Goal: Task Accomplishment & Management: Use online tool/utility

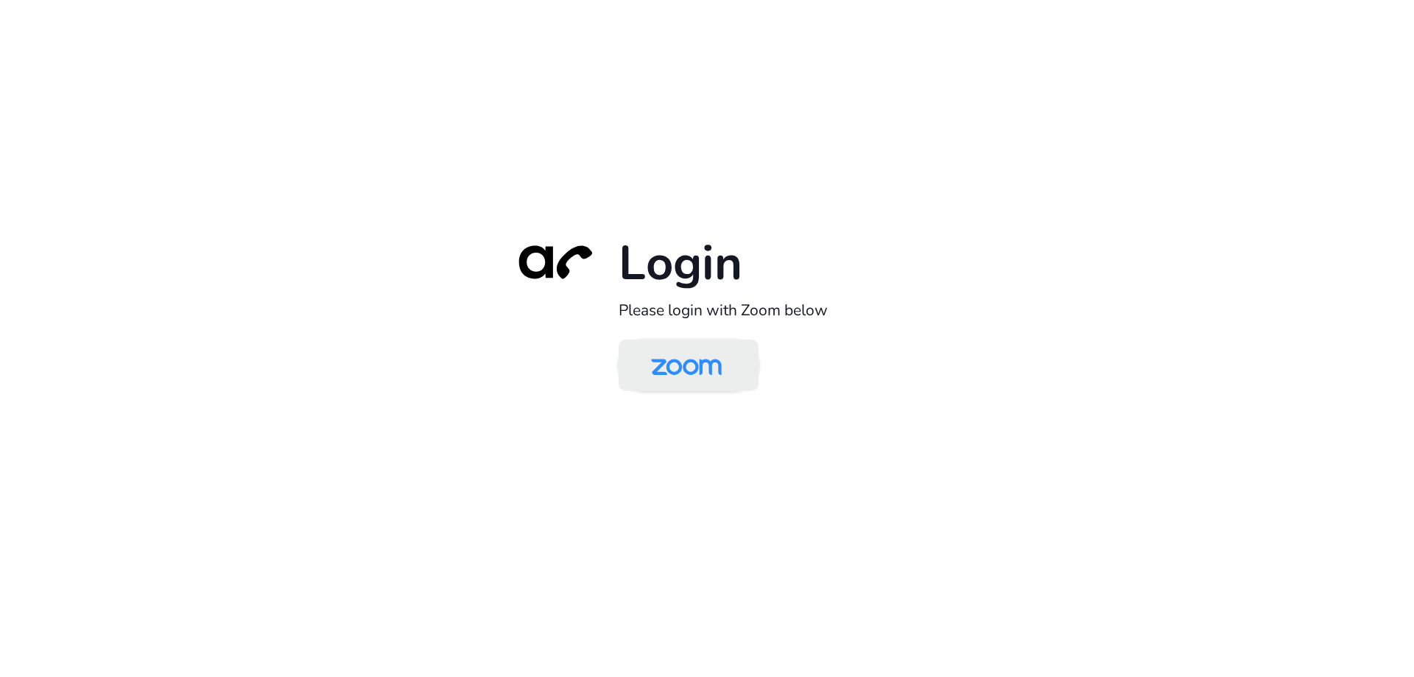
click at [684, 372] on img at bounding box center [687, 367] width 102 height 48
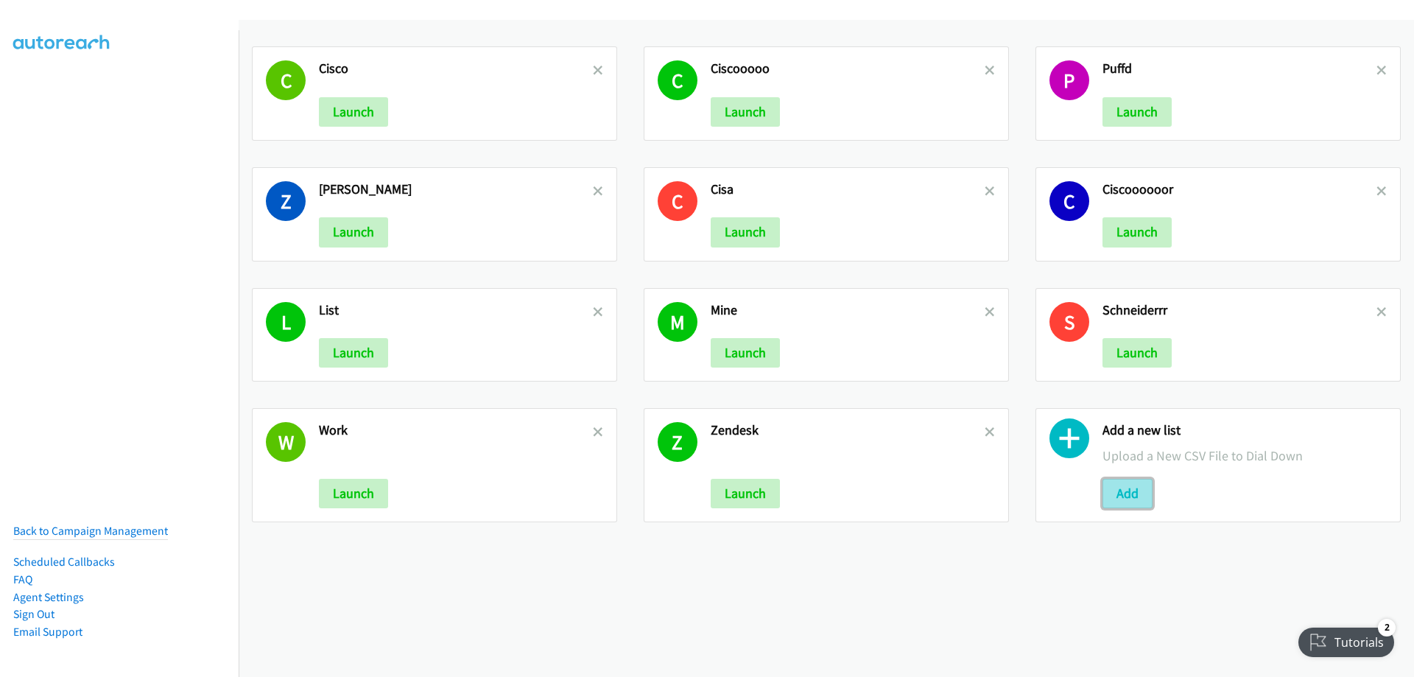
click at [1113, 495] on button "Add" at bounding box center [1128, 493] width 50 height 29
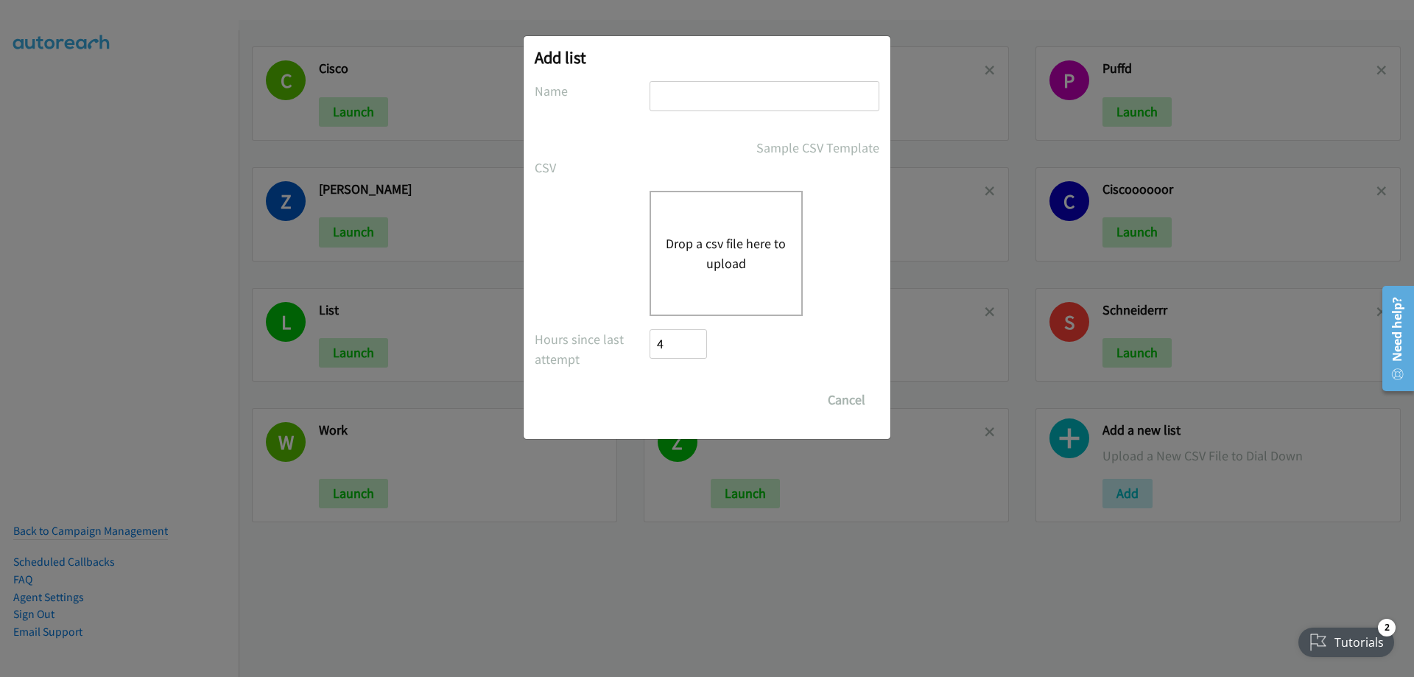
click at [751, 249] on button "Drop a csv file here to upload" at bounding box center [726, 254] width 121 height 40
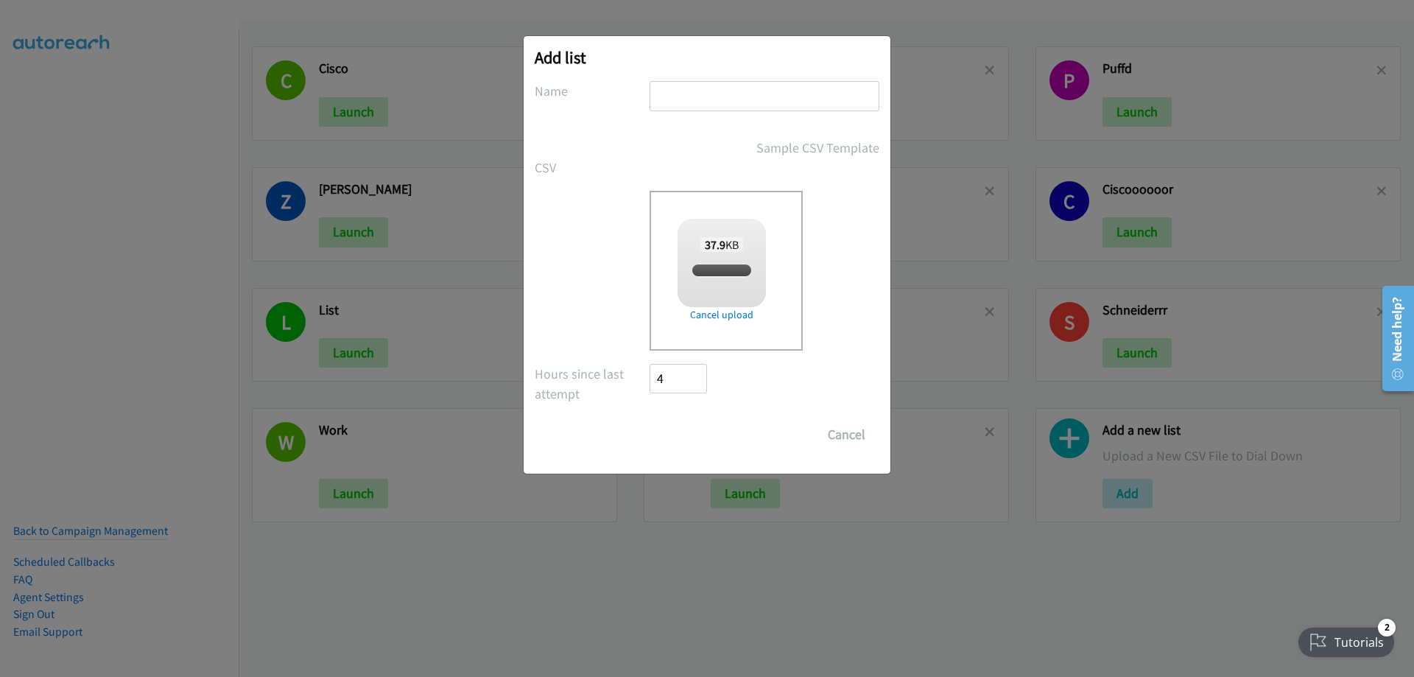
checkbox input "true"
click at [689, 101] on input "text" at bounding box center [765, 96] width 230 height 30
type input "Jules"
click at [690, 434] on input "Save List" at bounding box center [688, 434] width 77 height 29
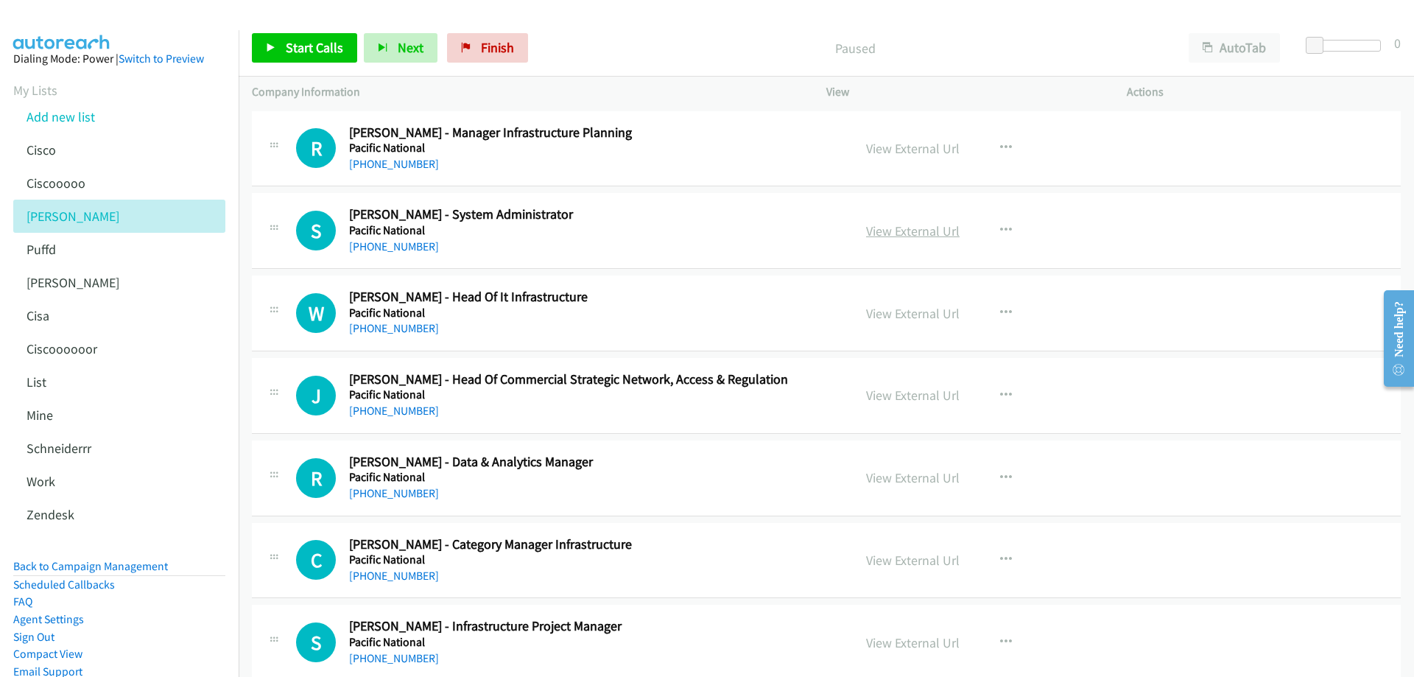
click at [907, 232] on link "View External Url" at bounding box center [913, 230] width 94 height 17
click at [389, 250] on link "+61 3 9248 4000" at bounding box center [394, 246] width 90 height 14
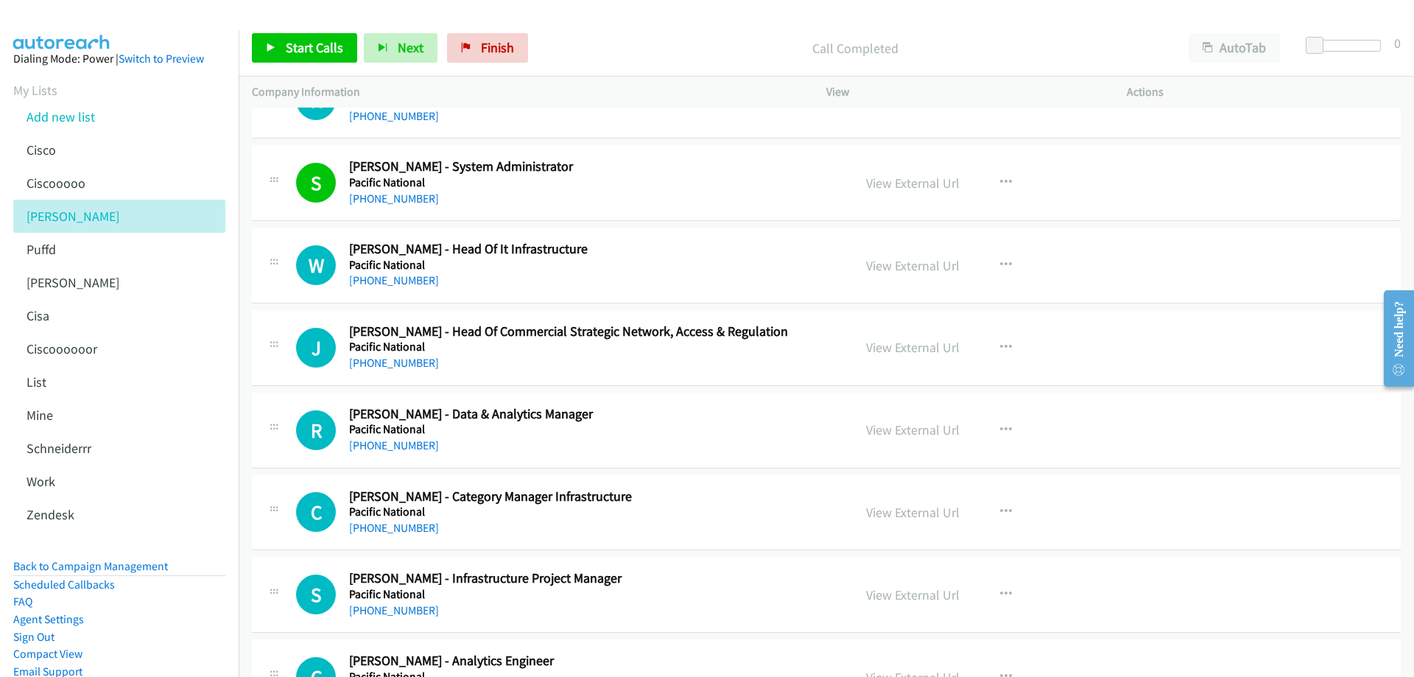
scroll to position [74, 0]
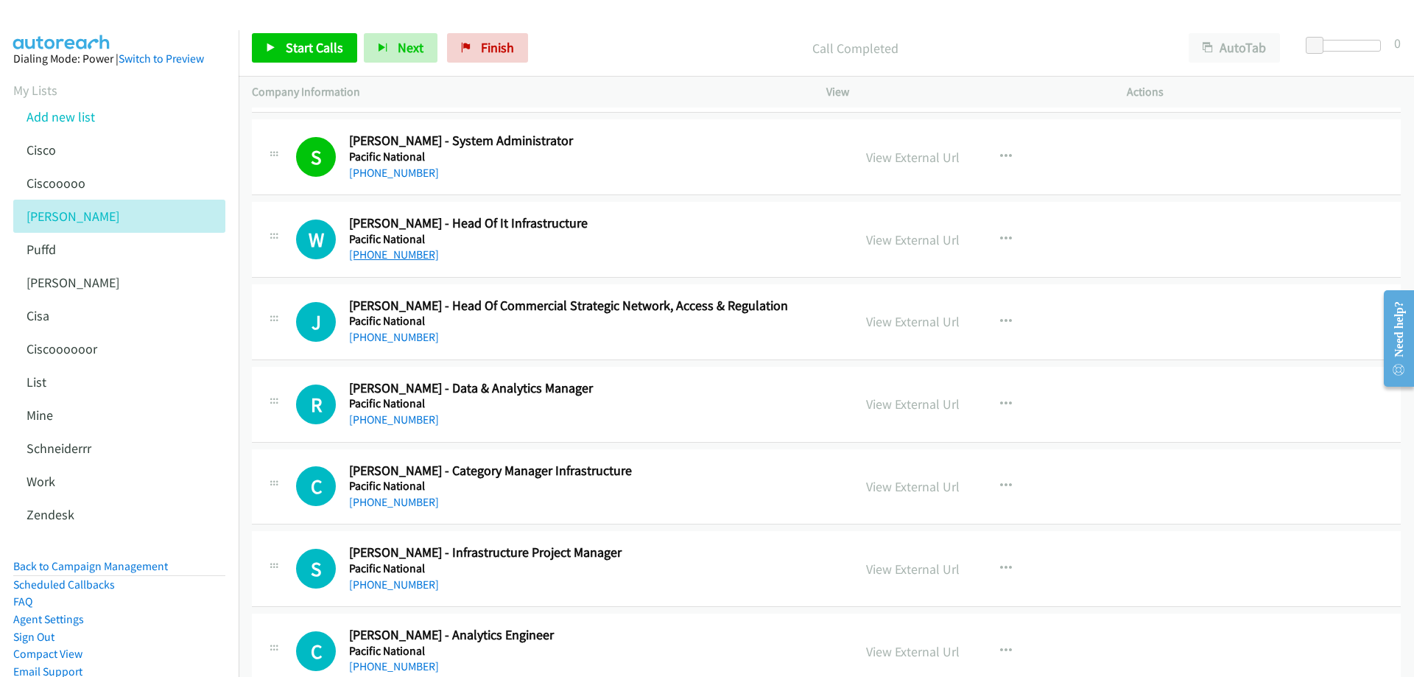
click at [390, 254] on link "+61 458 458 858" at bounding box center [394, 255] width 90 height 14
click at [917, 244] on link "View External Url" at bounding box center [913, 239] width 94 height 17
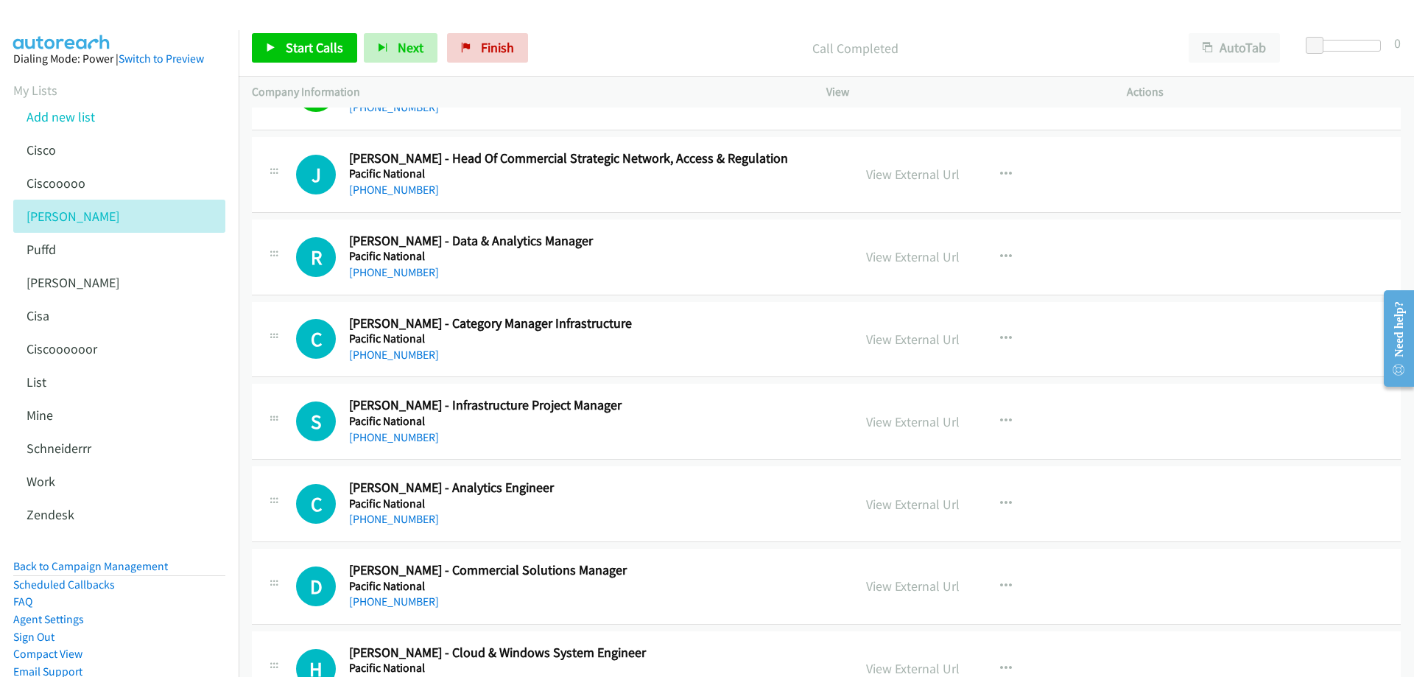
scroll to position [295, 0]
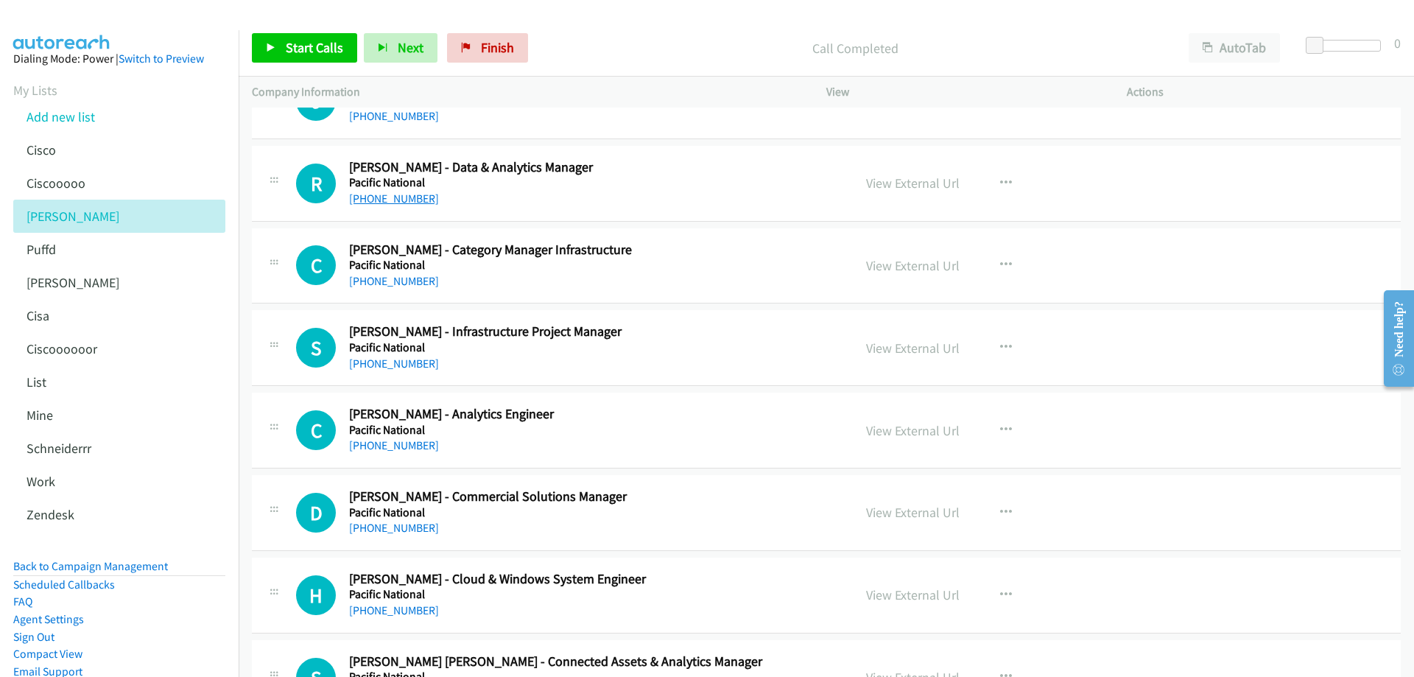
click at [393, 198] on link "+61 488 466 500" at bounding box center [394, 199] width 90 height 14
click at [899, 177] on link "View External Url" at bounding box center [913, 183] width 94 height 17
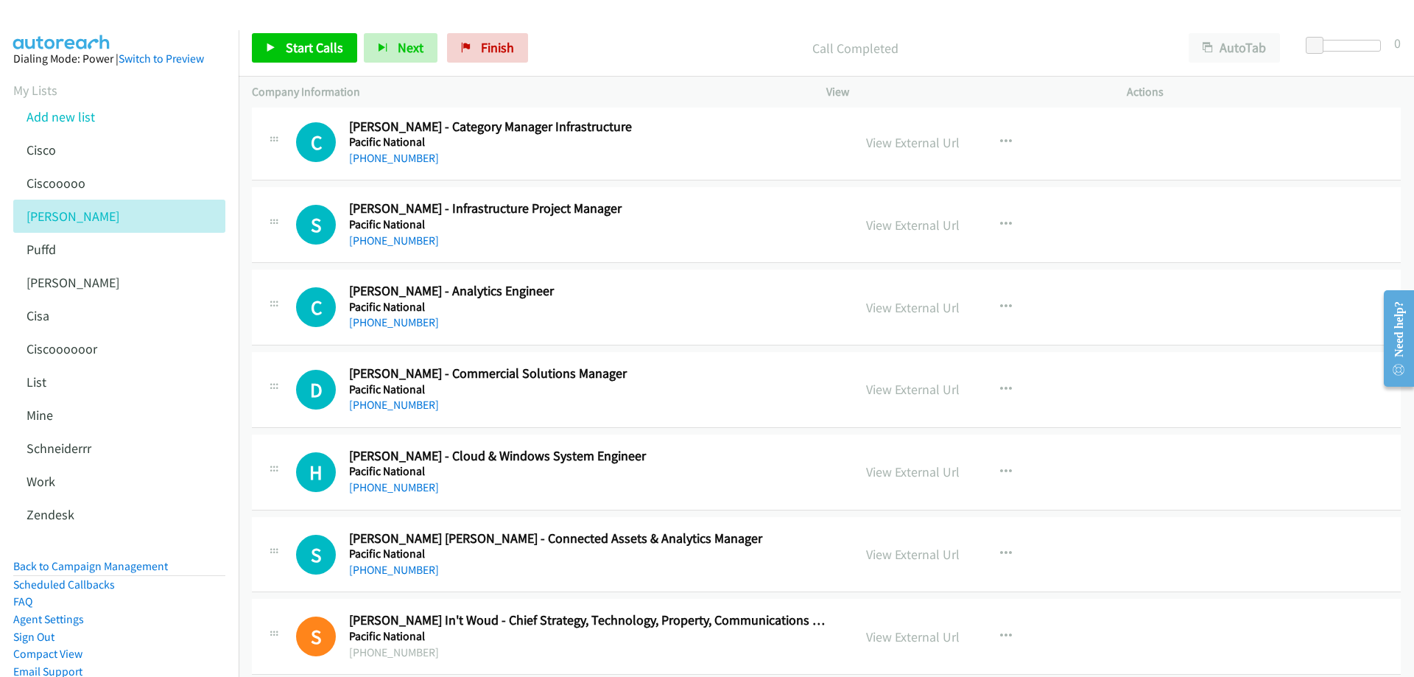
scroll to position [442, 0]
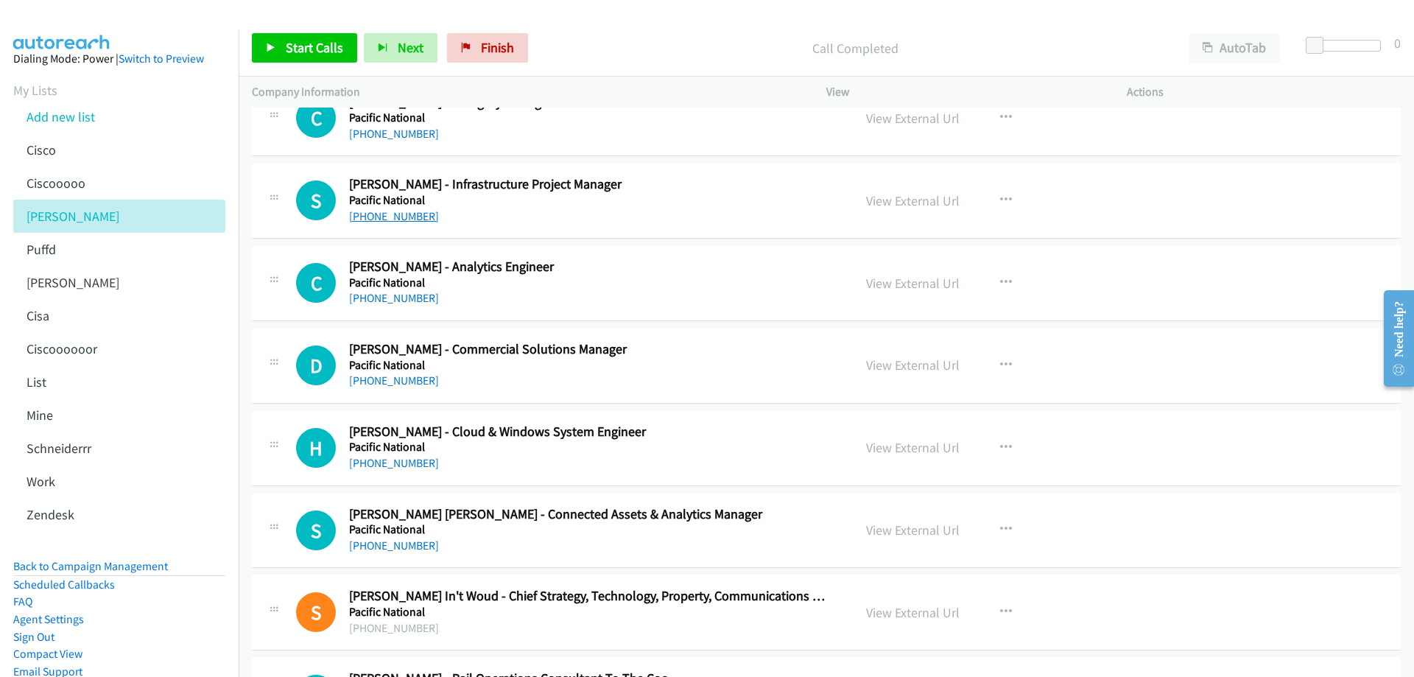
click at [407, 214] on link "+61 417 276 598" at bounding box center [394, 216] width 90 height 14
click at [941, 197] on link "View External Url" at bounding box center [913, 200] width 94 height 17
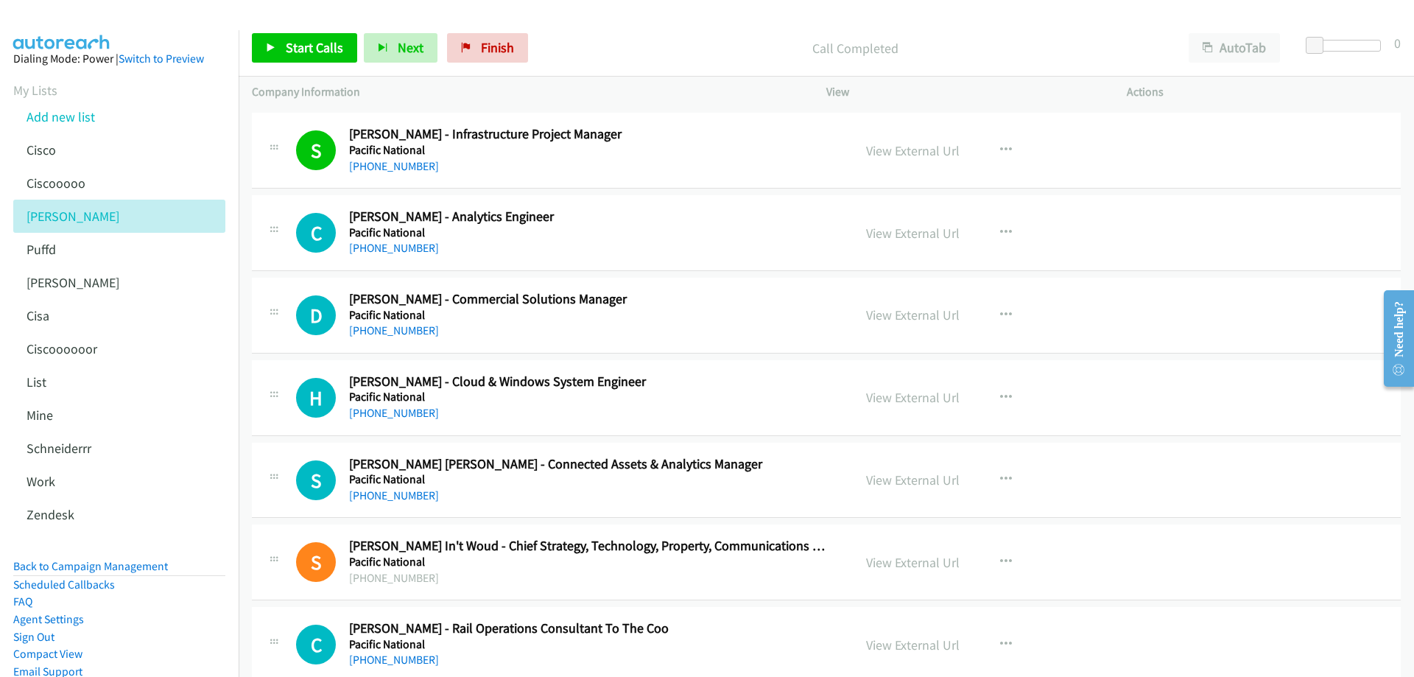
scroll to position [516, 0]
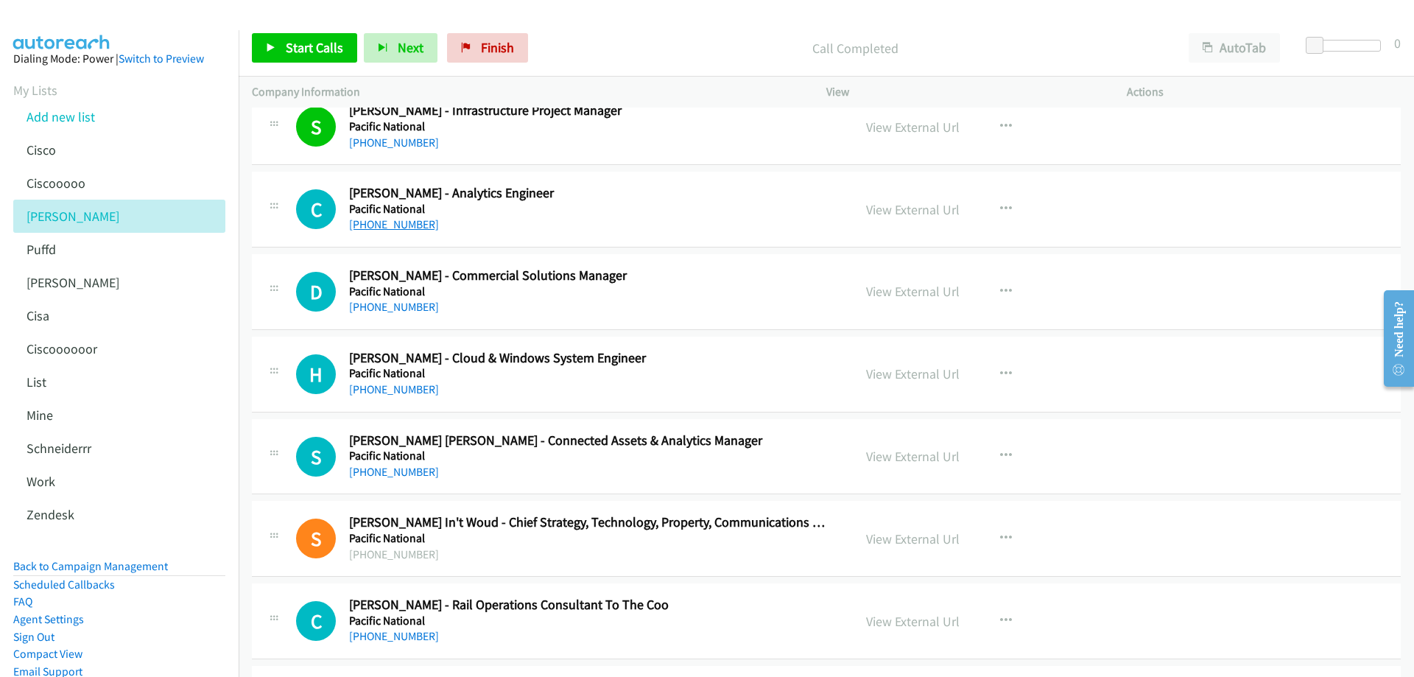
click at [413, 225] on link "+61 2 8484 8000" at bounding box center [394, 224] width 90 height 14
click at [896, 203] on link "View External Url" at bounding box center [913, 209] width 94 height 17
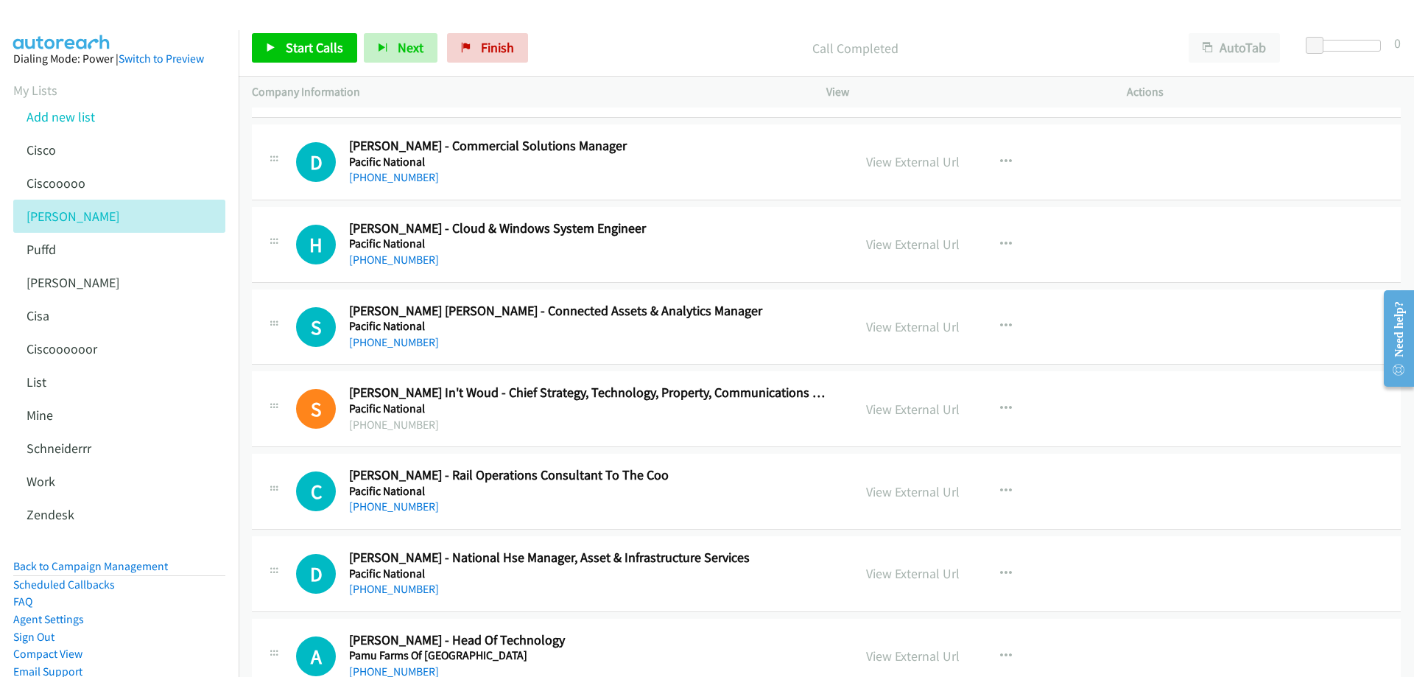
scroll to position [663, 0]
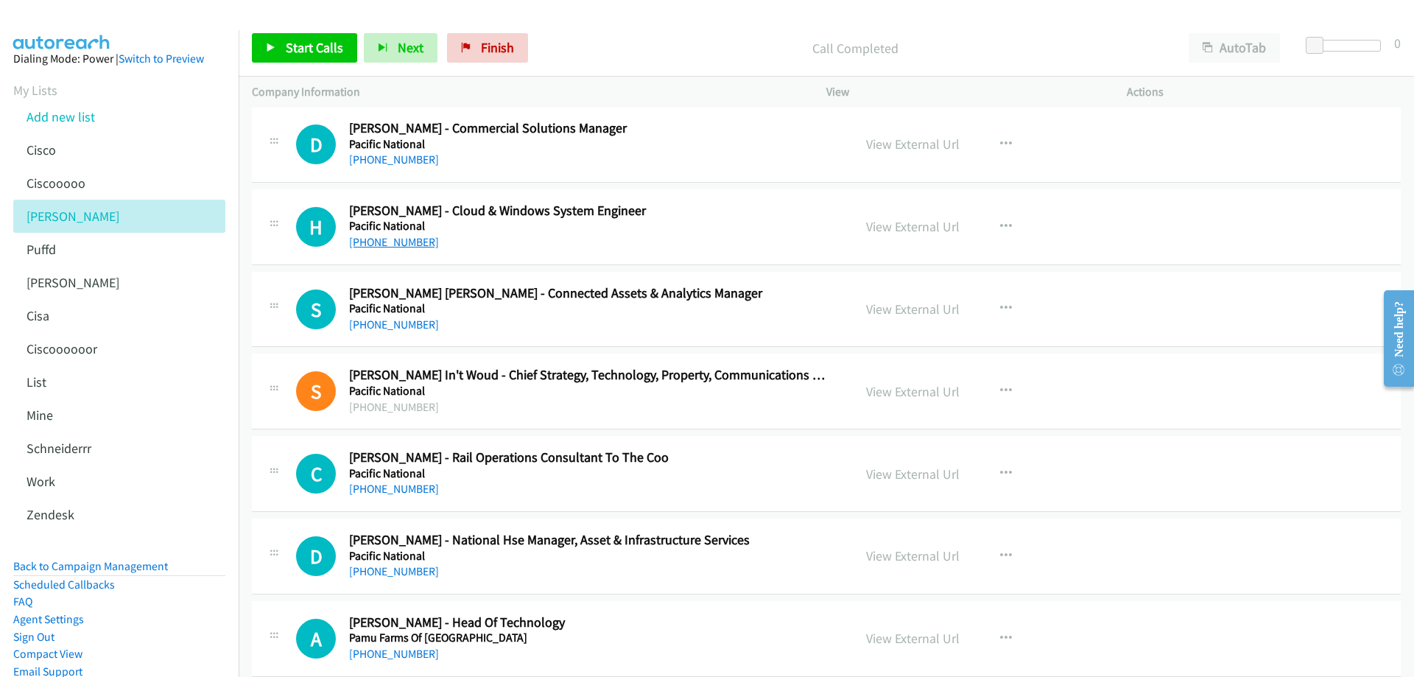
click at [399, 242] on link "+61 469 605 834" at bounding box center [394, 242] width 90 height 14
click at [886, 223] on link "View External Url" at bounding box center [913, 226] width 94 height 17
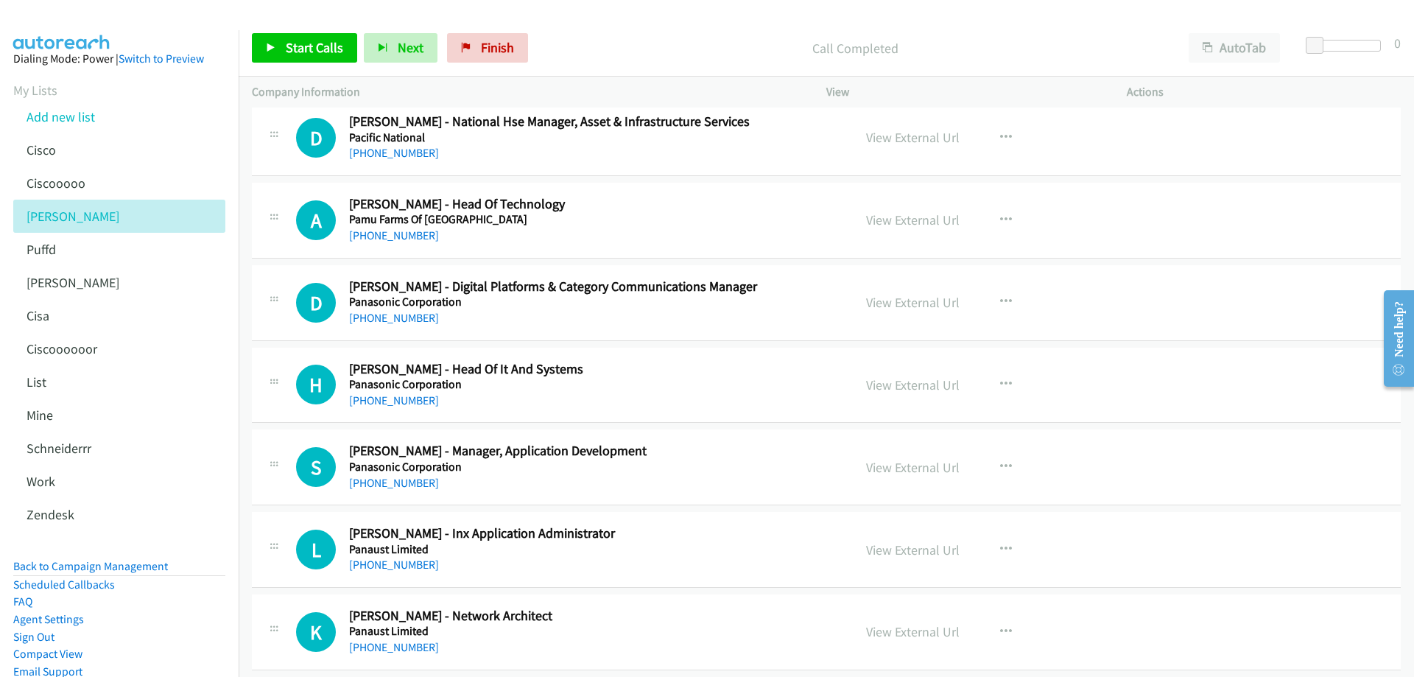
scroll to position [1105, 0]
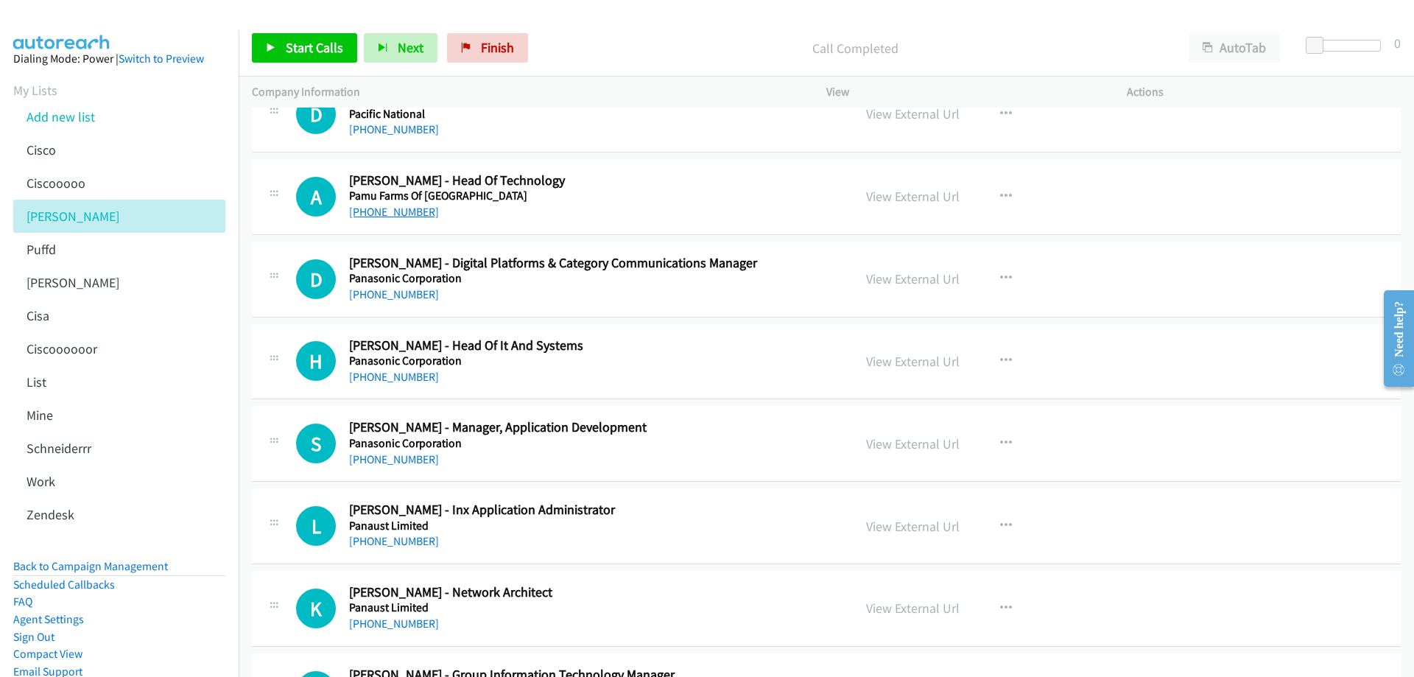
click at [387, 218] on link "+64 21 583 595" at bounding box center [394, 212] width 90 height 14
click at [888, 196] on link "View External Url" at bounding box center [913, 196] width 94 height 17
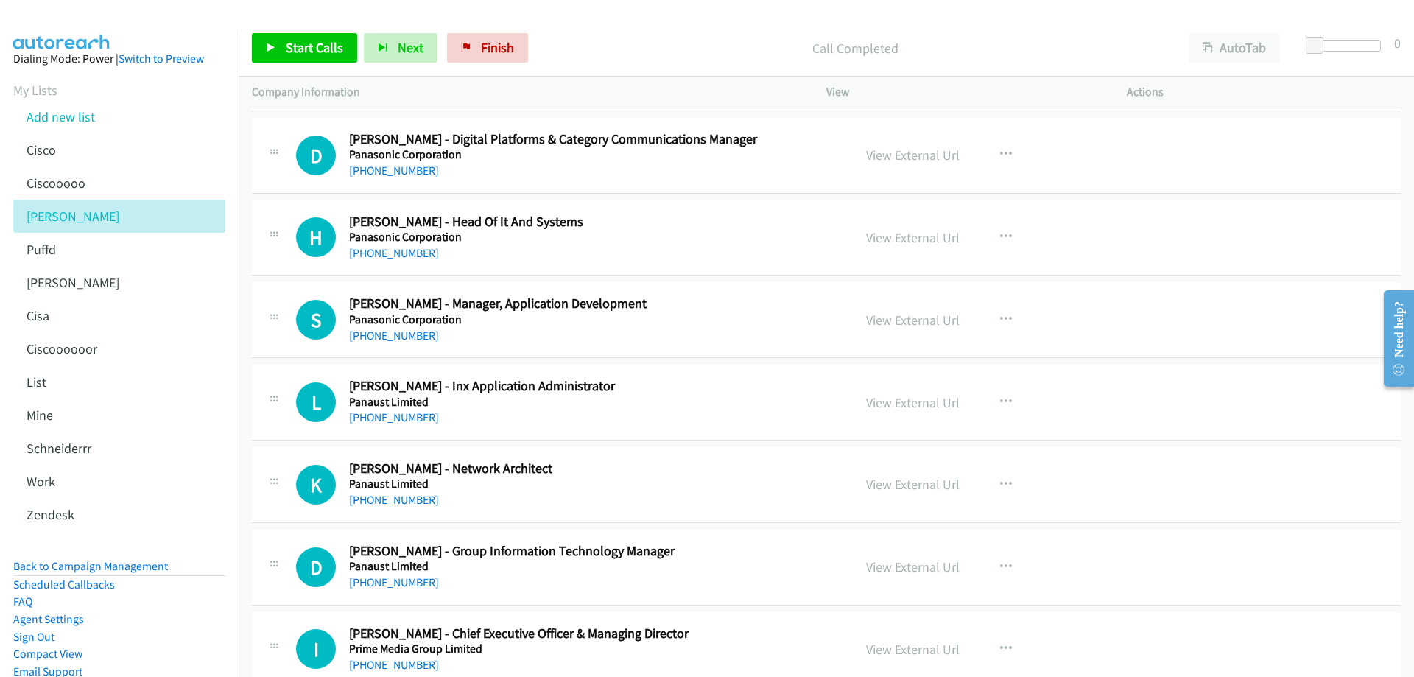
scroll to position [1252, 0]
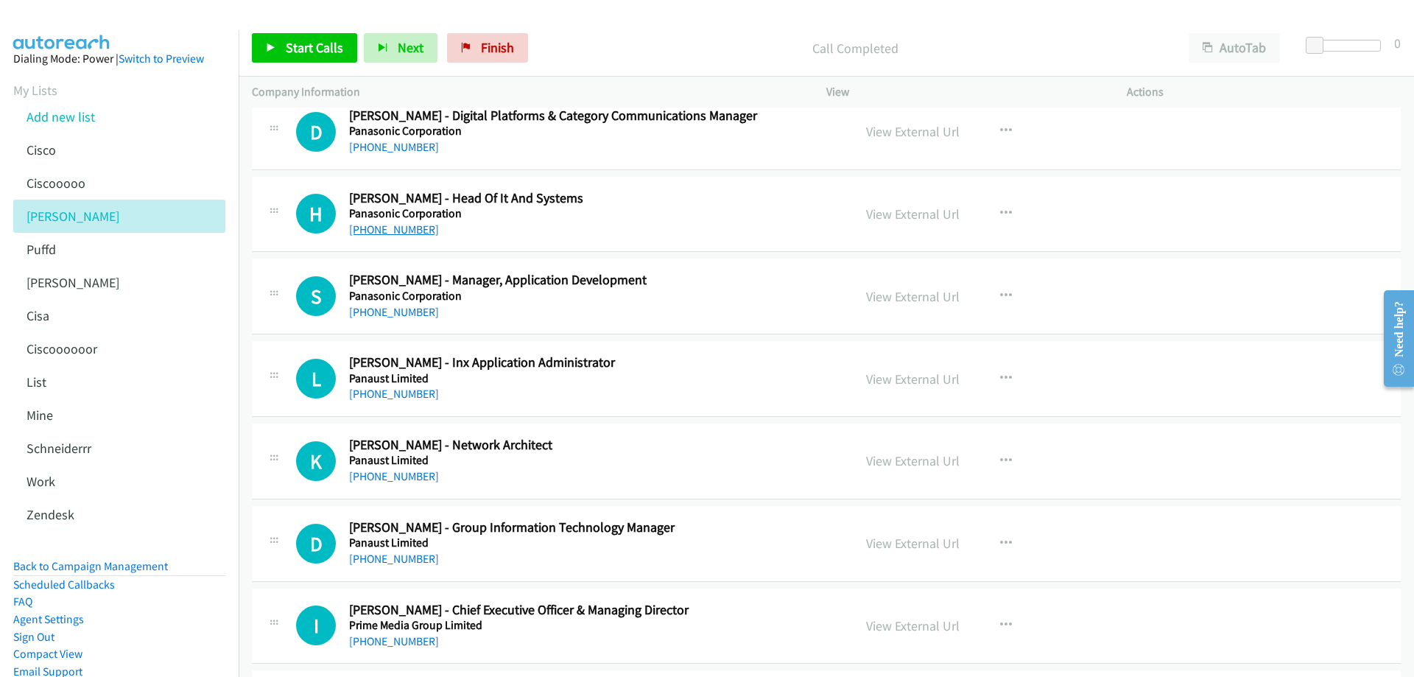
click at [413, 231] on link "+61 411 251 542" at bounding box center [394, 229] width 90 height 14
click at [902, 212] on link "View External Url" at bounding box center [913, 214] width 94 height 17
click at [405, 234] on link "+61 411 251 542" at bounding box center [394, 229] width 90 height 14
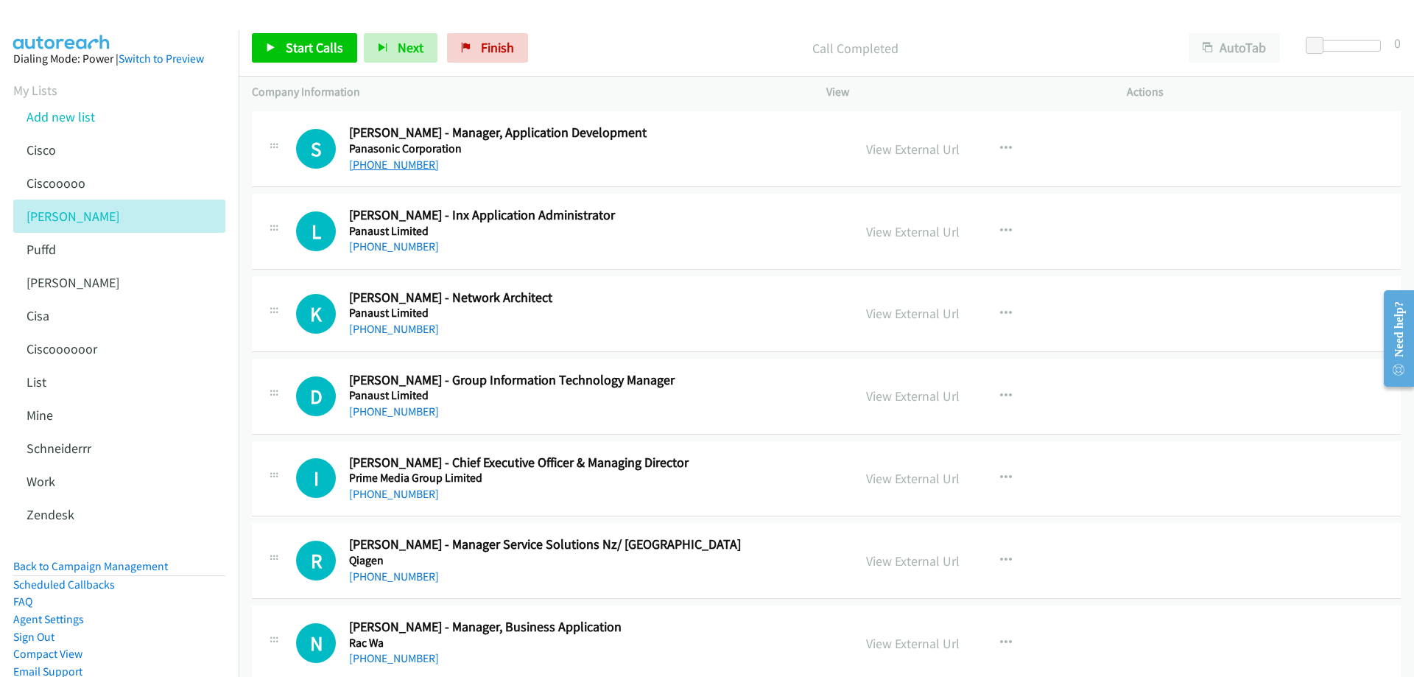
click at [383, 164] on link "+64 21 888 723" at bounding box center [394, 165] width 90 height 14
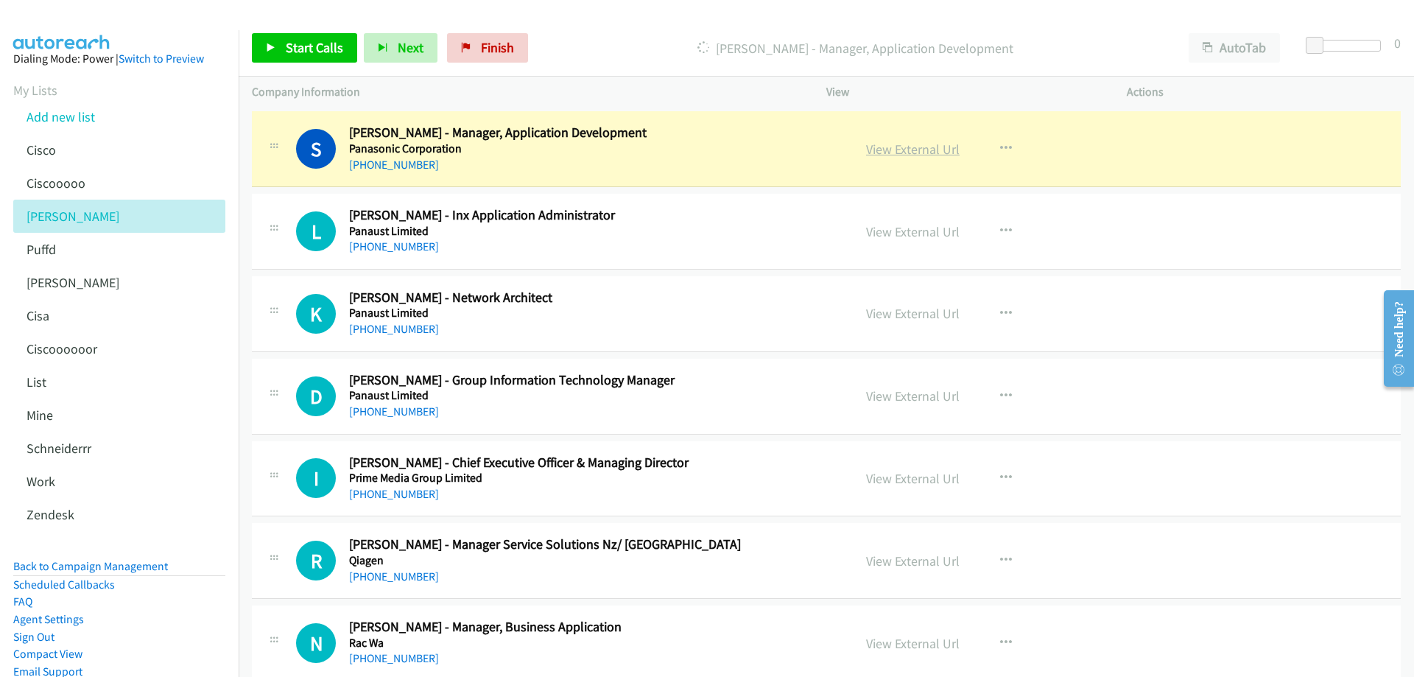
click at [894, 148] on link "View External Url" at bounding box center [913, 149] width 94 height 17
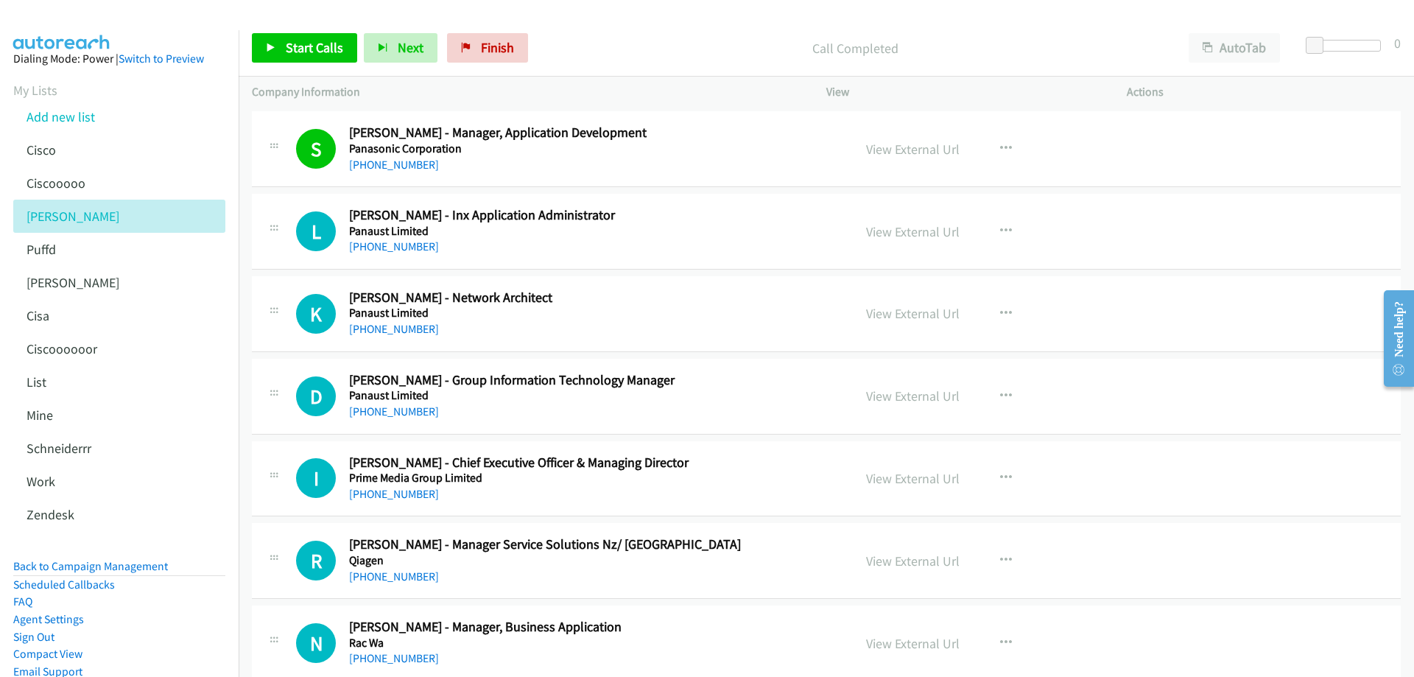
scroll to position [1473, 0]
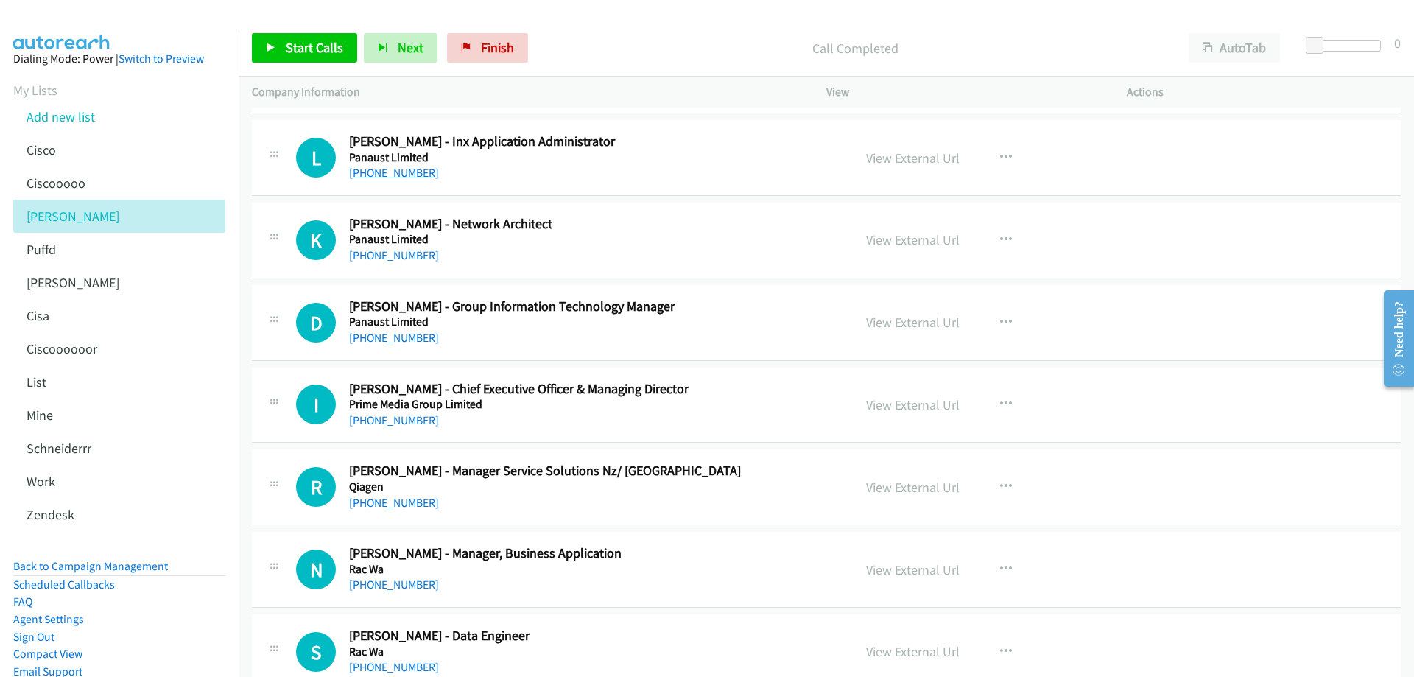
click at [399, 174] on link "+61 3 7323 3560" at bounding box center [394, 173] width 90 height 14
click at [912, 158] on link "View External Url" at bounding box center [913, 158] width 94 height 17
click at [387, 256] on link "+61 402 094 859" at bounding box center [394, 255] width 90 height 14
click at [899, 242] on link "View External Url" at bounding box center [913, 239] width 94 height 17
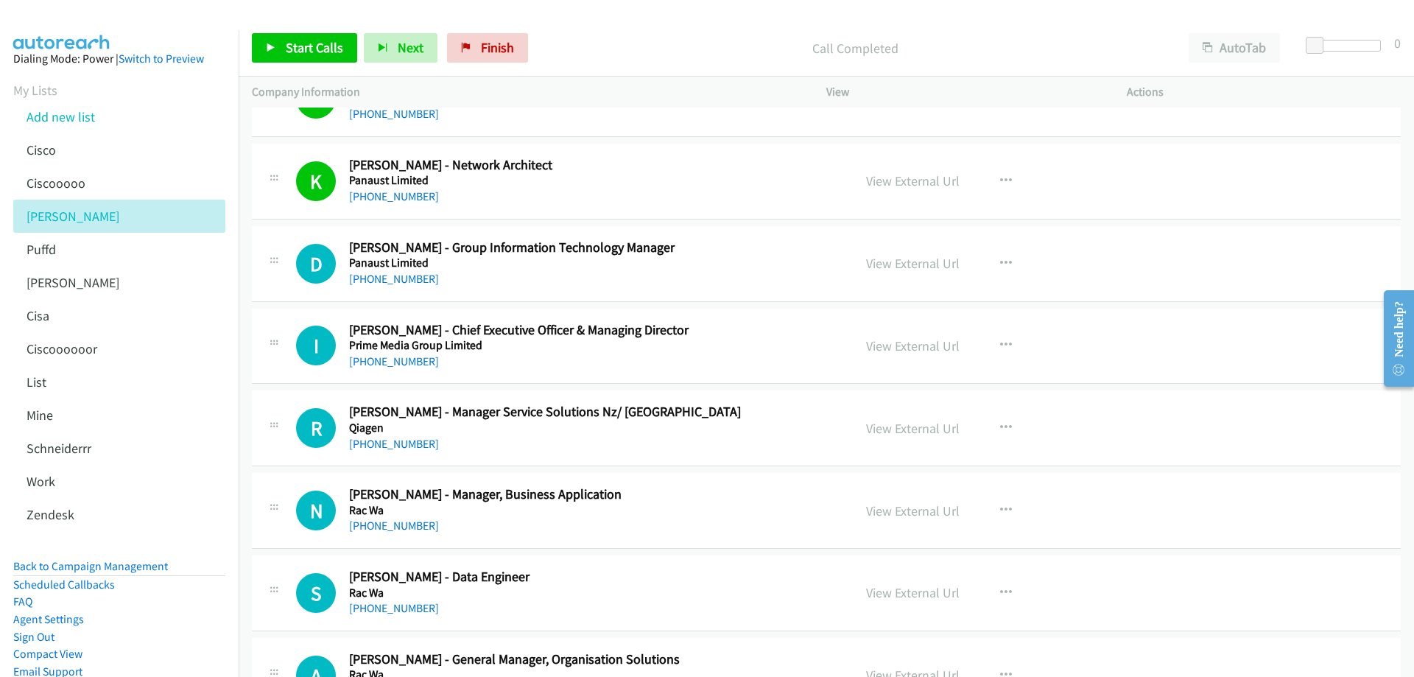
scroll to position [1621, 0]
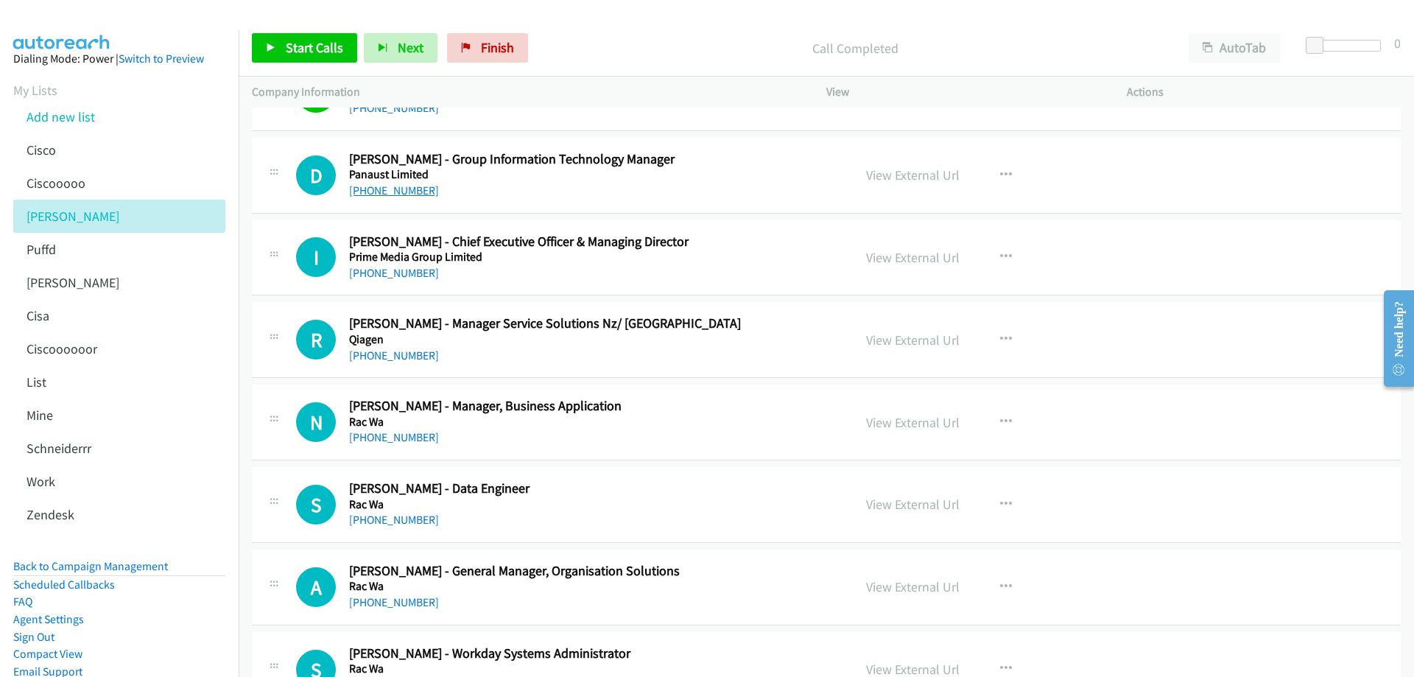
click at [397, 193] on link "+61 427 684 934" at bounding box center [394, 190] width 90 height 14
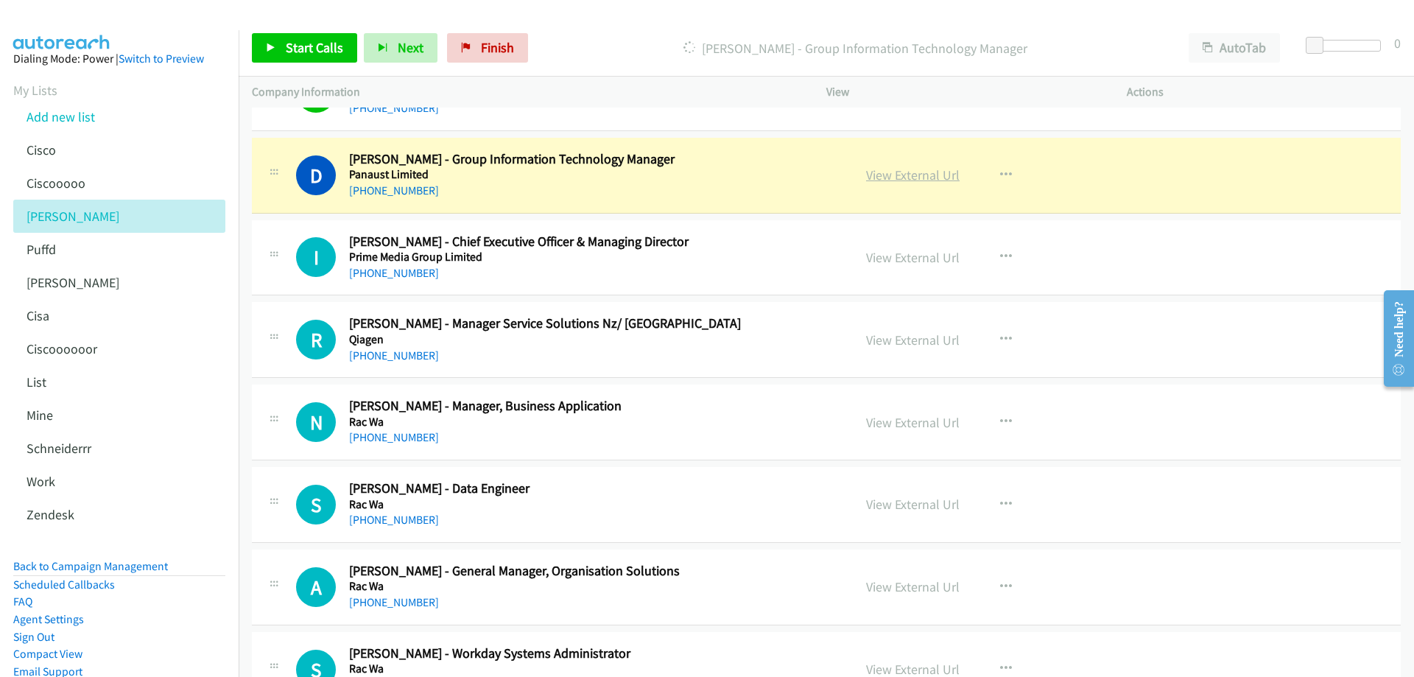
click at [897, 174] on link "View External Url" at bounding box center [913, 174] width 94 height 17
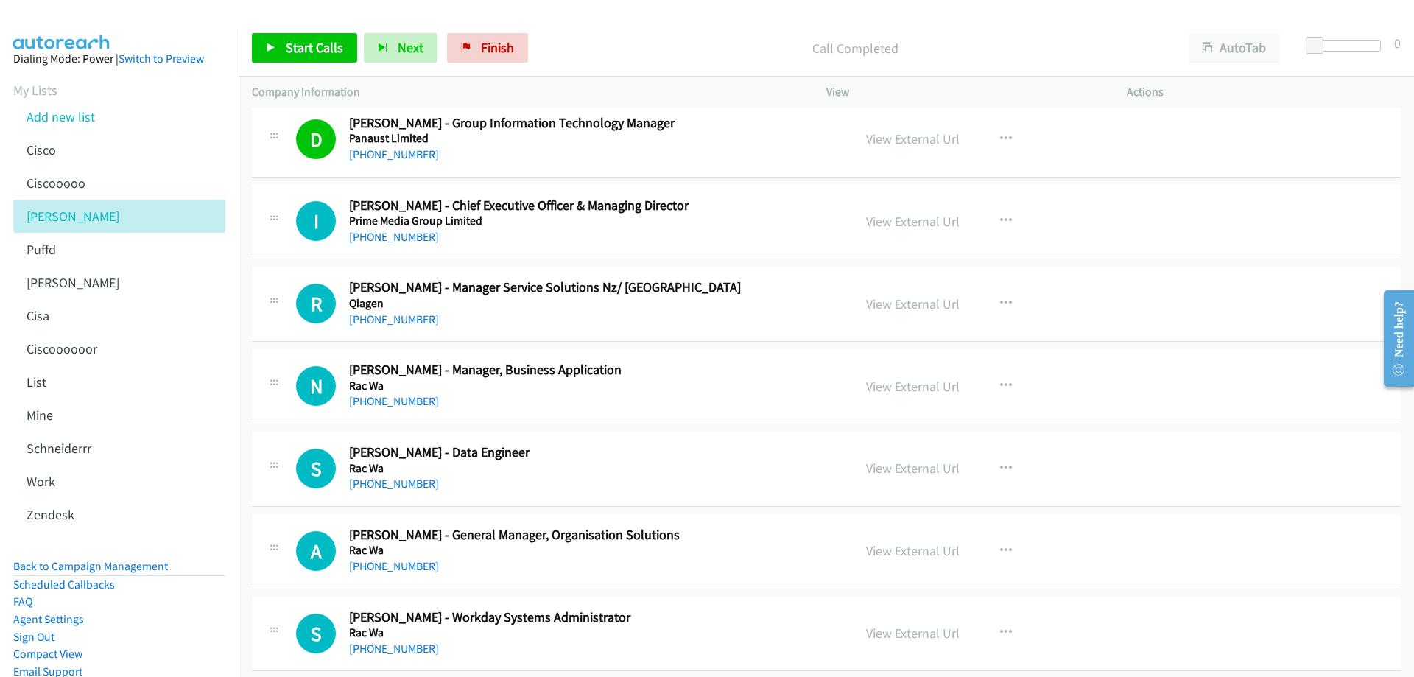
scroll to position [1694, 0]
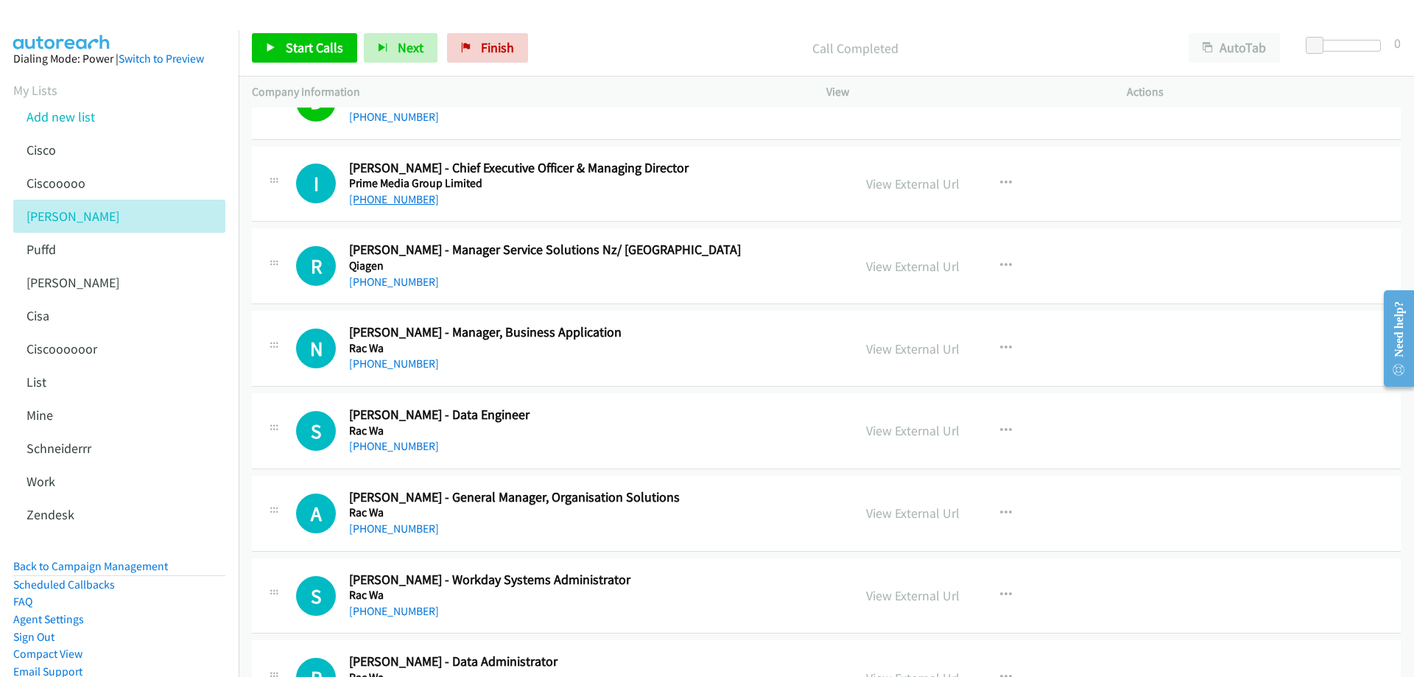
click at [395, 194] on link "+61 2 8514 5780" at bounding box center [394, 199] width 90 height 14
click at [896, 183] on link "View External Url" at bounding box center [913, 183] width 94 height 17
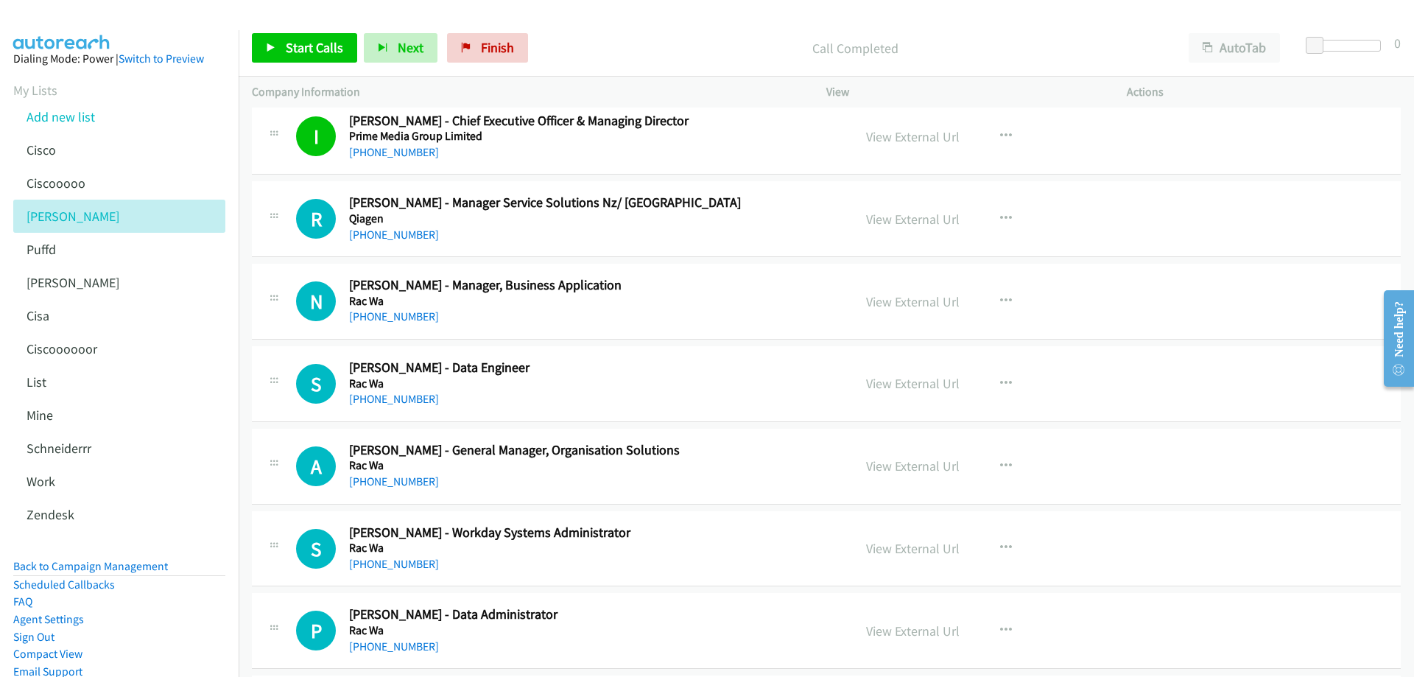
scroll to position [1768, 0]
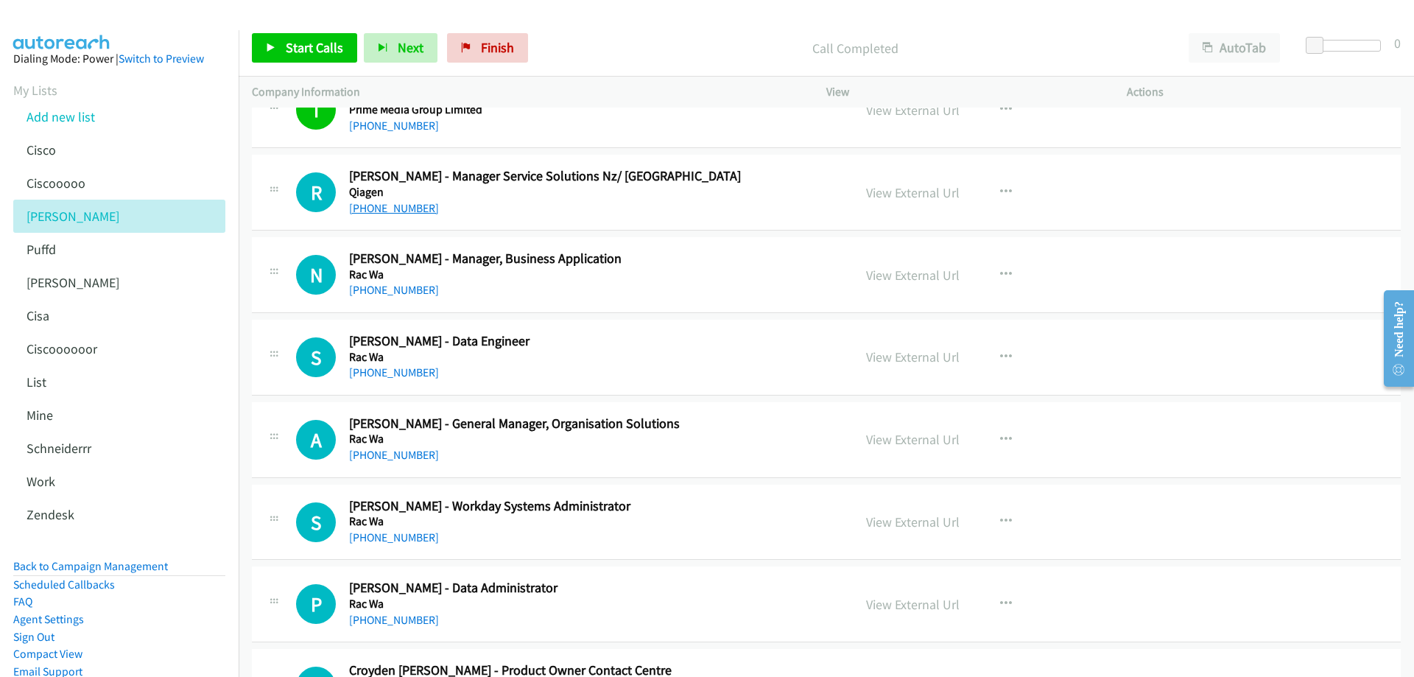
click at [390, 208] on link "+61 416 222 369" at bounding box center [394, 208] width 90 height 14
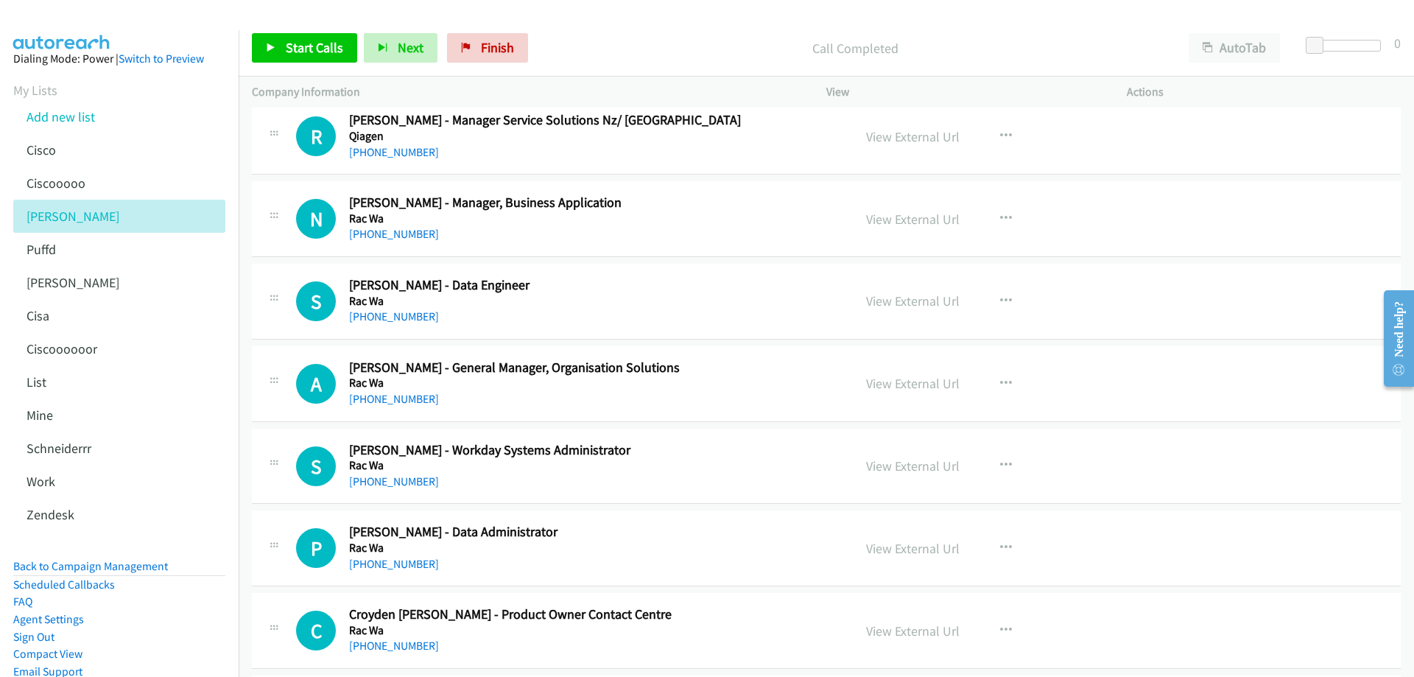
scroll to position [1915, 0]
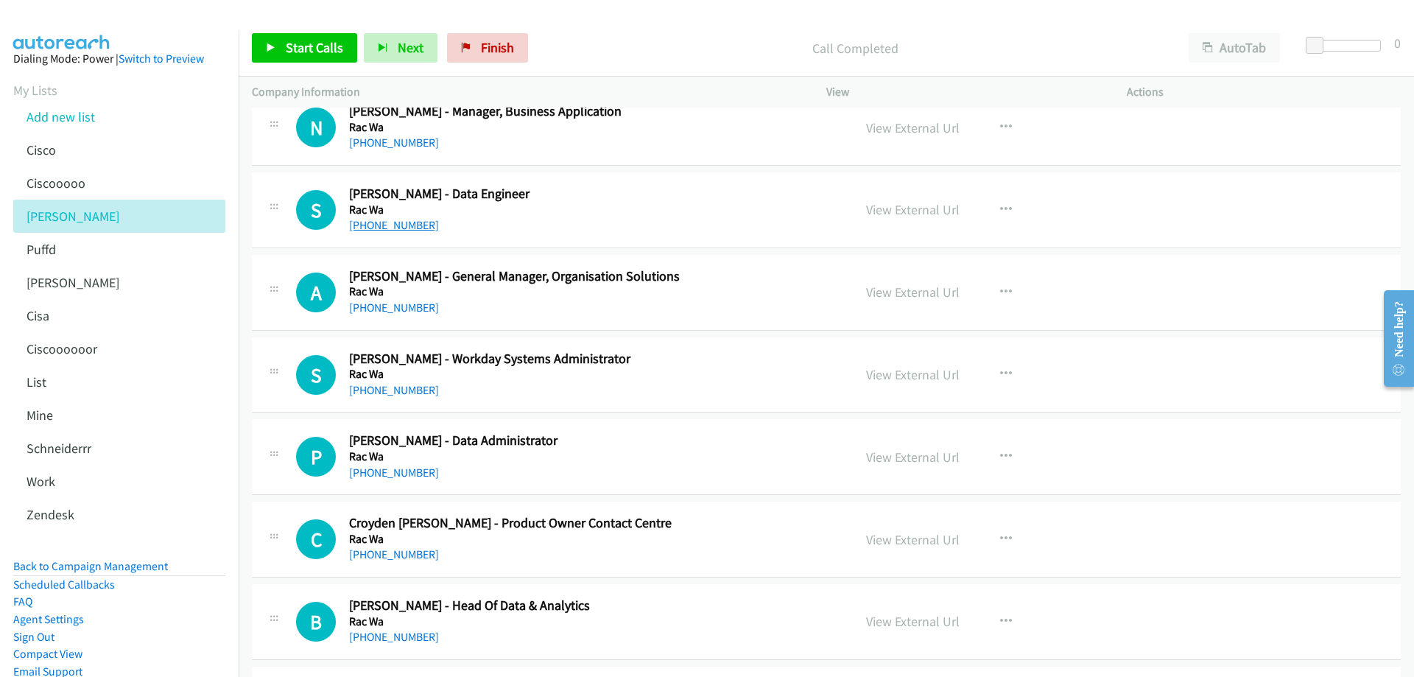
click at [397, 225] on div "Callback Scheduled Samuel Thornbury - Data Engineer Rac Wa Australia/Perth +61 …" at bounding box center [590, 210] width 482 height 49
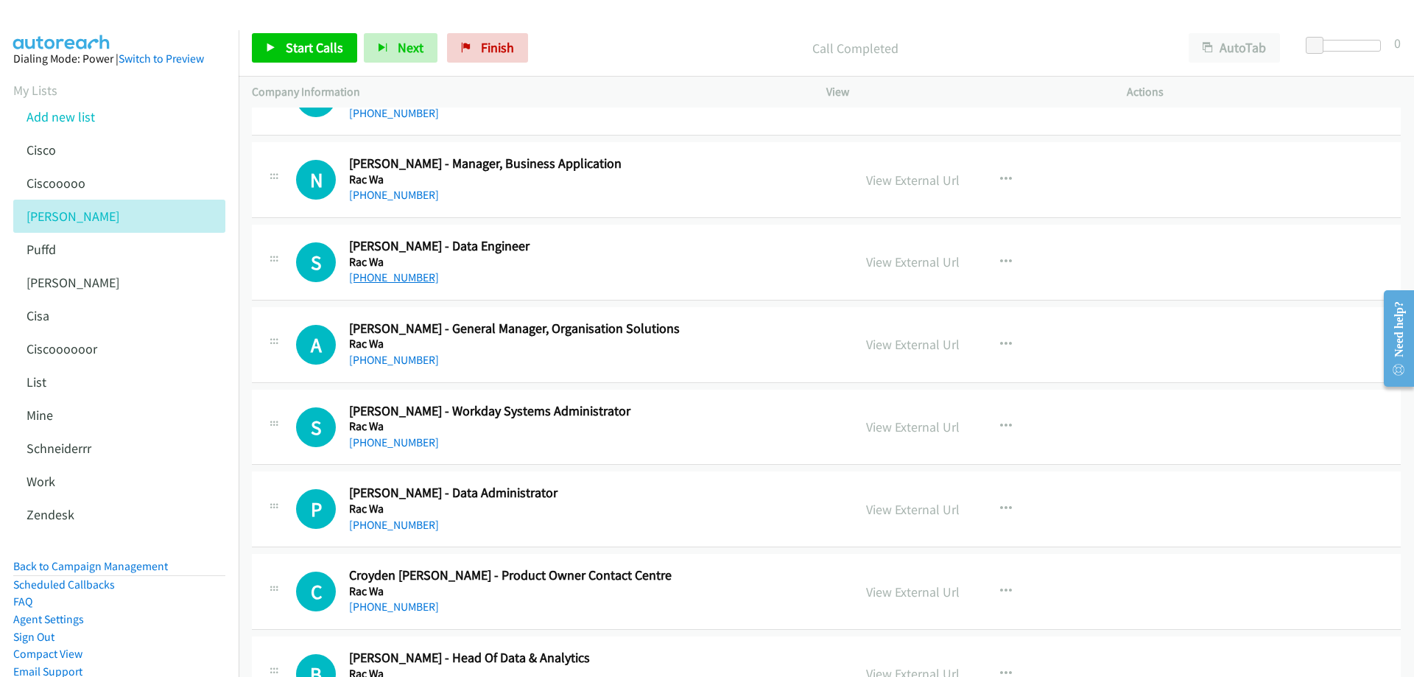
scroll to position [1842, 0]
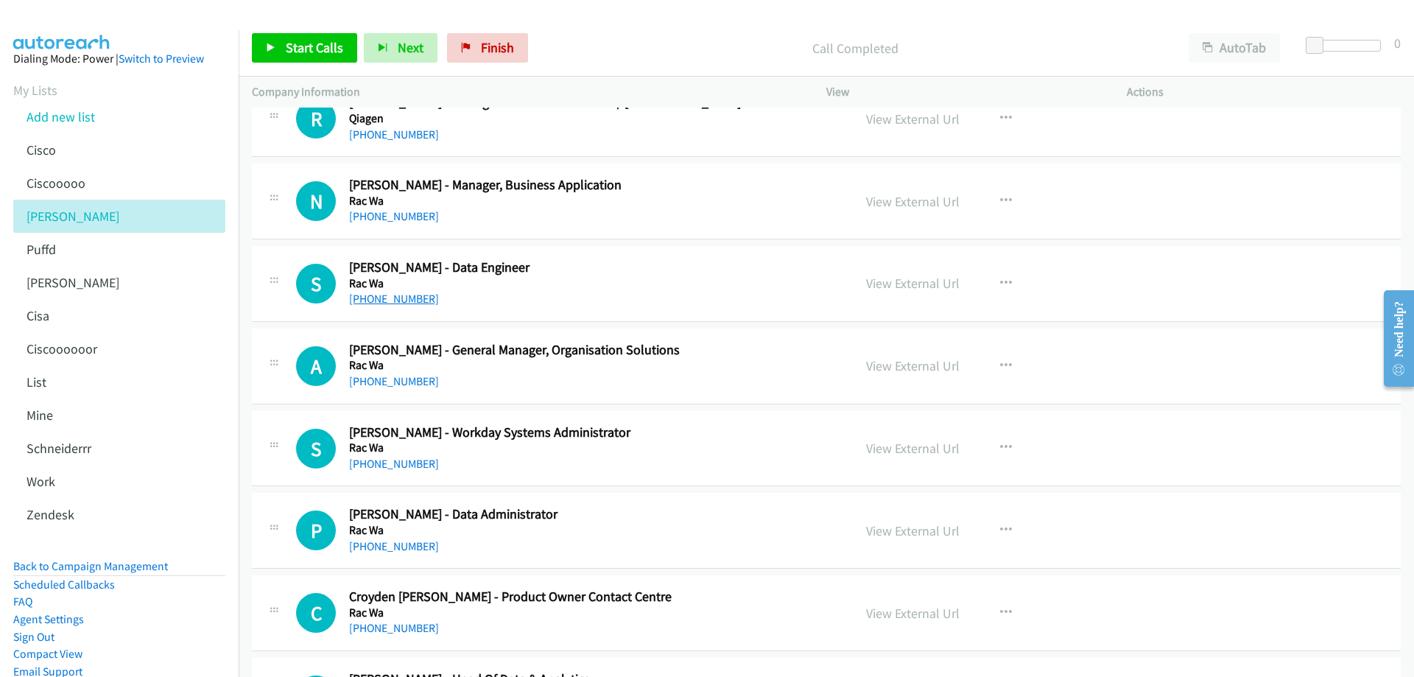
click at [411, 298] on link "+61 8 9436 4962" at bounding box center [394, 299] width 90 height 14
click at [896, 282] on link "View External Url" at bounding box center [913, 283] width 94 height 17
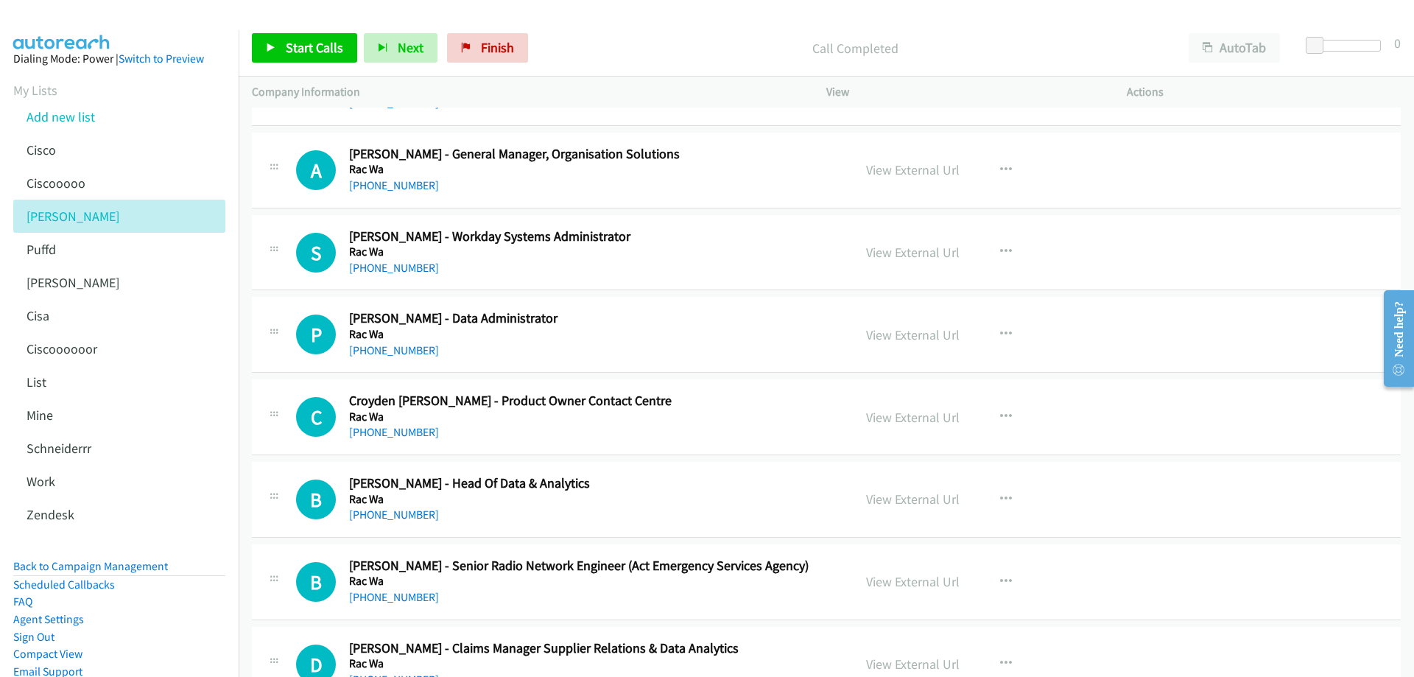
scroll to position [2063, 0]
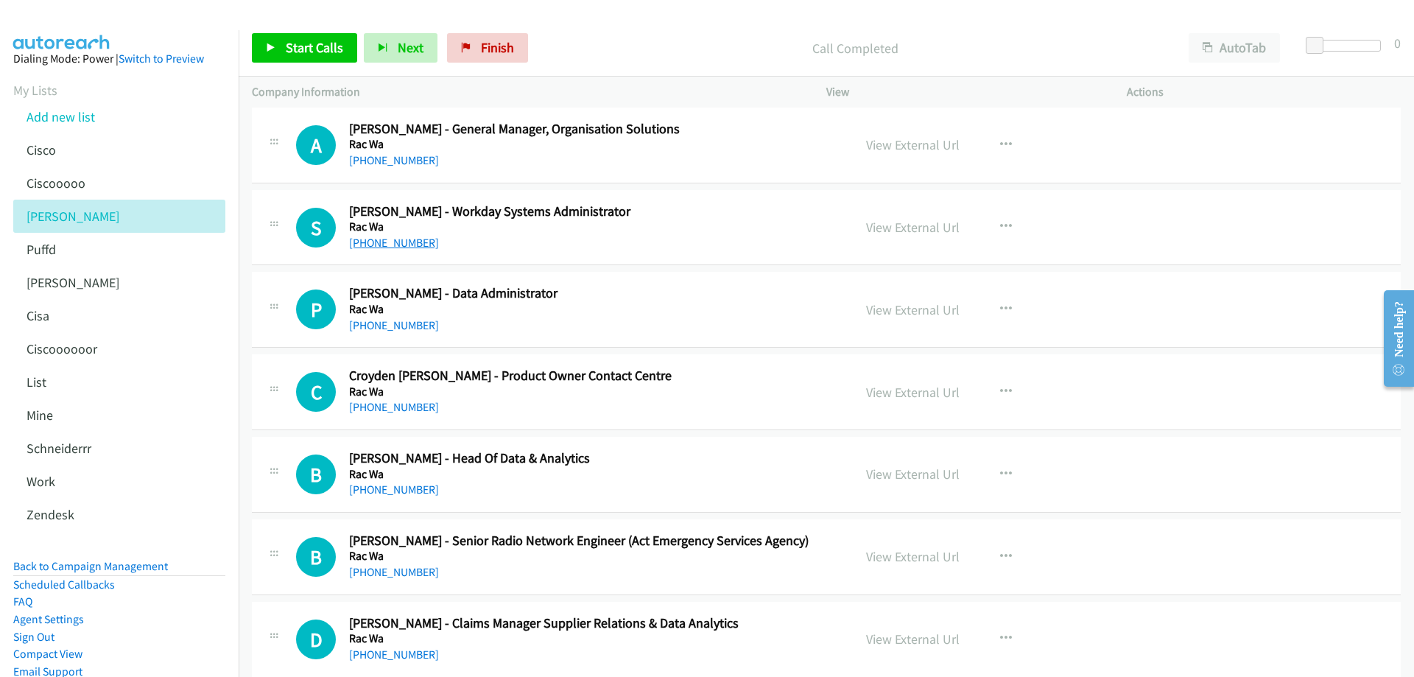
click at [403, 242] on link "+61 430 499 545" at bounding box center [394, 243] width 90 height 14
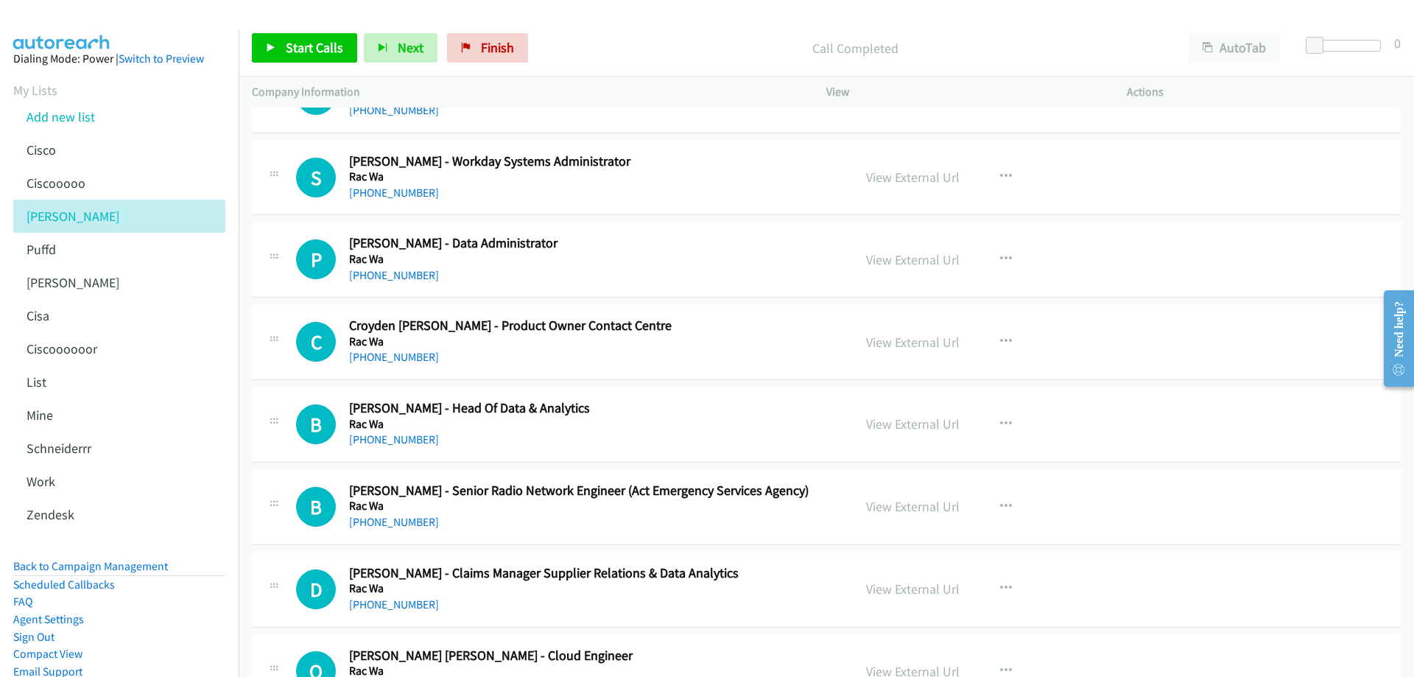
scroll to position [2136, 0]
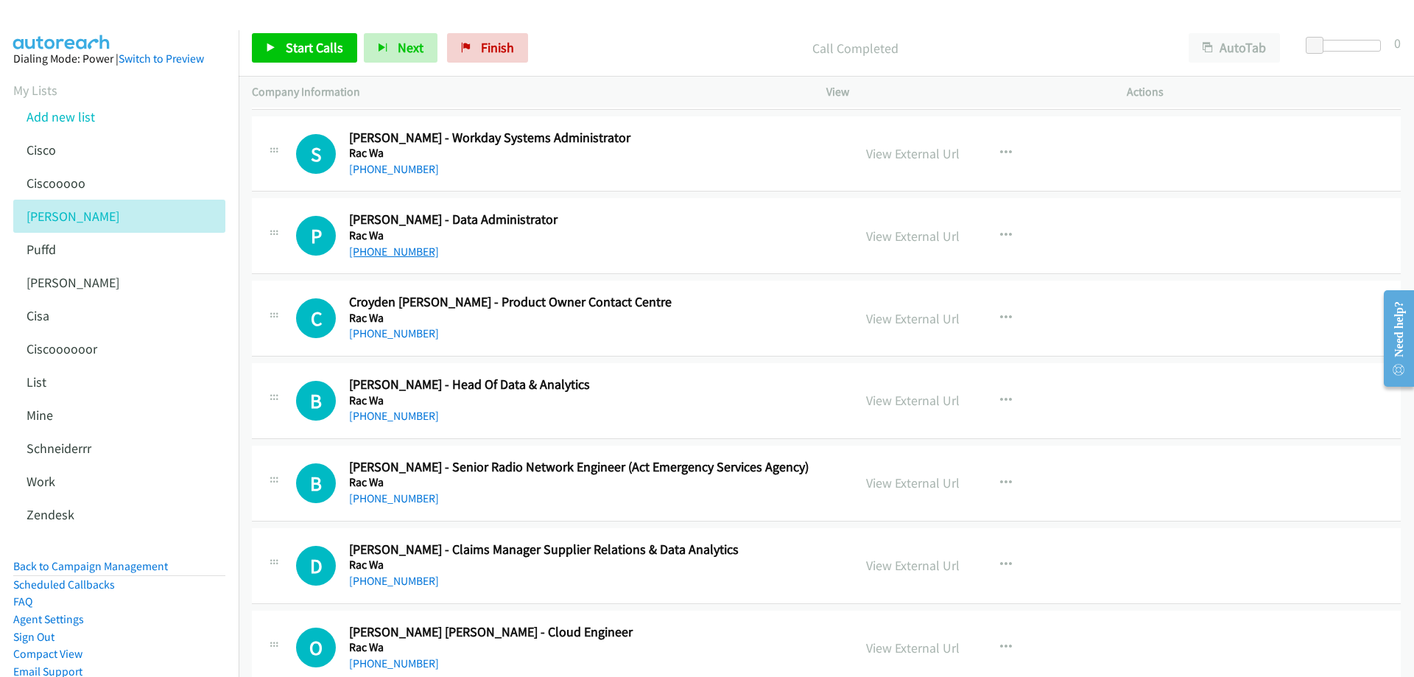
click at [387, 251] on link "+61 430 143 007" at bounding box center [394, 252] width 90 height 14
click at [901, 234] on link "View External Url" at bounding box center [913, 236] width 94 height 17
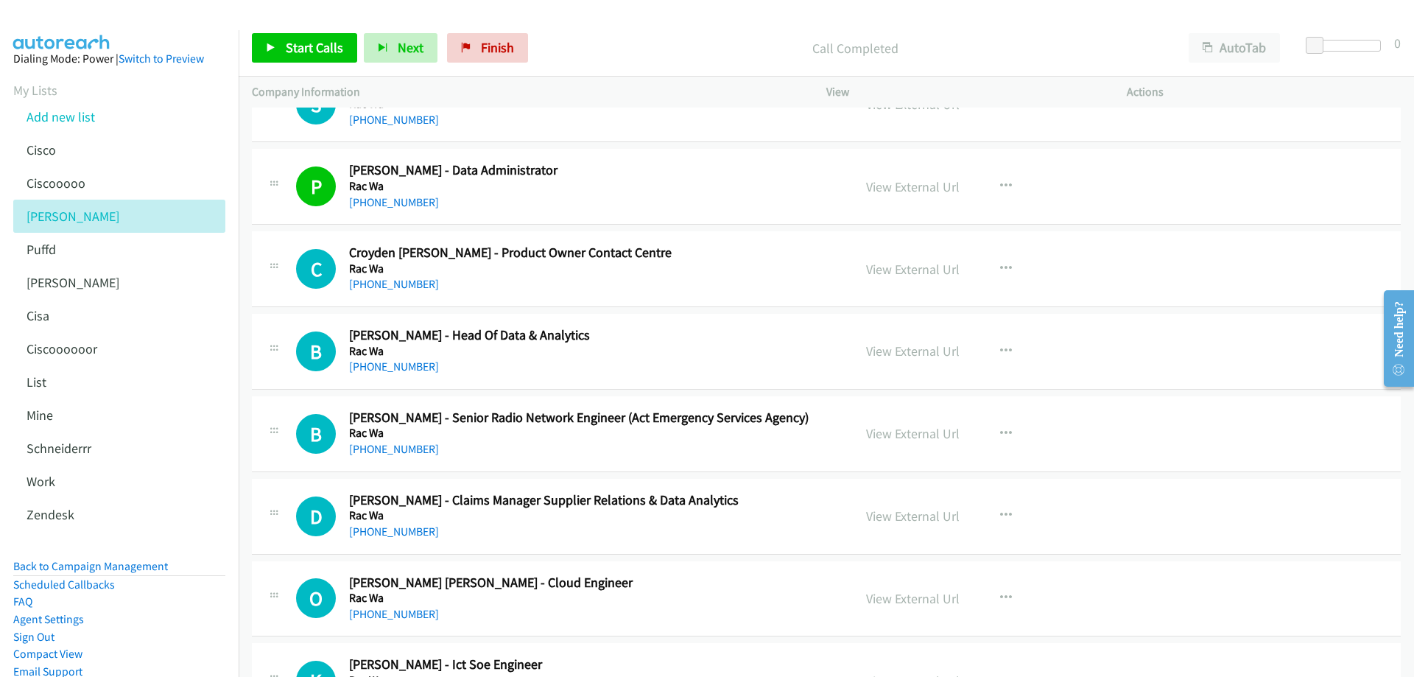
scroll to position [2210, 0]
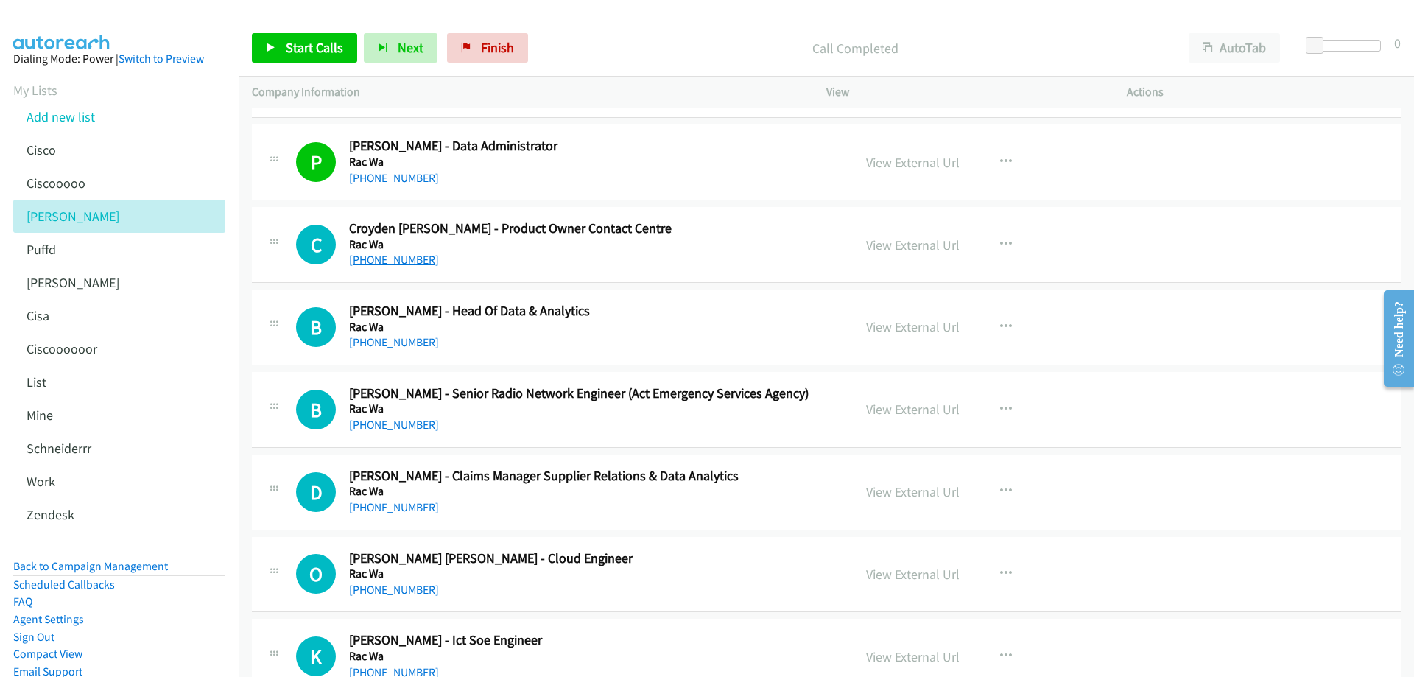
click at [383, 259] on link "+61 434 184 709" at bounding box center [394, 260] width 90 height 14
click at [920, 248] on link "View External Url" at bounding box center [913, 244] width 94 height 17
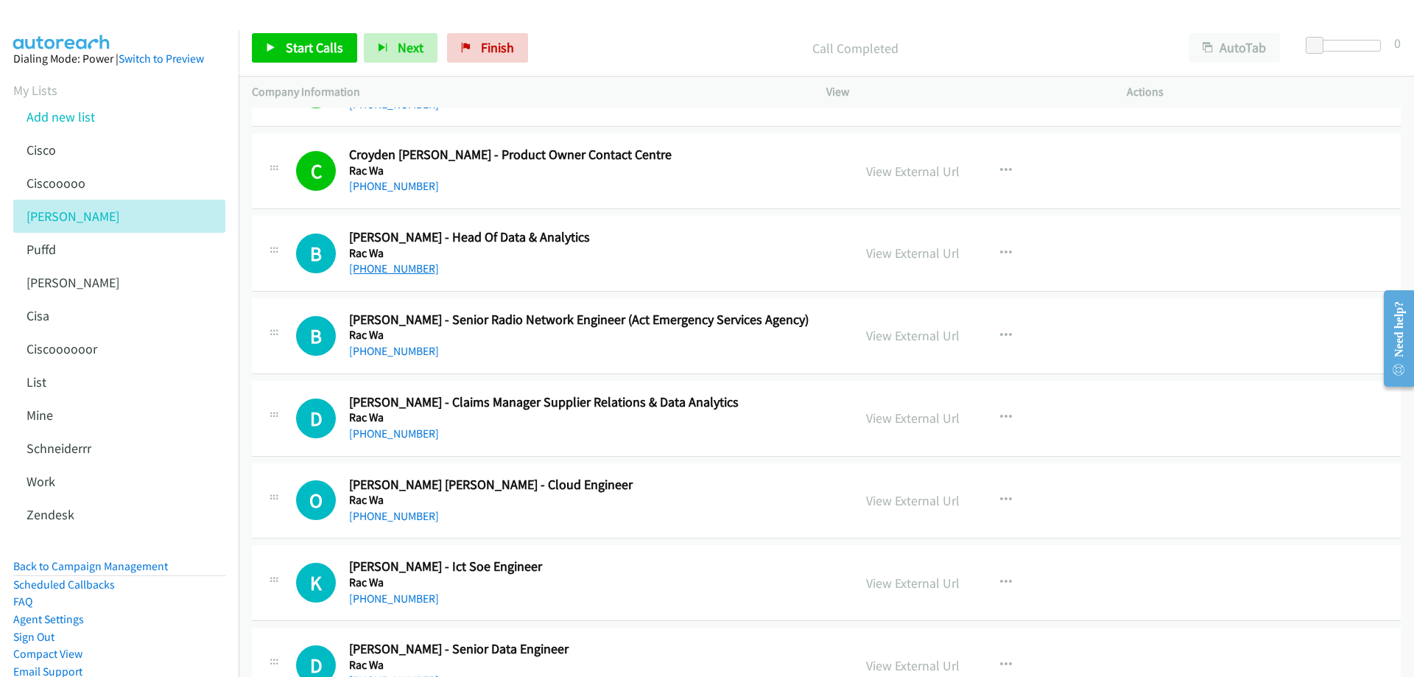
click at [383, 265] on link "+61 433 272 293" at bounding box center [394, 269] width 90 height 14
click at [891, 251] on link "View External Url" at bounding box center [913, 253] width 94 height 17
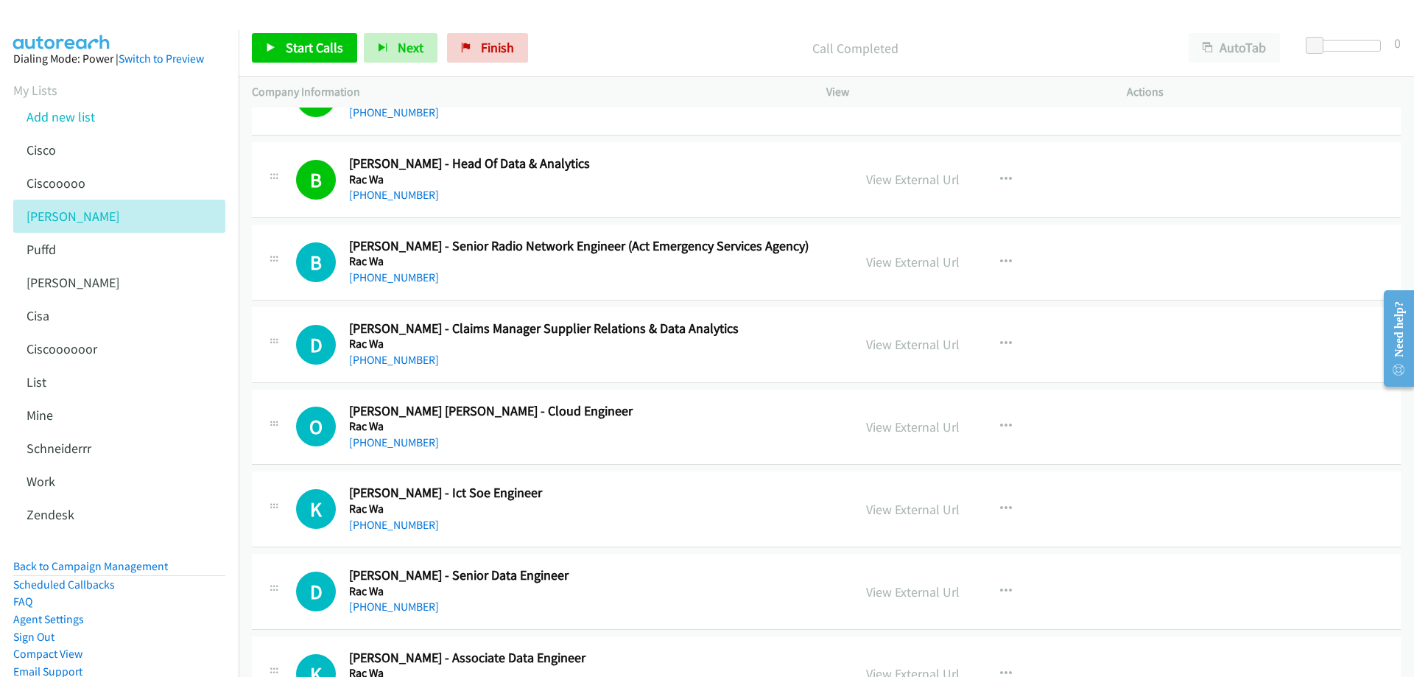
scroll to position [2431, 0]
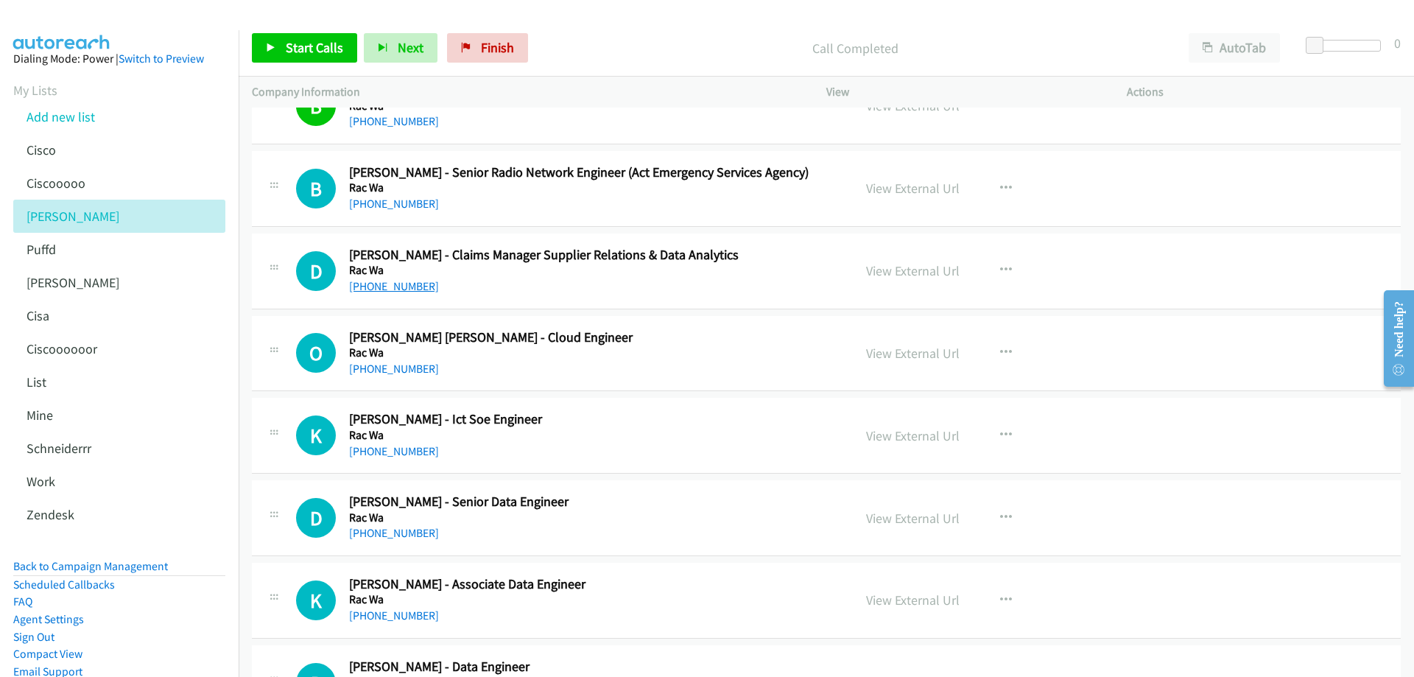
click at [392, 290] on link "+61 481 009 557" at bounding box center [394, 286] width 90 height 14
click at [905, 267] on link "View External Url" at bounding box center [913, 270] width 94 height 17
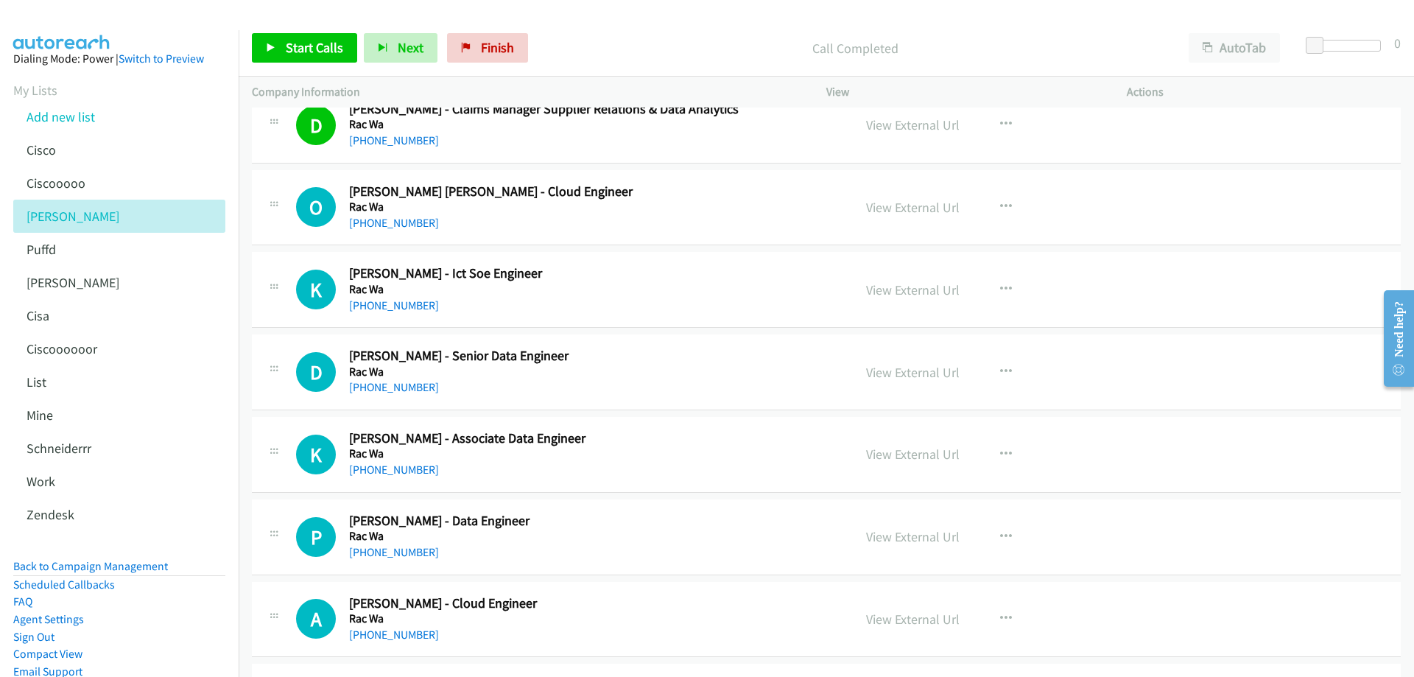
scroll to position [2578, 0]
click at [401, 222] on link "+61 428 784 608" at bounding box center [394, 221] width 90 height 14
click at [908, 205] on link "View External Url" at bounding box center [913, 205] width 94 height 17
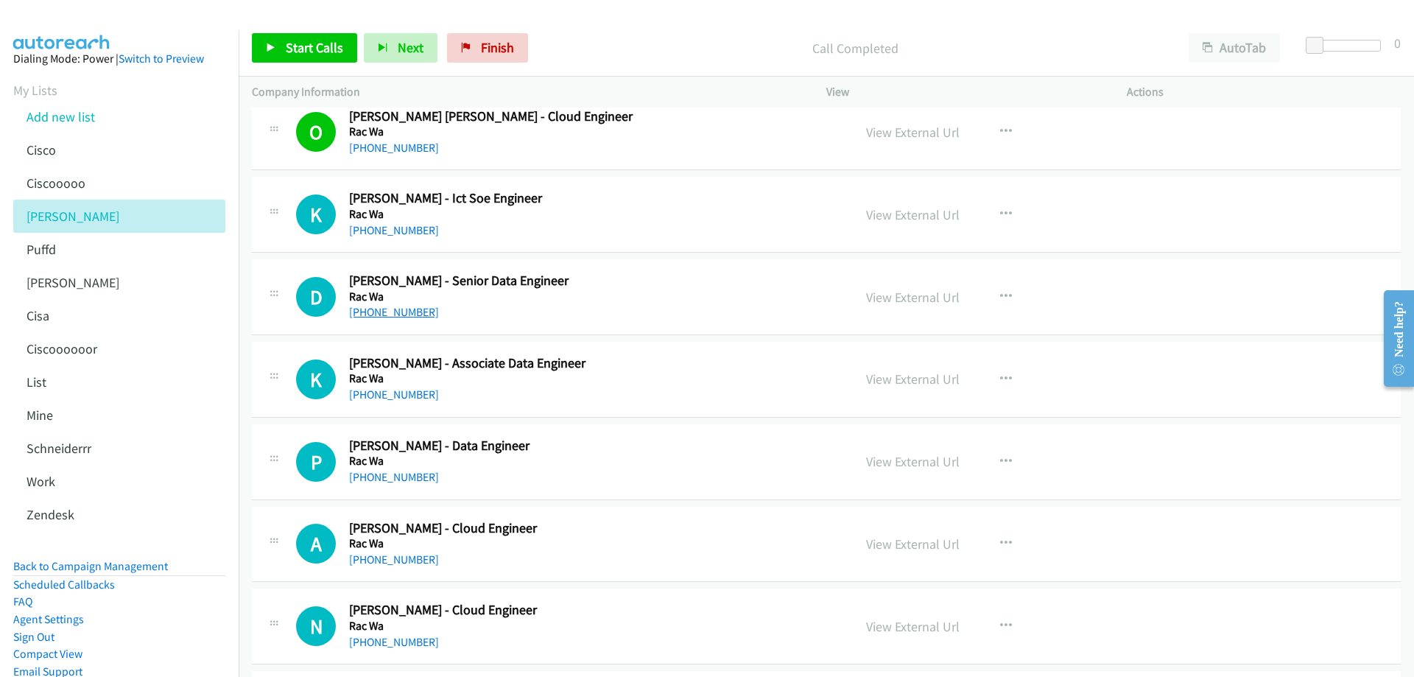
click at [404, 312] on link "+61 450 005 721" at bounding box center [394, 312] width 90 height 14
click at [915, 294] on link "View External Url" at bounding box center [913, 297] width 94 height 17
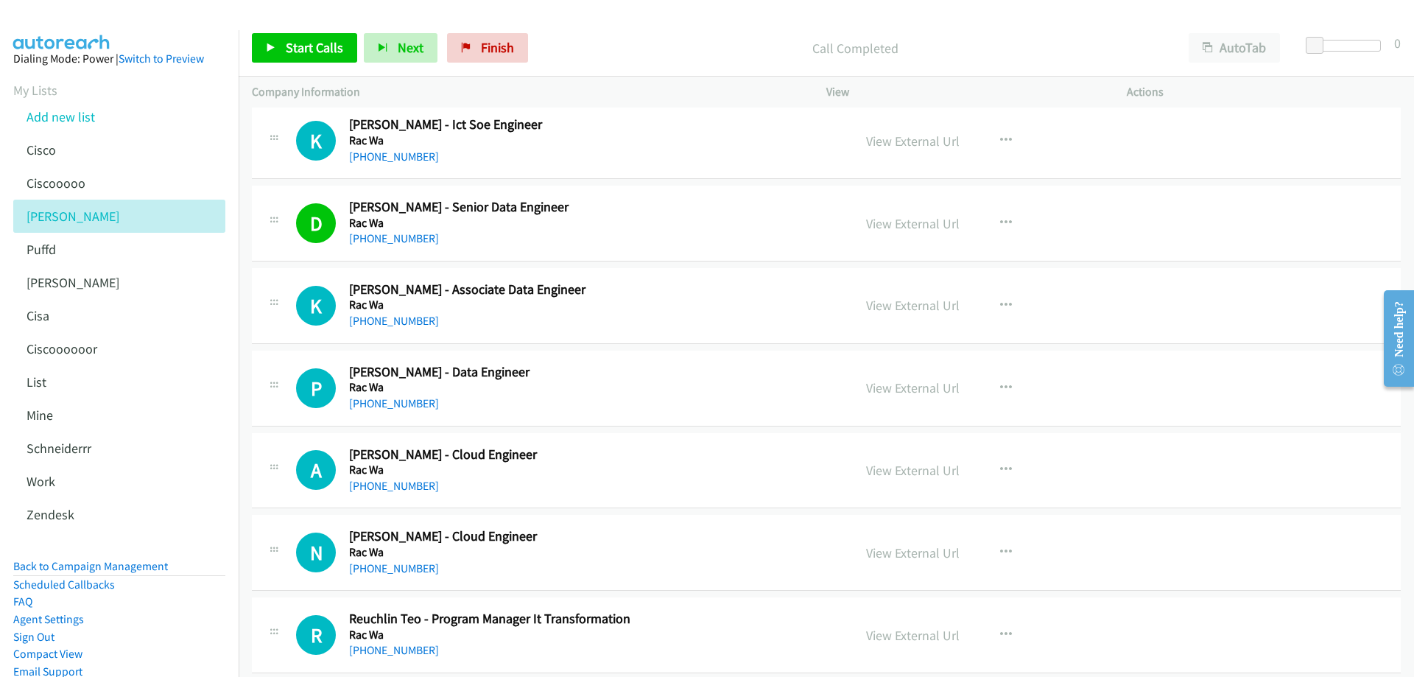
scroll to position [2799, 0]
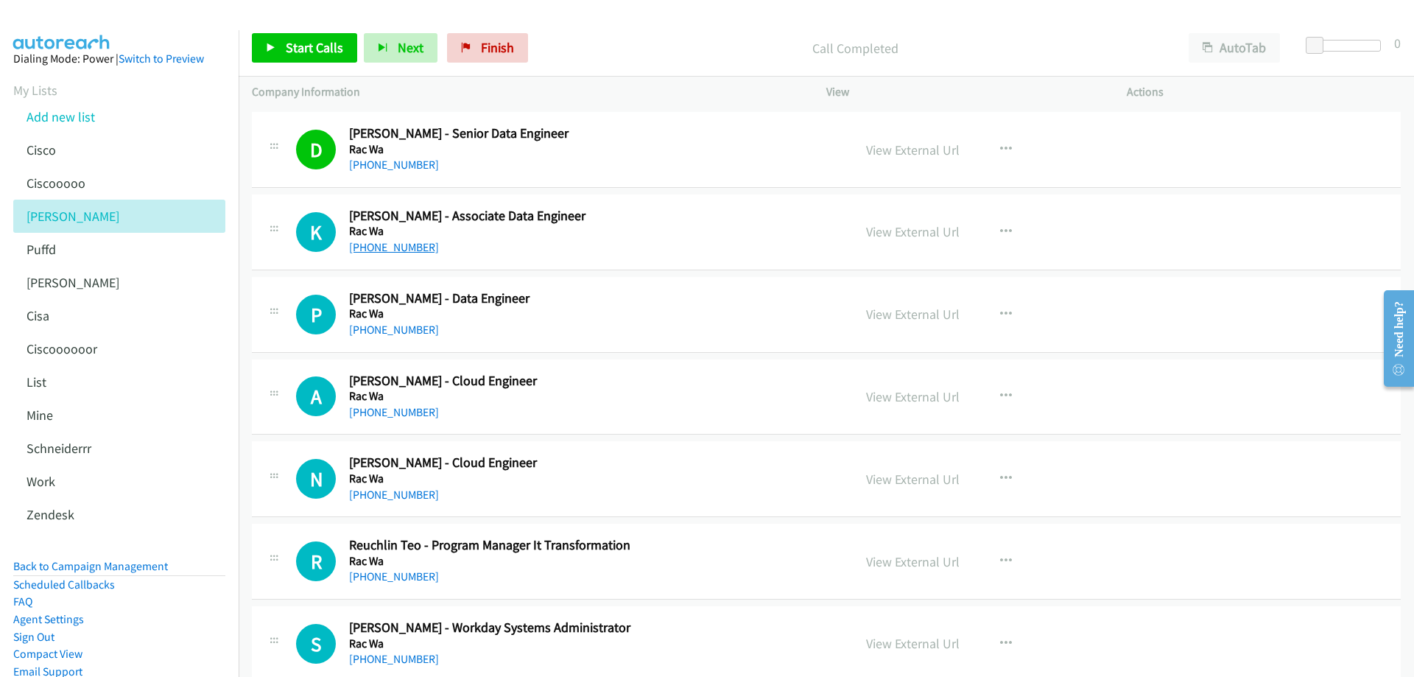
click at [395, 247] on link "+61 426 383 580" at bounding box center [394, 247] width 90 height 14
click at [897, 235] on link "View External Url" at bounding box center [913, 231] width 94 height 17
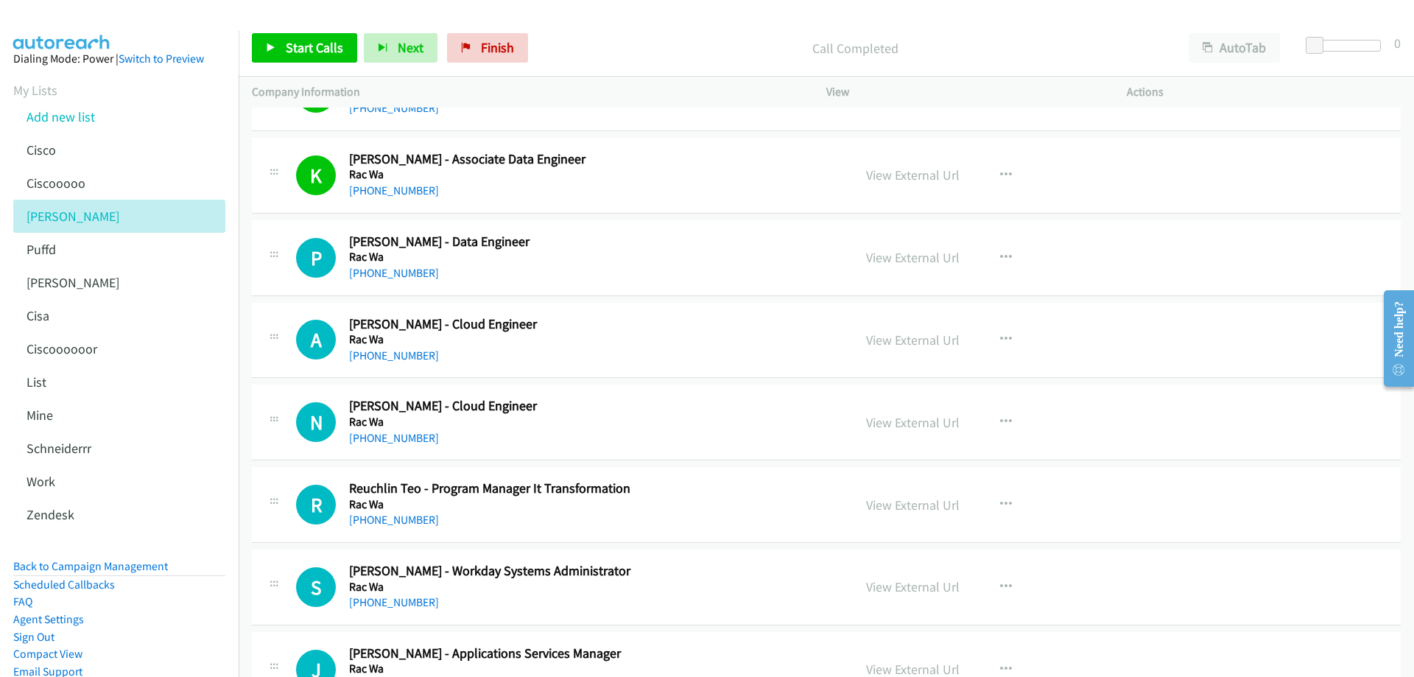
scroll to position [2873, 0]
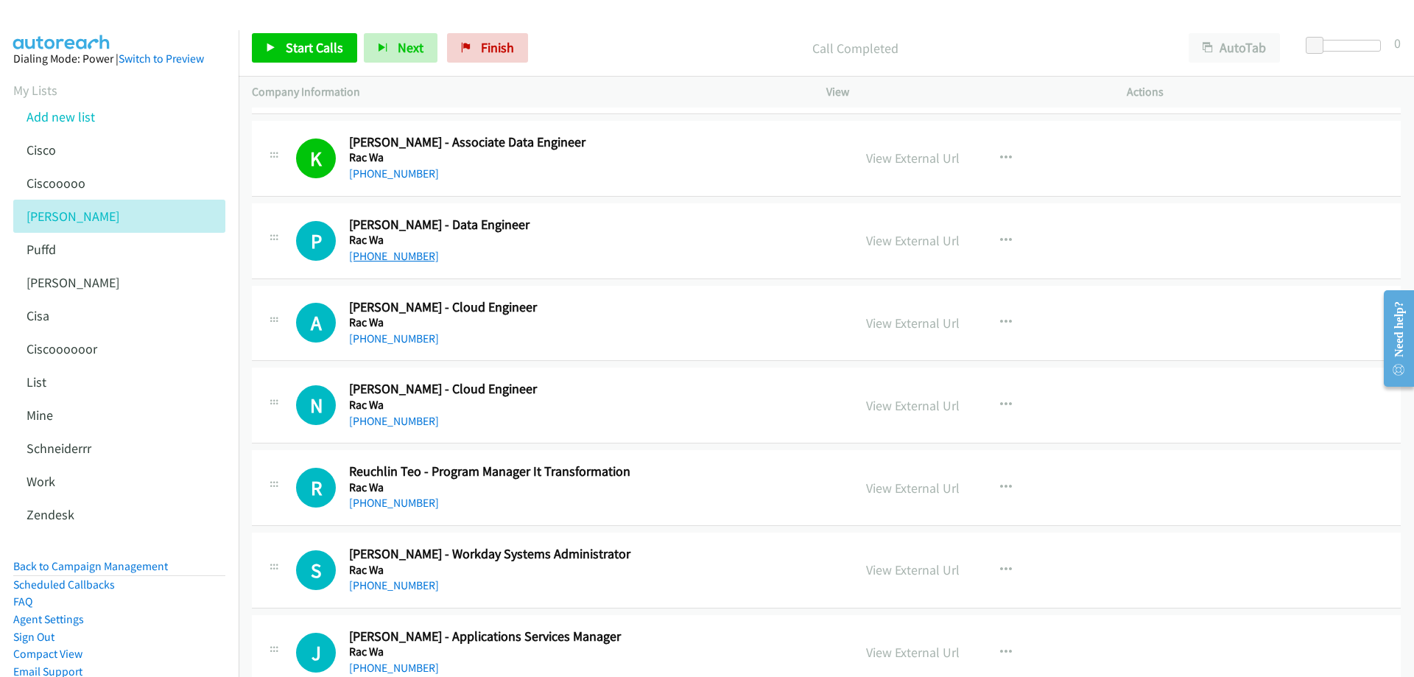
click at [391, 256] on link "+61 415 656 048" at bounding box center [394, 256] width 90 height 14
click at [896, 242] on link "View External Url" at bounding box center [913, 240] width 94 height 17
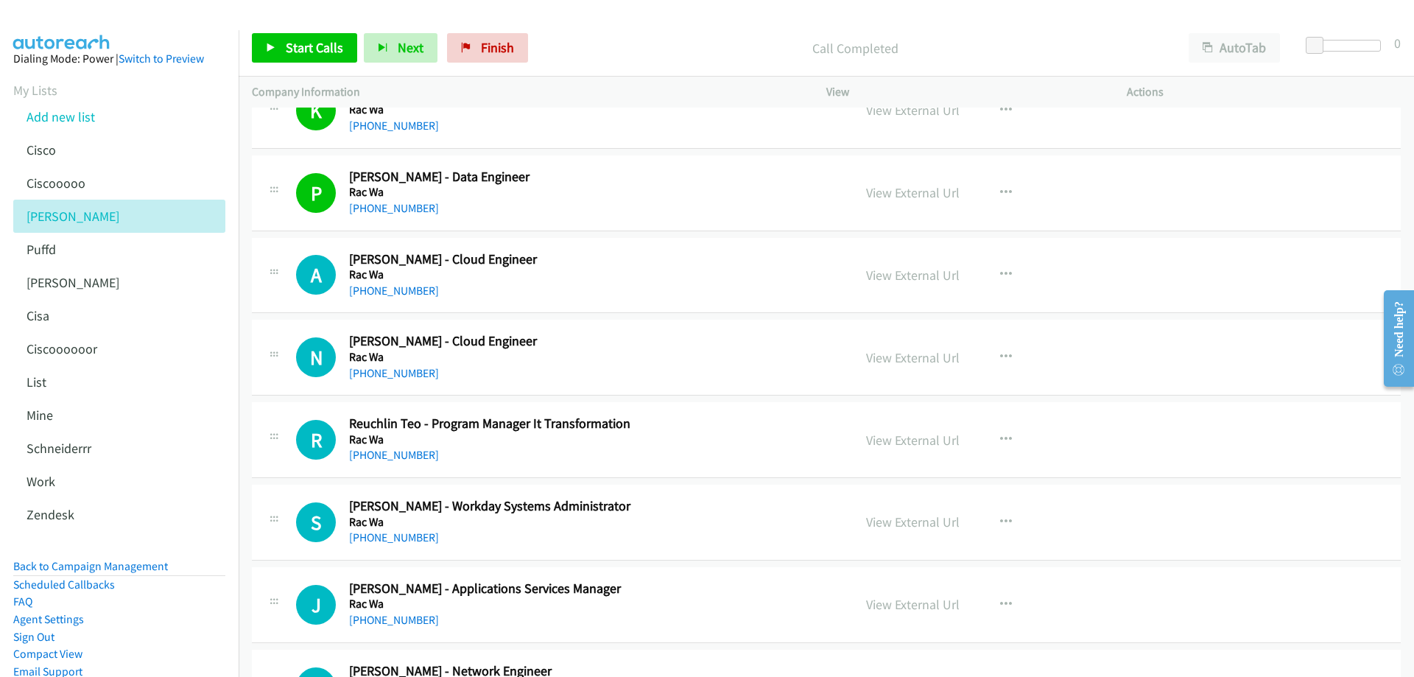
scroll to position [2947, 0]
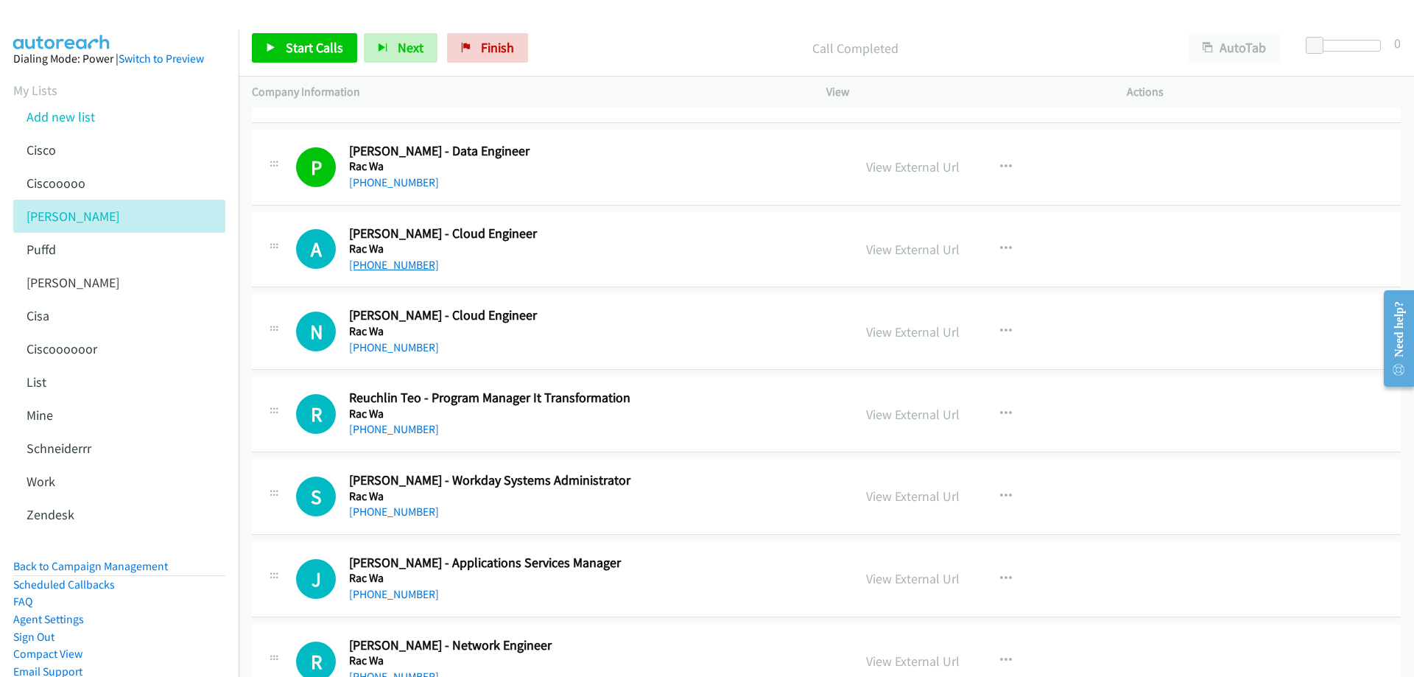
click at [401, 263] on link "+61 429 225 395" at bounding box center [394, 265] width 90 height 14
click at [894, 250] on link "View External Url" at bounding box center [913, 249] width 94 height 17
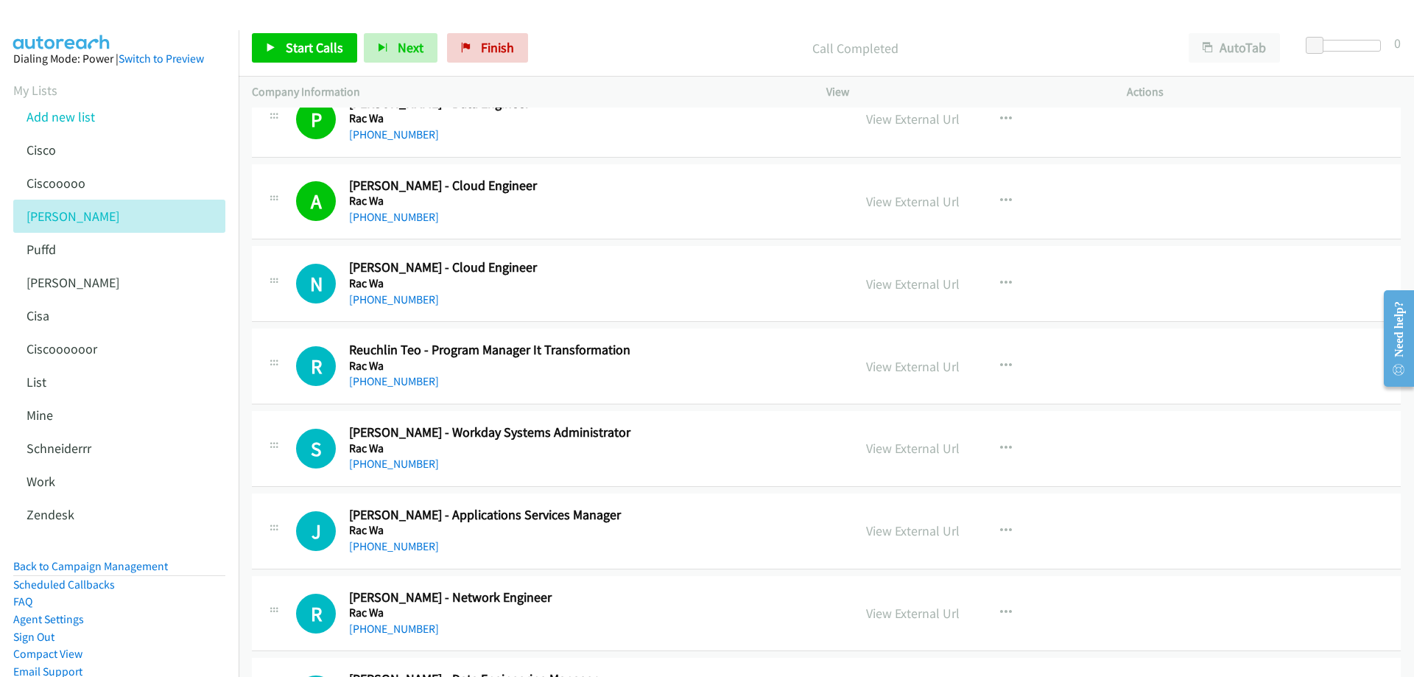
scroll to position [3020, 0]
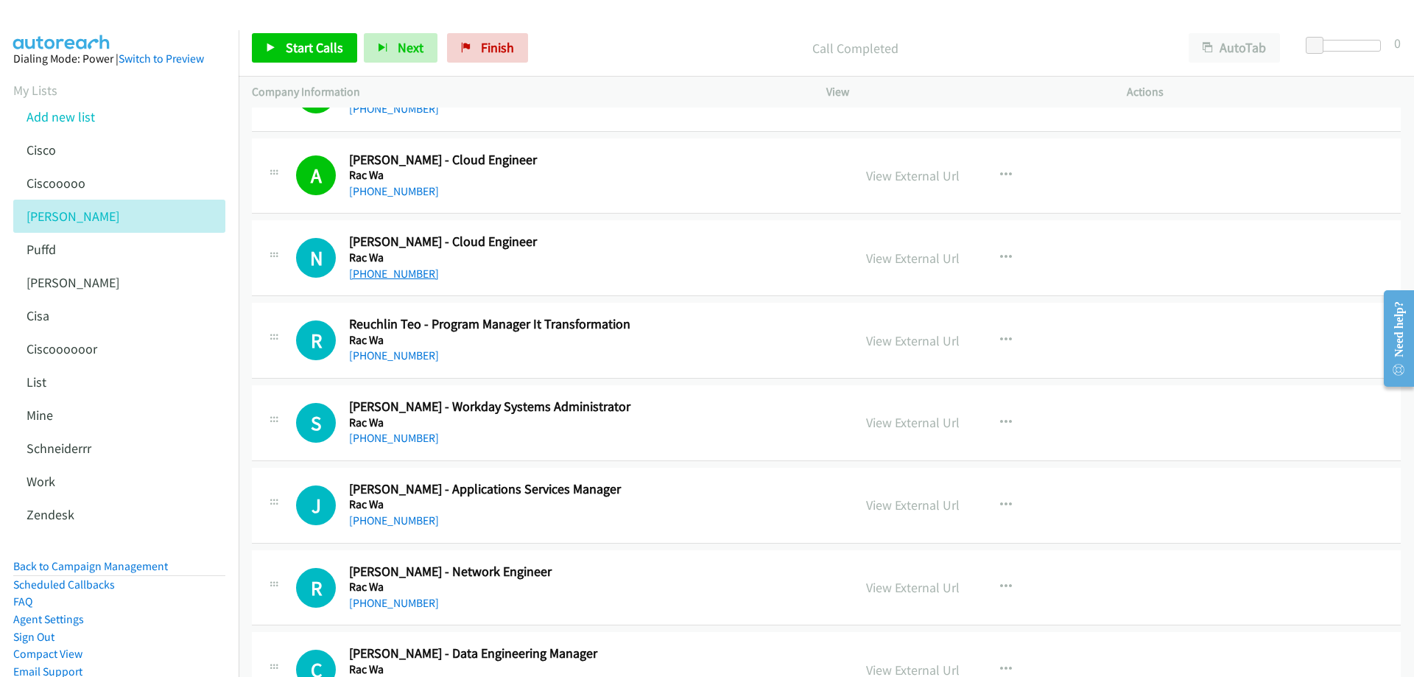
click at [395, 271] on link "+61 401 577 403" at bounding box center [394, 274] width 90 height 14
click at [897, 260] on link "View External Url" at bounding box center [913, 258] width 94 height 17
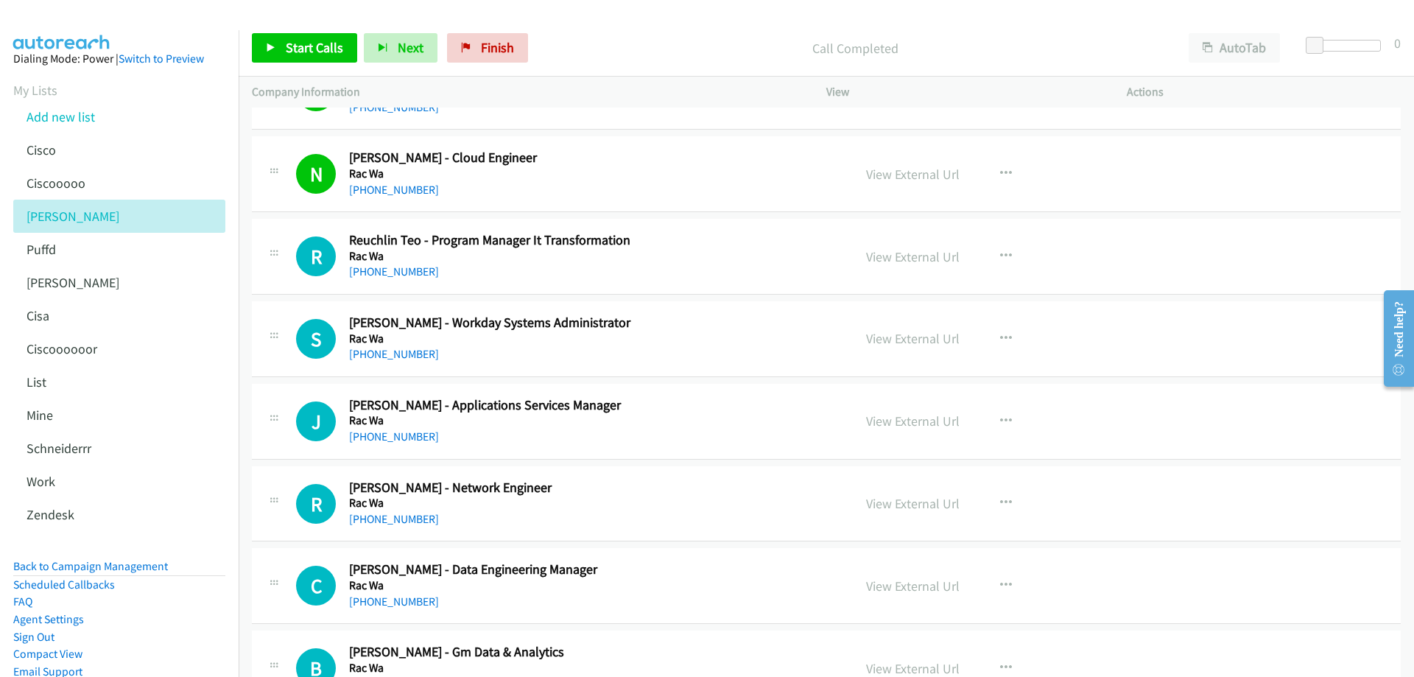
scroll to position [3168, 0]
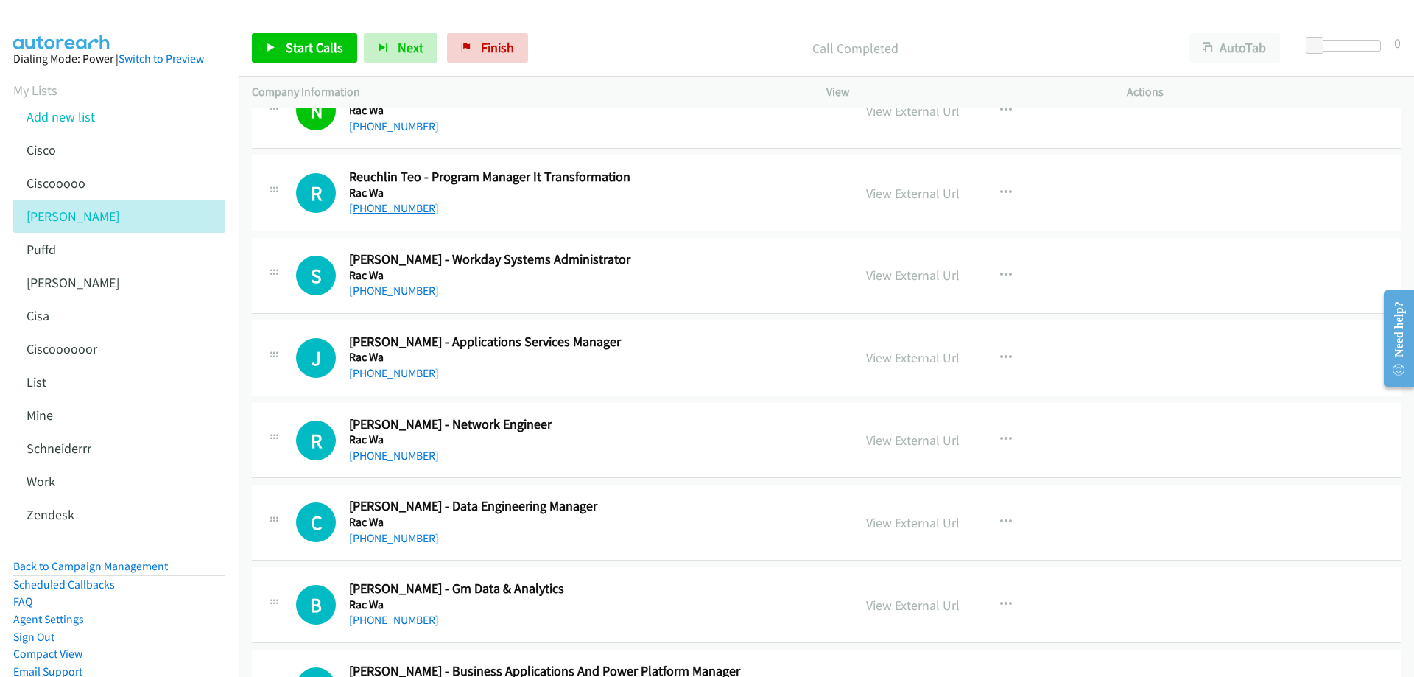
click at [412, 207] on link "+61 408 390 668" at bounding box center [394, 208] width 90 height 14
click at [901, 198] on link "View External Url" at bounding box center [913, 193] width 94 height 17
click at [405, 373] on link "+61 8 9436 4122" at bounding box center [394, 373] width 90 height 14
click at [916, 358] on link "View External Url" at bounding box center [913, 357] width 94 height 17
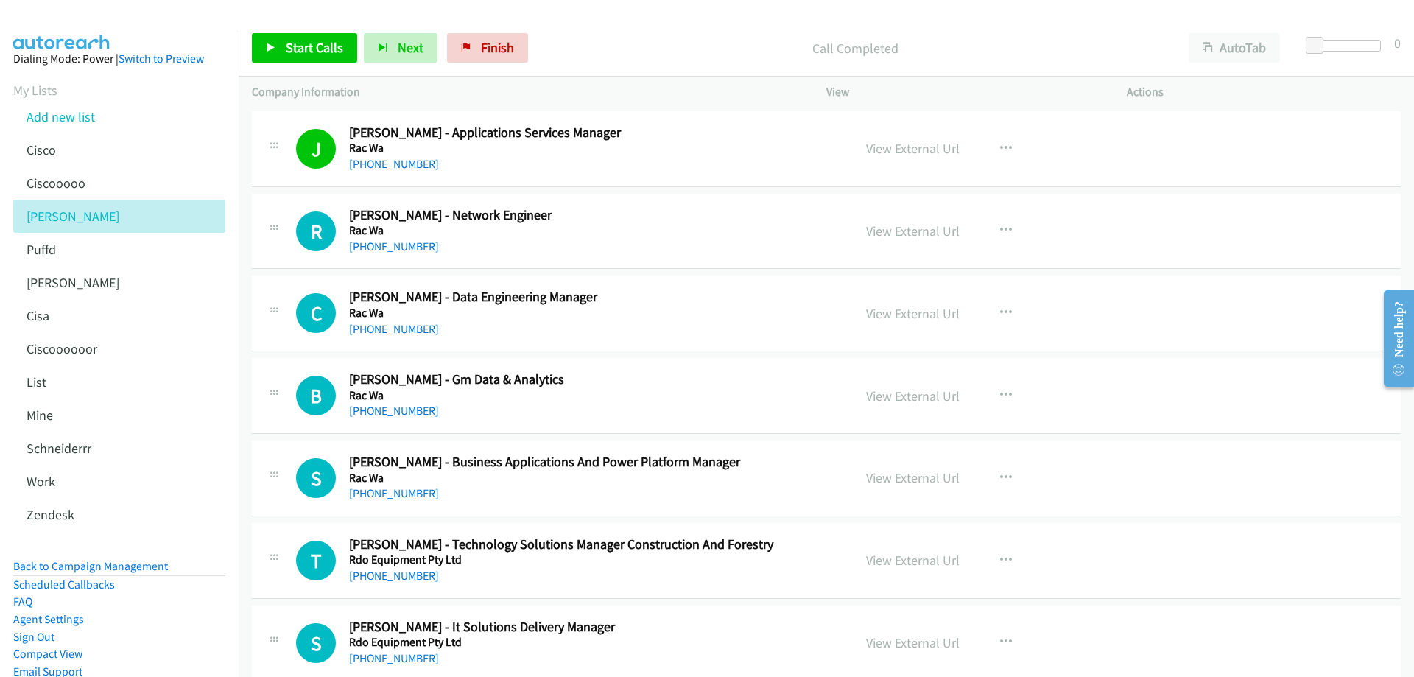
scroll to position [3389, 0]
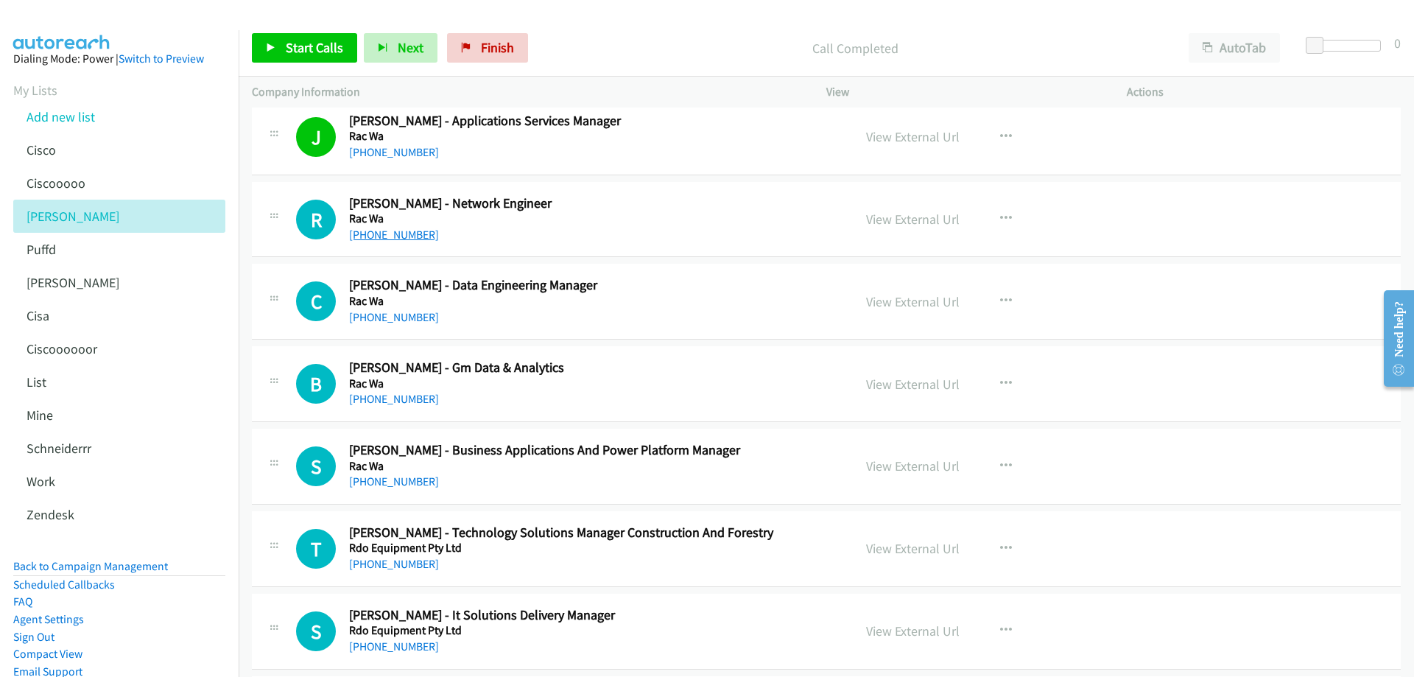
click at [403, 234] on link "+61 431 658 249" at bounding box center [394, 235] width 90 height 14
click at [877, 220] on link "View External Url" at bounding box center [913, 219] width 94 height 17
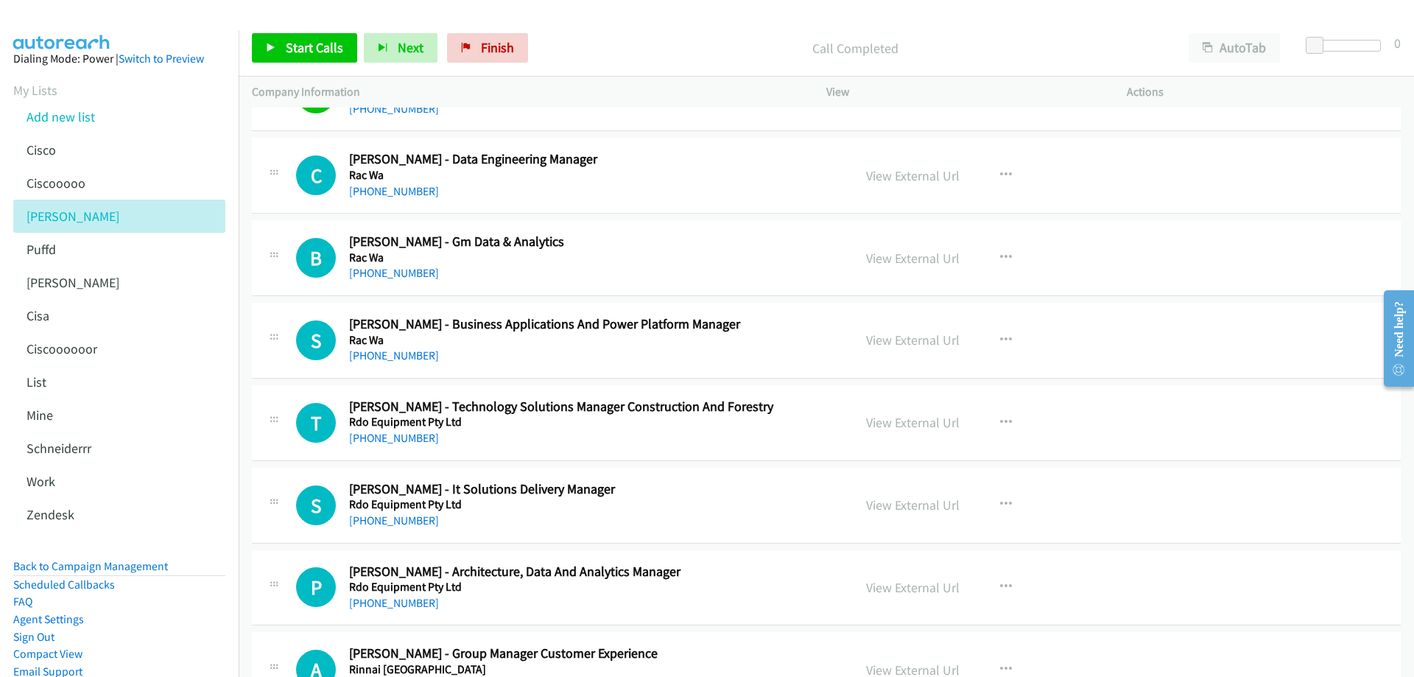
scroll to position [3536, 0]
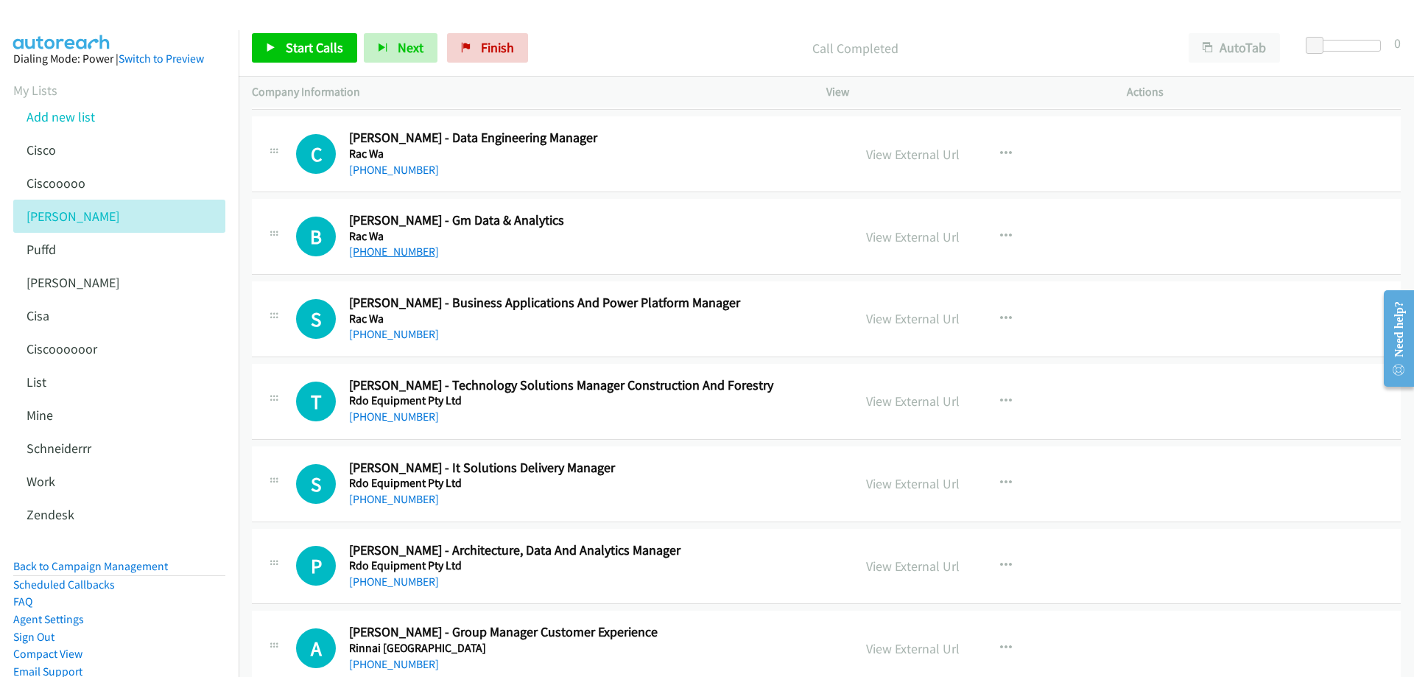
click at [376, 248] on link "+61 8 9265 6128" at bounding box center [394, 252] width 90 height 14
click at [893, 239] on link "View External Url" at bounding box center [913, 236] width 94 height 17
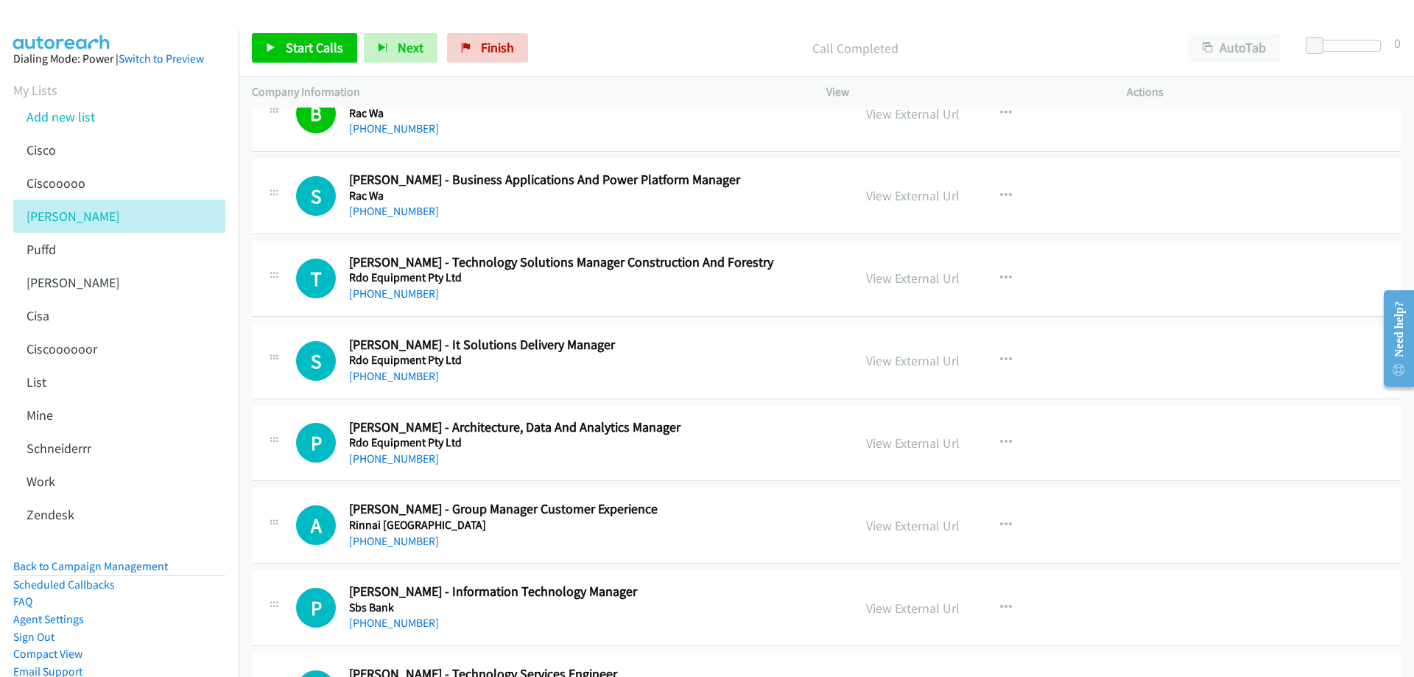
scroll to position [3683, 0]
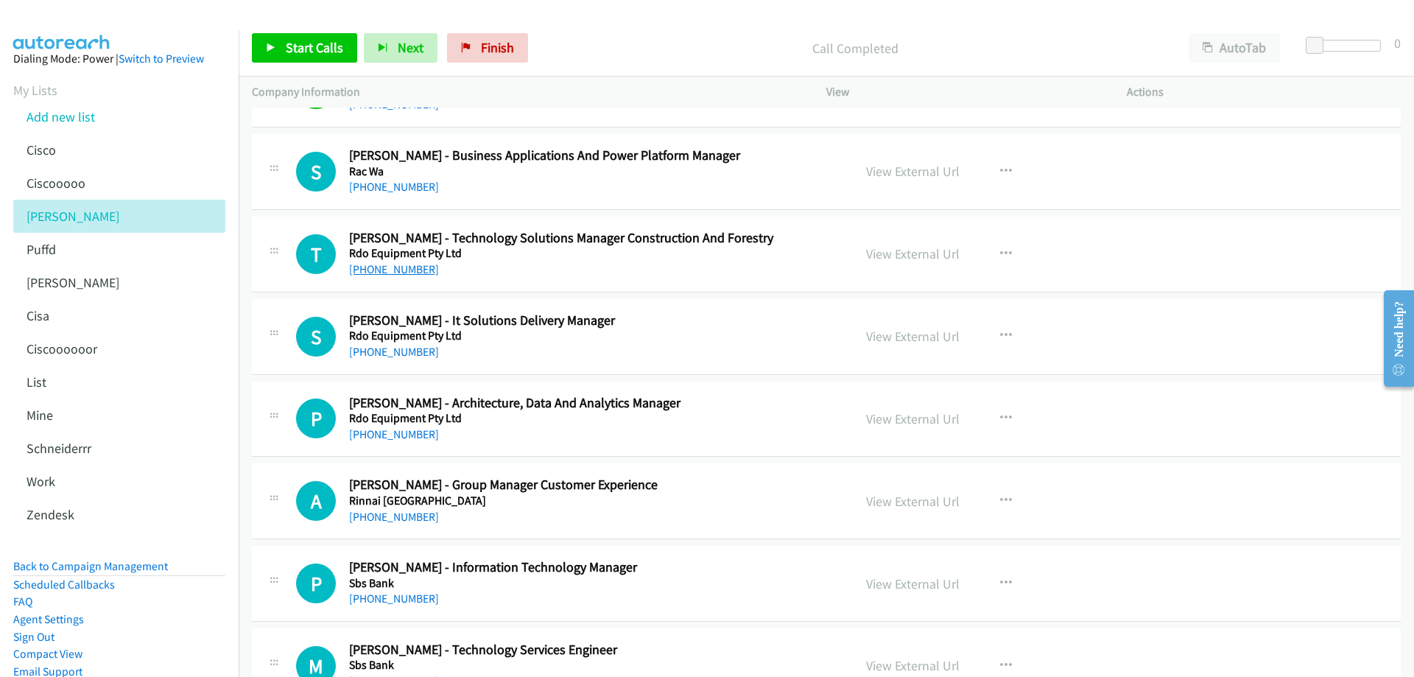
click at [394, 270] on link "+61 408 826 152" at bounding box center [394, 269] width 90 height 14
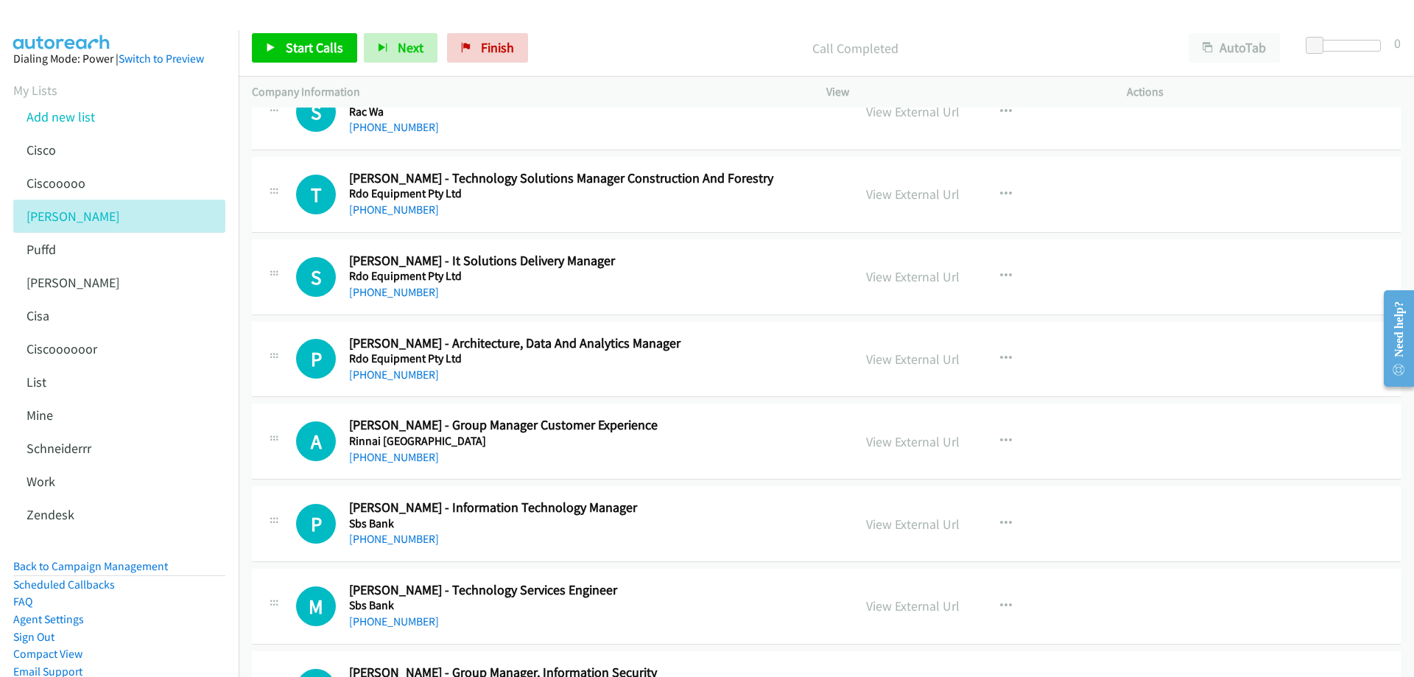
scroll to position [3757, 0]
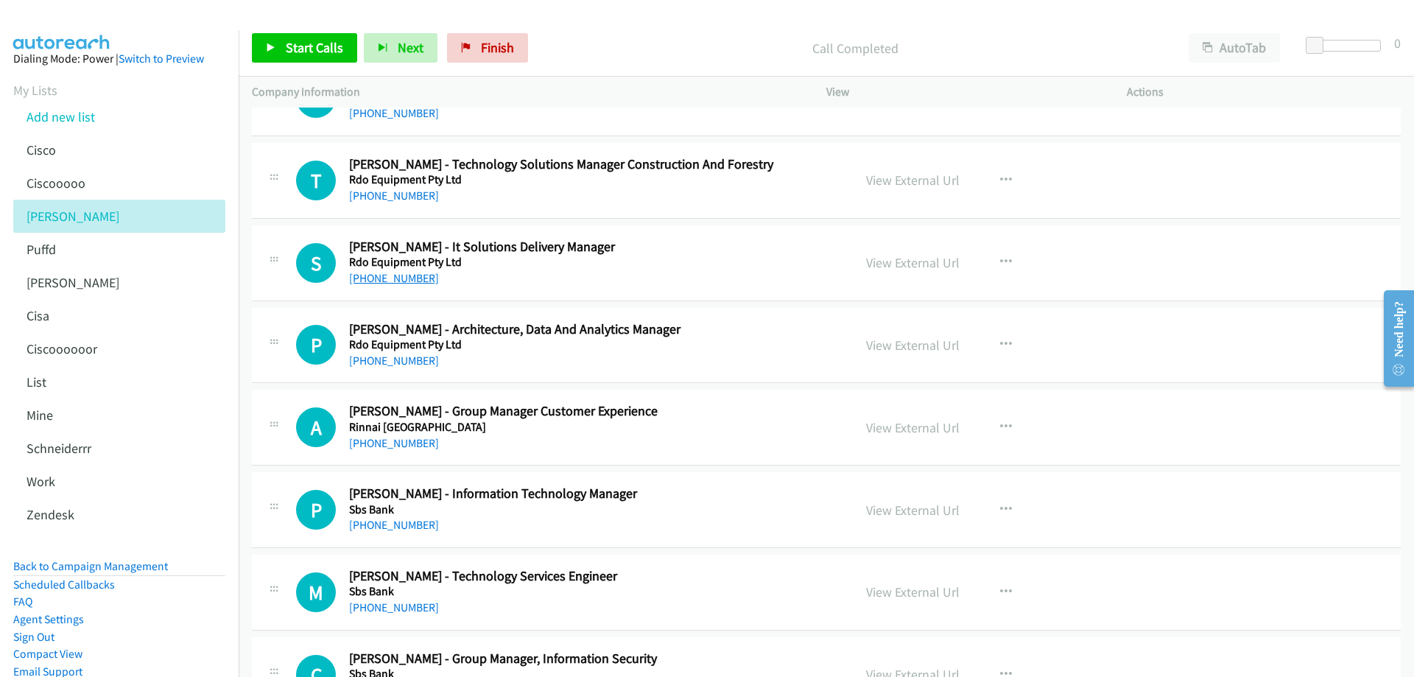
click at [399, 278] on link "+61 413 155 684" at bounding box center [394, 278] width 90 height 14
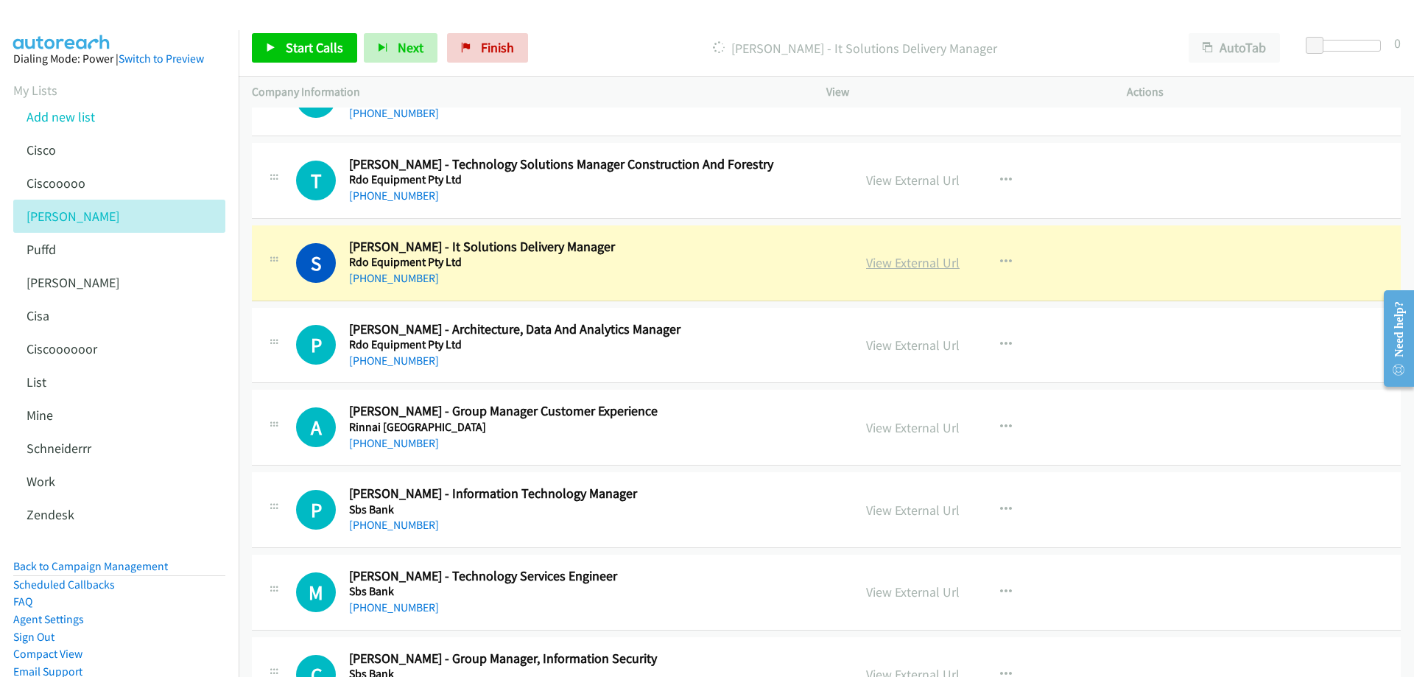
click at [894, 265] on link "View External Url" at bounding box center [913, 262] width 94 height 17
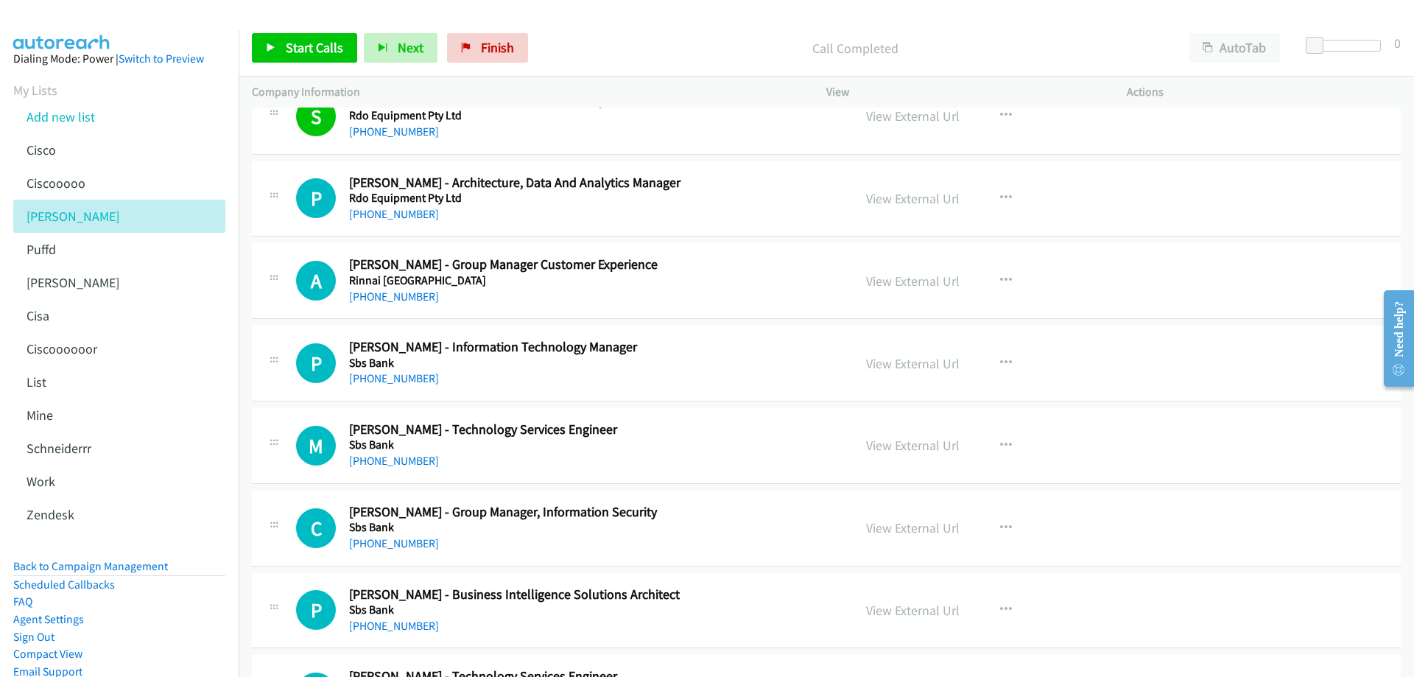
scroll to position [3904, 0]
click at [404, 212] on link "+61 418 994 826" at bounding box center [394, 213] width 90 height 14
click at [927, 196] on link "View External Url" at bounding box center [913, 197] width 94 height 17
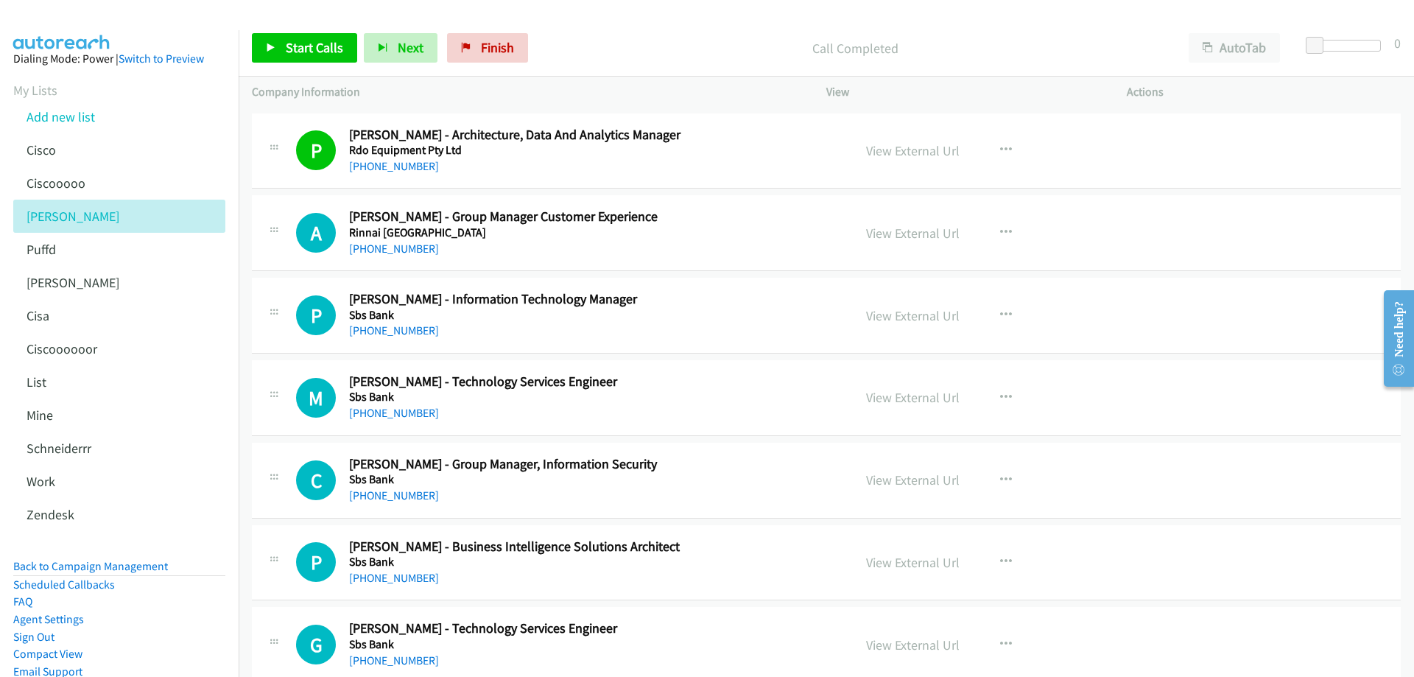
scroll to position [3978, 0]
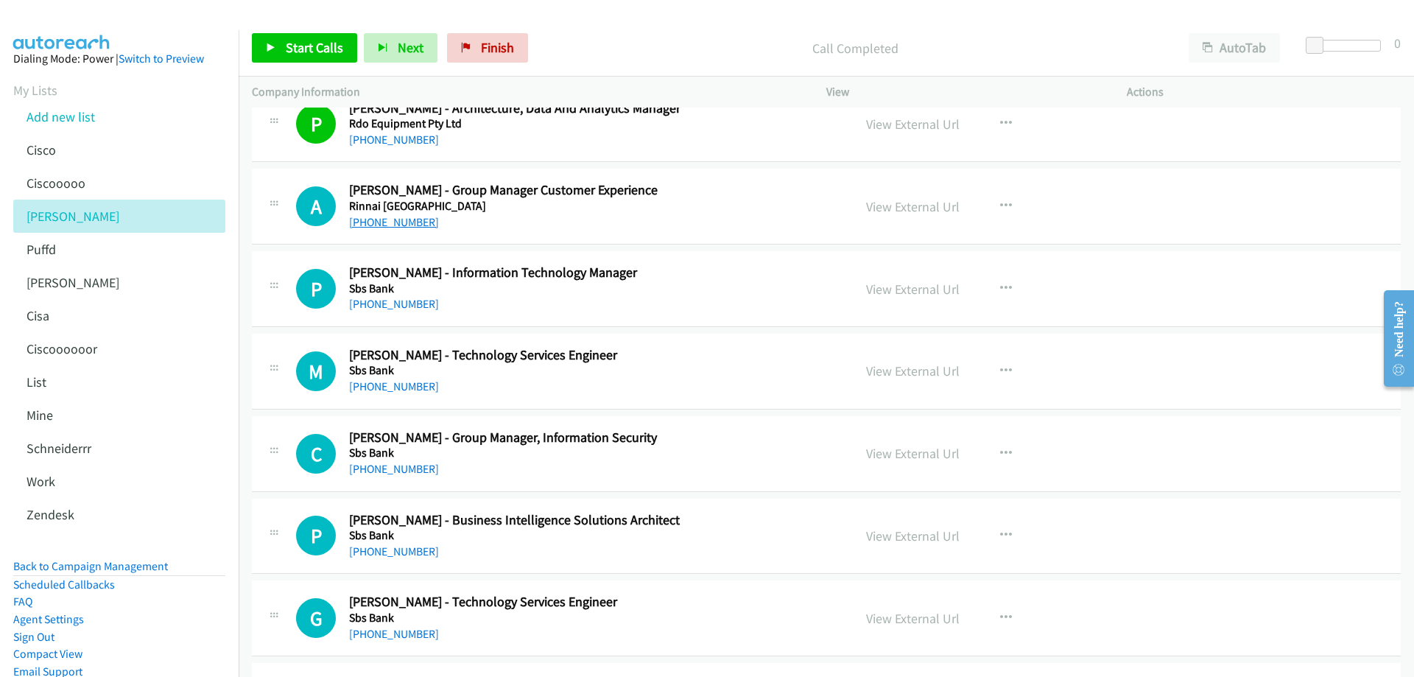
click at [407, 222] on link "+61 3 9271 6509" at bounding box center [394, 222] width 90 height 14
click at [899, 207] on link "View External Url" at bounding box center [913, 206] width 94 height 17
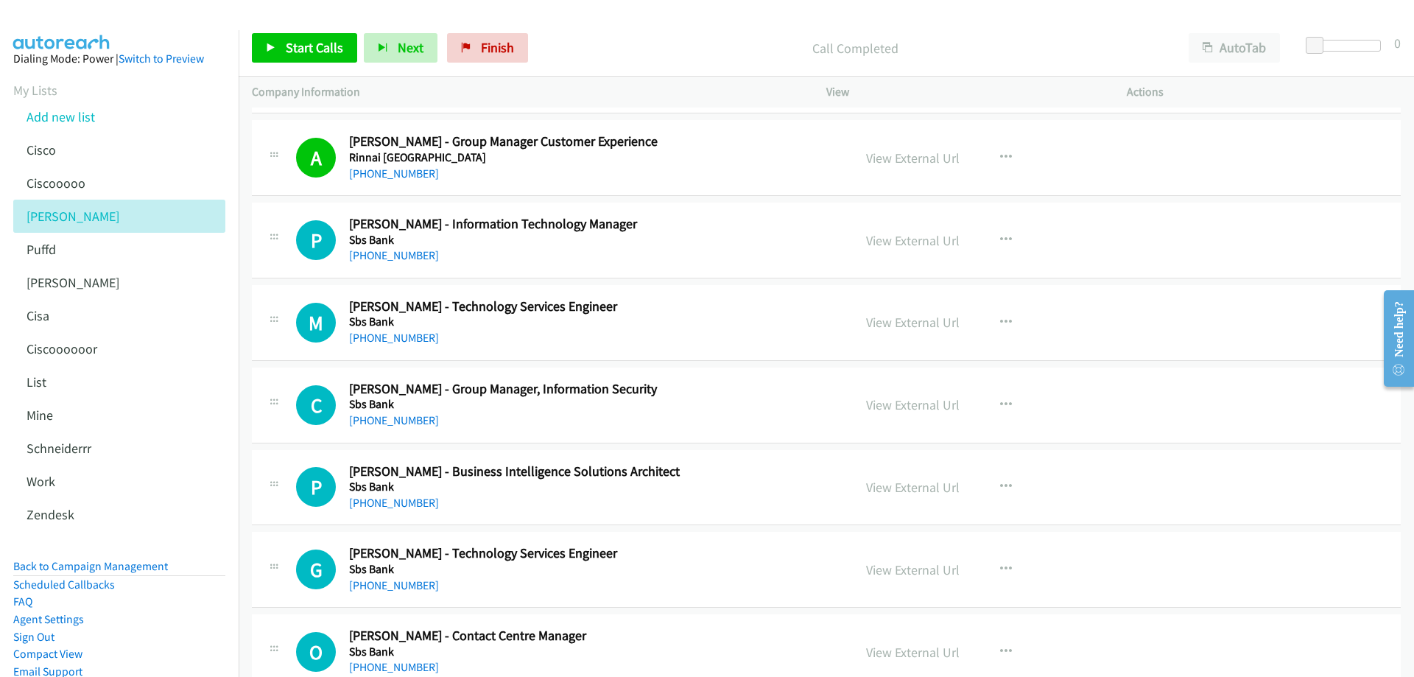
scroll to position [4051, 0]
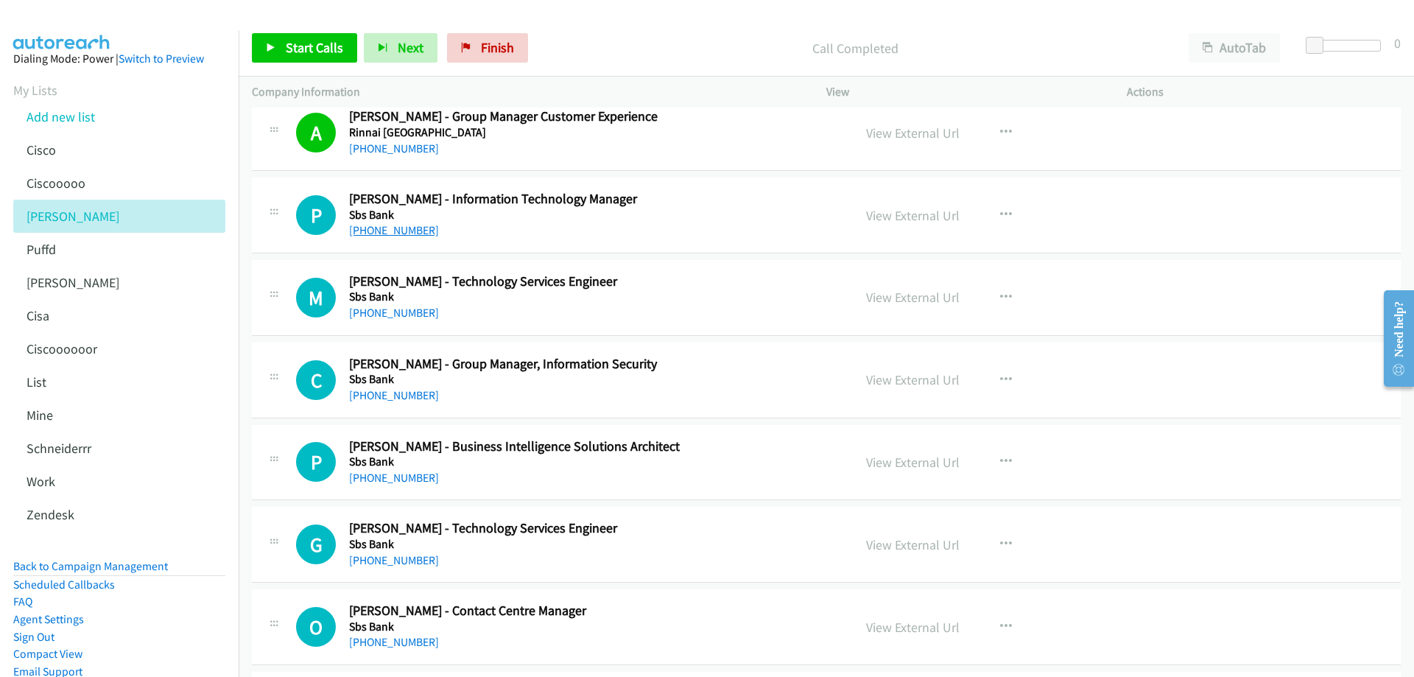
click at [383, 232] on link "+64 21 862 404" at bounding box center [394, 230] width 90 height 14
click at [885, 209] on link "View External Url" at bounding box center [913, 215] width 94 height 17
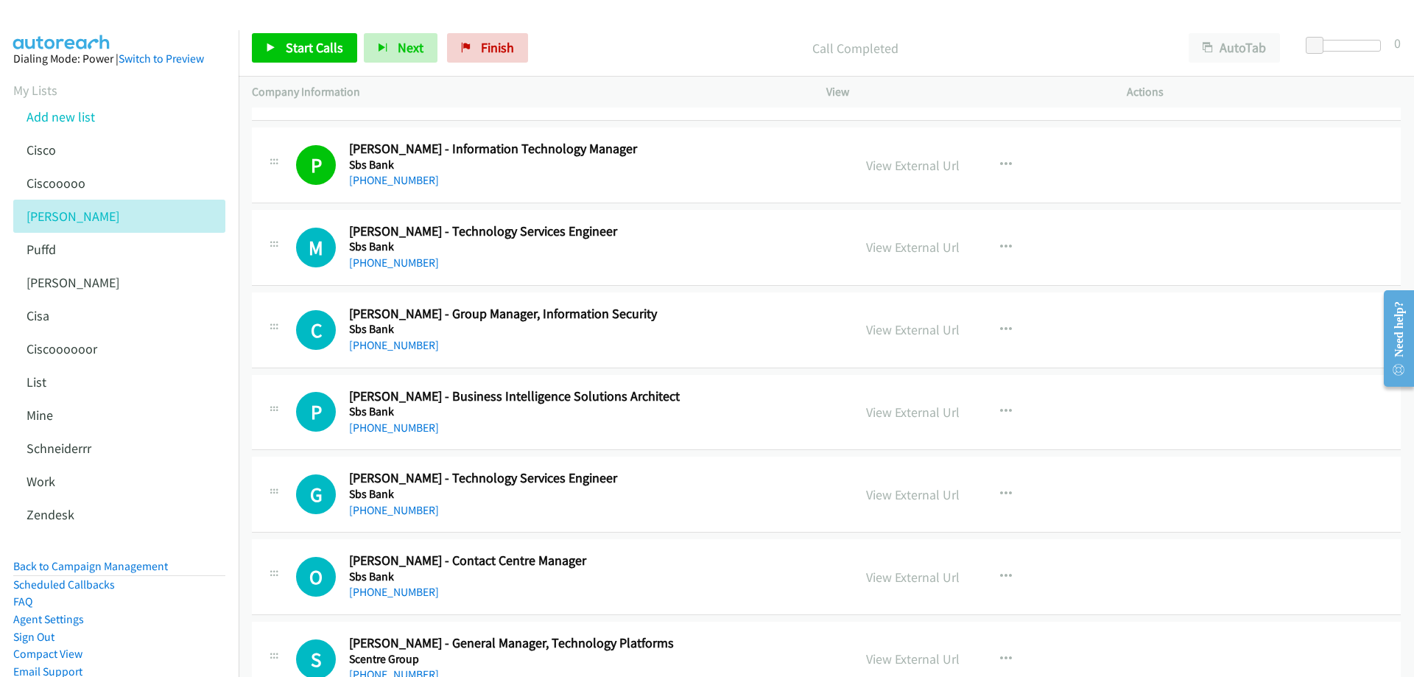
scroll to position [4125, 0]
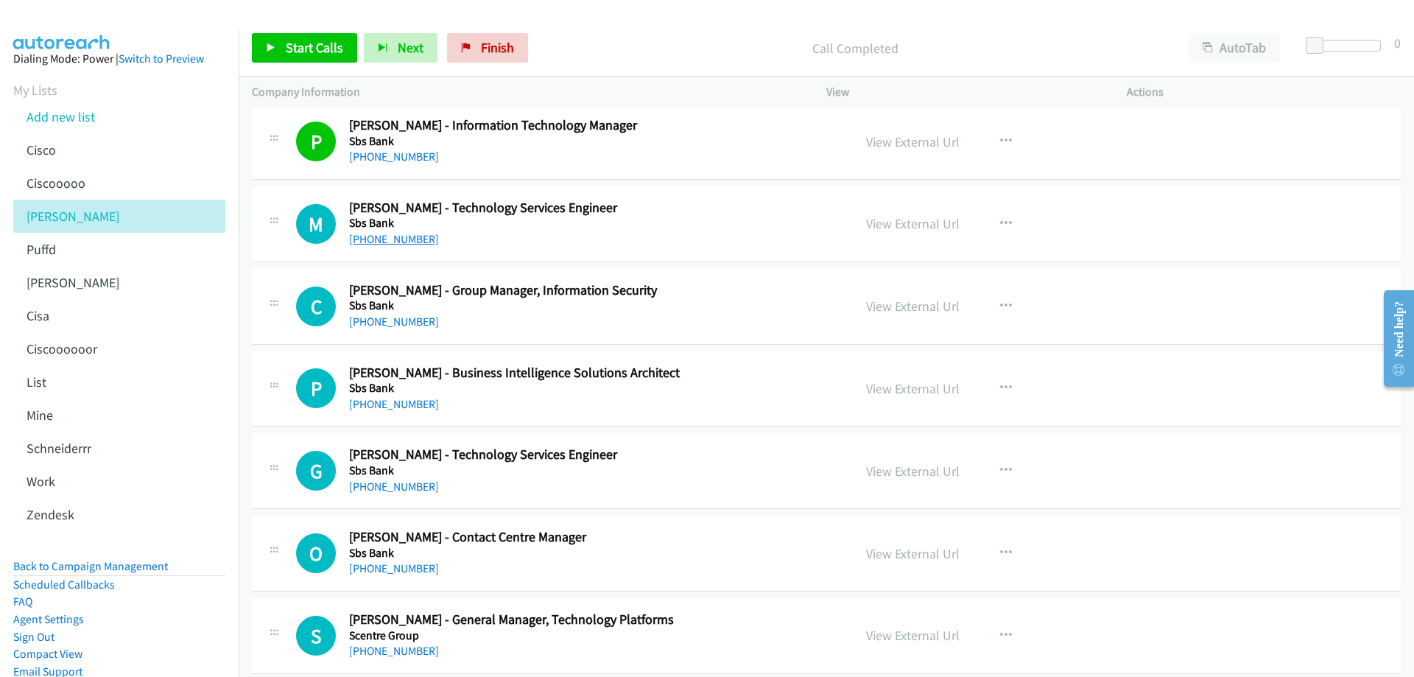
click at [390, 238] on link "+64 27 274 3634" at bounding box center [394, 239] width 90 height 14
click at [926, 225] on link "View External Url" at bounding box center [913, 223] width 94 height 17
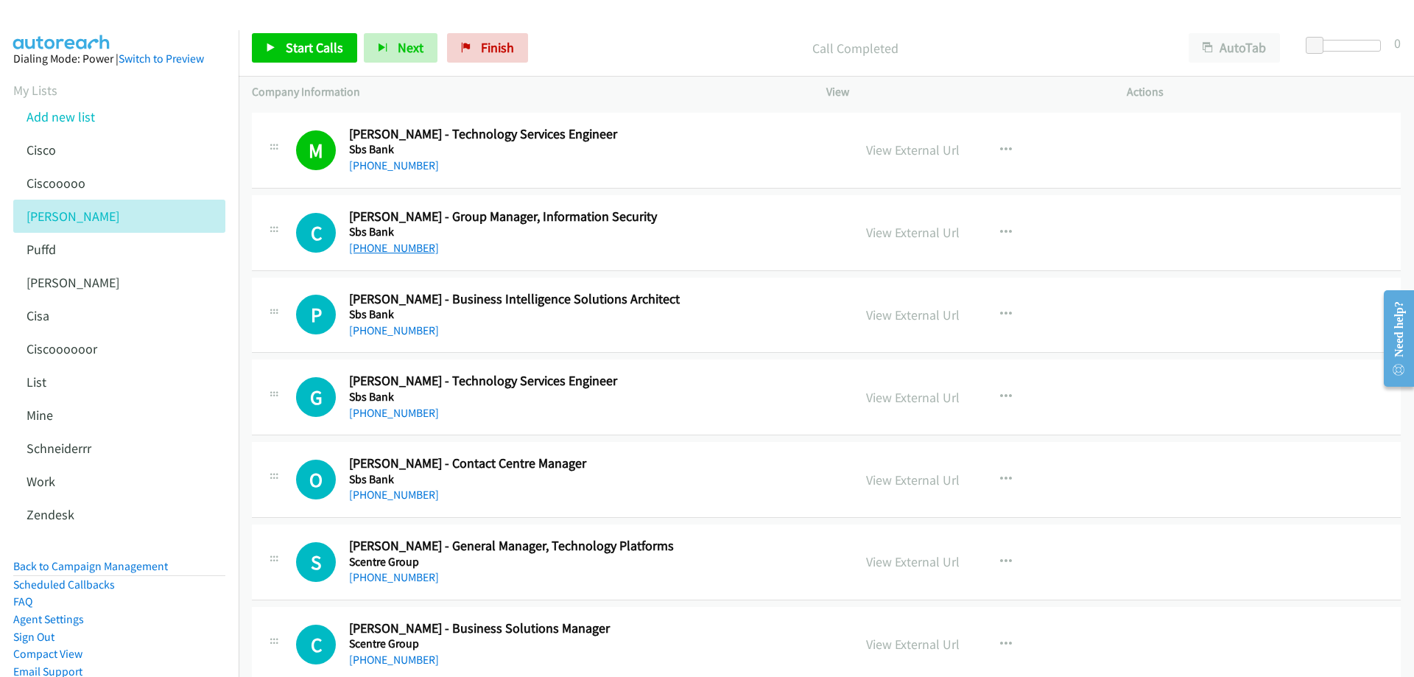
click at [386, 248] on link "+64 27 814 0210" at bounding box center [394, 248] width 90 height 14
click at [899, 227] on link "View External Url" at bounding box center [913, 232] width 94 height 17
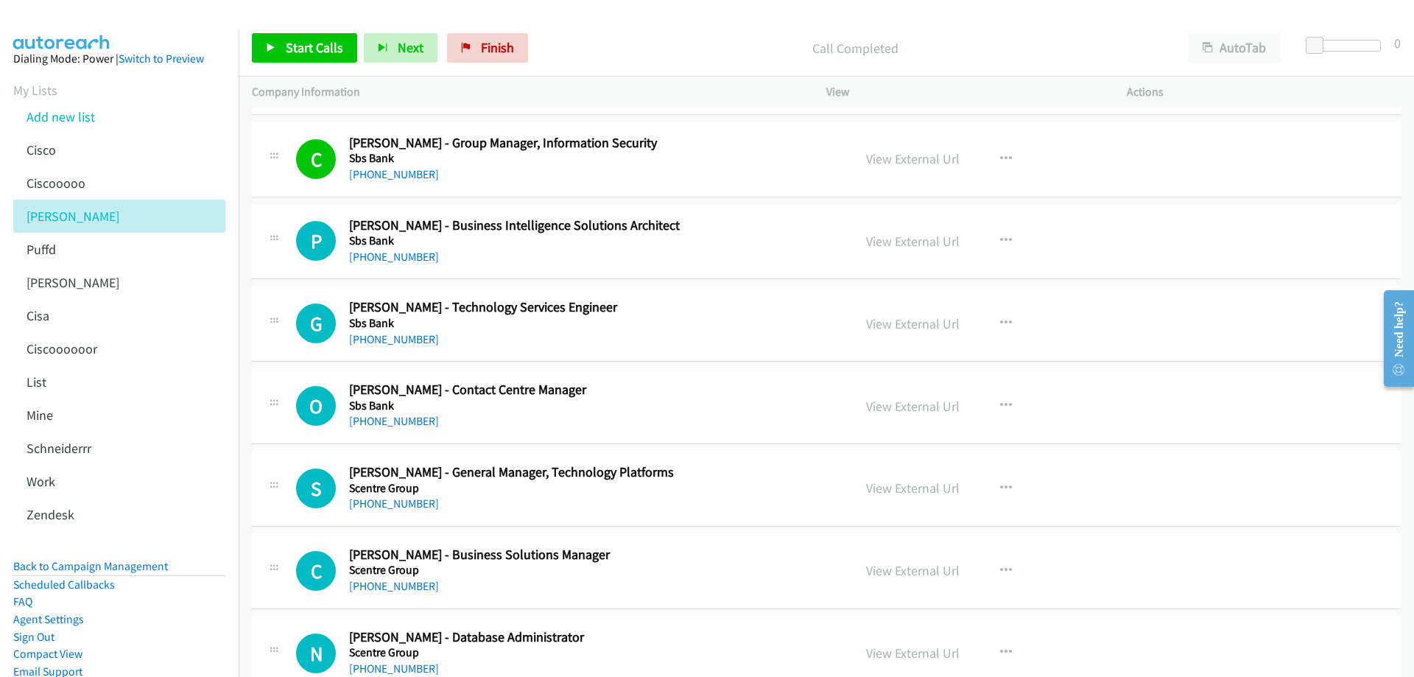
scroll to position [4346, 0]
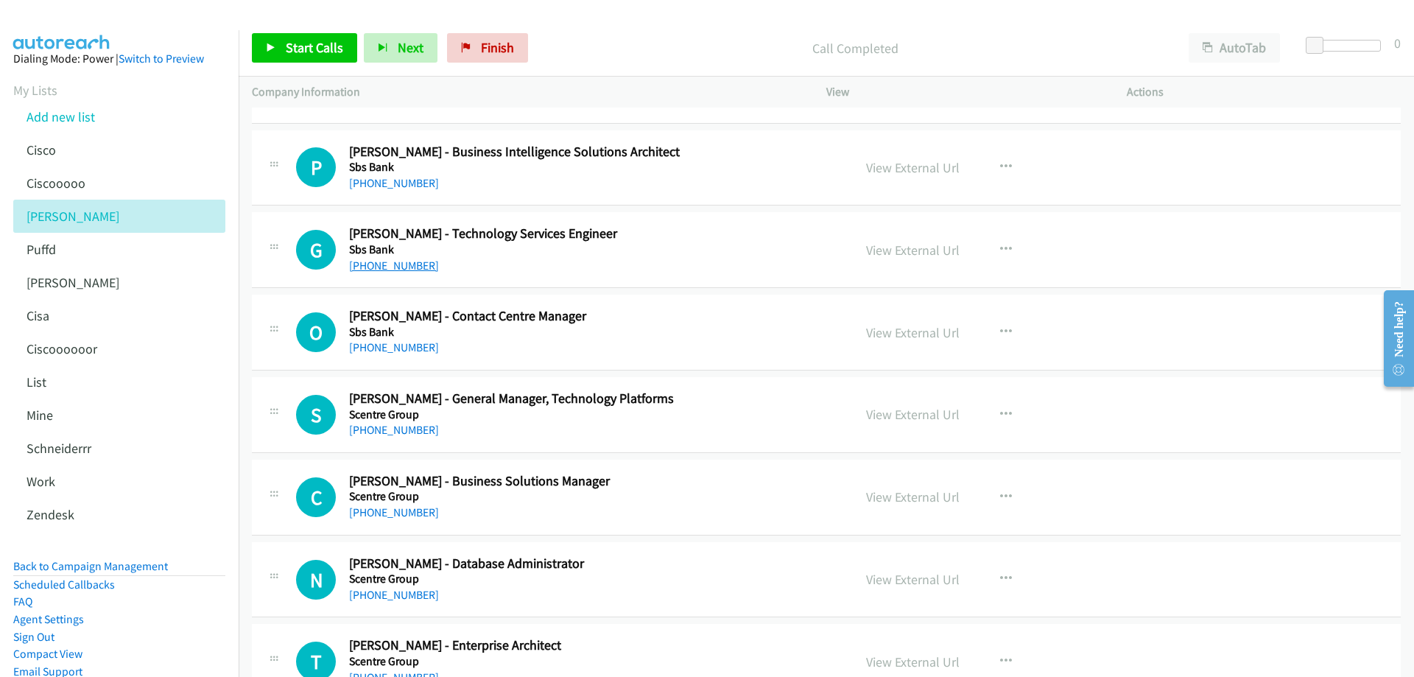
click at [390, 265] on link "+64 27 706 6986" at bounding box center [394, 266] width 90 height 14
click at [894, 253] on link "View External Url" at bounding box center [913, 250] width 94 height 17
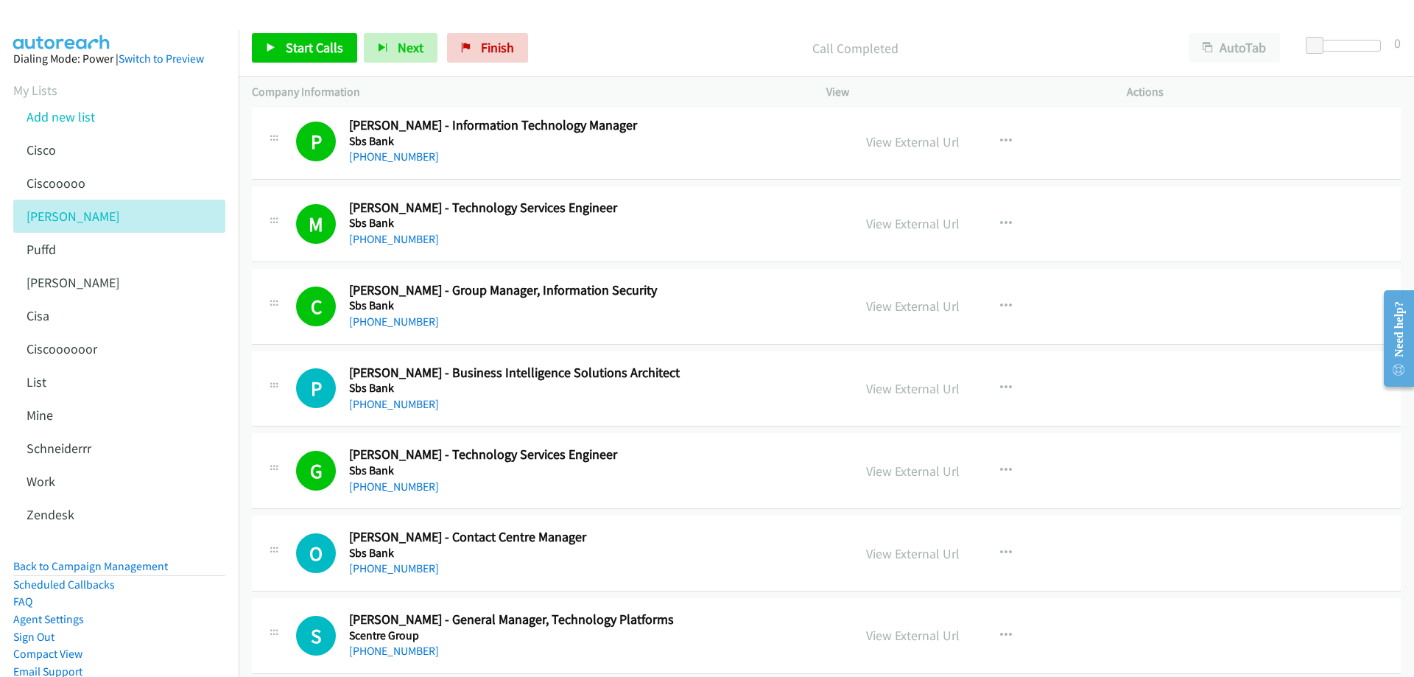
scroll to position [4272, 0]
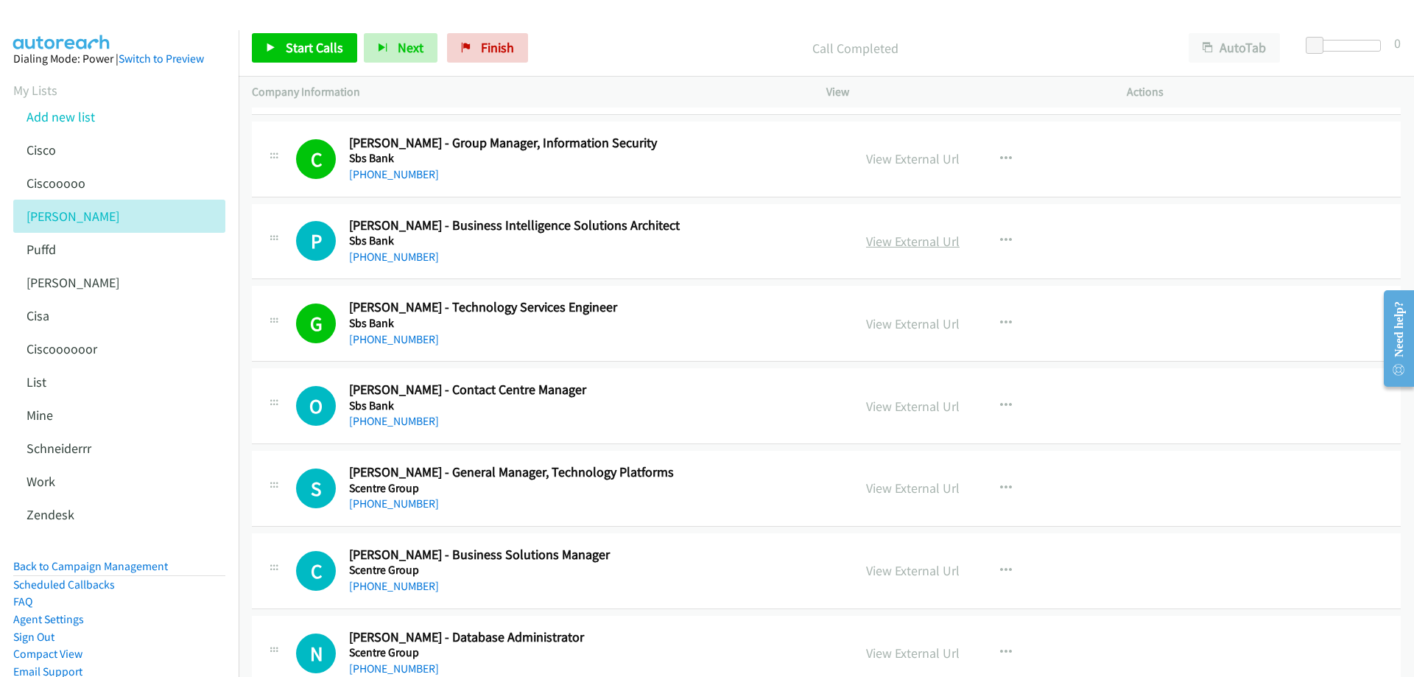
click at [933, 241] on link "View External Url" at bounding box center [913, 241] width 94 height 17
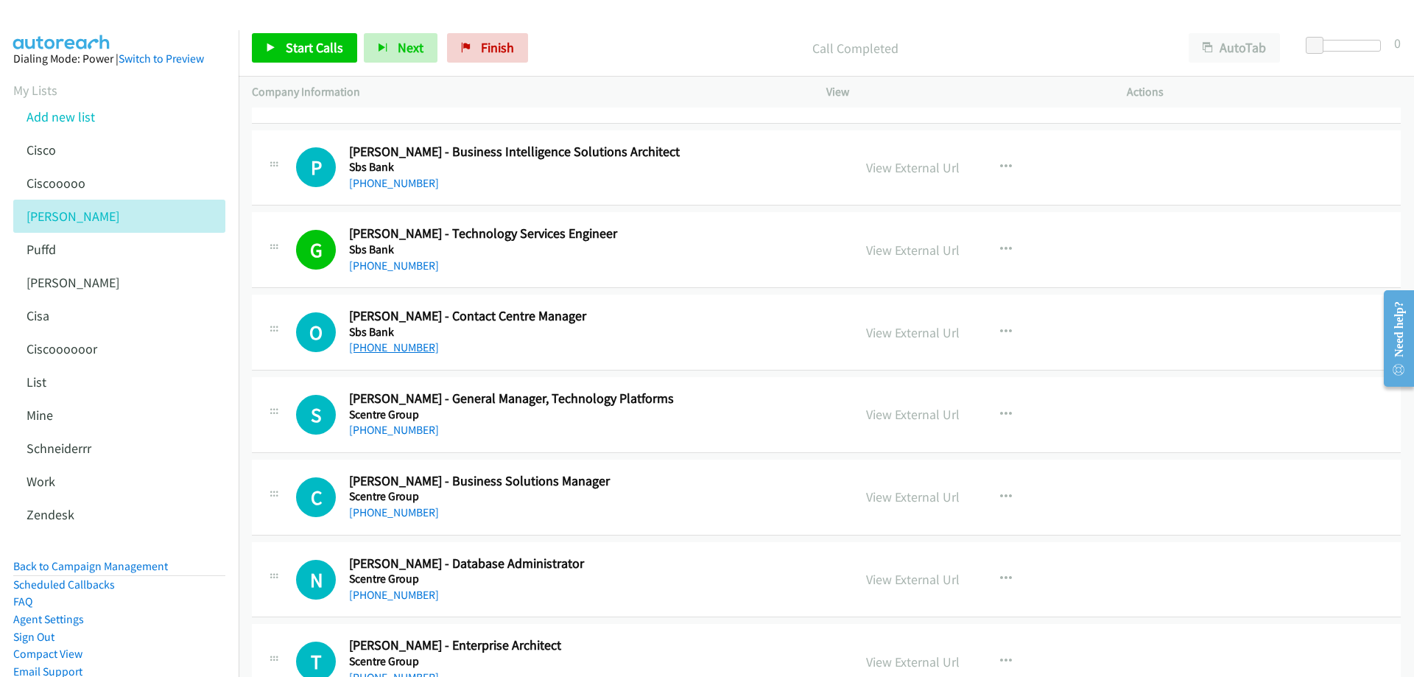
click at [398, 348] on link "+64 27 301 0016" at bounding box center [394, 347] width 90 height 14
click at [896, 331] on link "View External Url" at bounding box center [913, 332] width 94 height 17
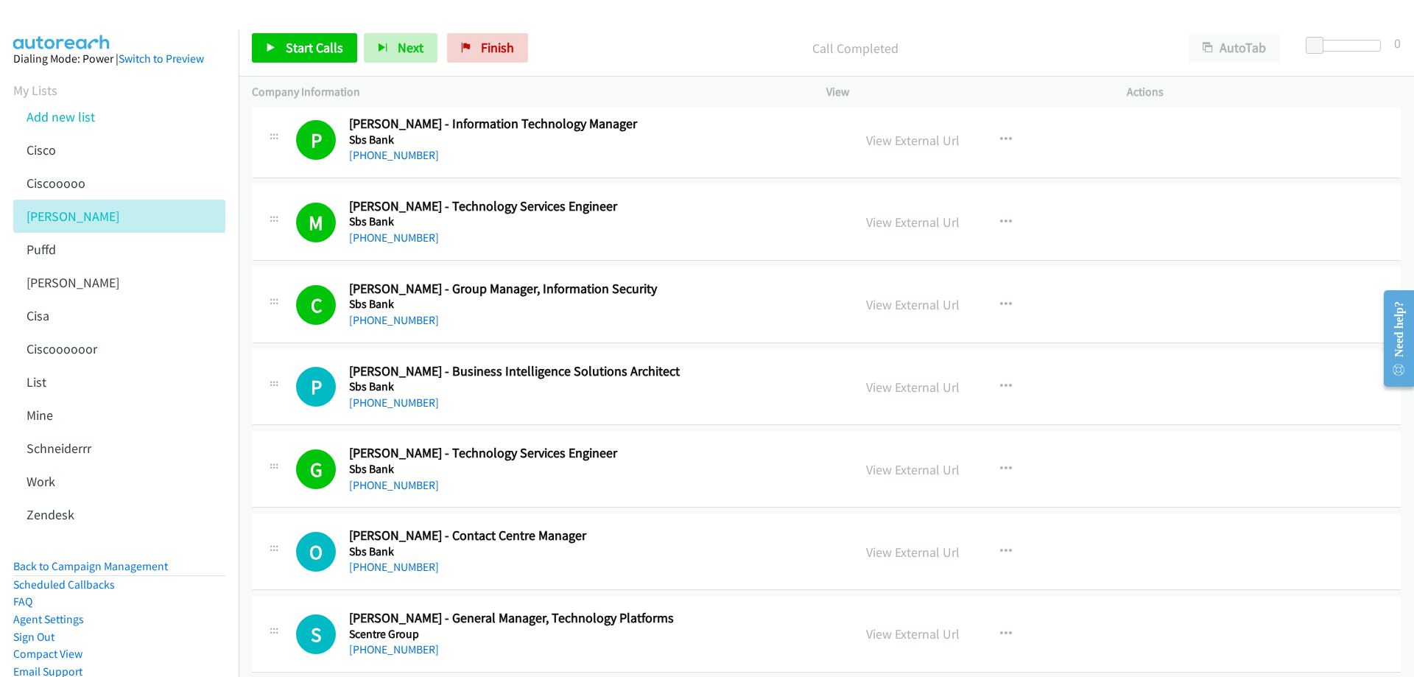
scroll to position [4125, 0]
click at [873, 310] on link "View External Url" at bounding box center [913, 306] width 94 height 17
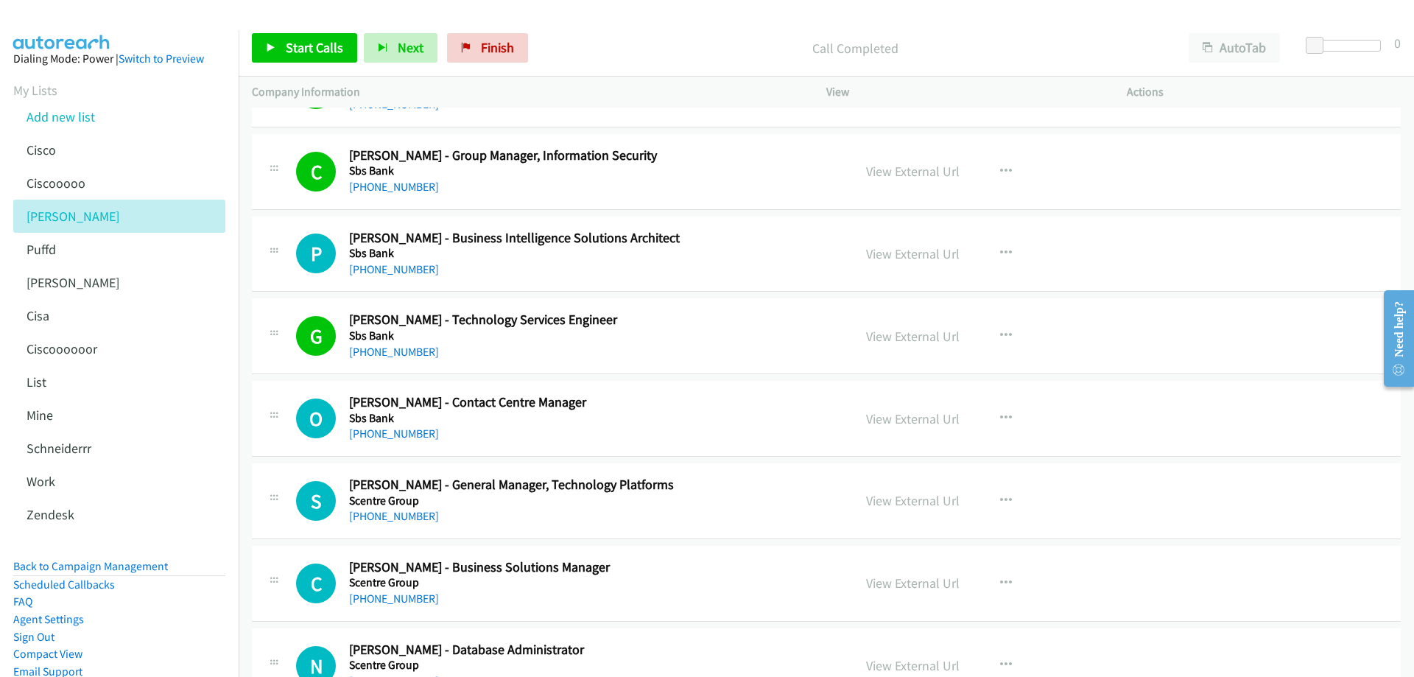
scroll to position [4272, 0]
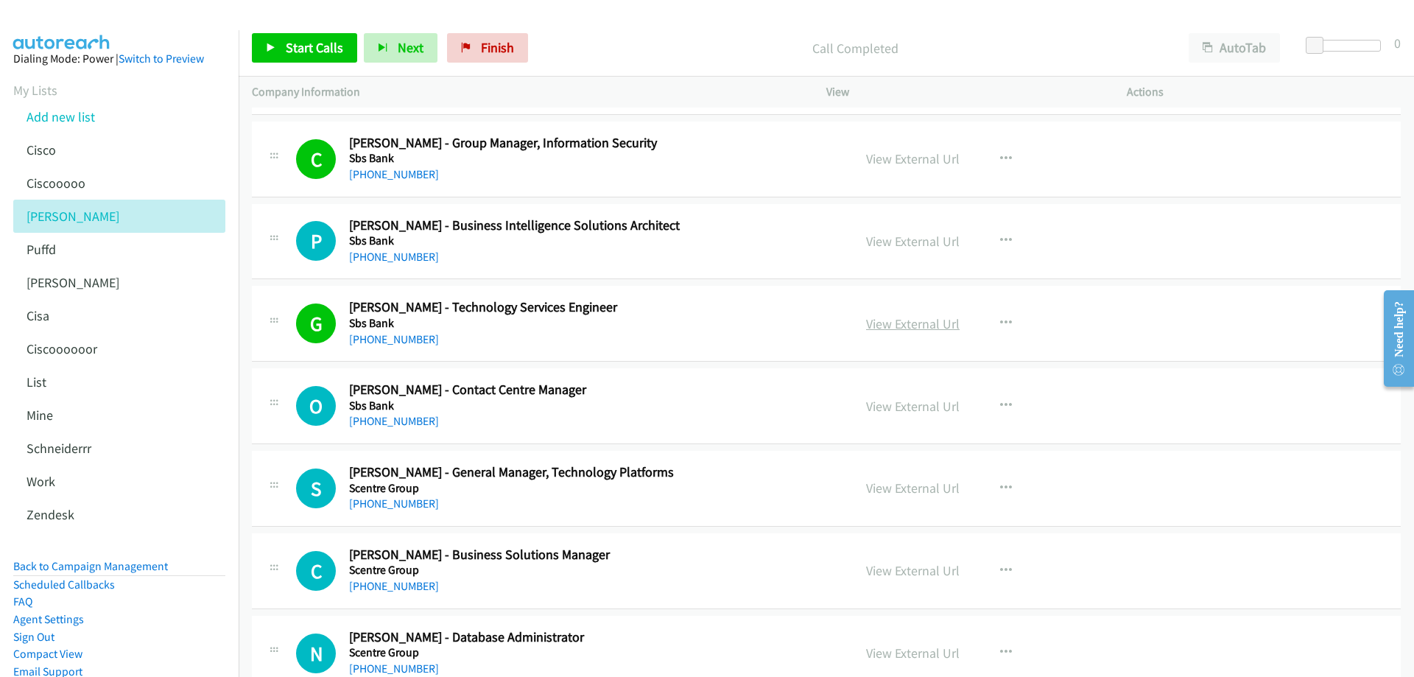
click at [894, 322] on link "View External Url" at bounding box center [913, 323] width 94 height 17
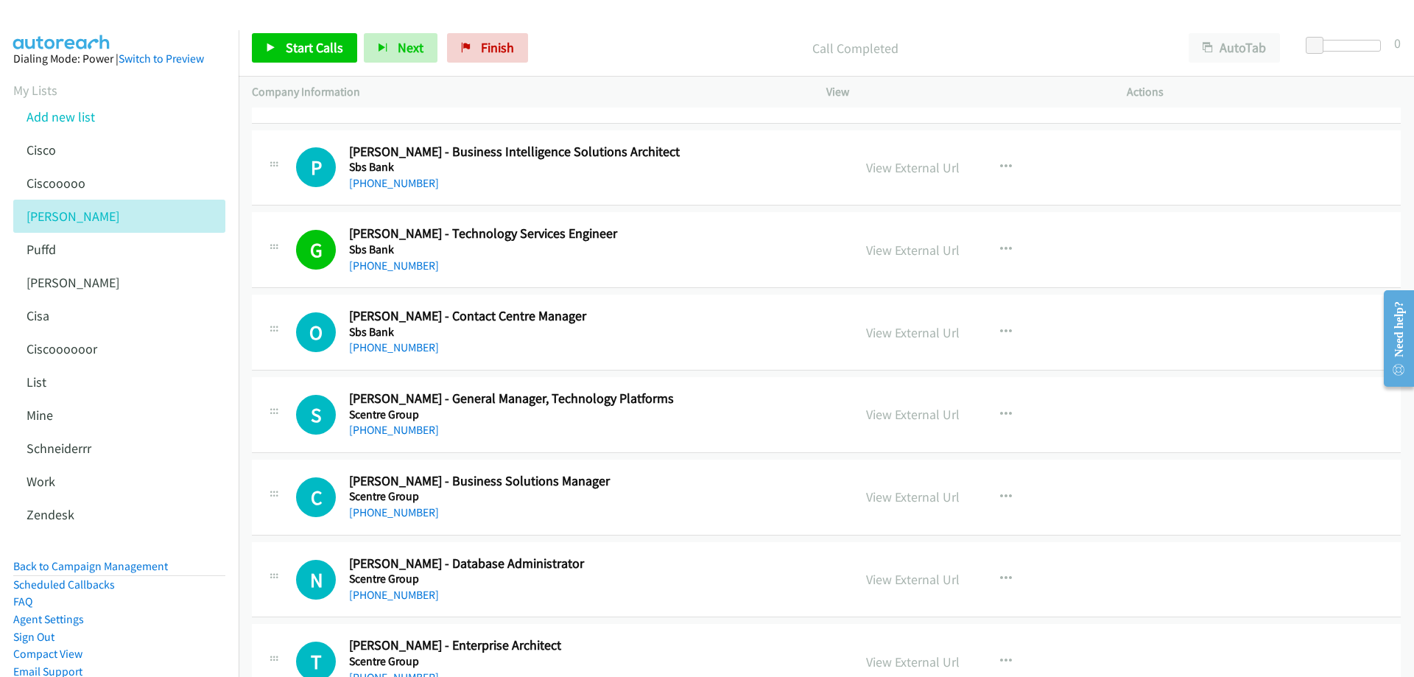
scroll to position [4420, 0]
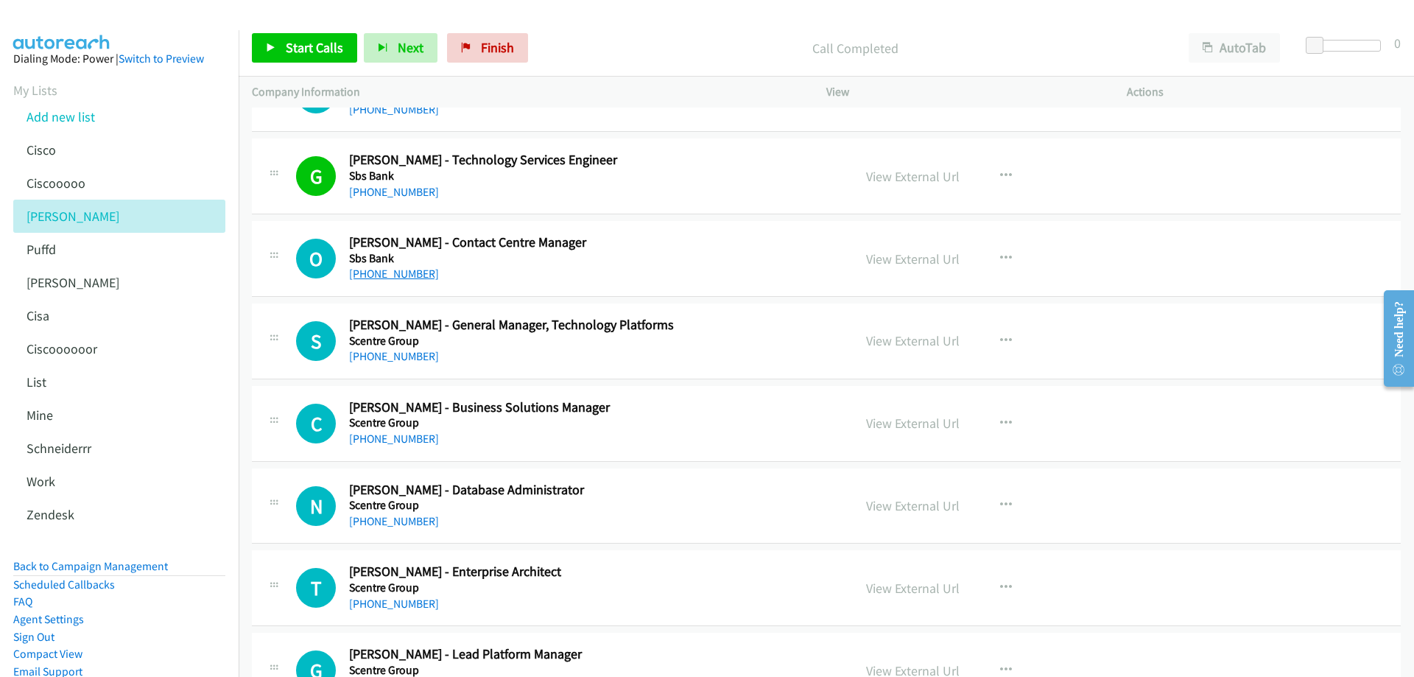
click at [401, 275] on link "+64 27 301 0016" at bounding box center [394, 274] width 90 height 14
click at [938, 259] on link "View External Url" at bounding box center [913, 258] width 94 height 17
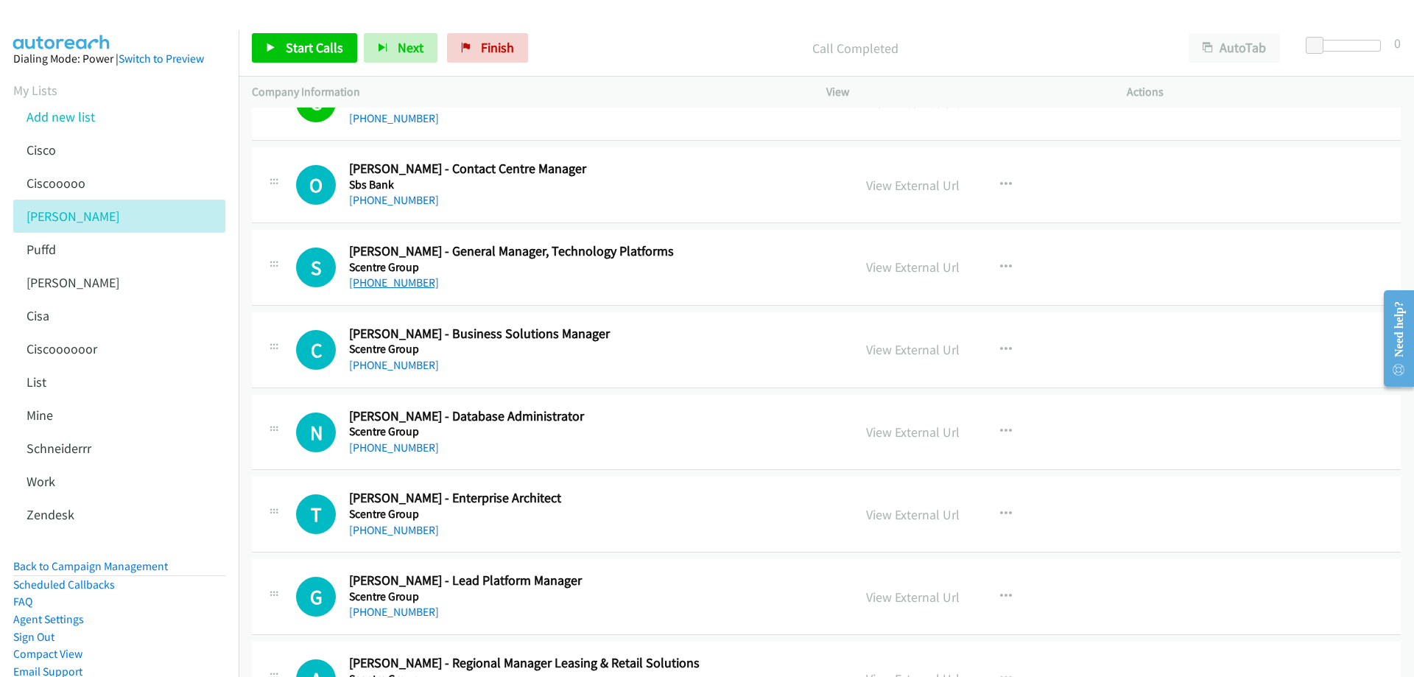
click at [398, 281] on link "+61 416 180 060" at bounding box center [394, 283] width 90 height 14
click at [924, 268] on link "View External Url" at bounding box center [913, 267] width 94 height 17
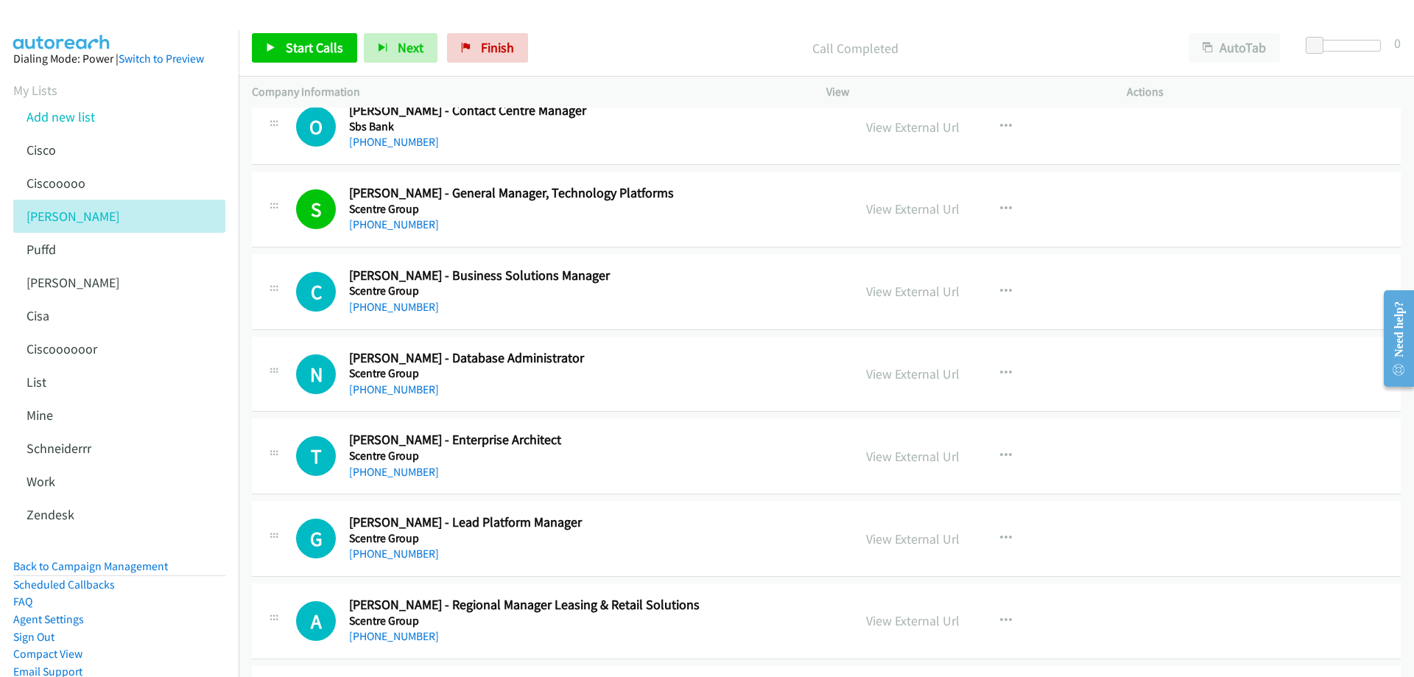
scroll to position [4567, 0]
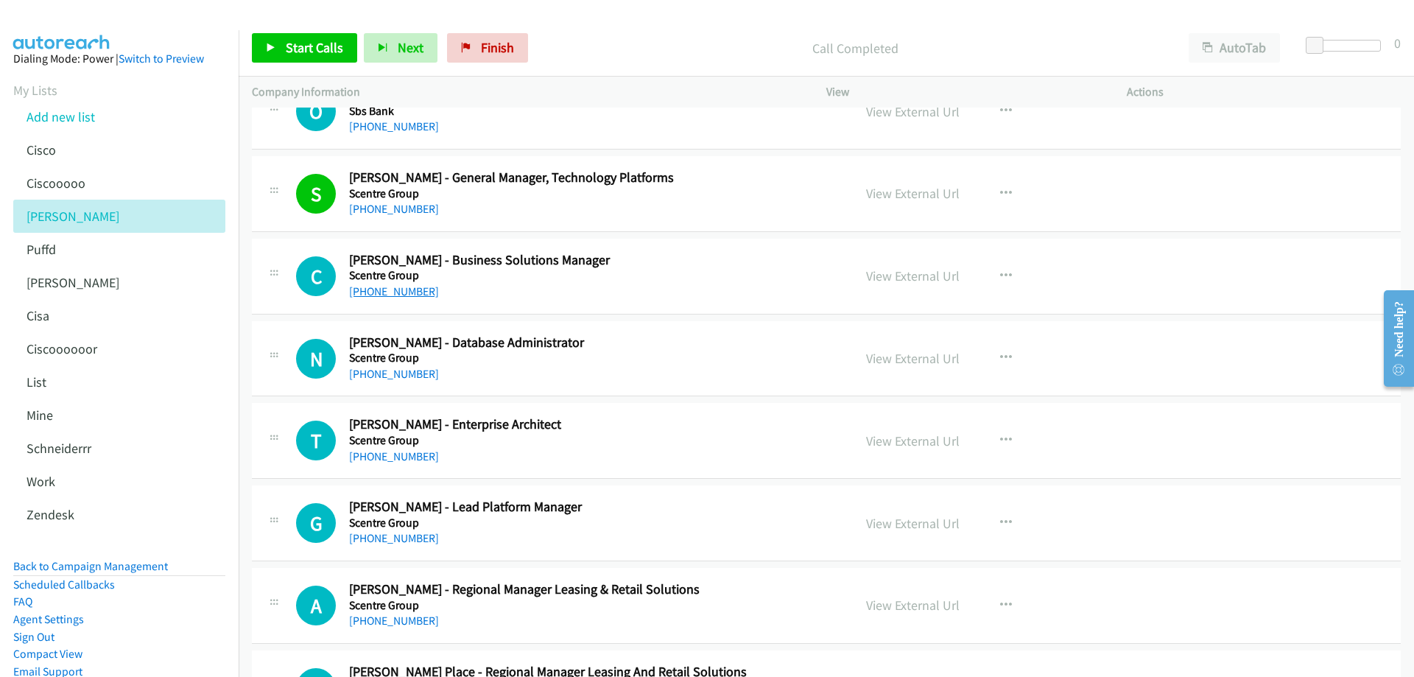
click at [386, 292] on link "+61 426 833 391" at bounding box center [394, 291] width 90 height 14
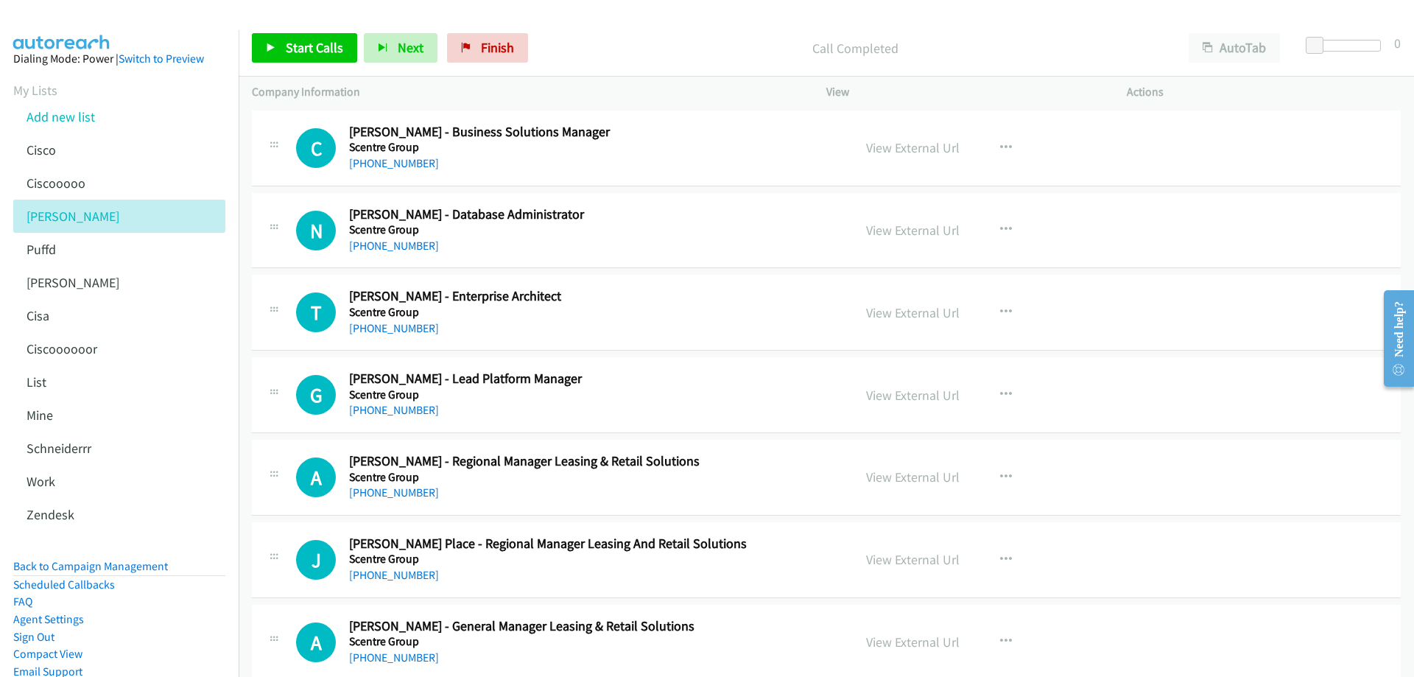
scroll to position [4714, 0]
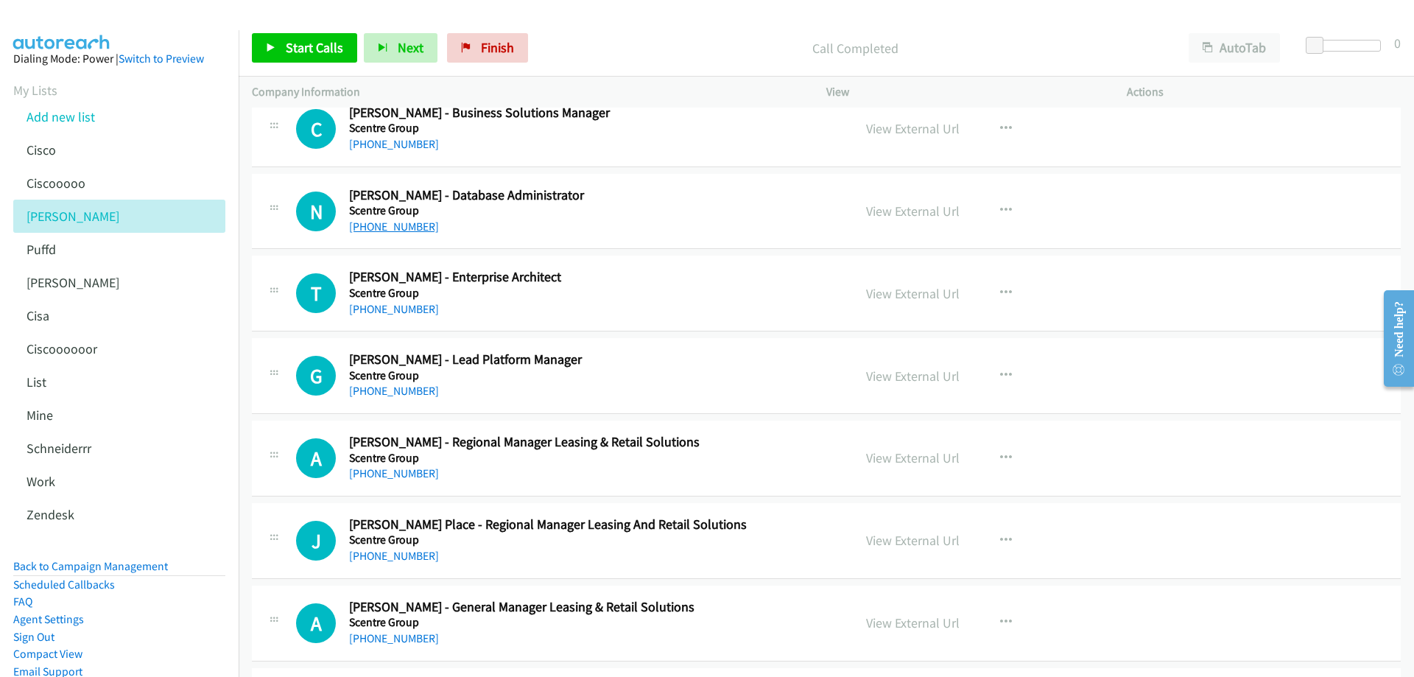
click at [382, 225] on link "+61 408 492 649" at bounding box center [394, 227] width 90 height 14
click at [905, 208] on link "View External Url" at bounding box center [913, 211] width 94 height 17
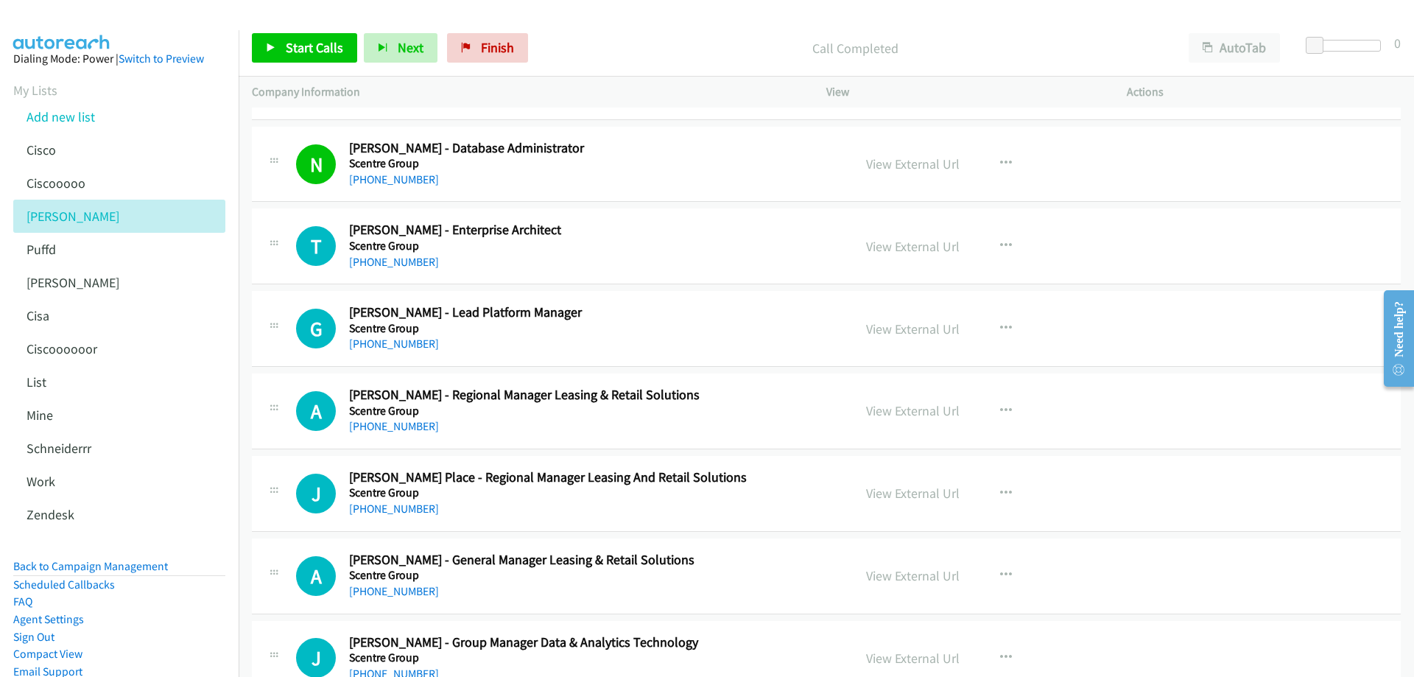
scroll to position [4788, 0]
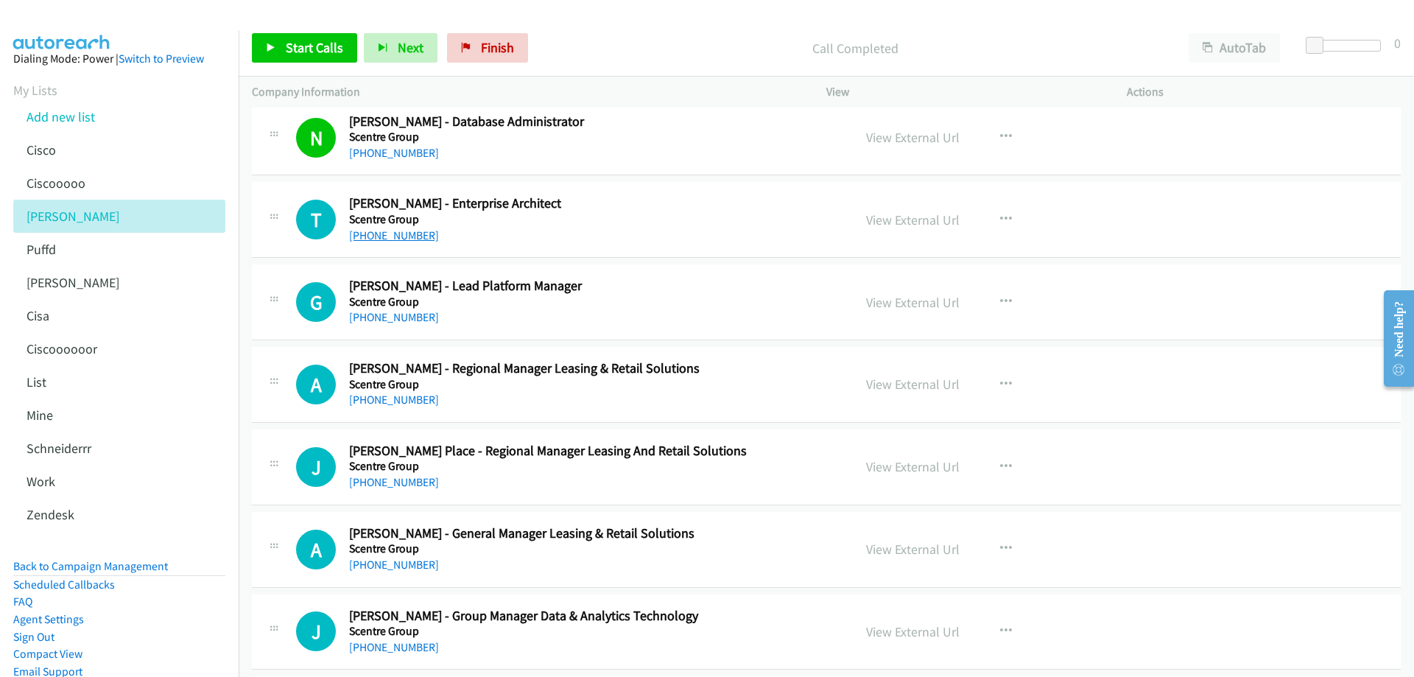
click at [387, 236] on link "+61 413 731 636" at bounding box center [394, 235] width 90 height 14
click at [910, 224] on link "View External Url" at bounding box center [913, 219] width 94 height 17
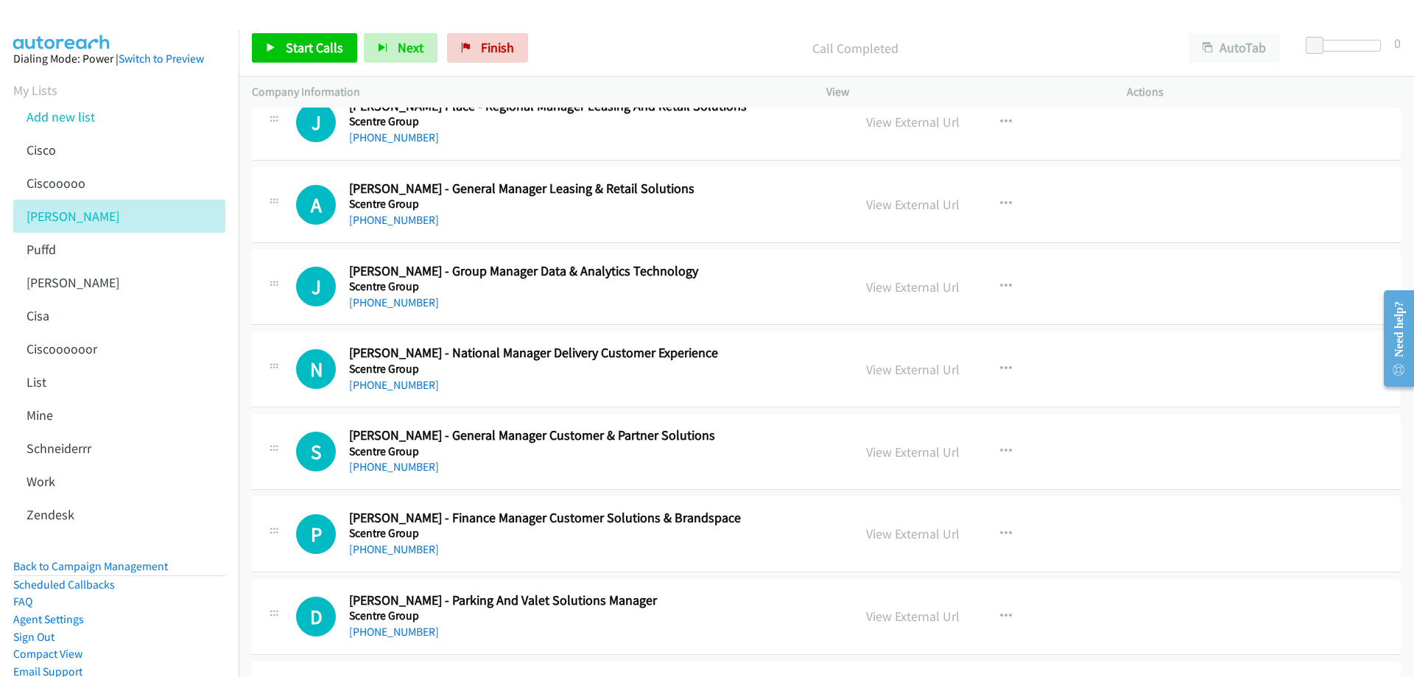
scroll to position [5156, 0]
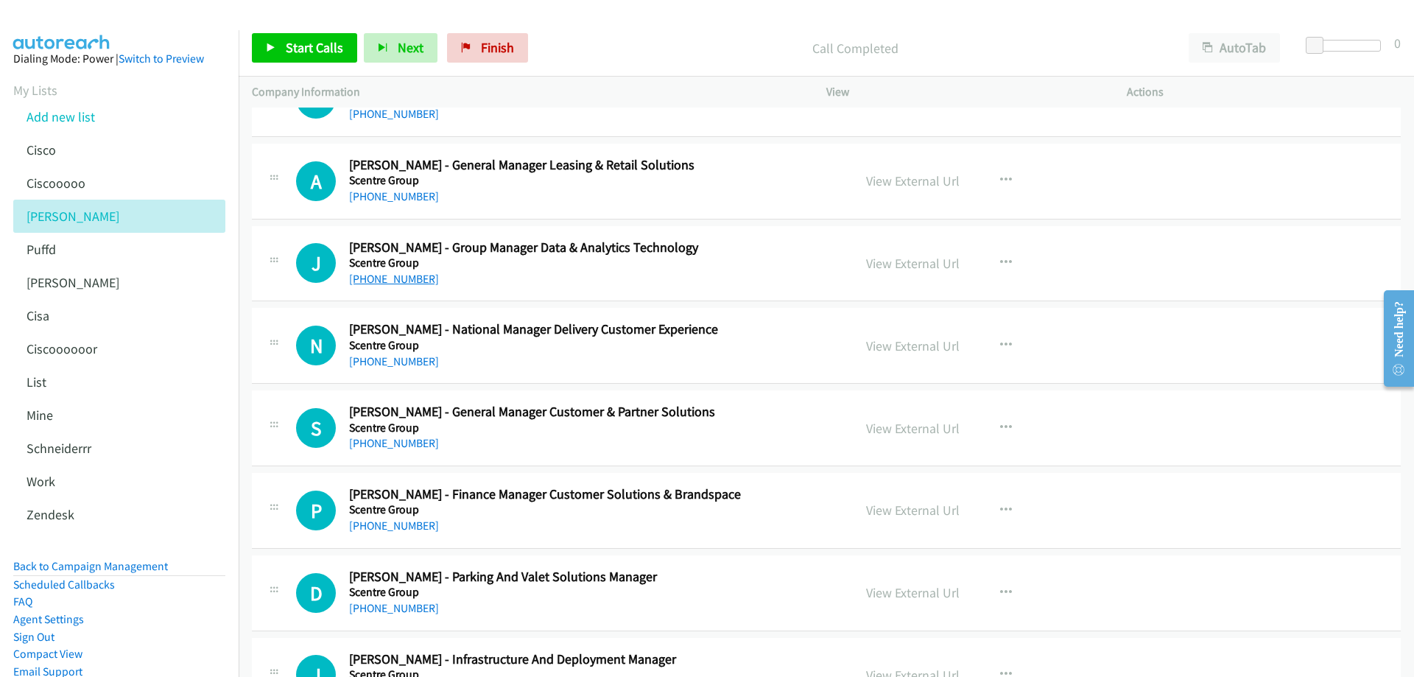
click at [413, 275] on link "+61 414 543 345" at bounding box center [394, 279] width 90 height 14
click at [906, 264] on link "View External Url" at bounding box center [913, 263] width 94 height 17
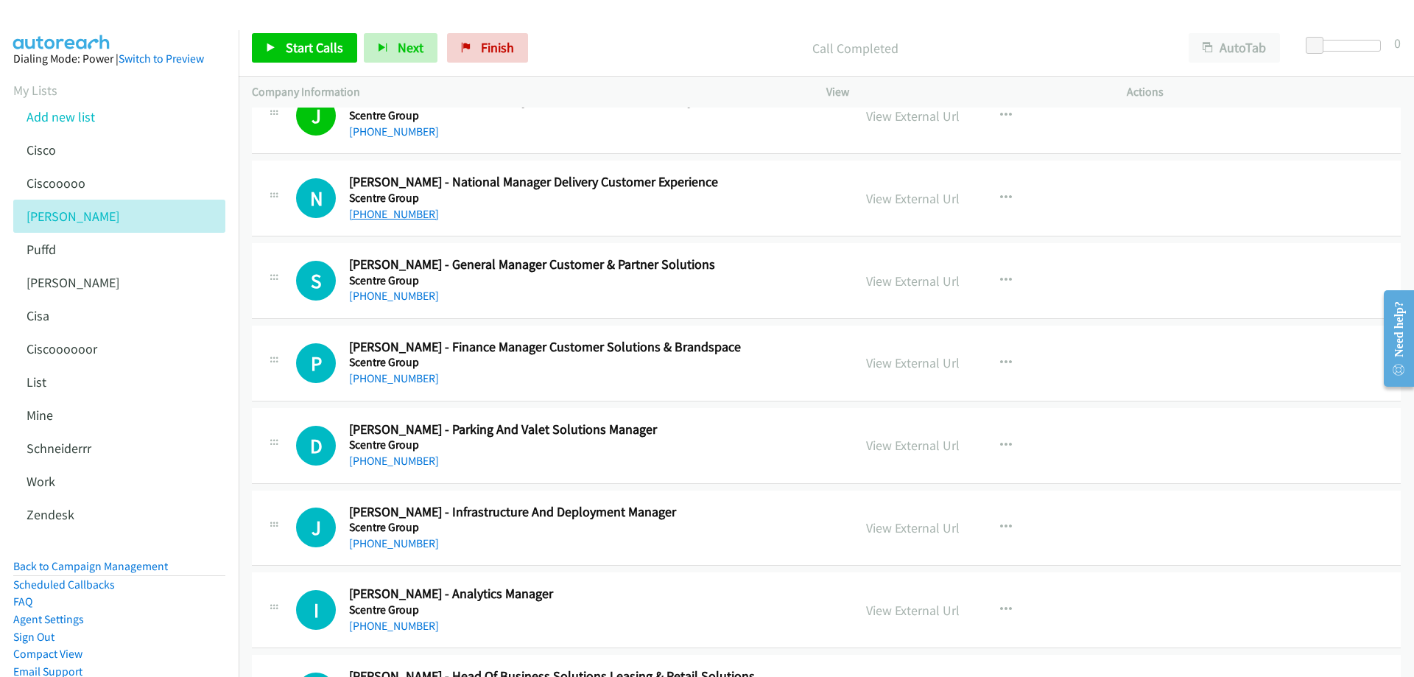
click at [395, 210] on link "+61 429 447 608" at bounding box center [394, 214] width 90 height 14
click at [895, 200] on link "View External Url" at bounding box center [913, 198] width 94 height 17
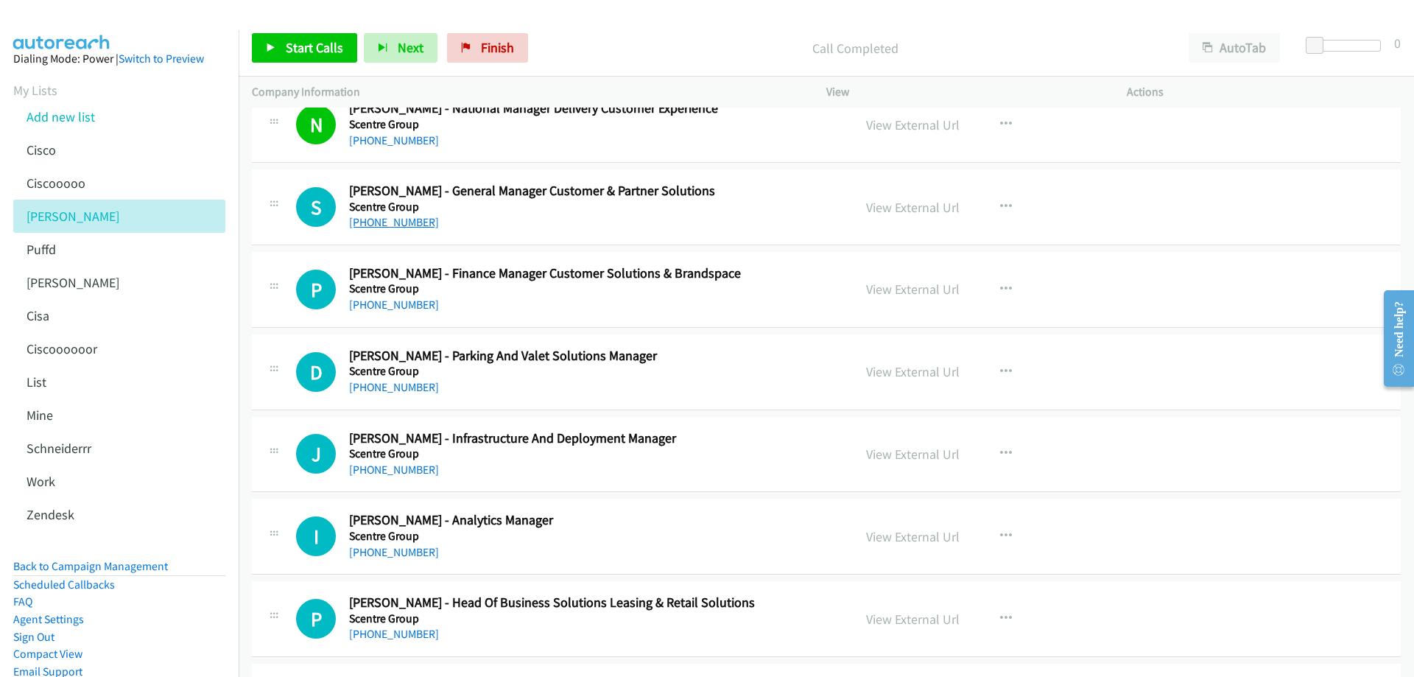
click at [399, 219] on link "+61 413 765 111" at bounding box center [394, 222] width 90 height 14
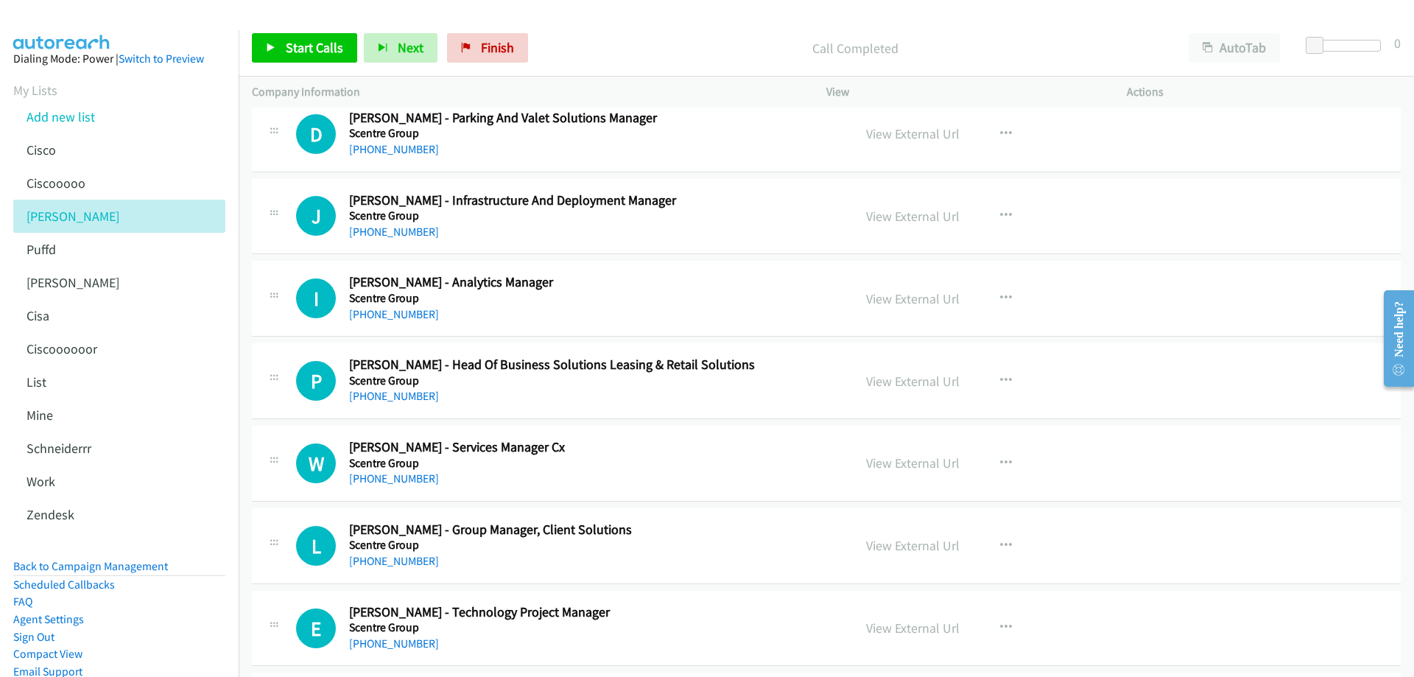
scroll to position [5598, 0]
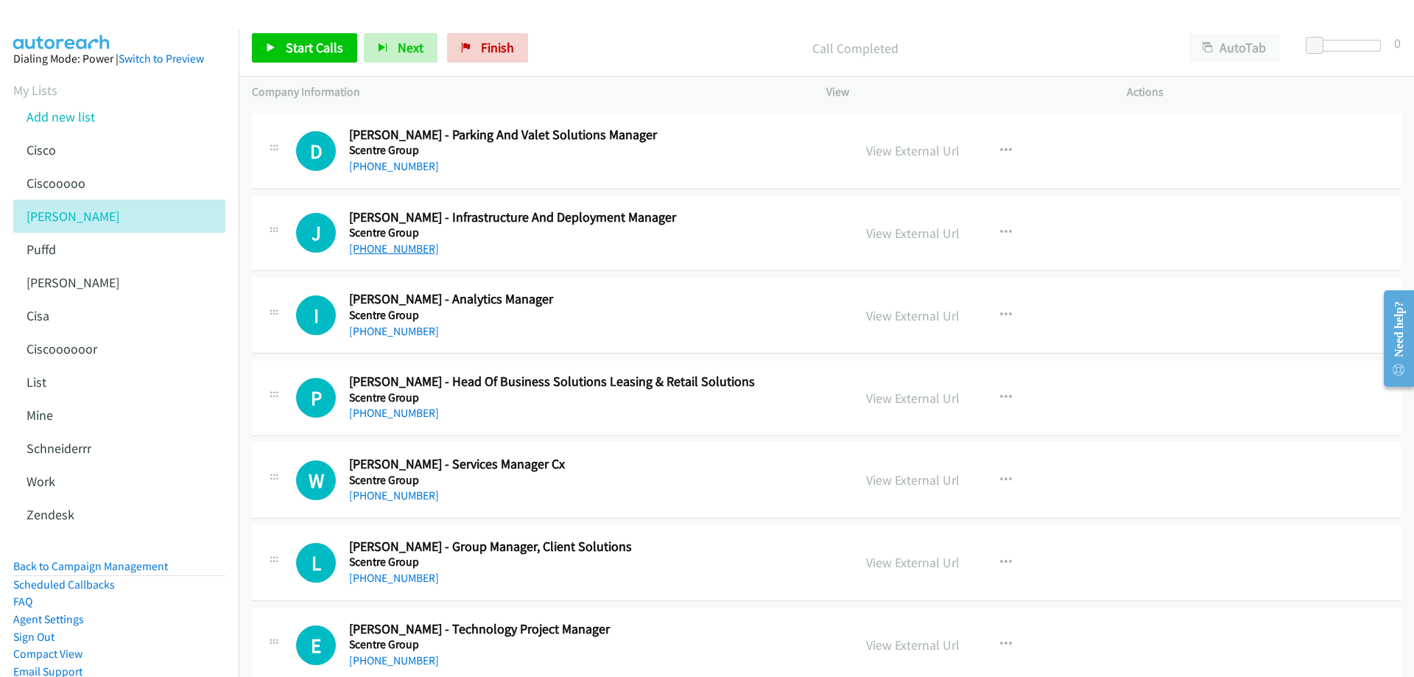
click at [399, 252] on link "+61 404 668 584" at bounding box center [394, 249] width 90 height 14
click at [913, 237] on link "View External Url" at bounding box center [913, 233] width 94 height 17
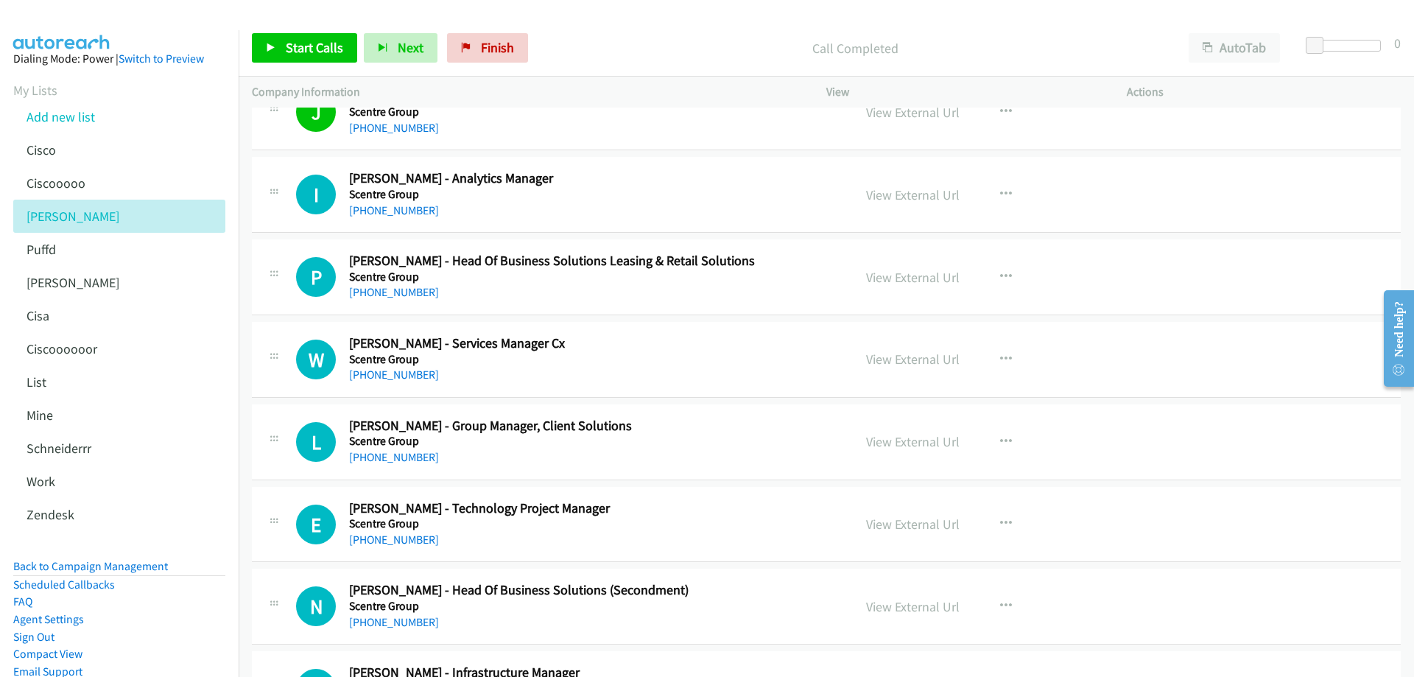
scroll to position [5746, 0]
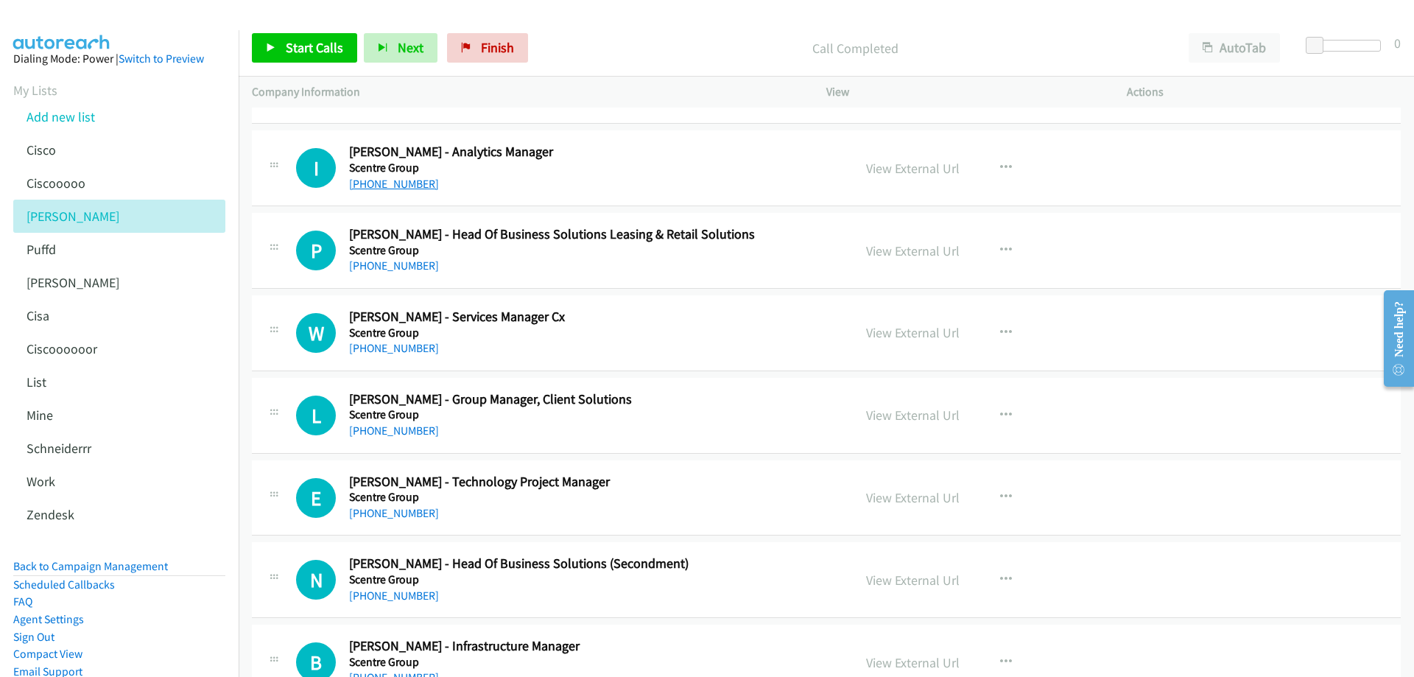
click at [398, 183] on link "+61 412 153 747" at bounding box center [394, 184] width 90 height 14
click at [924, 170] on link "View External Url" at bounding box center [913, 168] width 94 height 17
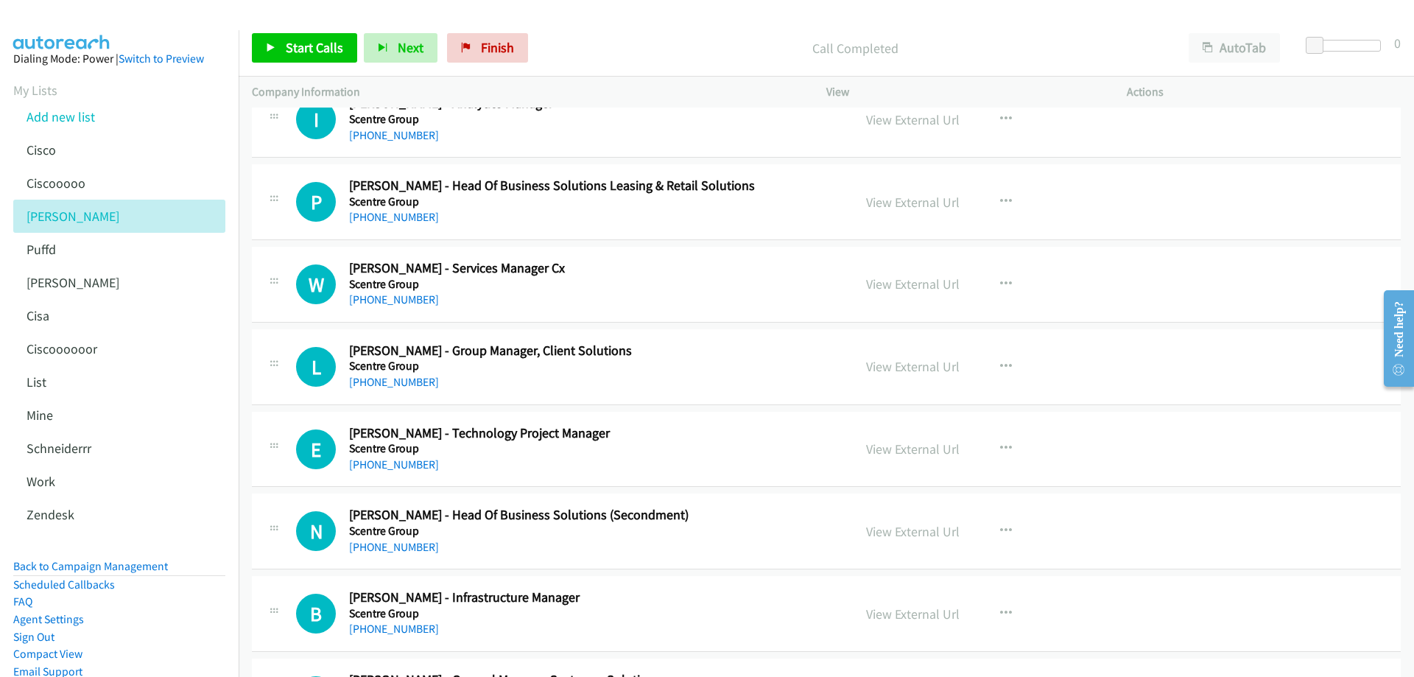
scroll to position [5819, 0]
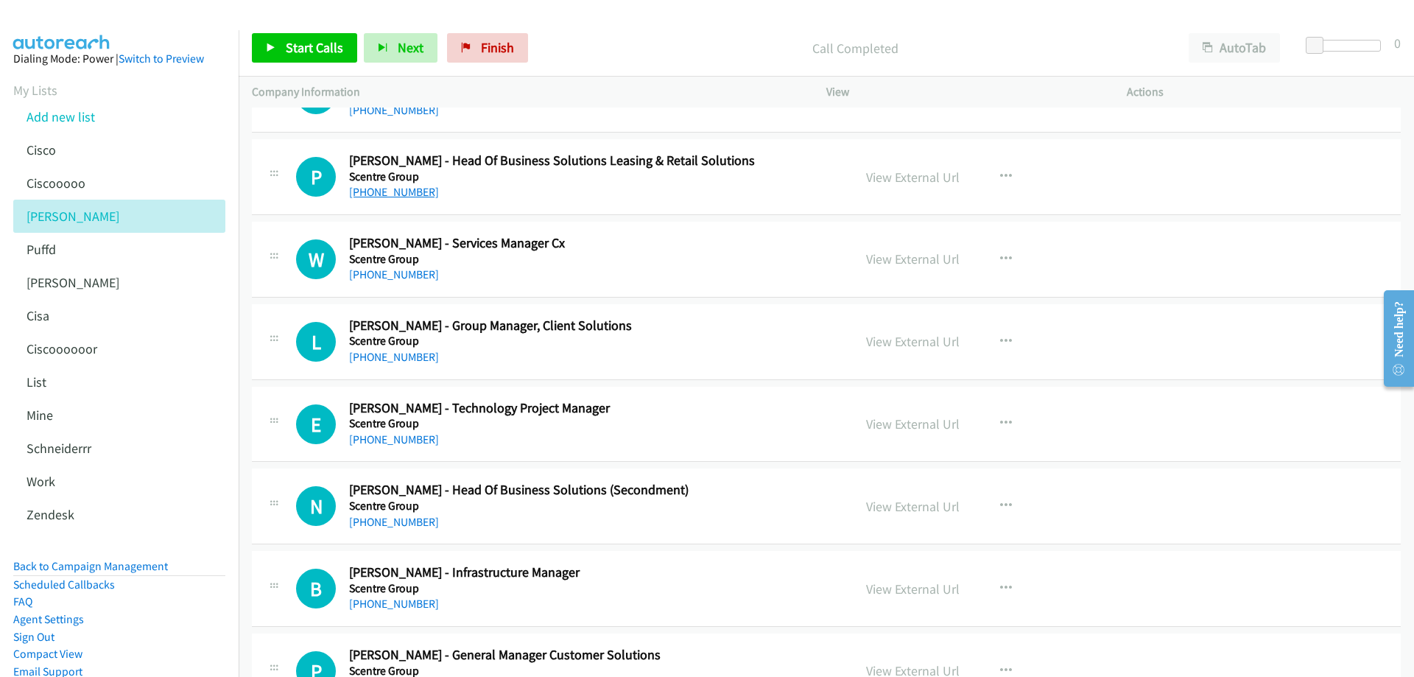
click at [386, 193] on link "+61 418 153 131" at bounding box center [394, 192] width 90 height 14
click at [915, 178] on link "View External Url" at bounding box center [913, 177] width 94 height 17
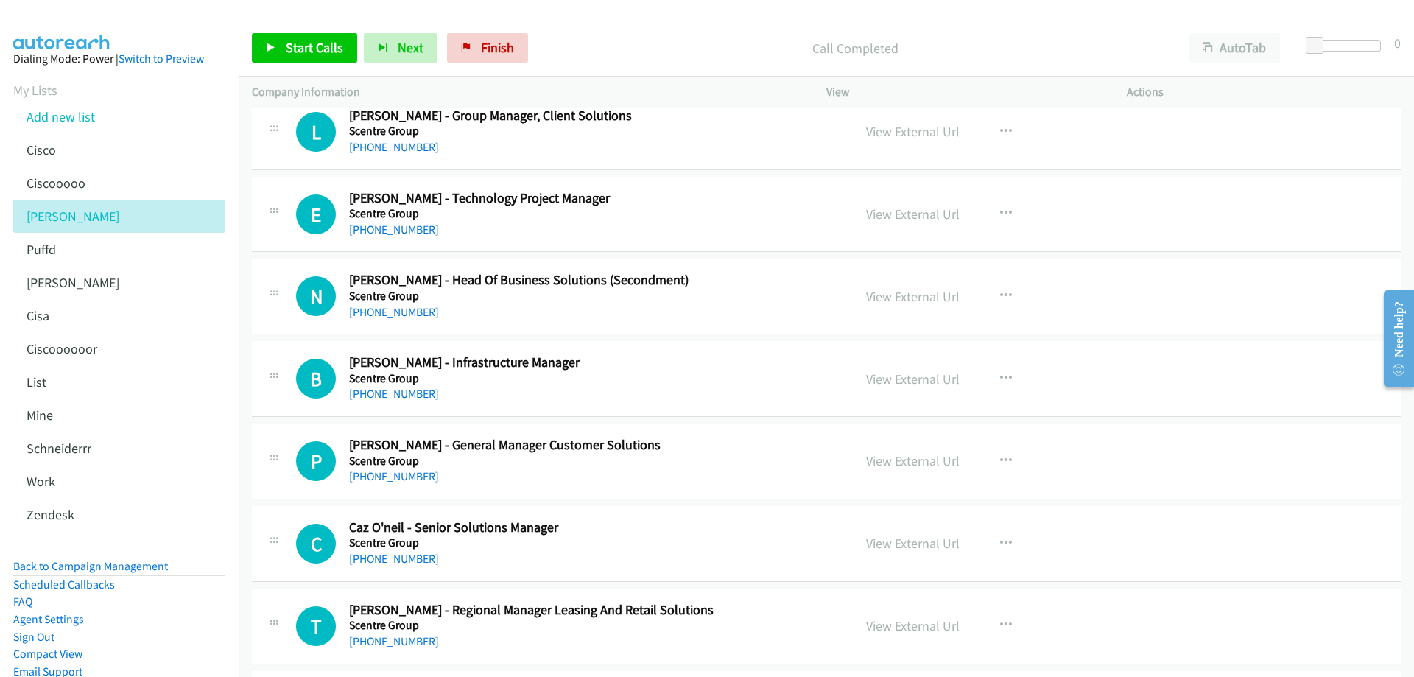
scroll to position [6040, 0]
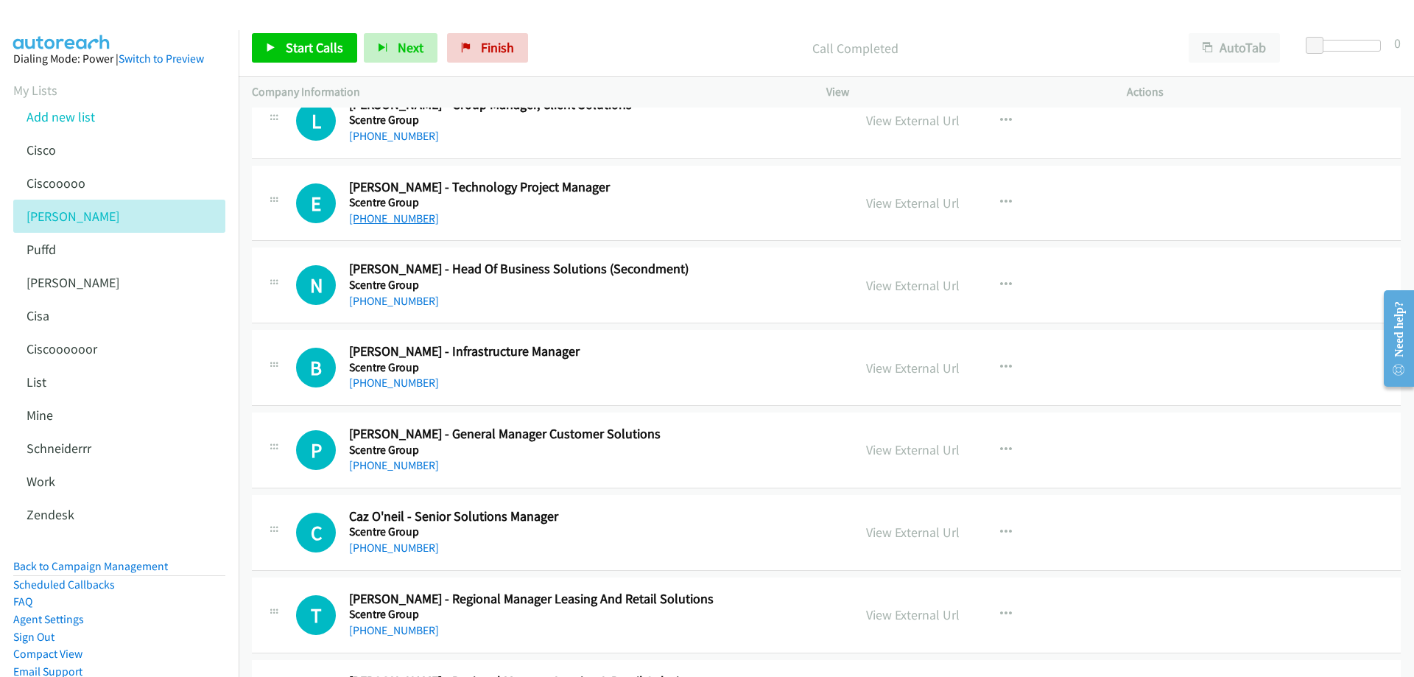
click at [396, 218] on link "+61 437 238 160" at bounding box center [394, 218] width 90 height 14
click at [893, 200] on link "View External Url" at bounding box center [913, 202] width 94 height 17
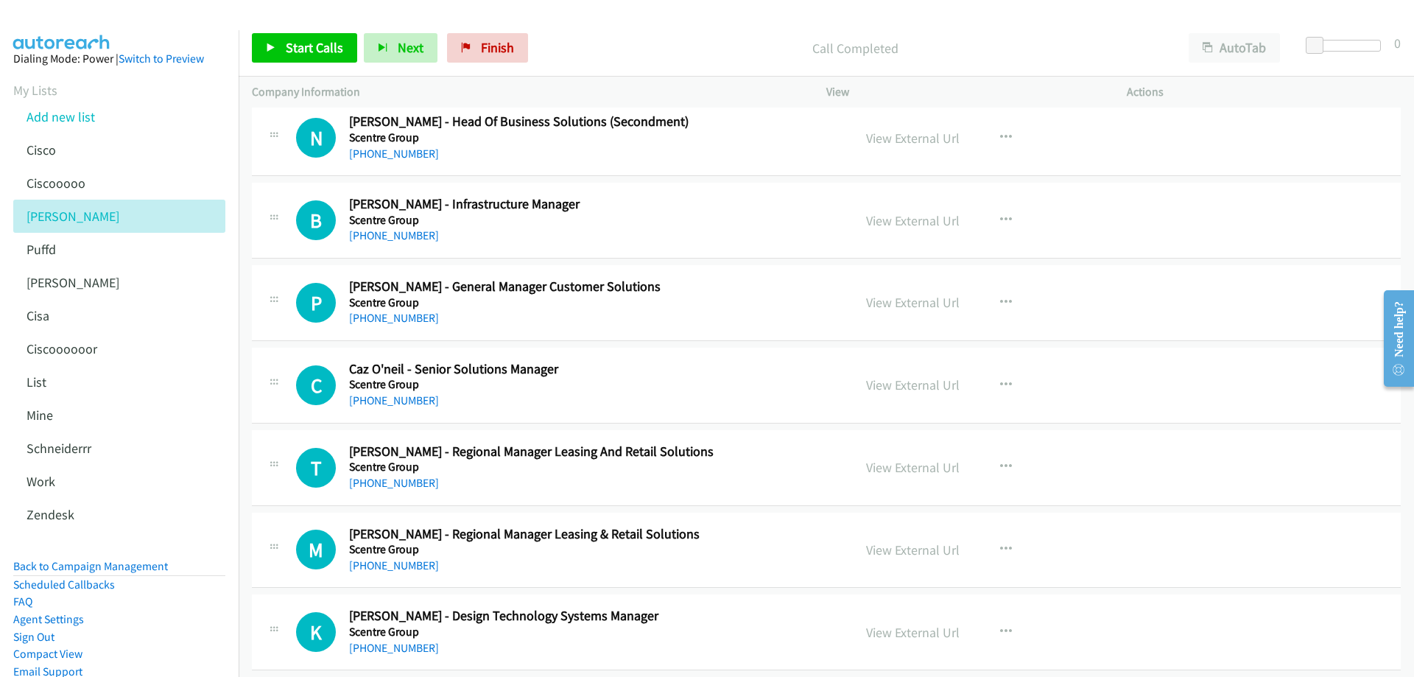
scroll to position [6261, 0]
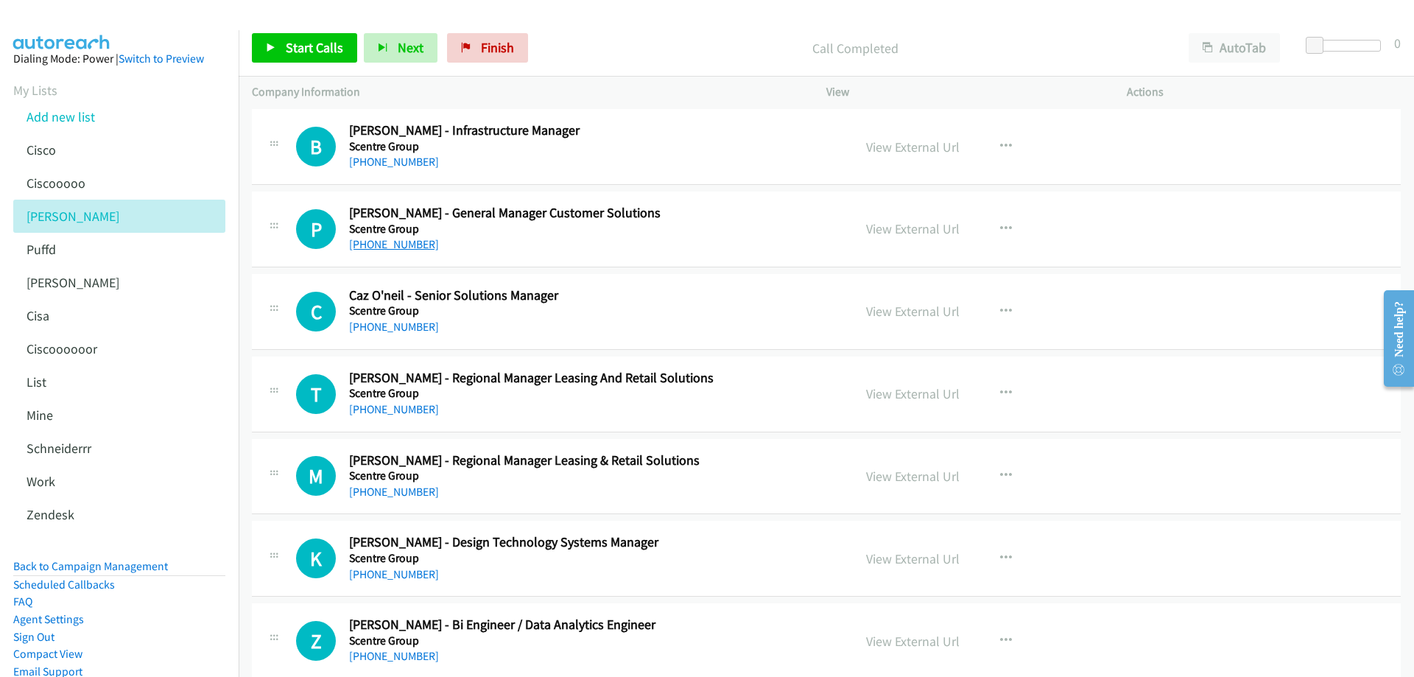
click at [397, 245] on link "+61 419 800 338" at bounding box center [394, 244] width 90 height 14
click at [905, 229] on link "View External Url" at bounding box center [913, 228] width 94 height 17
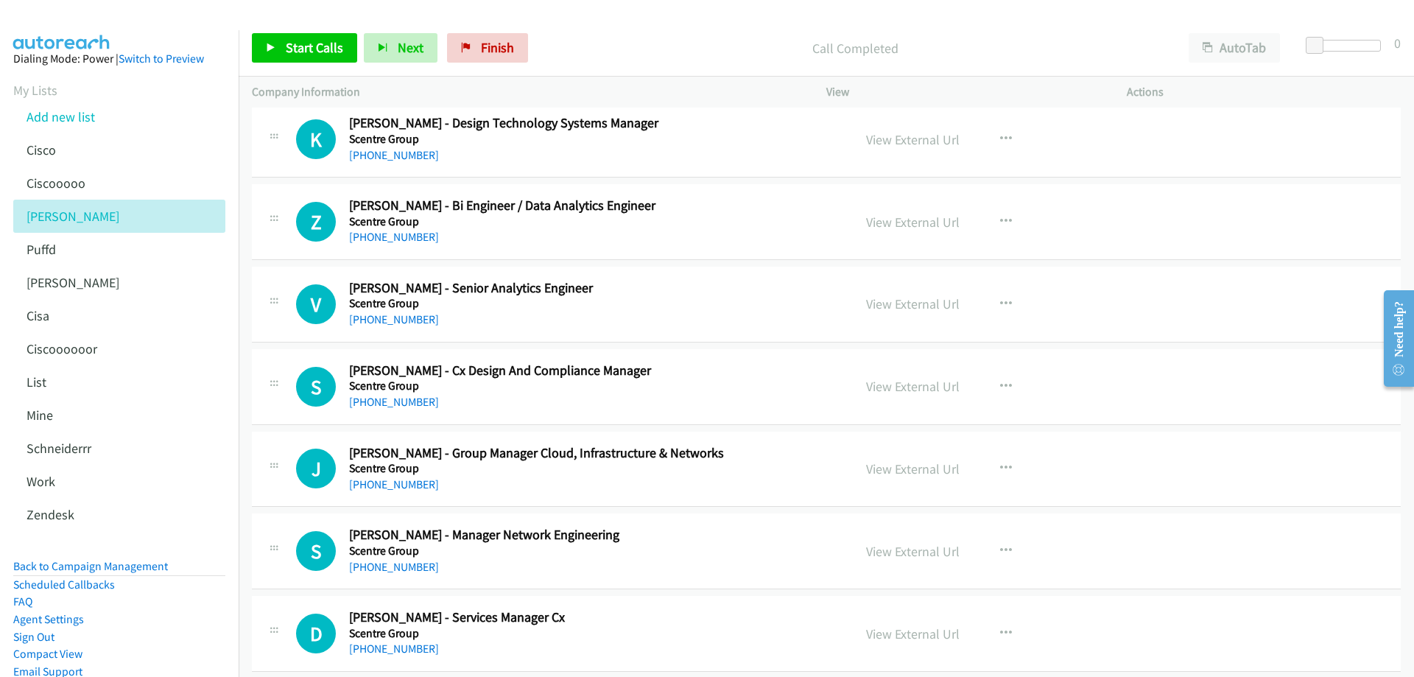
scroll to position [6703, 0]
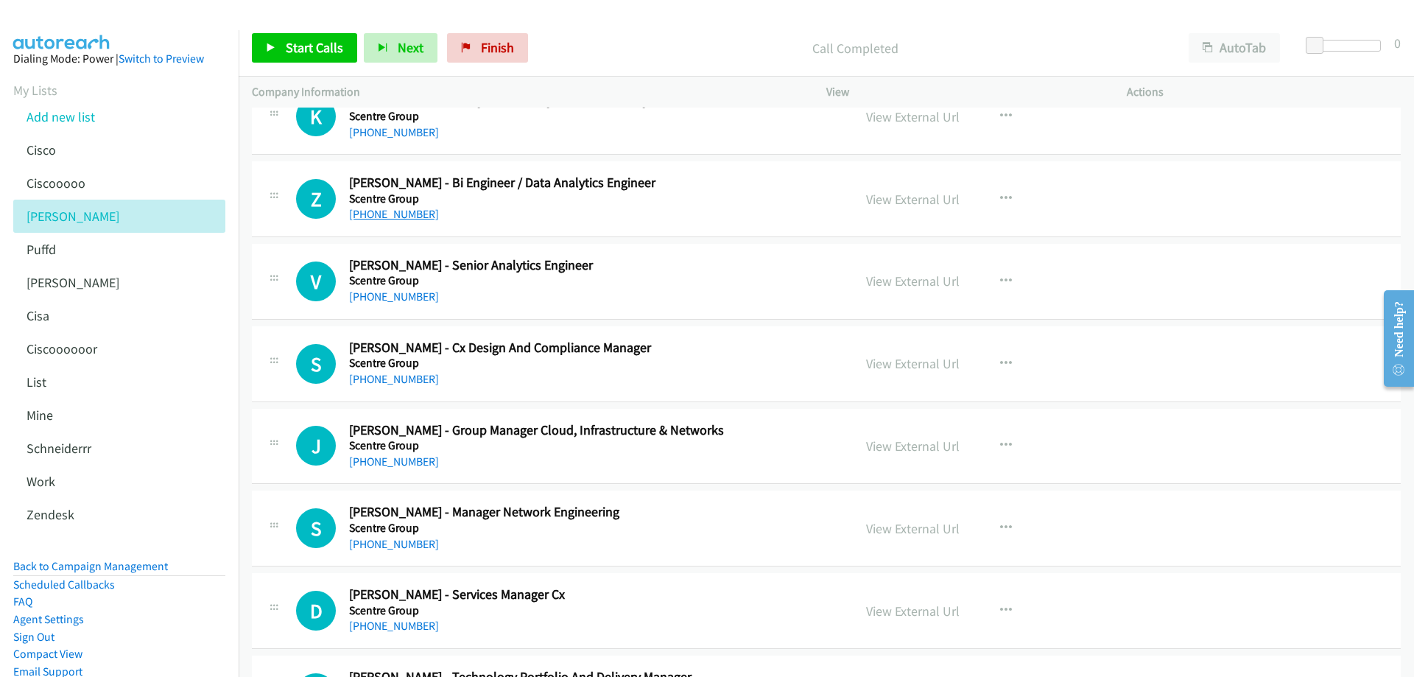
click at [384, 220] on link "+61 415 383 504" at bounding box center [394, 214] width 90 height 14
click at [896, 197] on link "View External Url" at bounding box center [913, 199] width 94 height 17
click at [400, 297] on link "+61 412 061 825" at bounding box center [394, 296] width 90 height 14
click at [900, 281] on link "View External Url" at bounding box center [913, 281] width 94 height 17
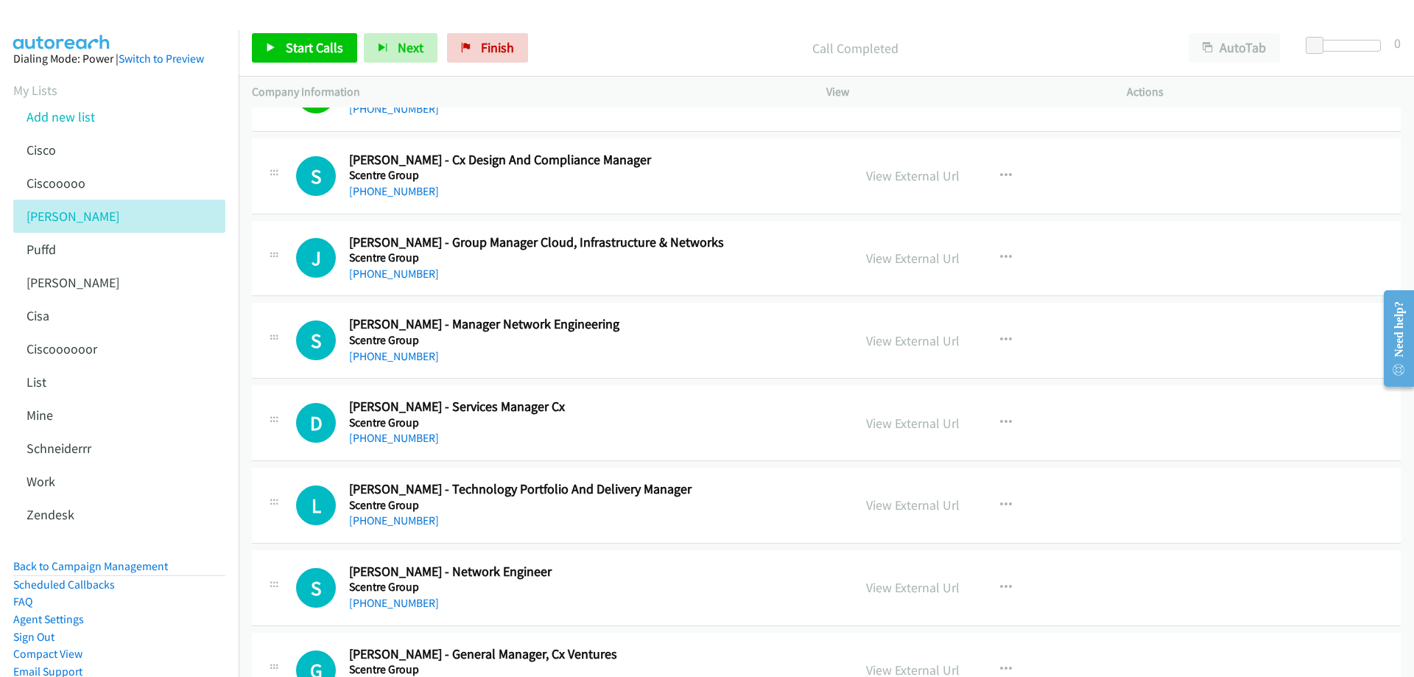
scroll to position [6924, 0]
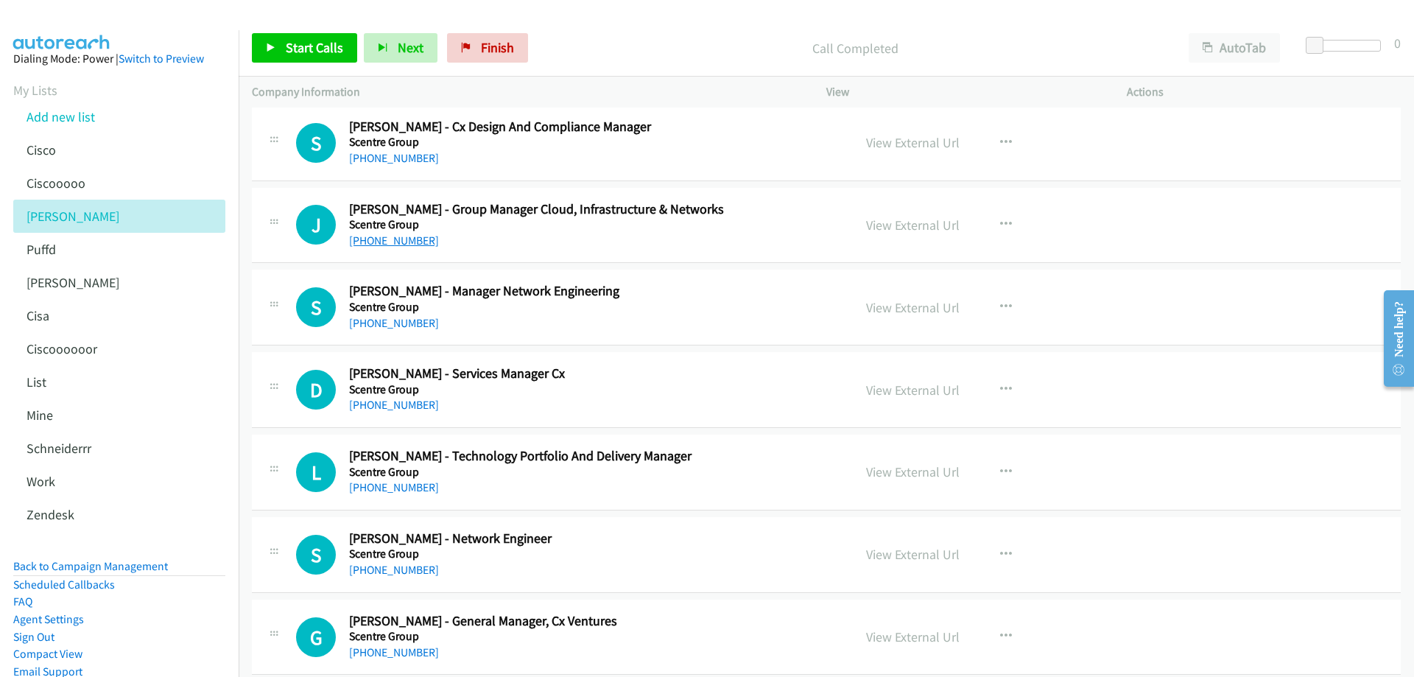
click at [406, 238] on link "+61 434 071 931" at bounding box center [394, 241] width 90 height 14
click at [906, 224] on link "View External Url" at bounding box center [913, 225] width 94 height 17
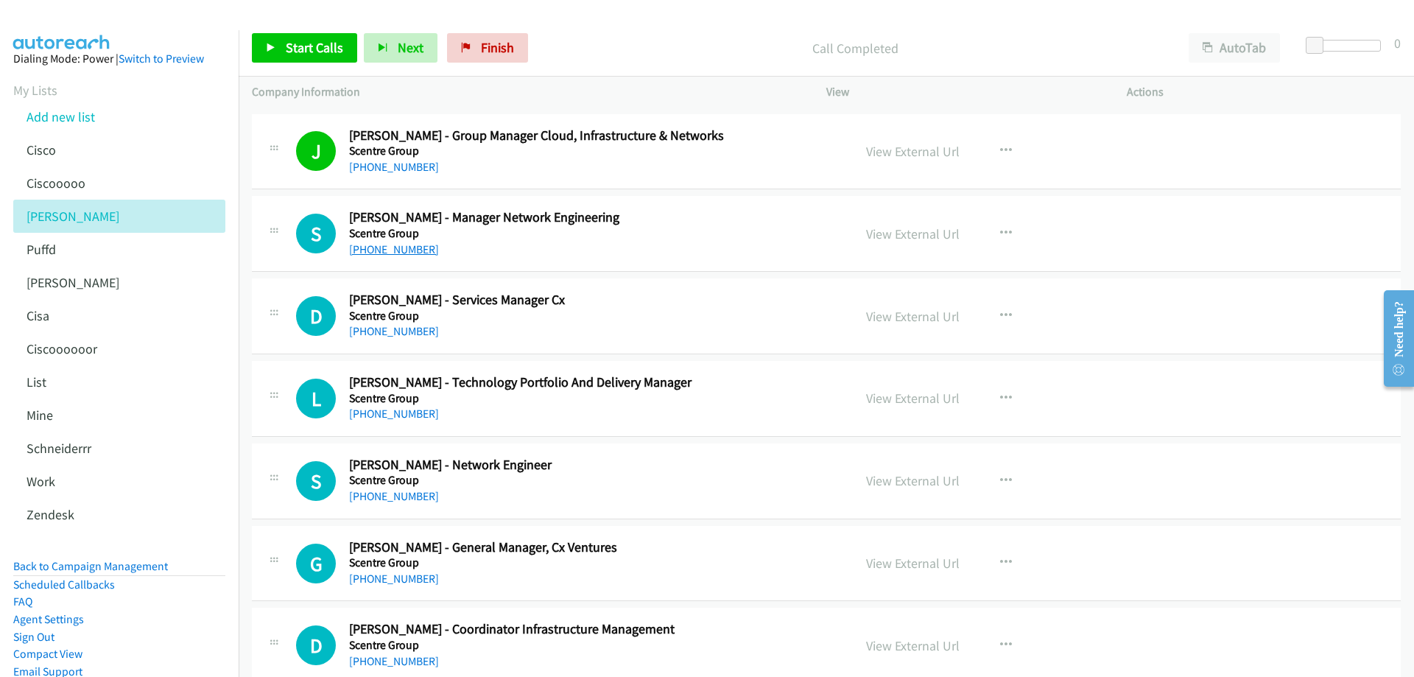
click at [417, 251] on link "+61 466 771 405" at bounding box center [394, 249] width 90 height 14
click at [913, 238] on link "View External Url" at bounding box center [913, 233] width 94 height 17
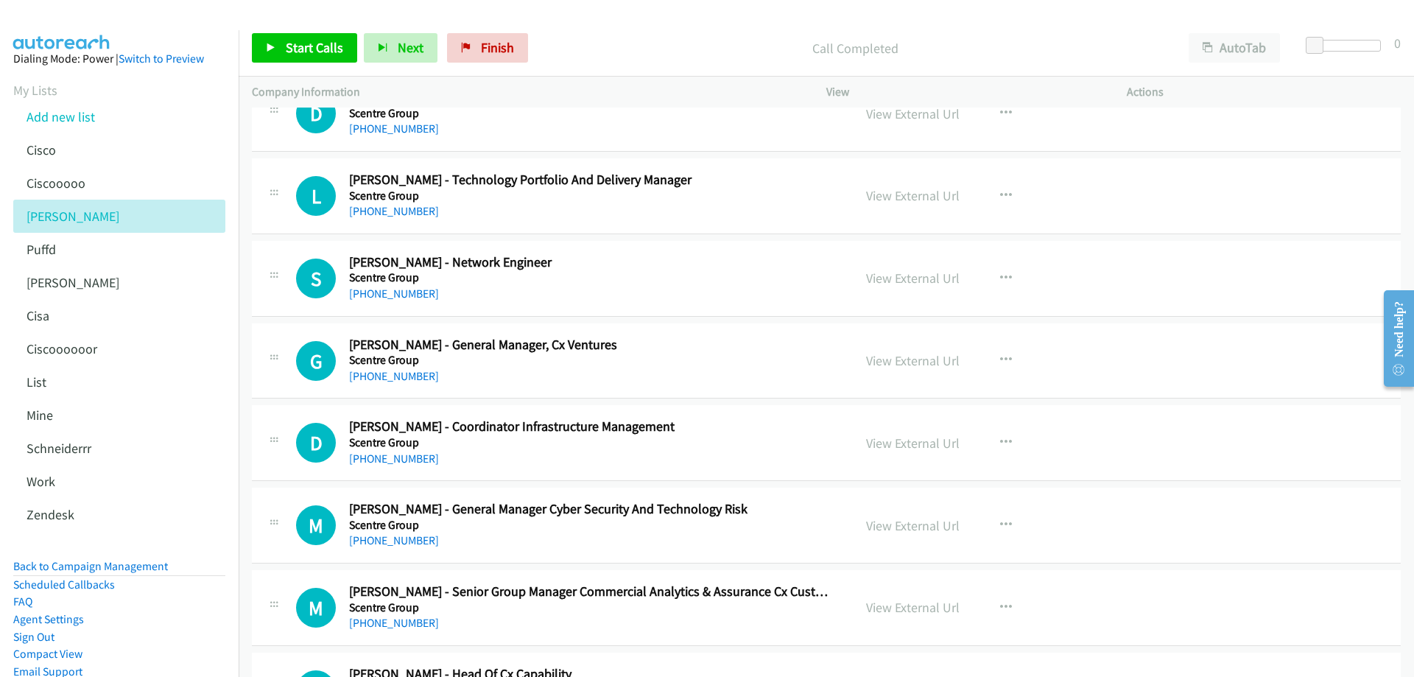
scroll to position [7219, 0]
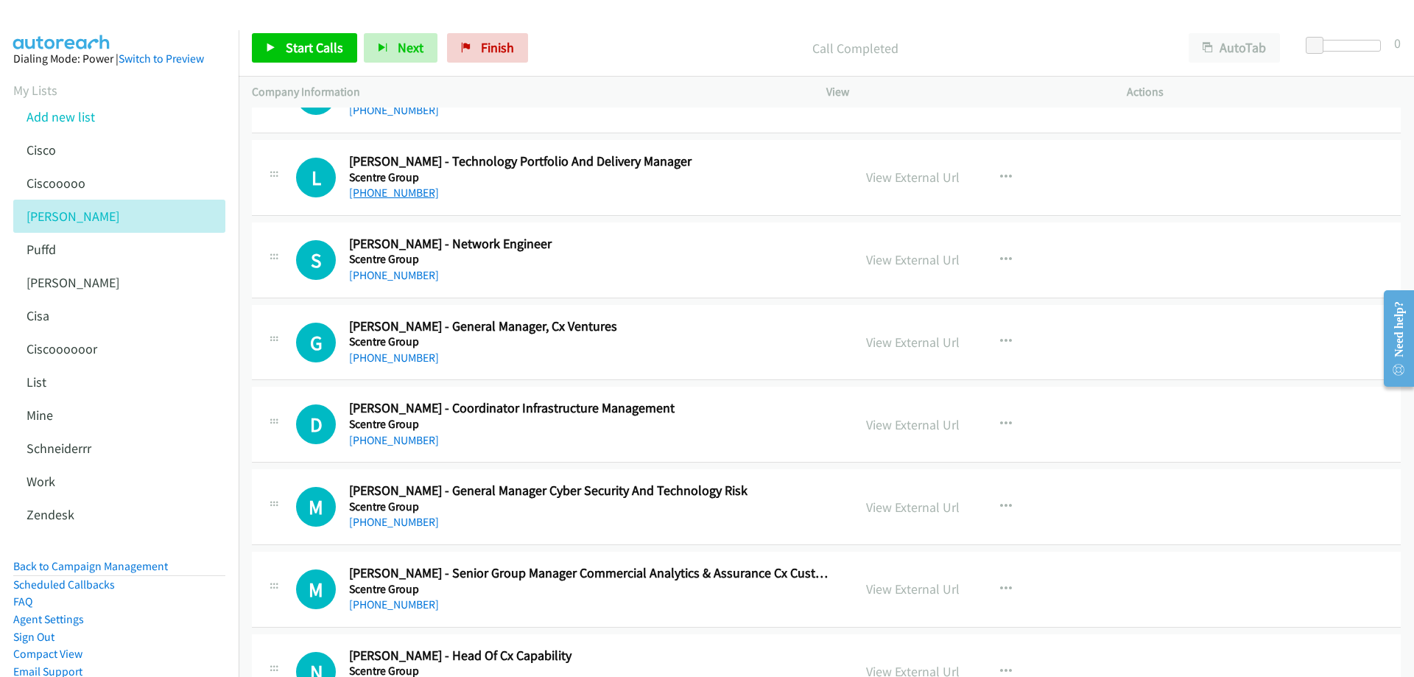
click at [412, 192] on link "+61 411 014 959" at bounding box center [394, 193] width 90 height 14
click at [918, 178] on link "View External Url" at bounding box center [913, 177] width 94 height 17
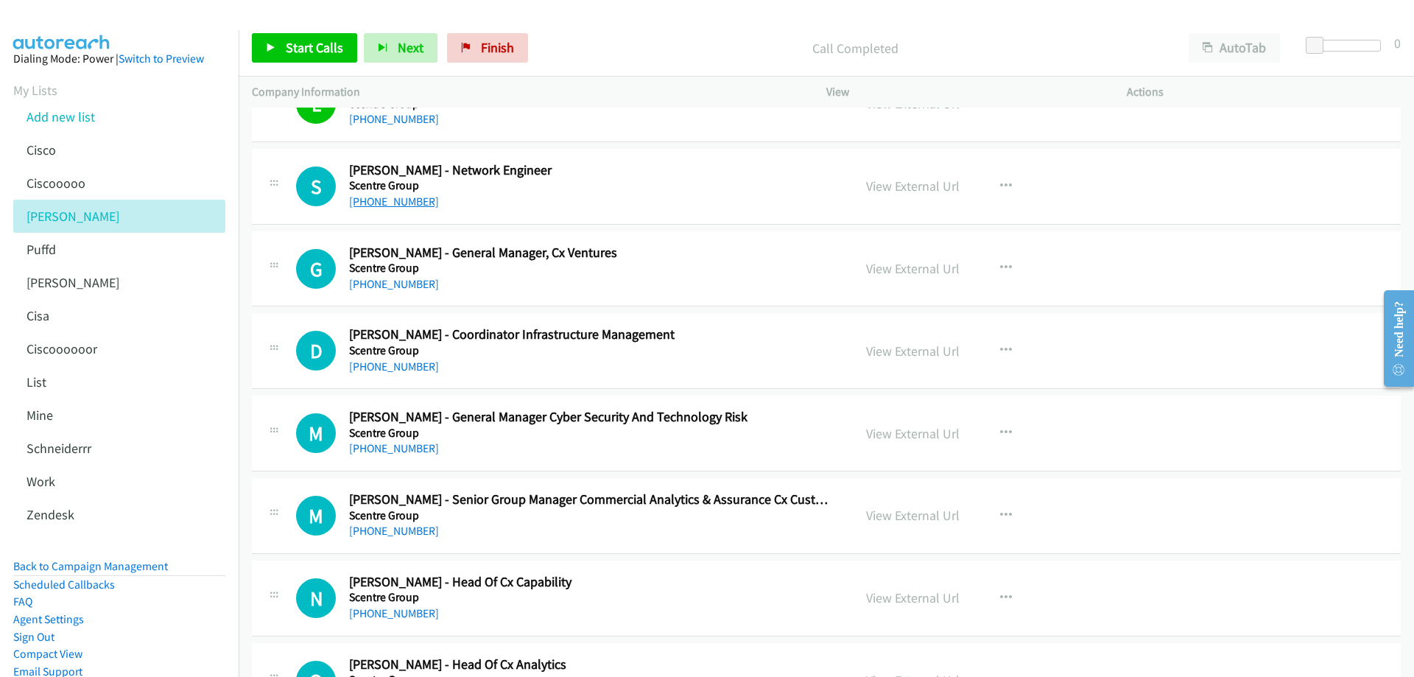
click at [398, 205] on link "+61 477 088 148" at bounding box center [394, 201] width 90 height 14
click at [902, 187] on link "View External Url" at bounding box center [913, 186] width 94 height 17
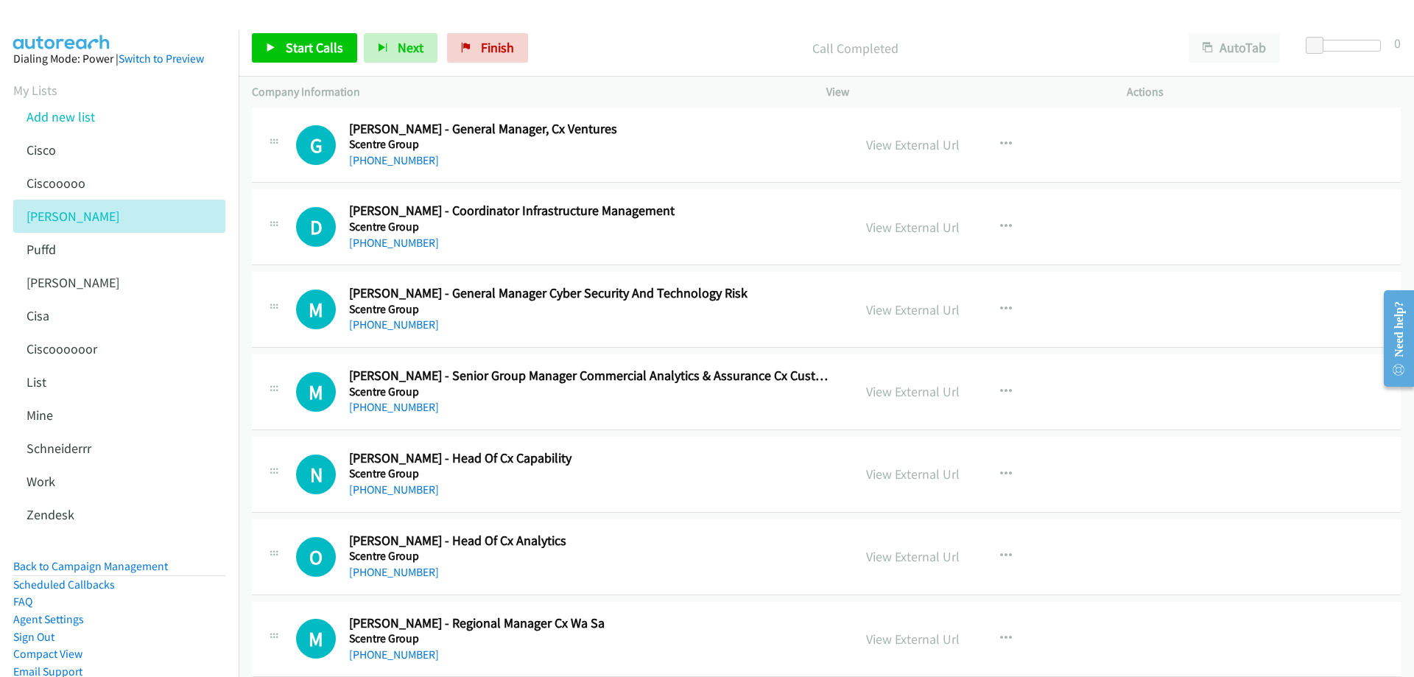
scroll to position [7440, 0]
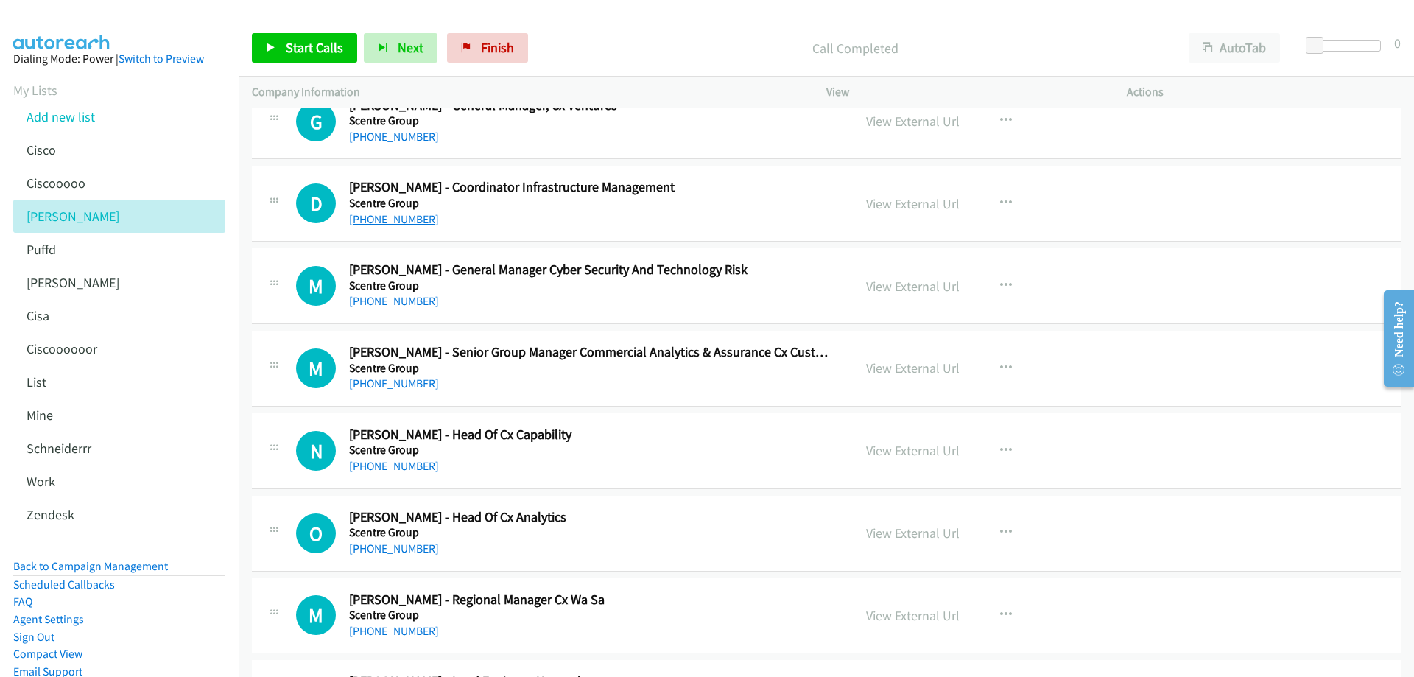
click at [400, 222] on link "+61 407 146 877" at bounding box center [394, 219] width 90 height 14
click at [410, 301] on link "+61 417 276 217" at bounding box center [394, 301] width 90 height 14
click at [387, 218] on link "+61 407 146 877" at bounding box center [394, 219] width 90 height 14
click at [904, 203] on link "View External Url" at bounding box center [913, 203] width 94 height 17
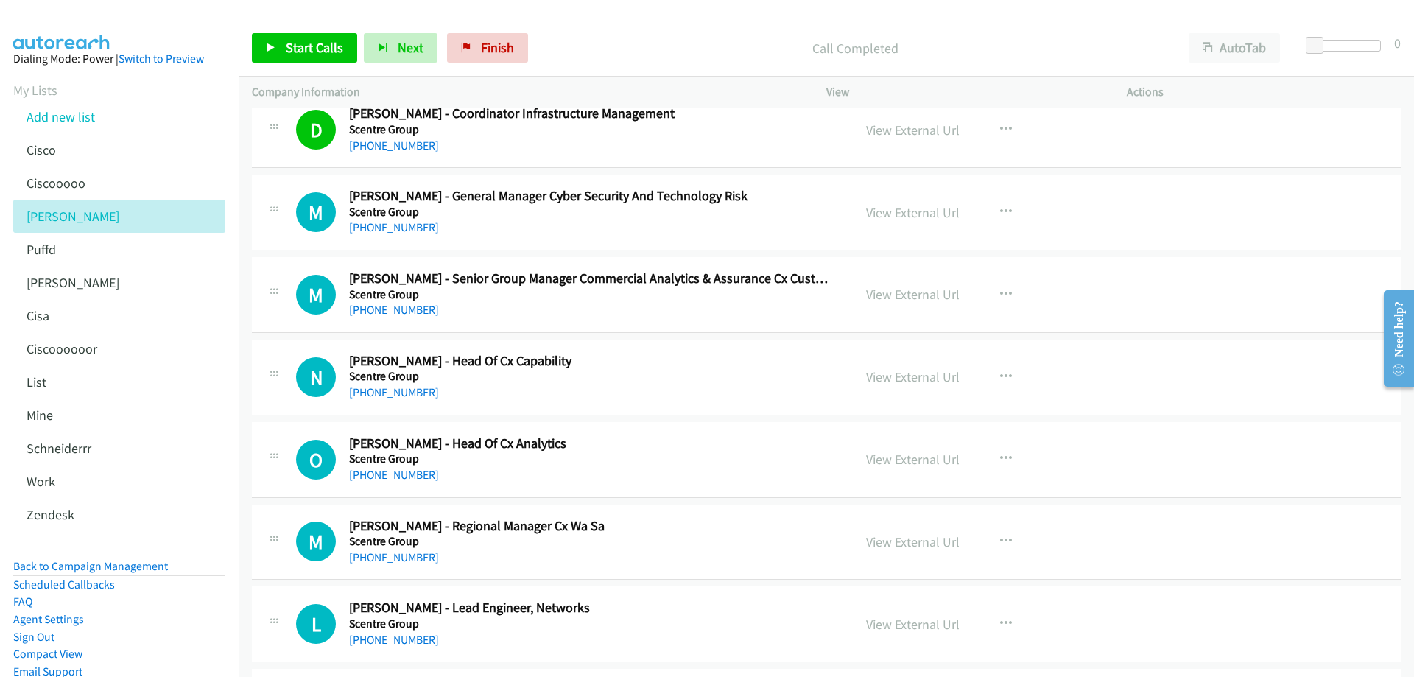
click at [396, 236] on div "+61 417 276 217" at bounding box center [590, 228] width 482 height 18
click at [393, 225] on link "+61 417 276 217" at bounding box center [394, 227] width 90 height 14
click at [908, 208] on link "View External Url" at bounding box center [913, 212] width 94 height 17
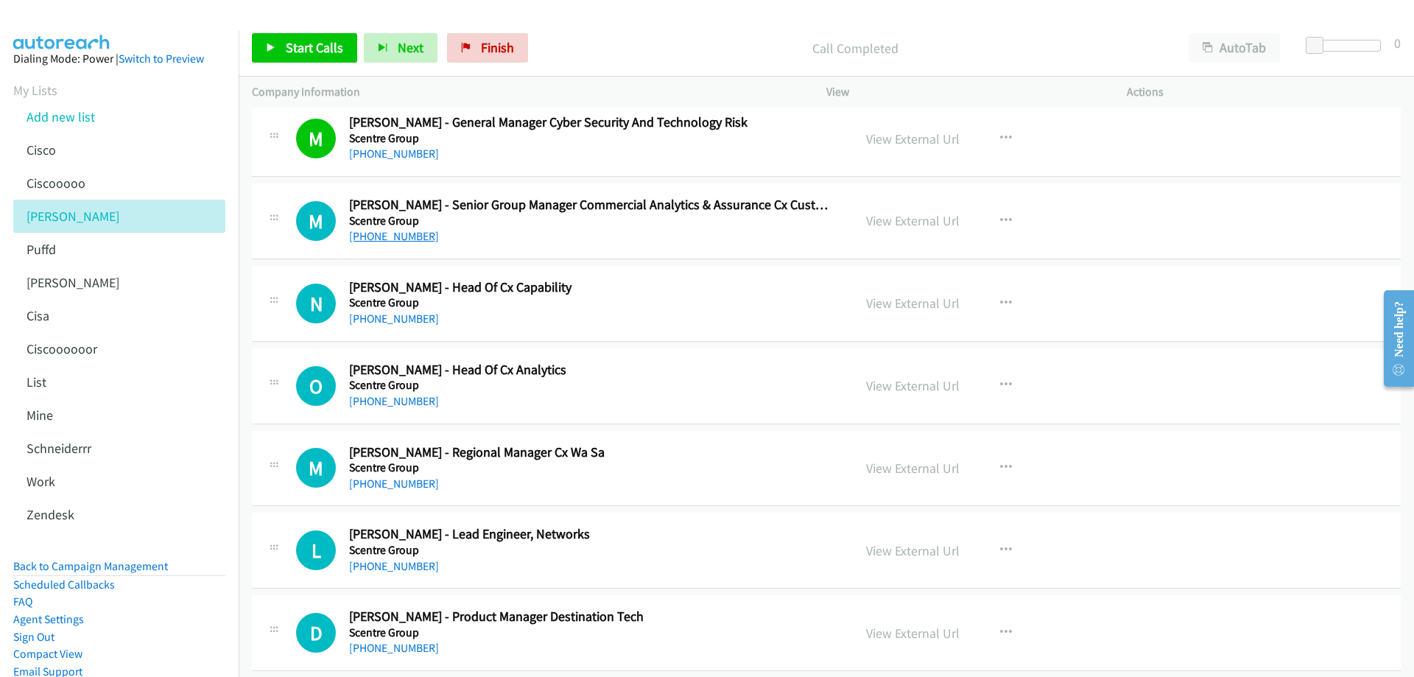
click at [388, 236] on link "+61 427 335 302" at bounding box center [394, 236] width 90 height 14
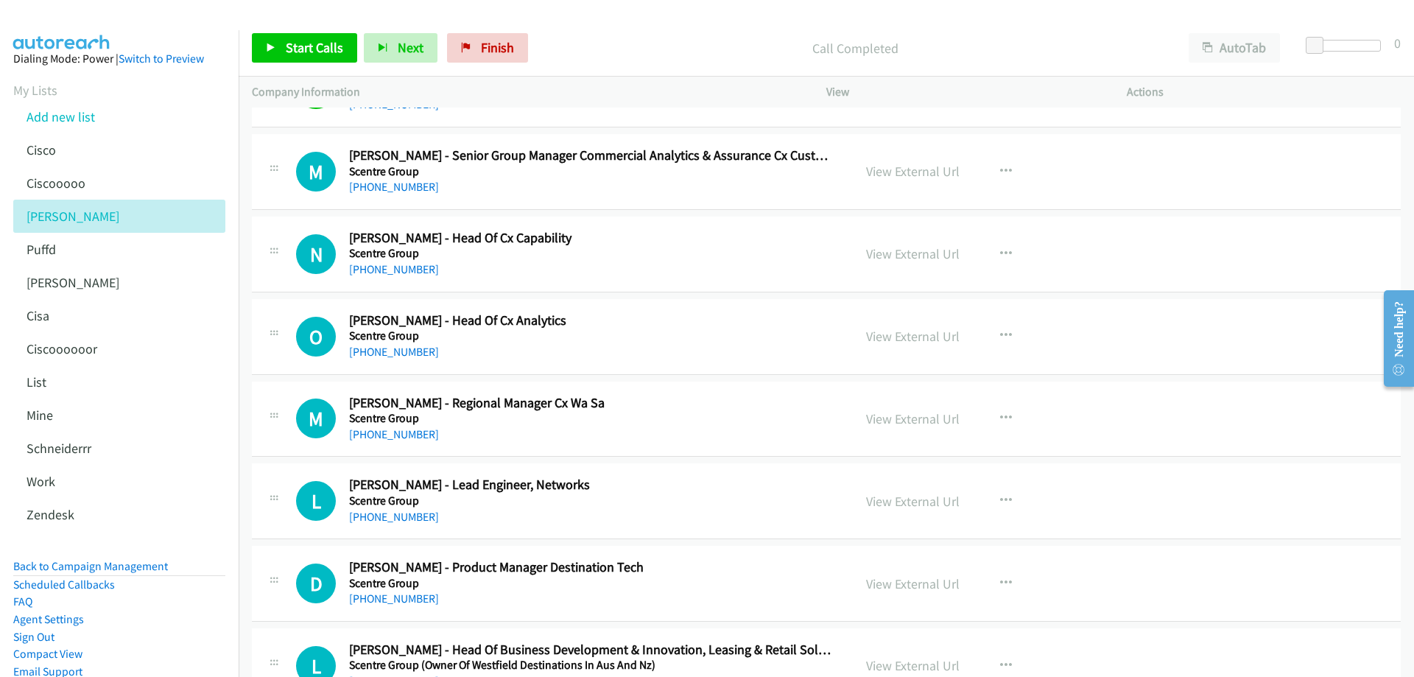
scroll to position [7661, 0]
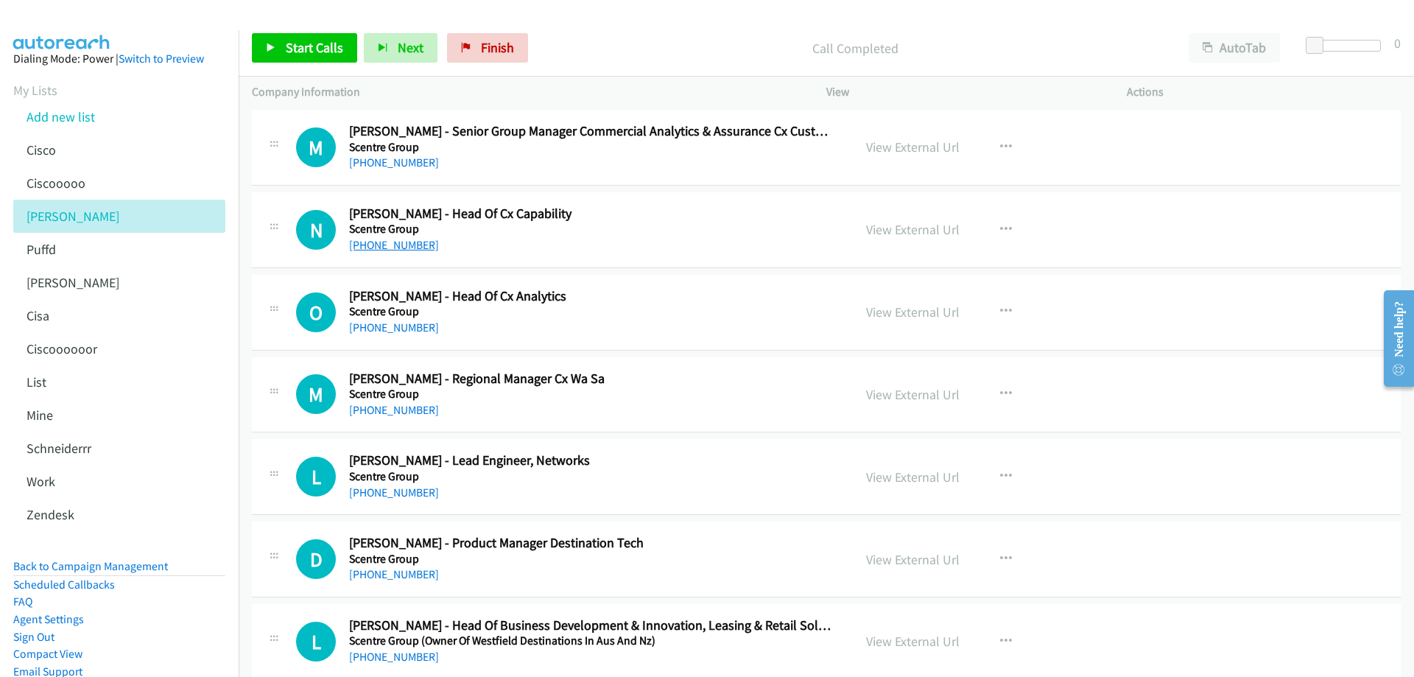
click at [392, 246] on link "+61 2 9028 8183" at bounding box center [394, 245] width 90 height 14
click at [408, 245] on link "+61 2 9028 8183" at bounding box center [394, 245] width 90 height 14
click at [896, 232] on link "View External Url" at bounding box center [913, 229] width 94 height 17
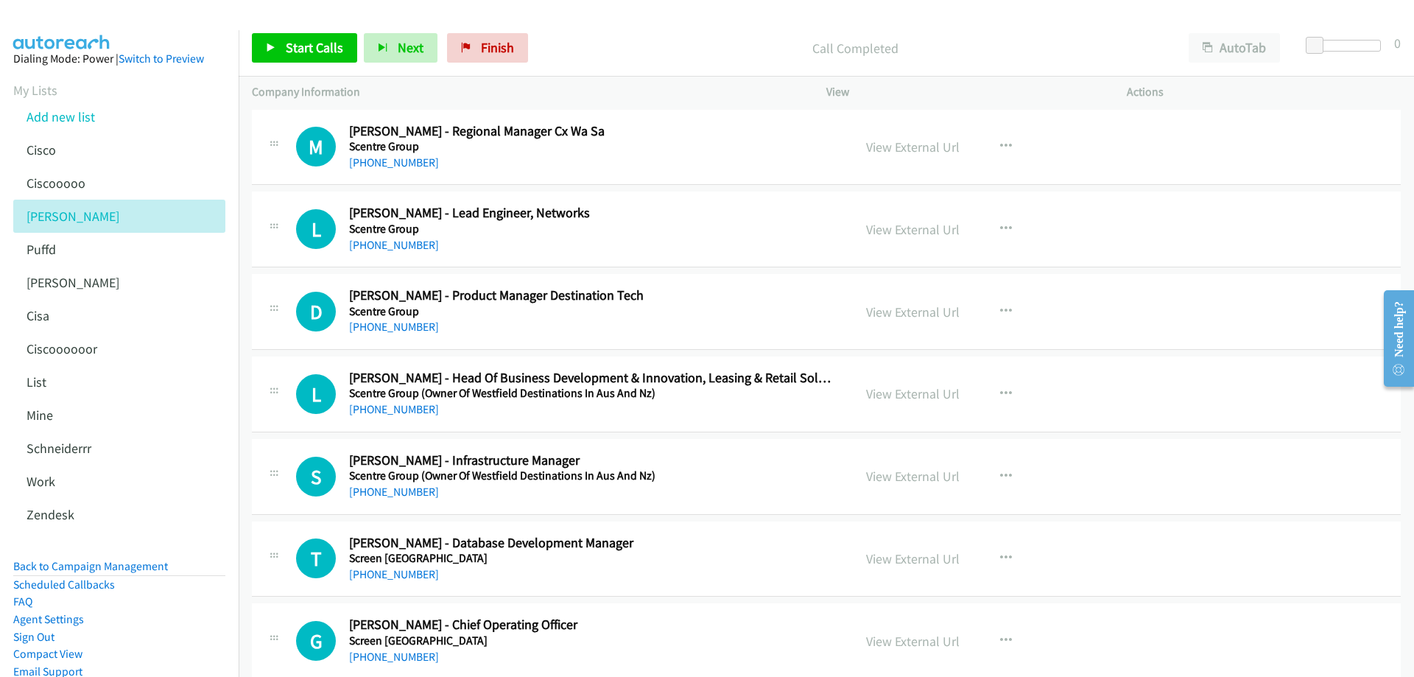
scroll to position [7882, 0]
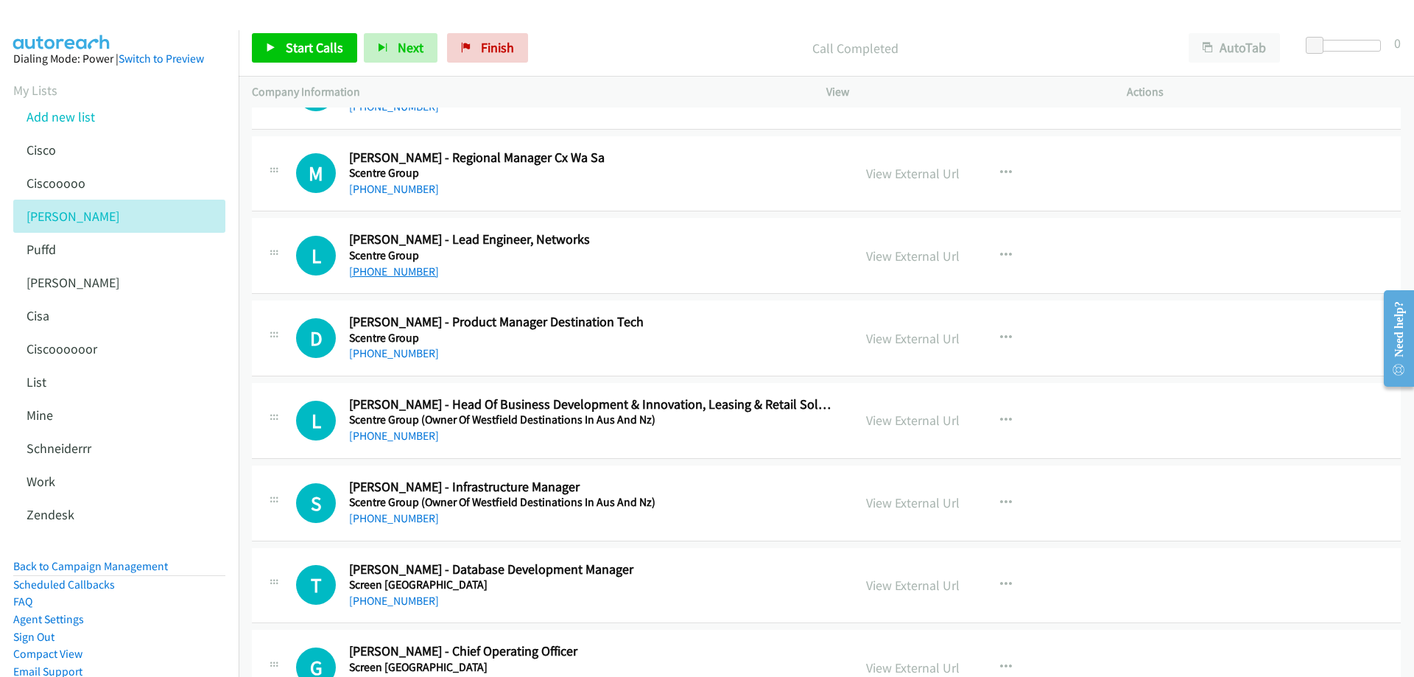
click at [386, 276] on link "+61 407 990 269" at bounding box center [394, 271] width 90 height 14
click at [906, 256] on link "View External Url" at bounding box center [913, 256] width 94 height 17
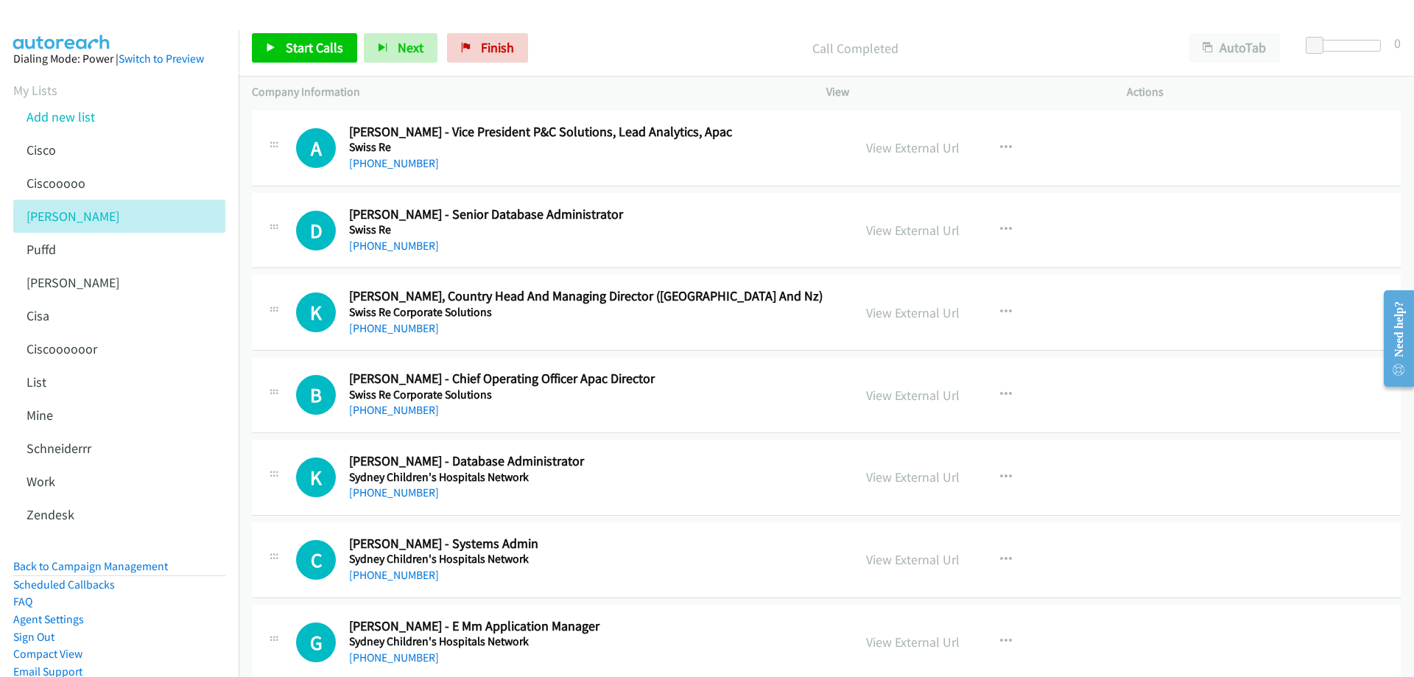
scroll to position [9945, 0]
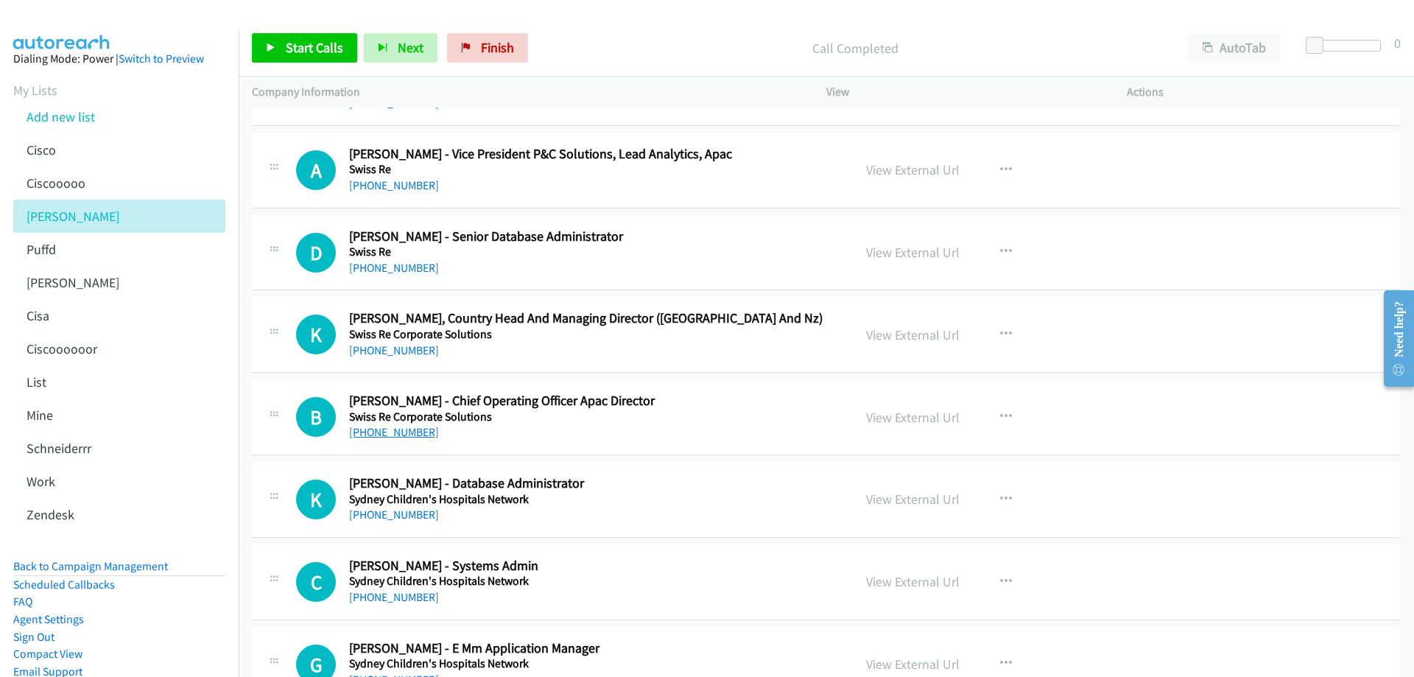
click at [395, 434] on link "+61 419 895 394" at bounding box center [394, 432] width 90 height 14
click at [911, 415] on link "View External Url" at bounding box center [913, 417] width 94 height 17
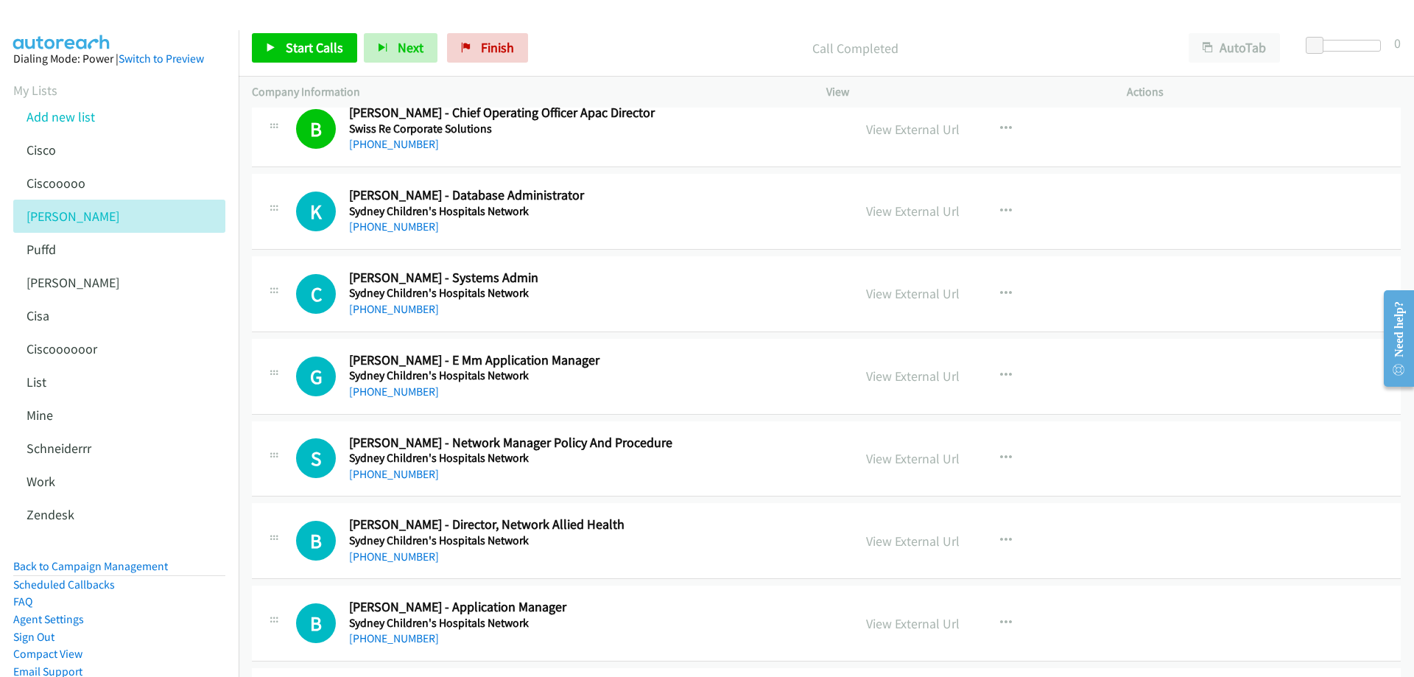
scroll to position [10239, 0]
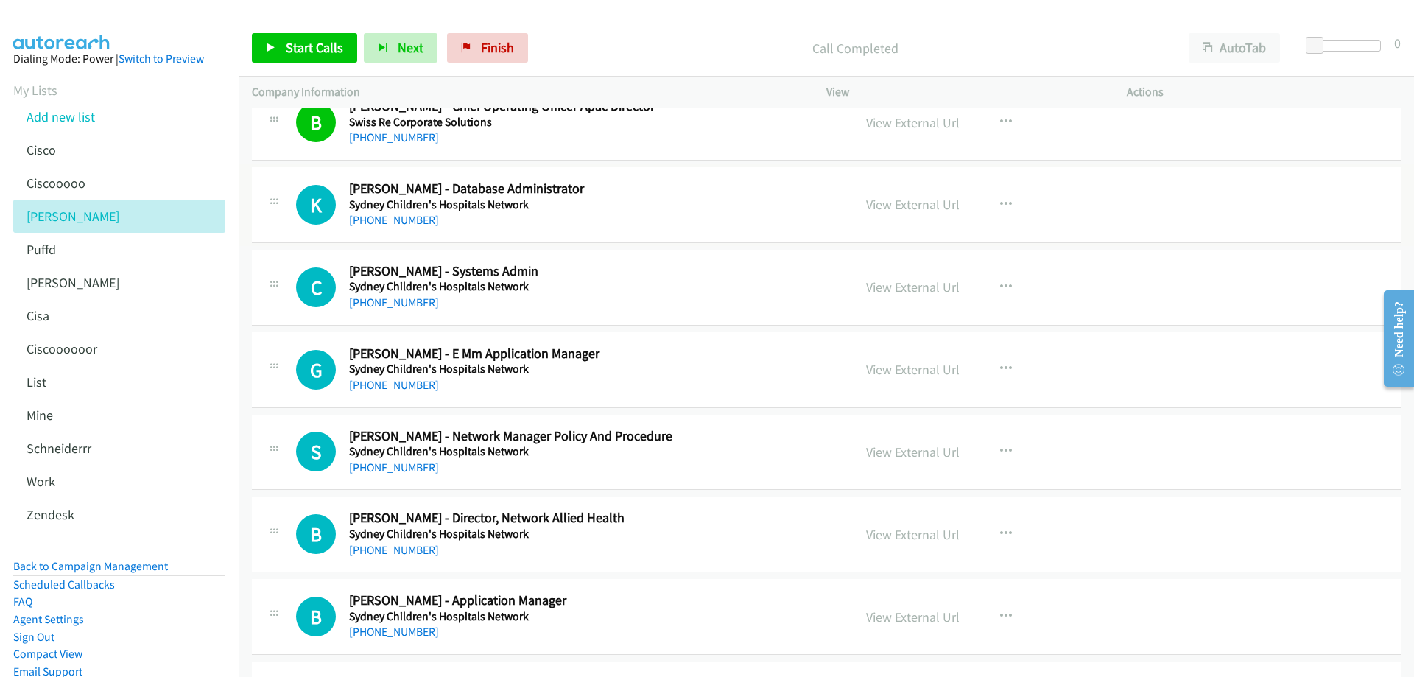
click at [407, 218] on link "+61 2 9845 3504" at bounding box center [394, 220] width 90 height 14
click at [915, 202] on link "View External Url" at bounding box center [913, 204] width 94 height 17
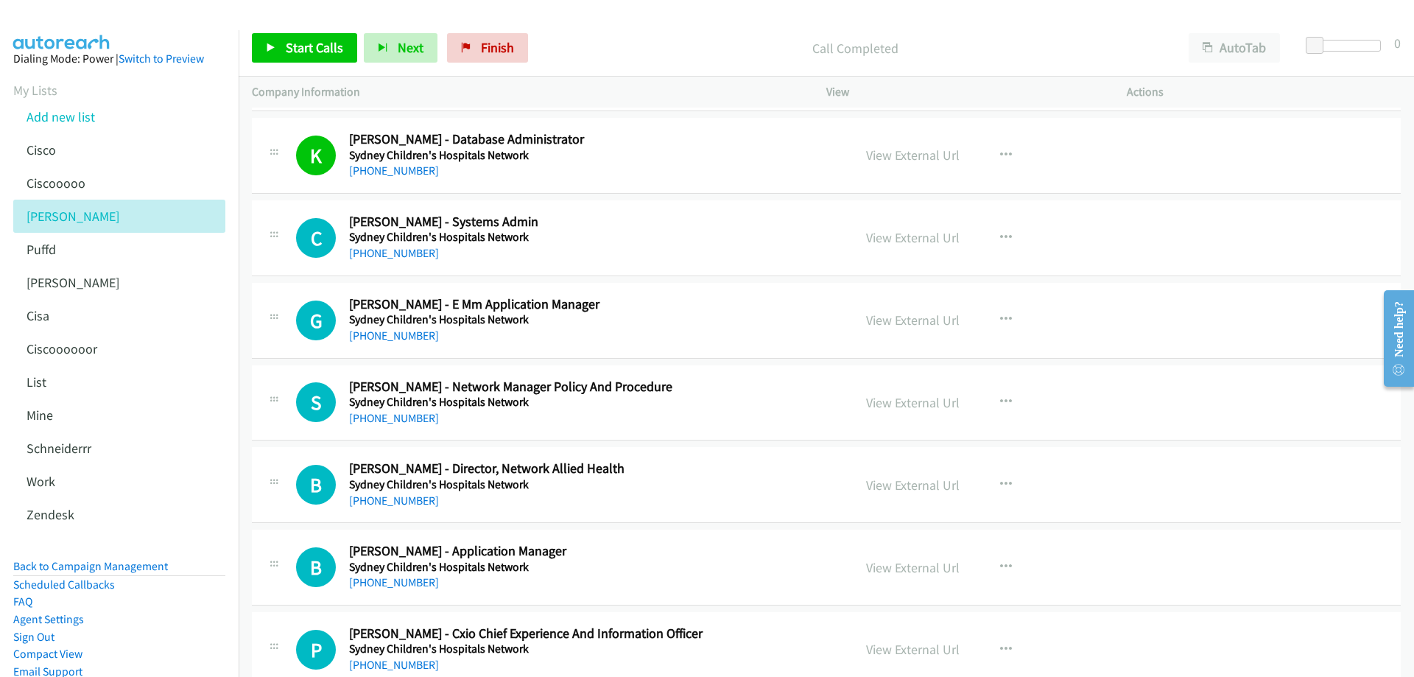
scroll to position [10313, 0]
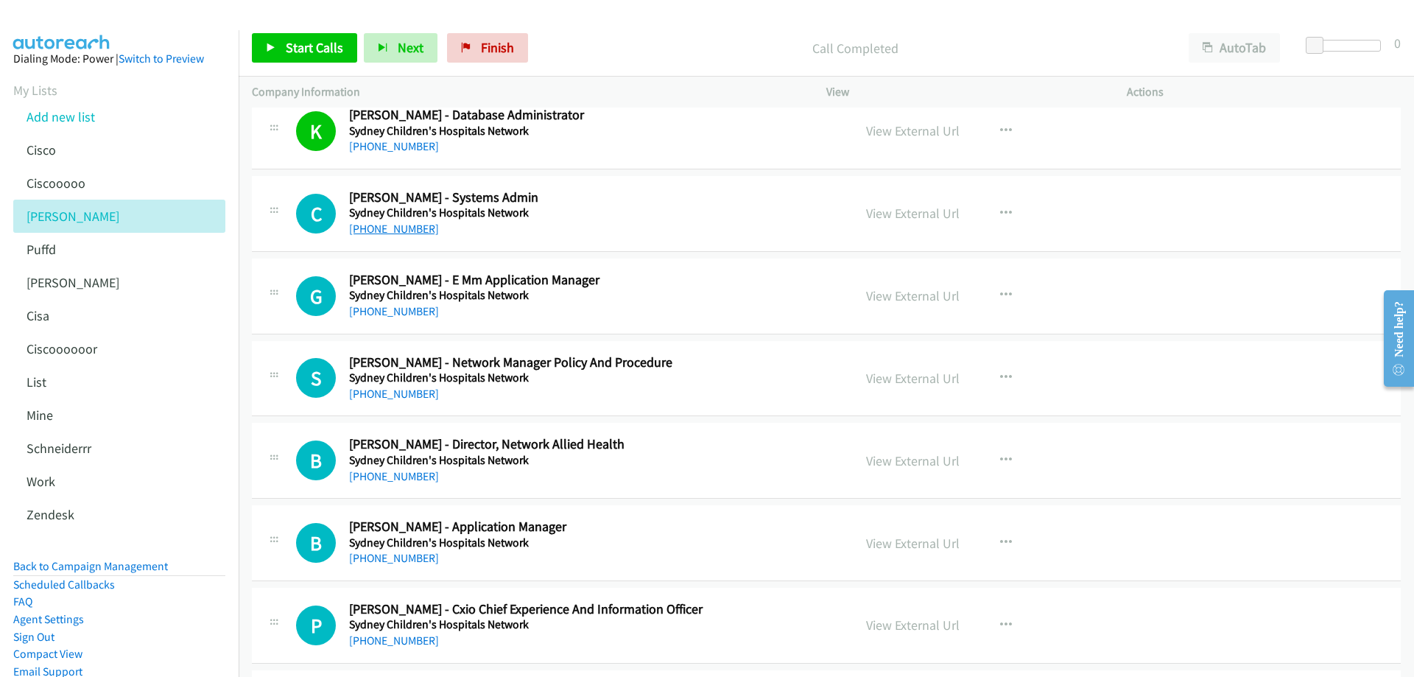
click at [384, 232] on link "+61 408 028 835" at bounding box center [394, 229] width 90 height 14
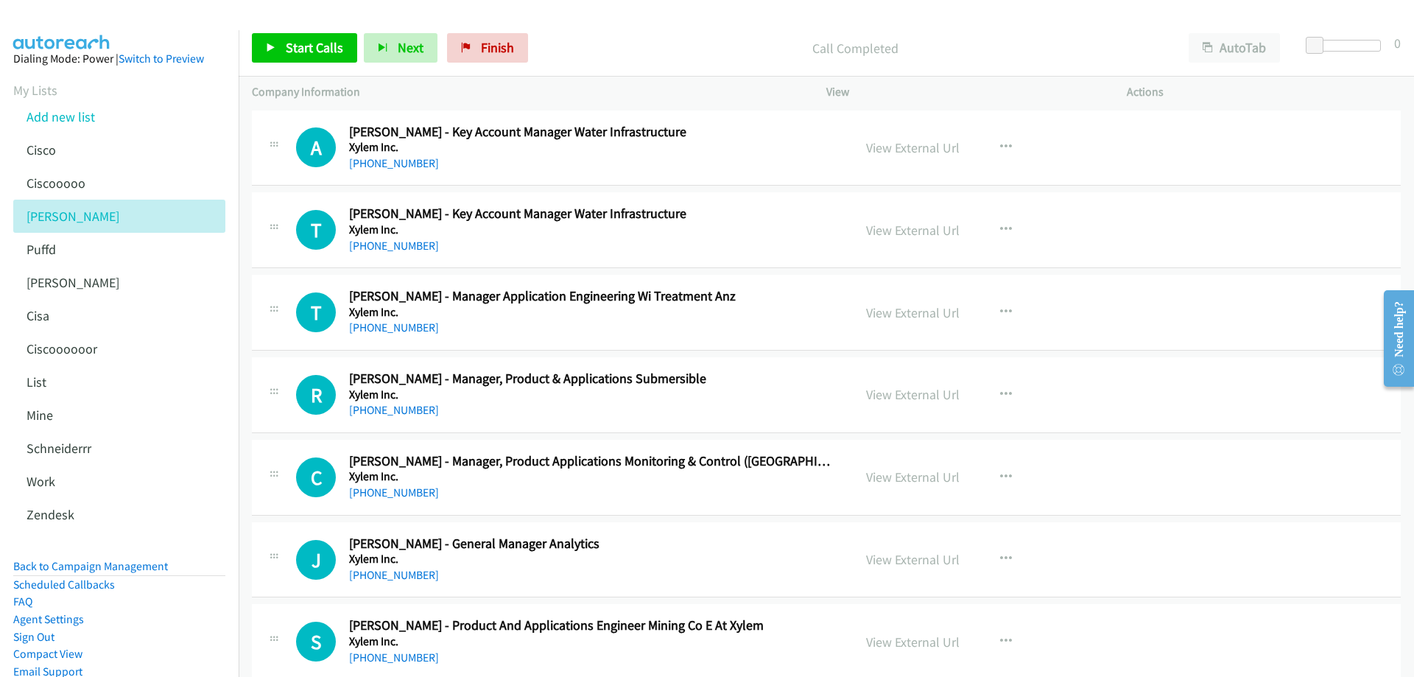
scroll to position [17569, 0]
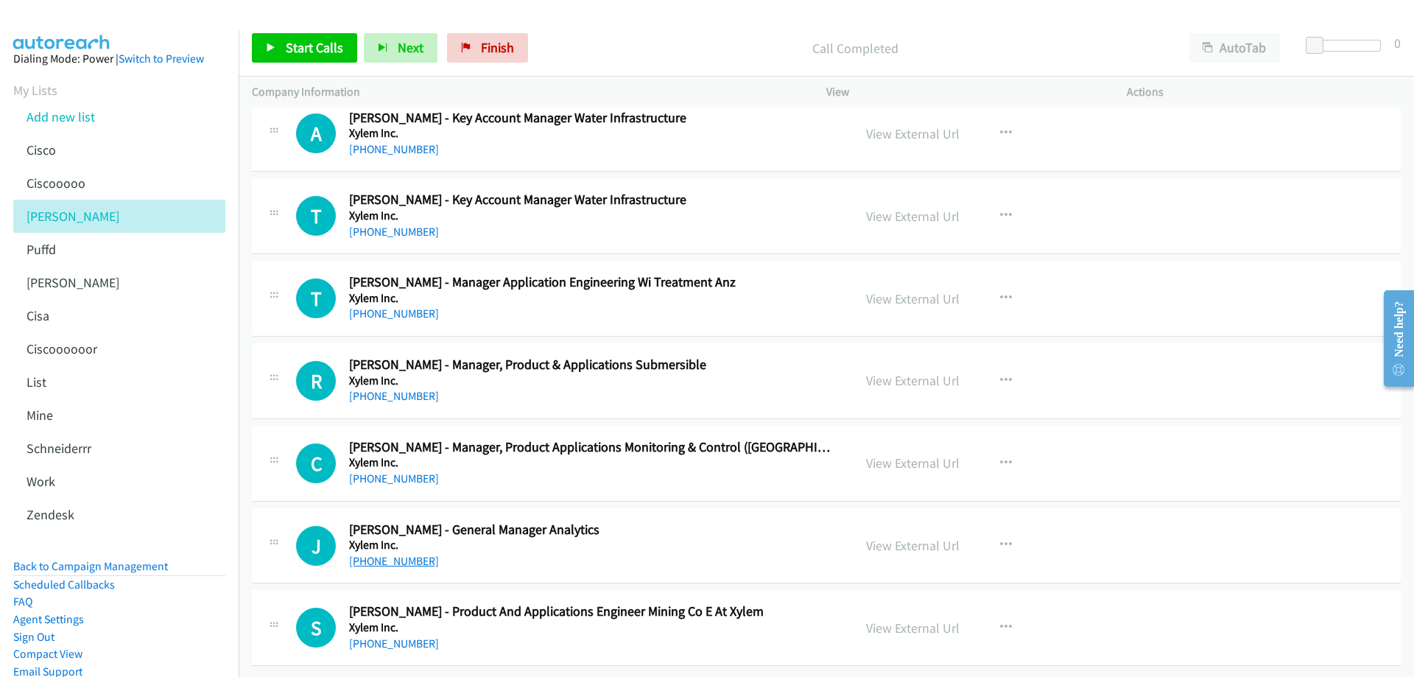
click at [393, 554] on link "+61 439 762 552" at bounding box center [394, 561] width 90 height 14
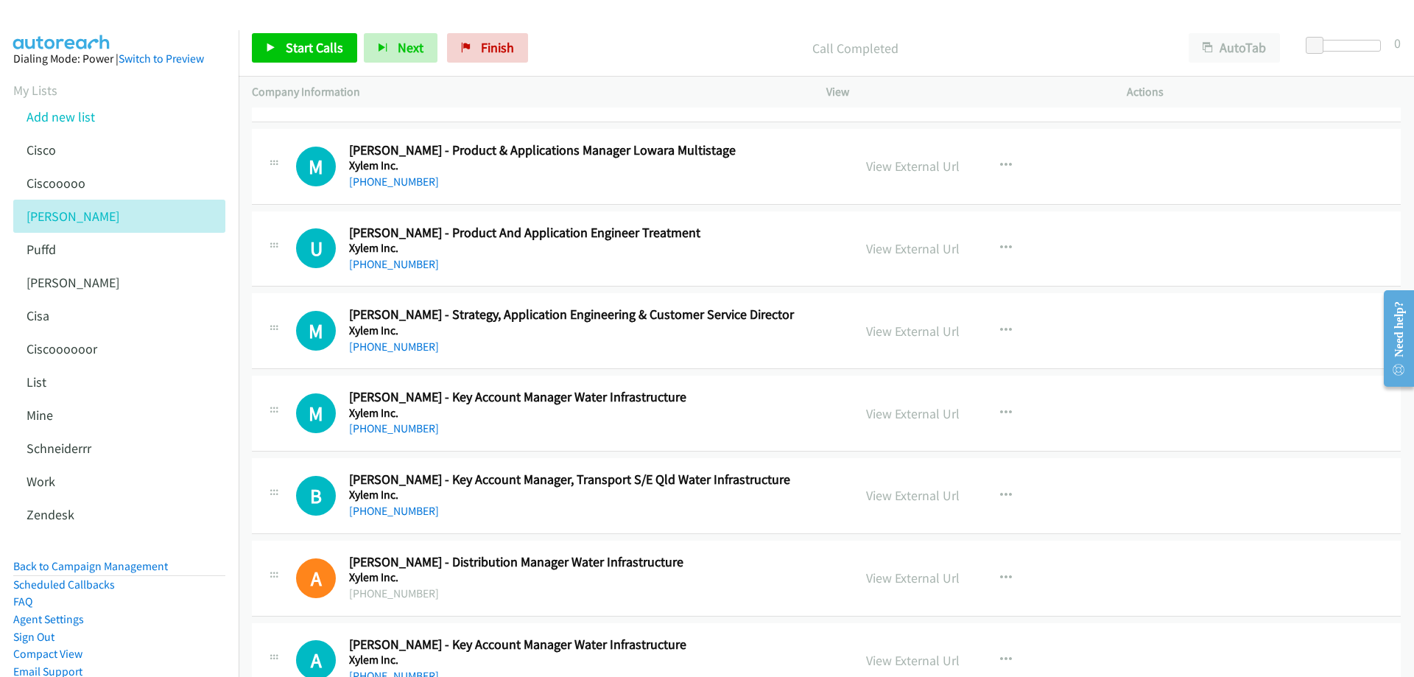
scroll to position [17054, 0]
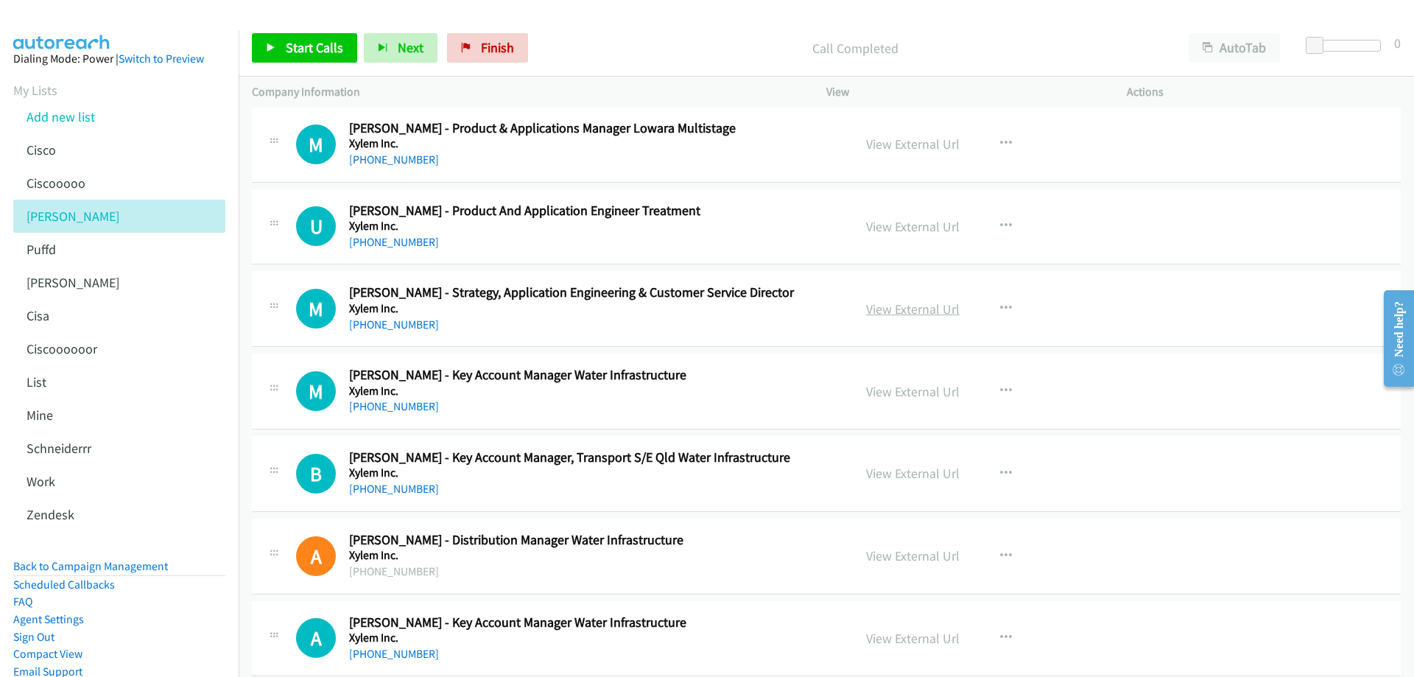
click at [903, 307] on link "View External Url" at bounding box center [913, 309] width 94 height 17
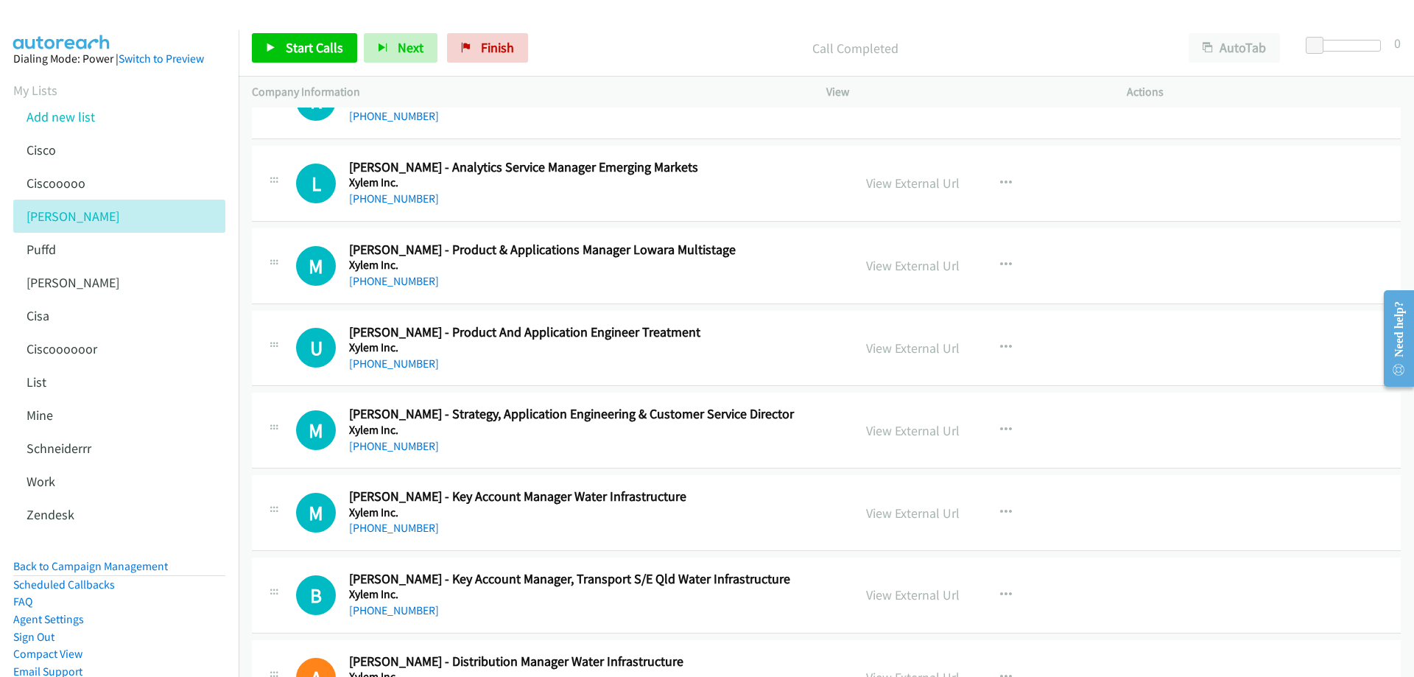
scroll to position [16906, 0]
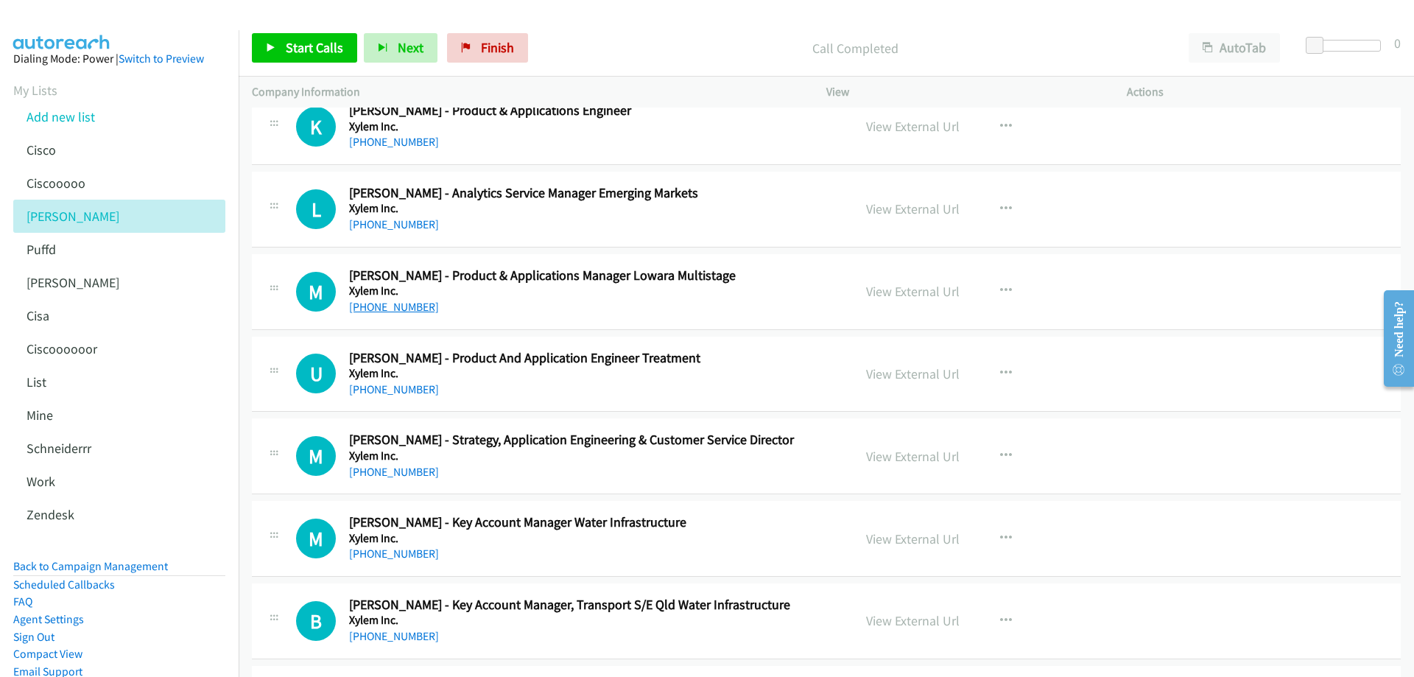
click at [377, 304] on link "+61 474 883 763" at bounding box center [394, 307] width 90 height 14
click at [895, 287] on link "View External Url" at bounding box center [913, 291] width 94 height 17
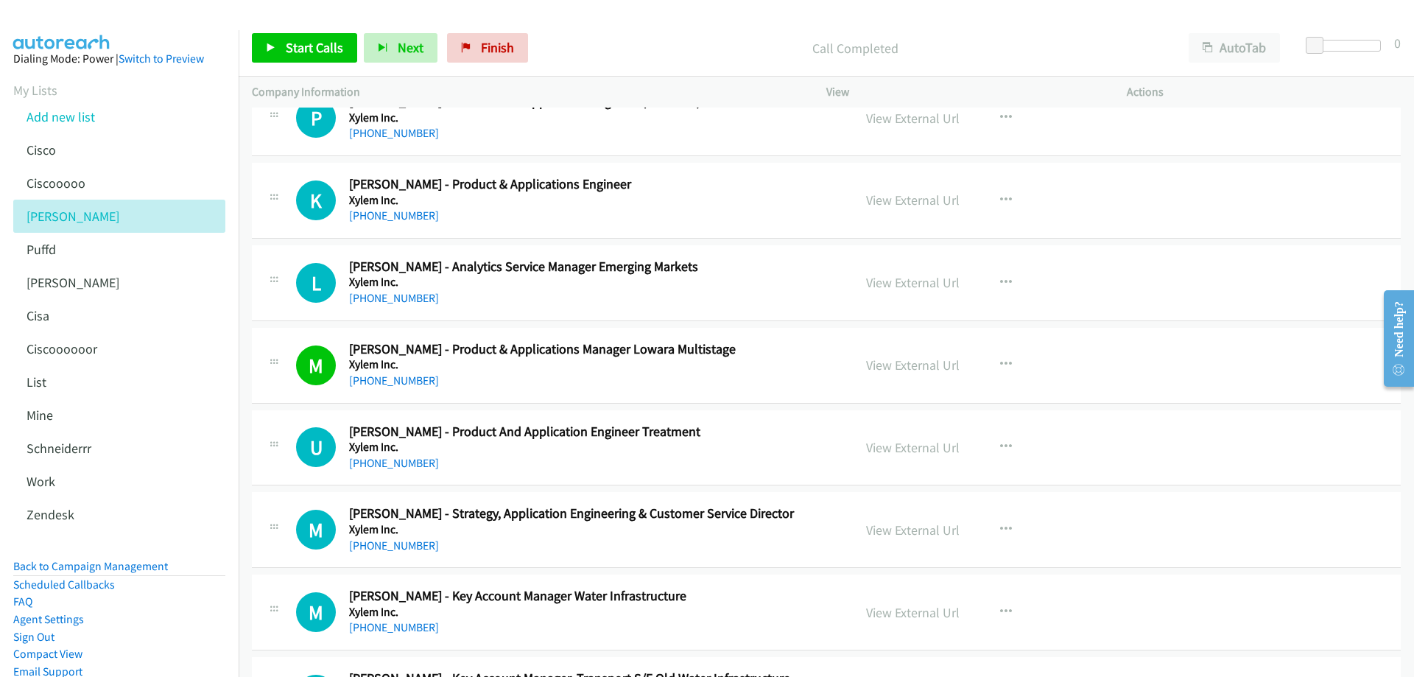
scroll to position [16759, 0]
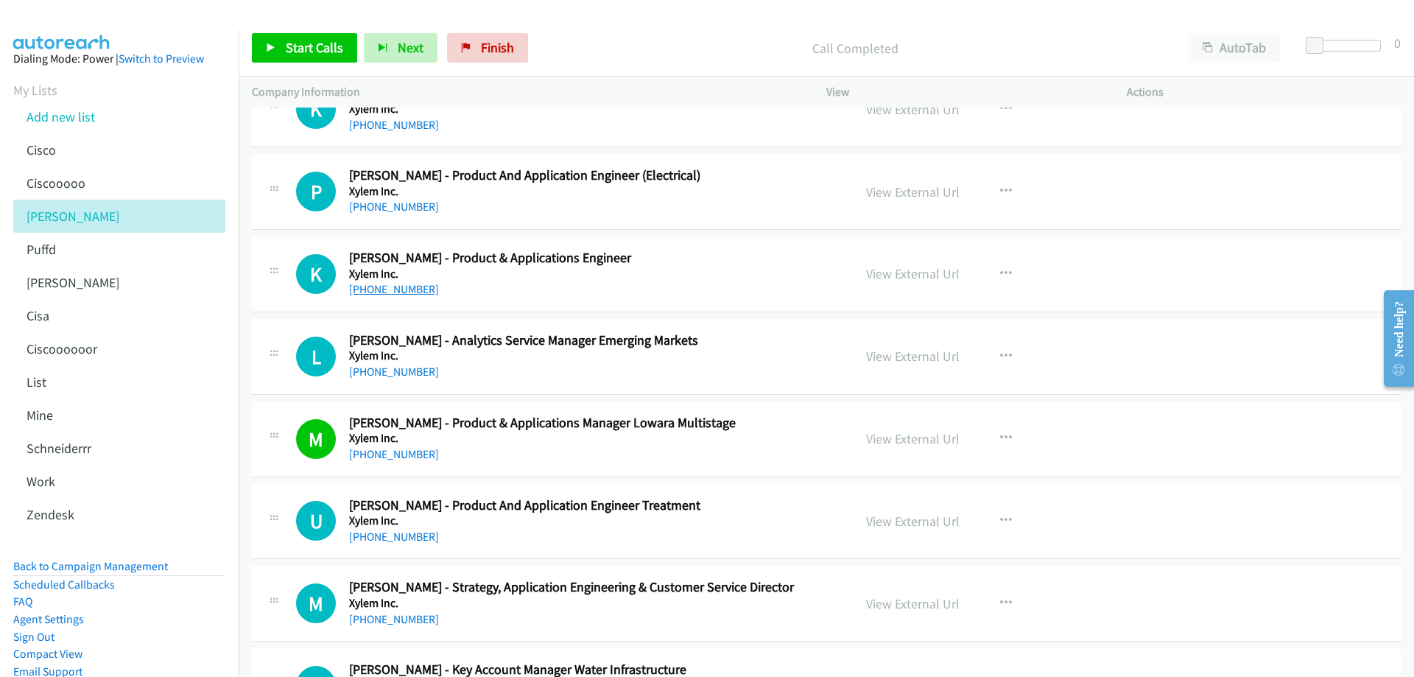
click at [394, 289] on link "+61 478 585 153" at bounding box center [394, 289] width 90 height 14
click at [873, 273] on link "View External Url" at bounding box center [913, 273] width 94 height 17
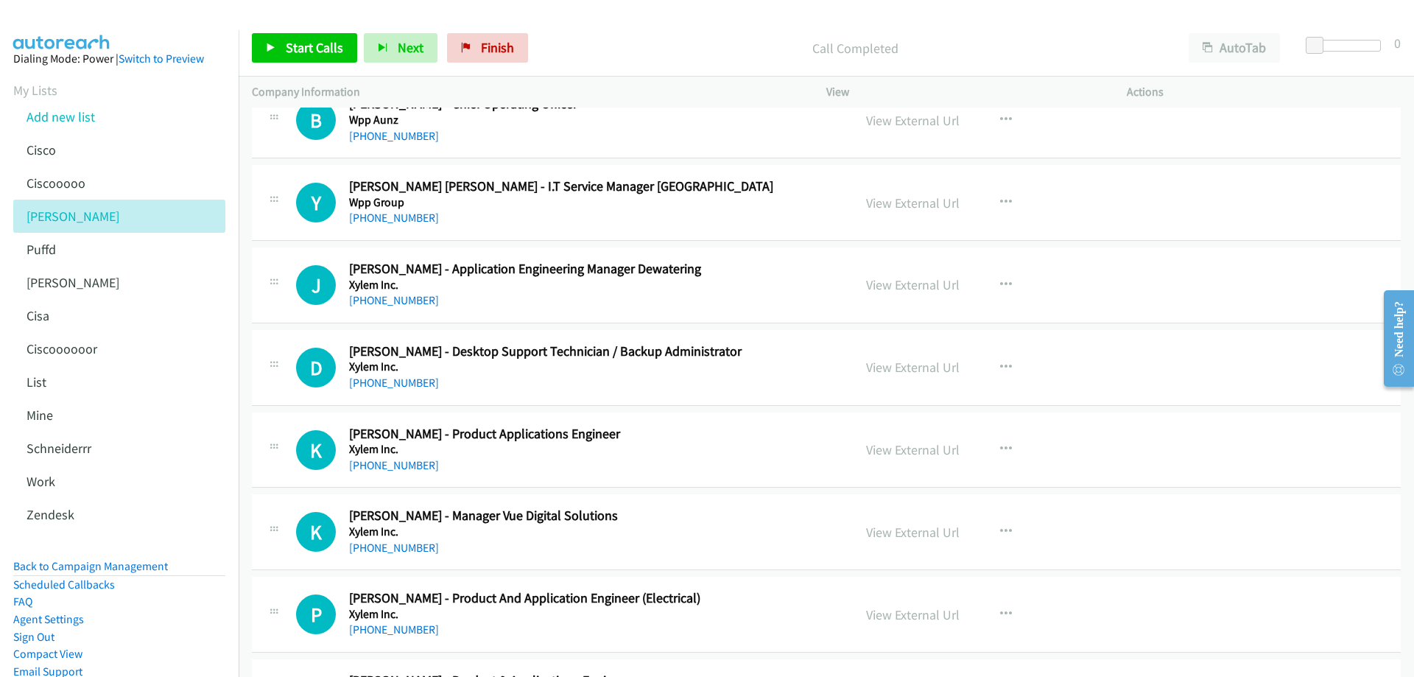
scroll to position [16317, 0]
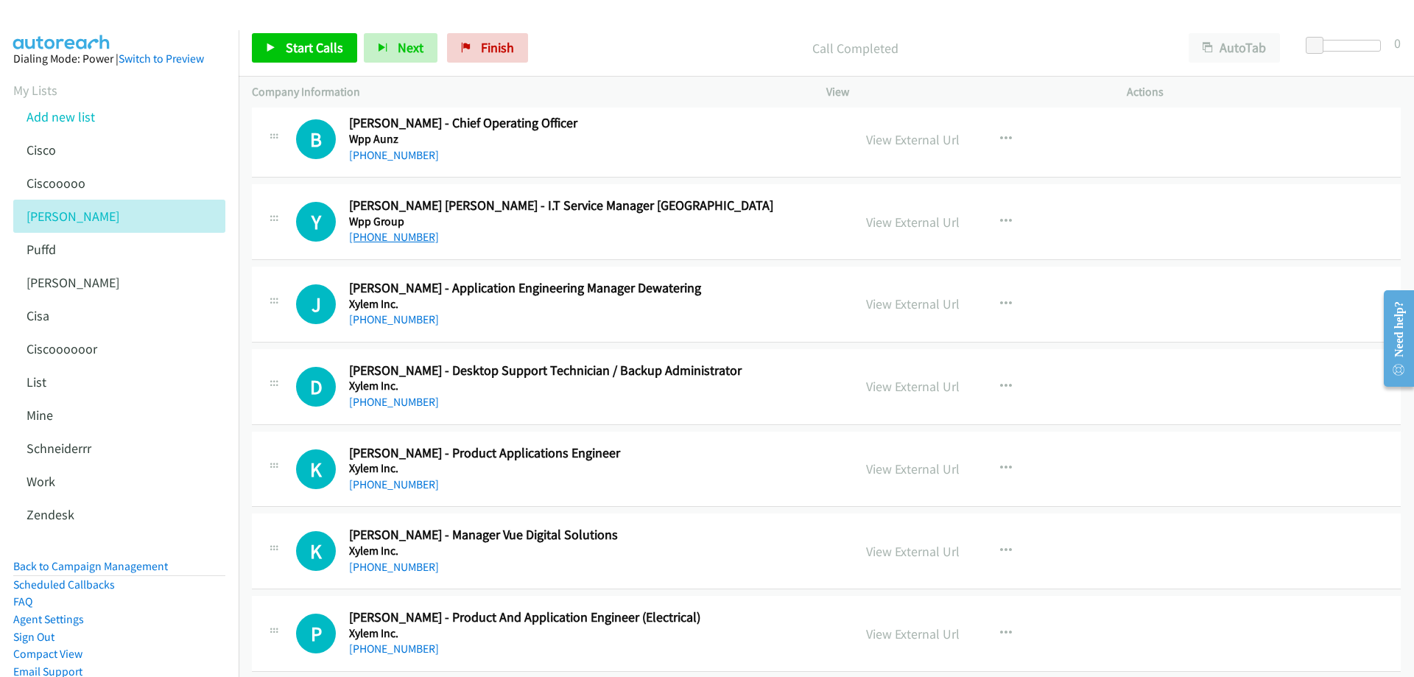
click at [396, 239] on link "+64 21 243 0501" at bounding box center [394, 237] width 90 height 14
click at [902, 226] on link "View External Url" at bounding box center [913, 222] width 94 height 17
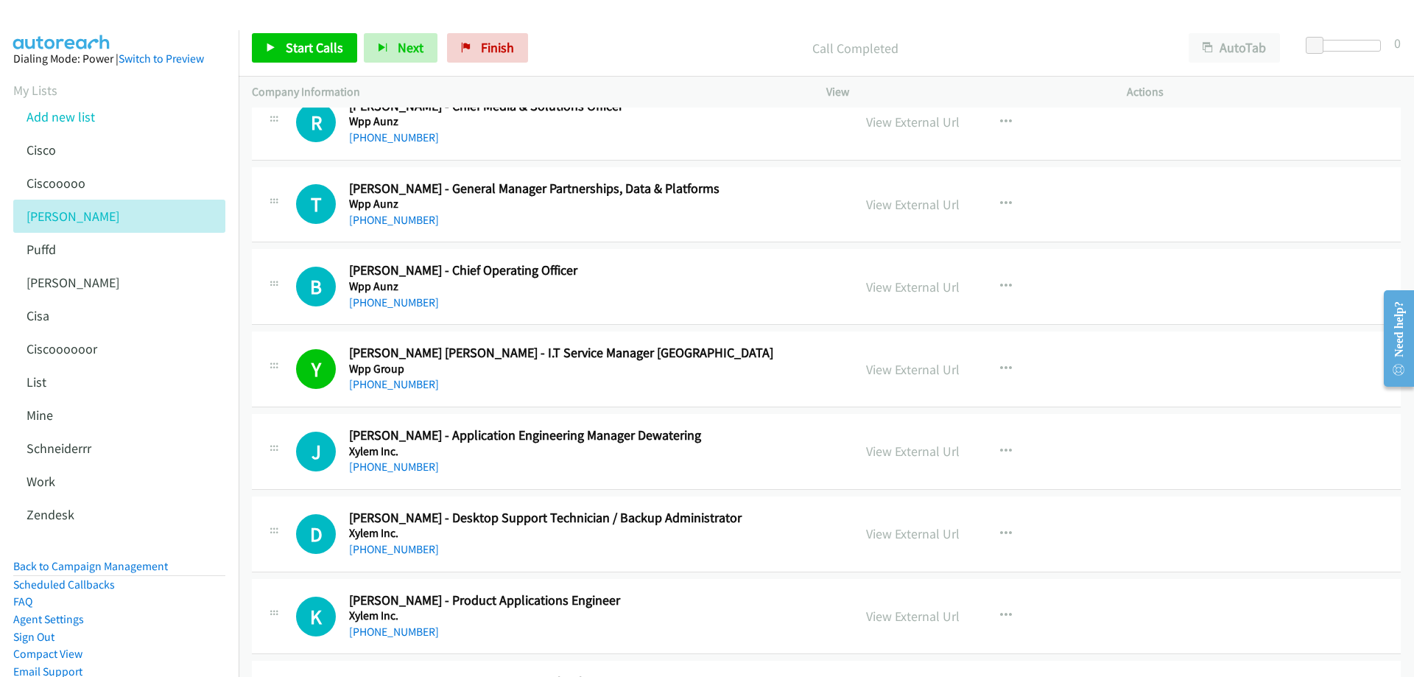
scroll to position [16096, 0]
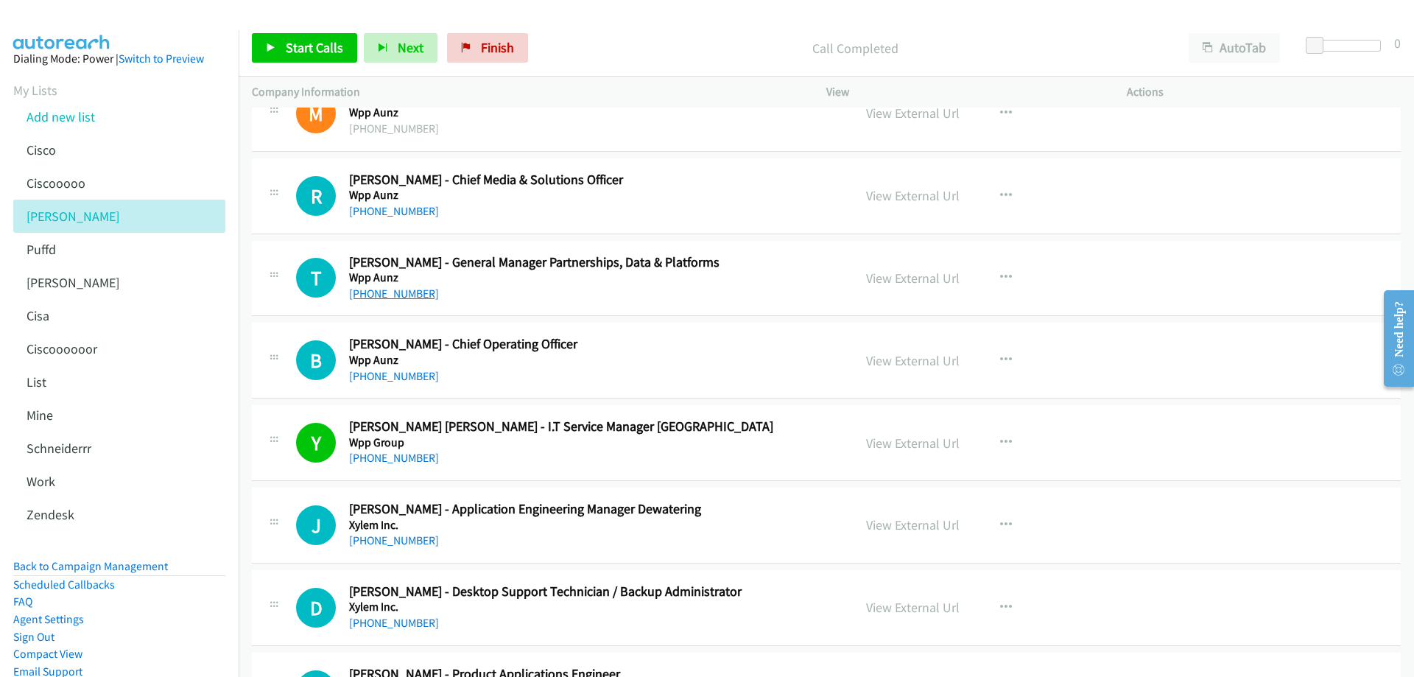
click at [399, 295] on link "+61 423 230 340" at bounding box center [394, 294] width 90 height 14
click at [893, 274] on link "View External Url" at bounding box center [913, 278] width 94 height 17
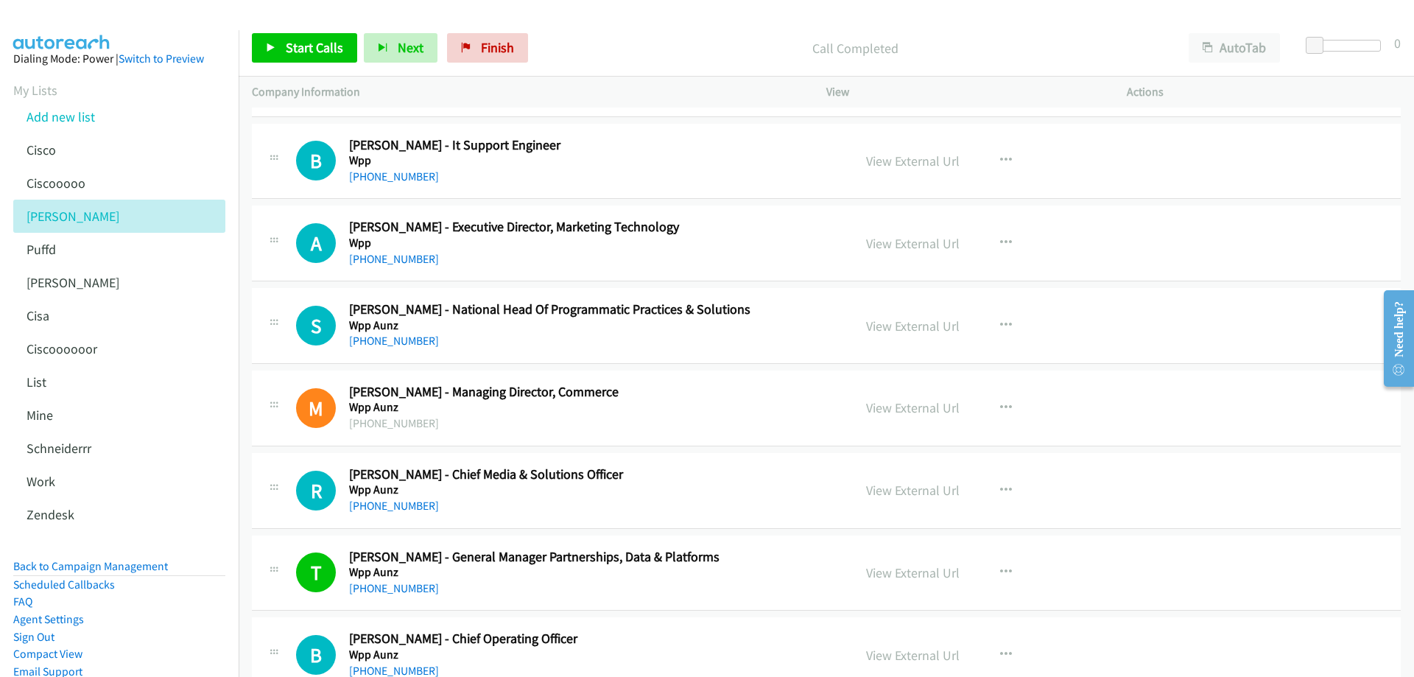
scroll to position [15728, 0]
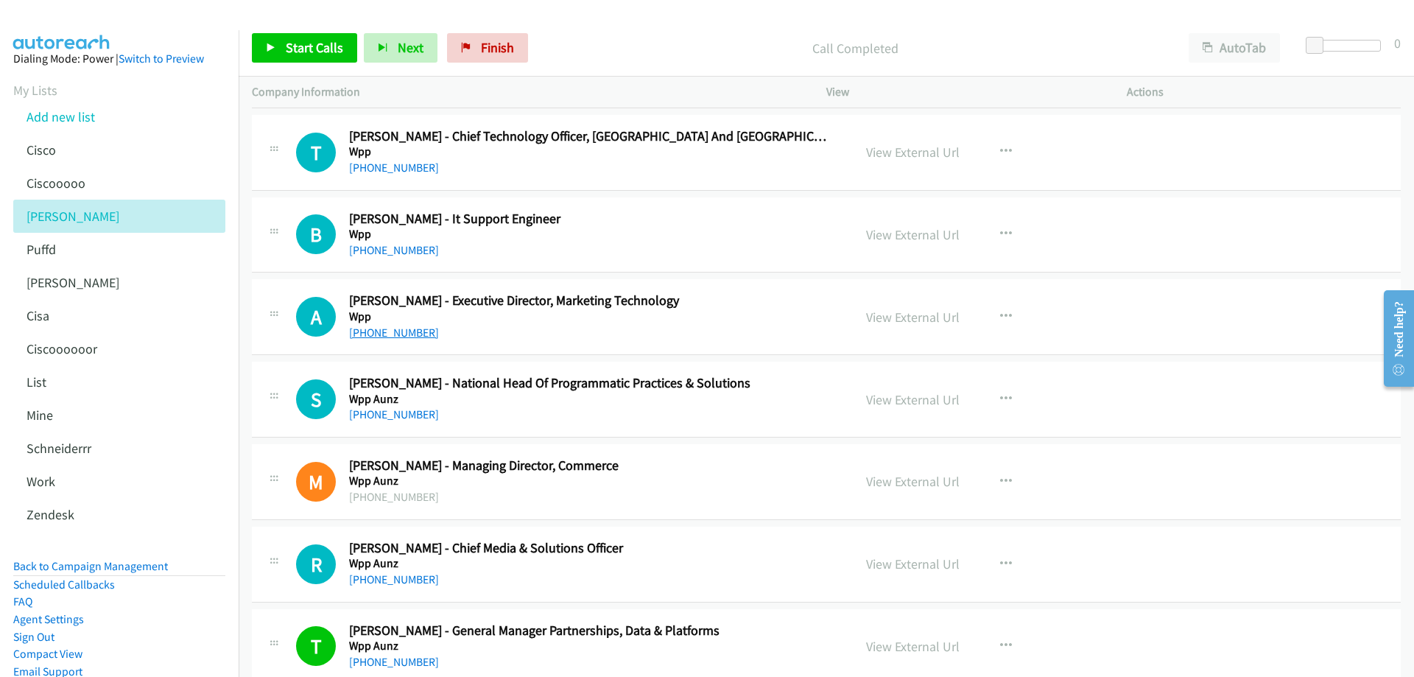
click at [404, 334] on link "+61 418 812 515" at bounding box center [394, 333] width 90 height 14
click at [903, 319] on link "View External Url" at bounding box center [913, 317] width 94 height 17
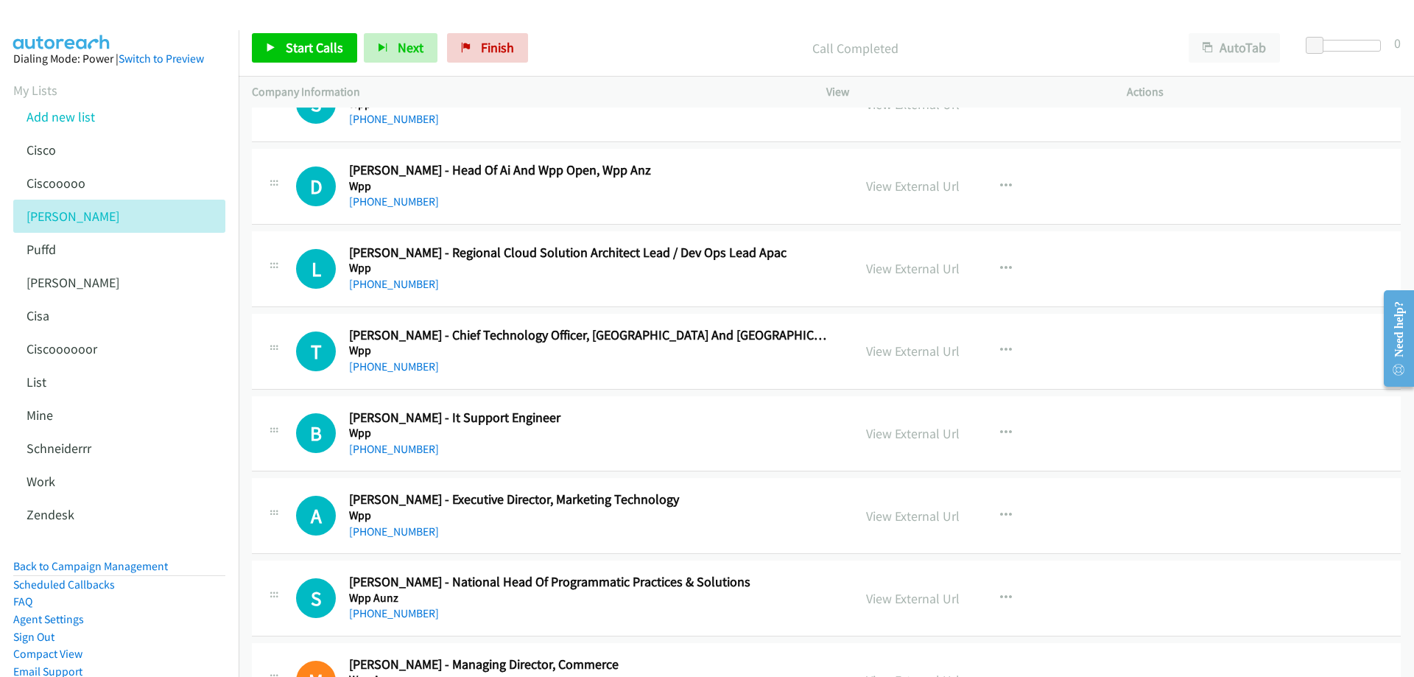
scroll to position [15507, 0]
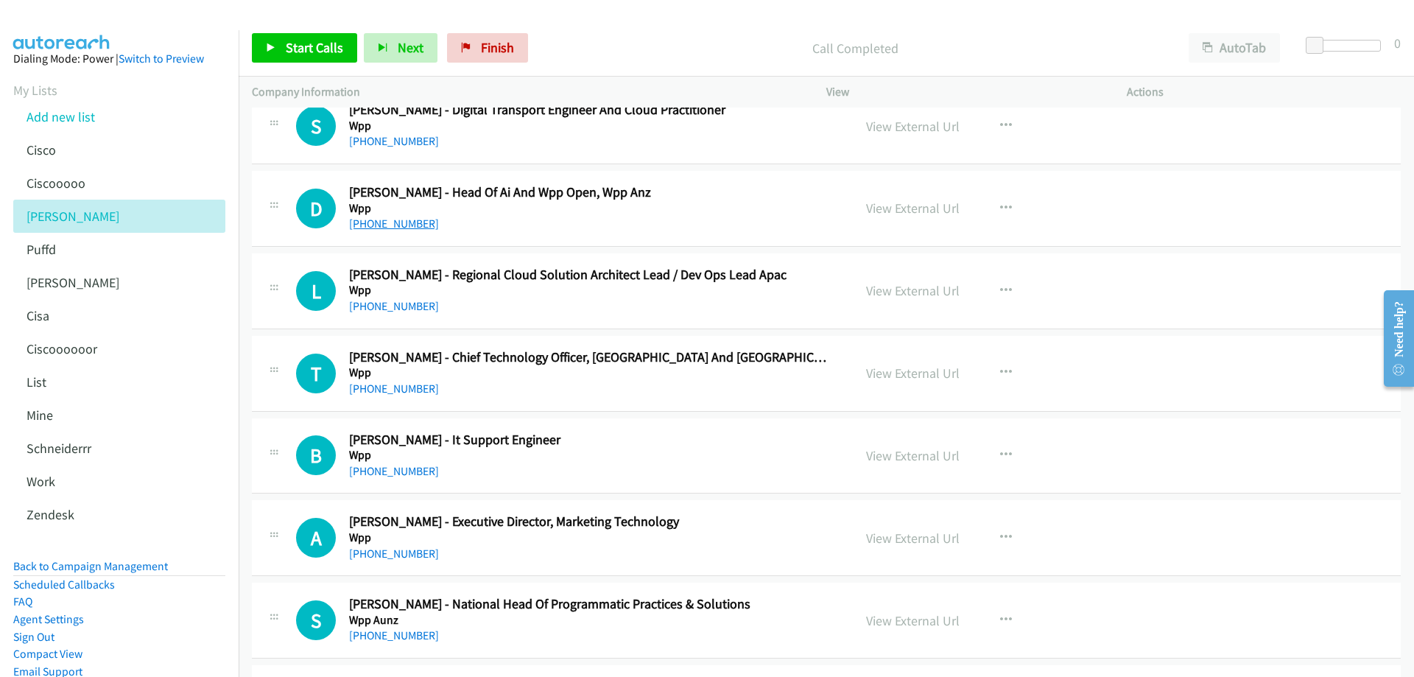
drag, startPoint x: 412, startPoint y: 225, endPoint x: 421, endPoint y: 225, distance: 8.8
click at [412, 225] on link "+61 450 198 100" at bounding box center [394, 224] width 90 height 14
click at [891, 209] on link "View External Url" at bounding box center [913, 208] width 94 height 17
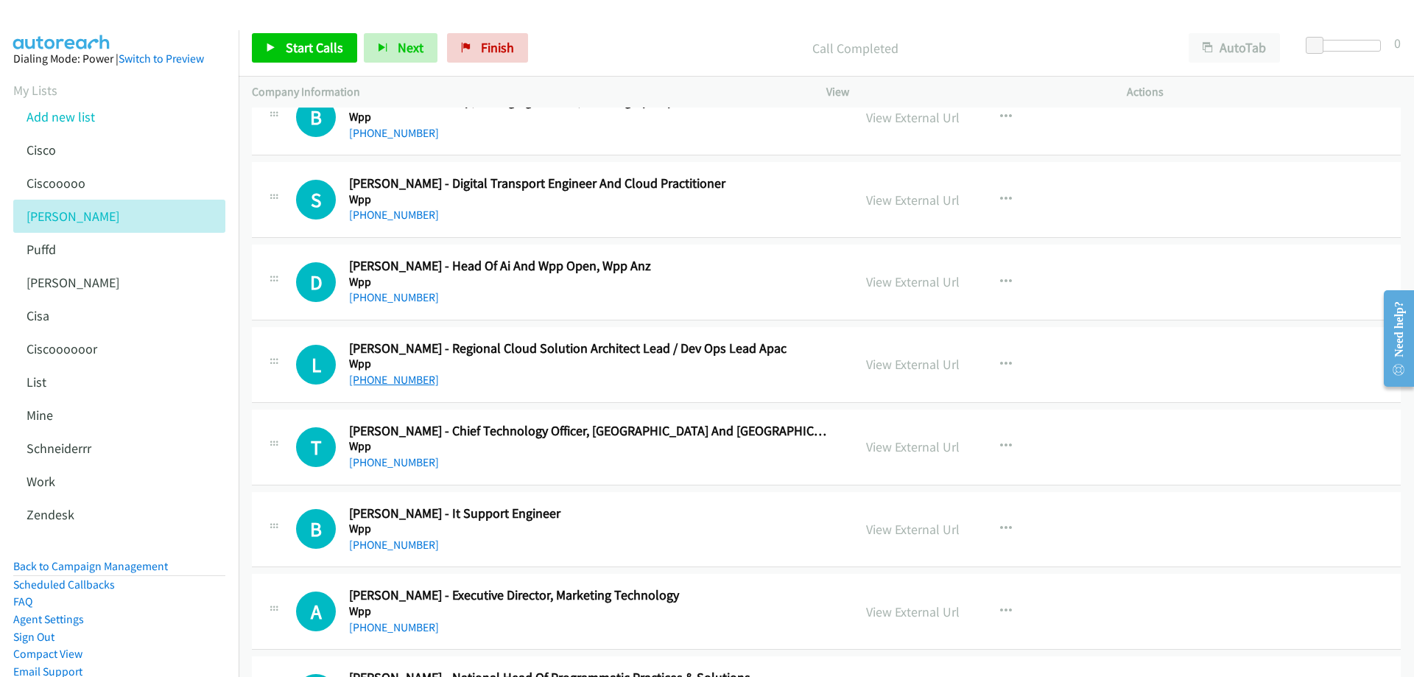
click at [400, 376] on link "+61 2 9778 7232" at bounding box center [394, 380] width 90 height 14
click at [912, 364] on link "View External Url" at bounding box center [913, 364] width 94 height 17
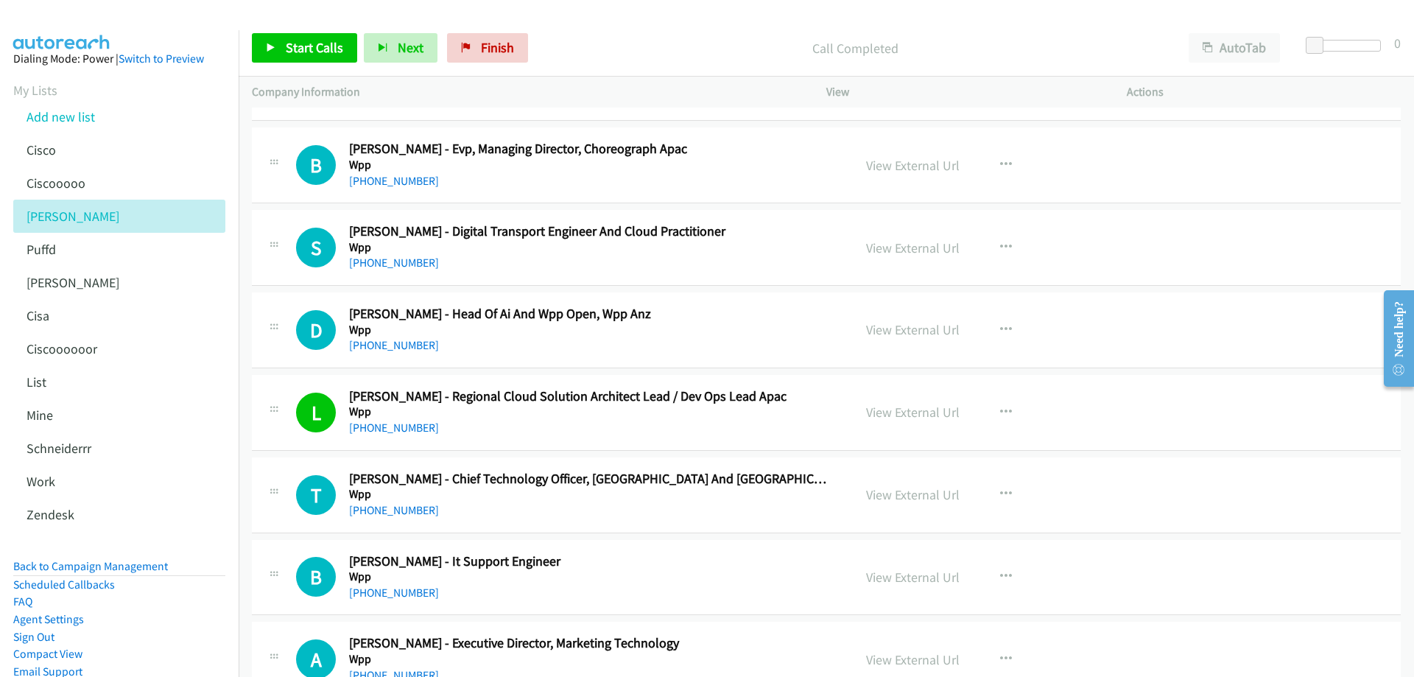
scroll to position [15360, 0]
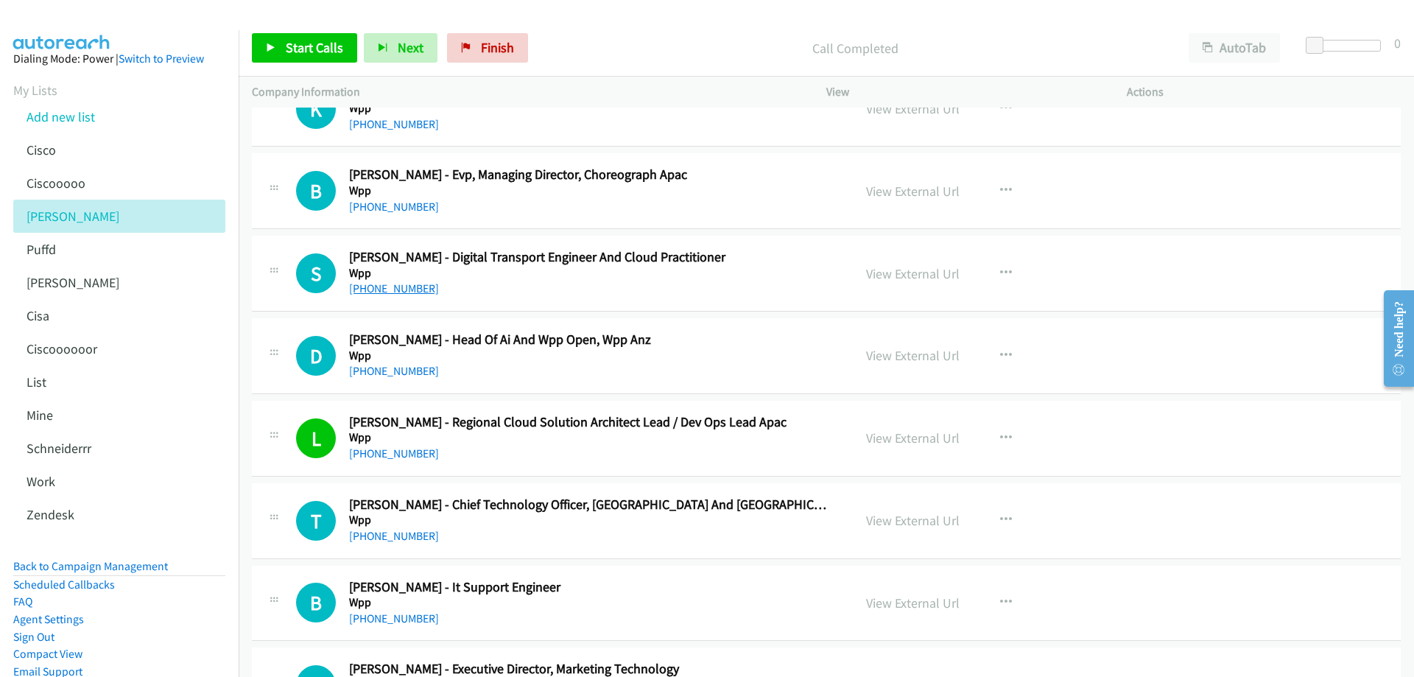
click at [416, 283] on link "+61 450 478 893" at bounding box center [394, 288] width 90 height 14
click at [903, 276] on link "View External Url" at bounding box center [913, 273] width 94 height 17
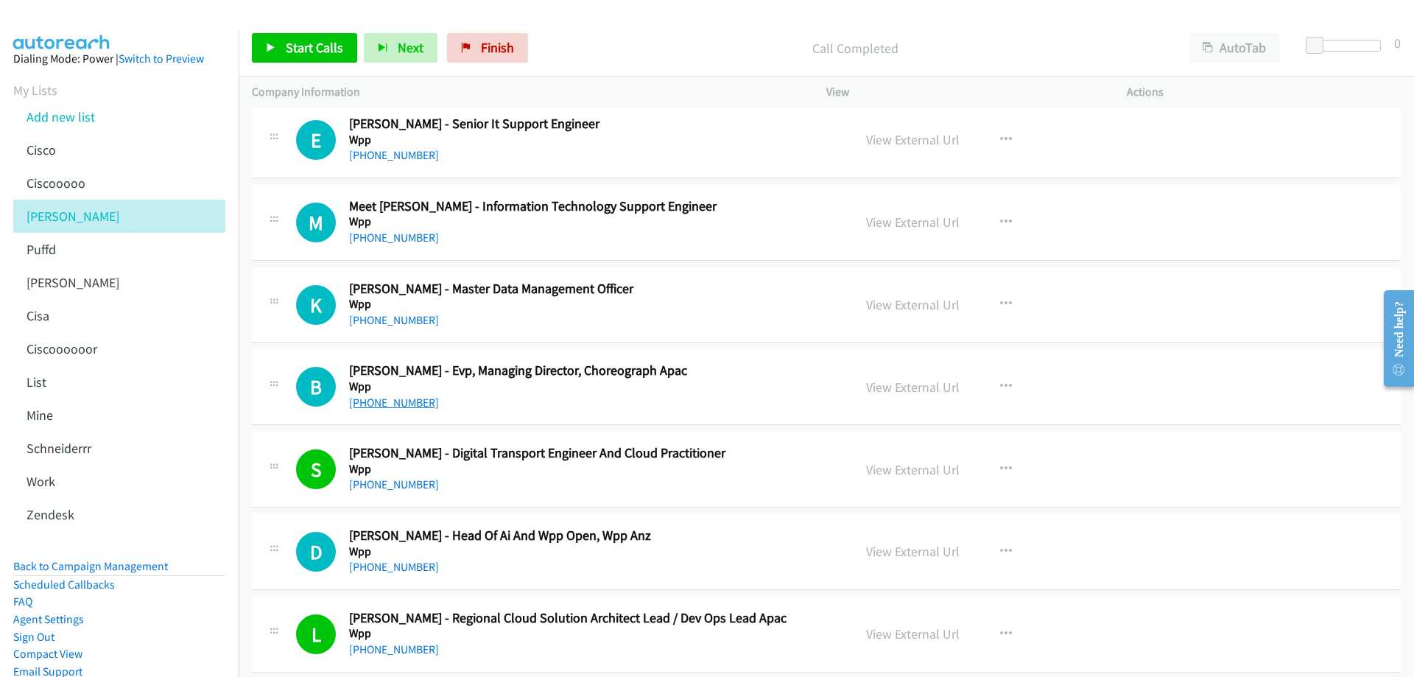
scroll to position [15139, 0]
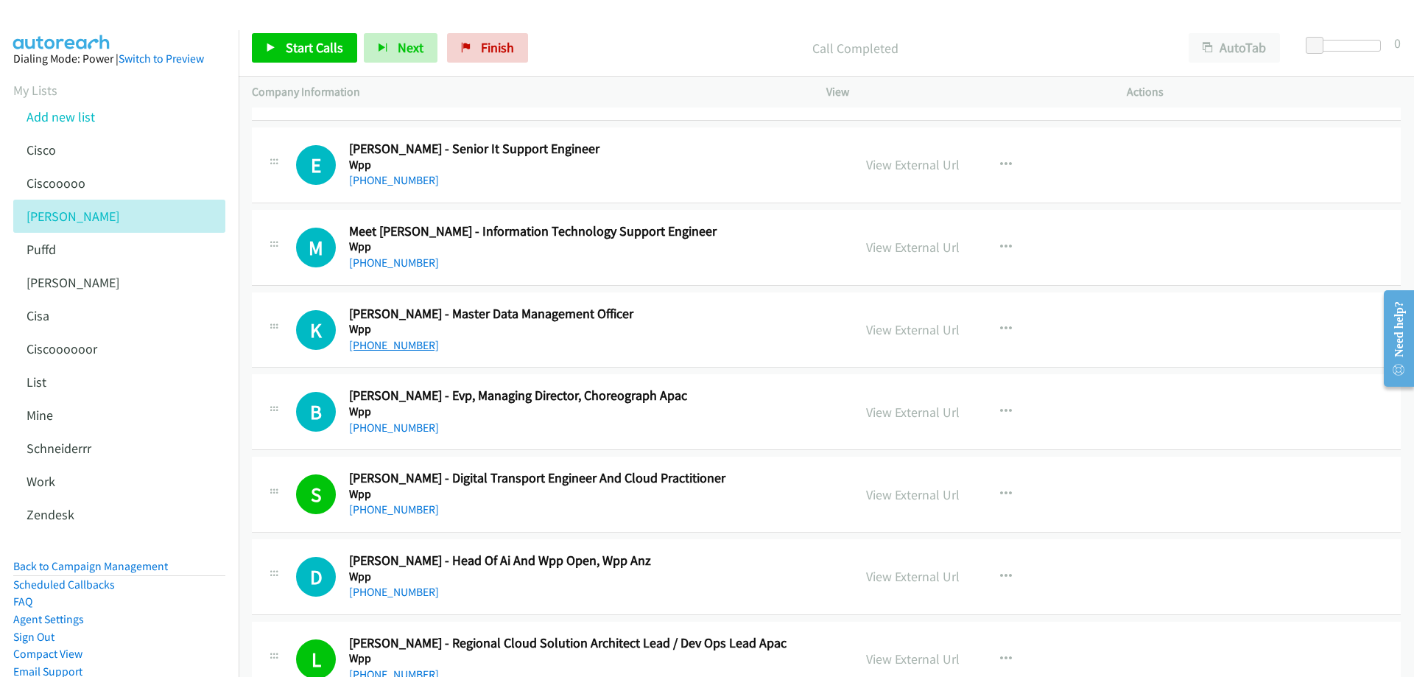
click at [387, 346] on link "+61 414 591 008" at bounding box center [394, 345] width 90 height 14
click at [888, 330] on link "View External Url" at bounding box center [913, 329] width 94 height 17
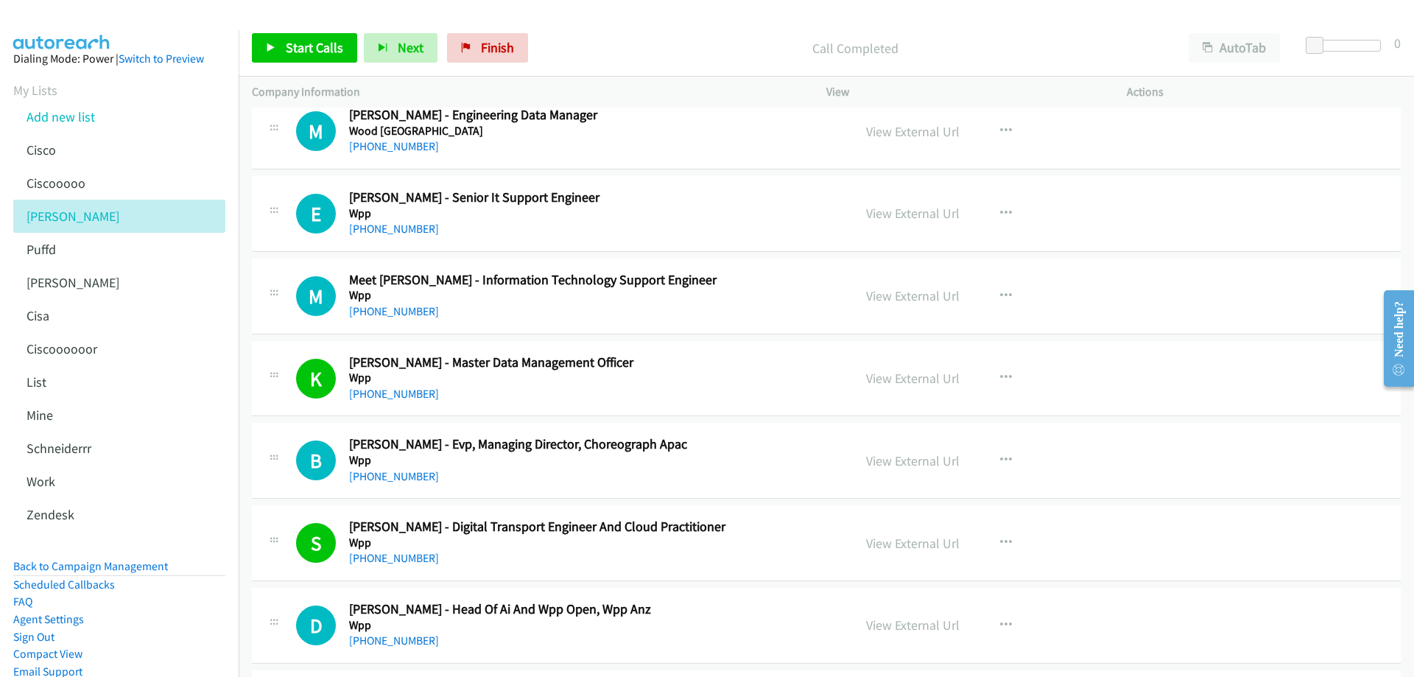
scroll to position [15065, 0]
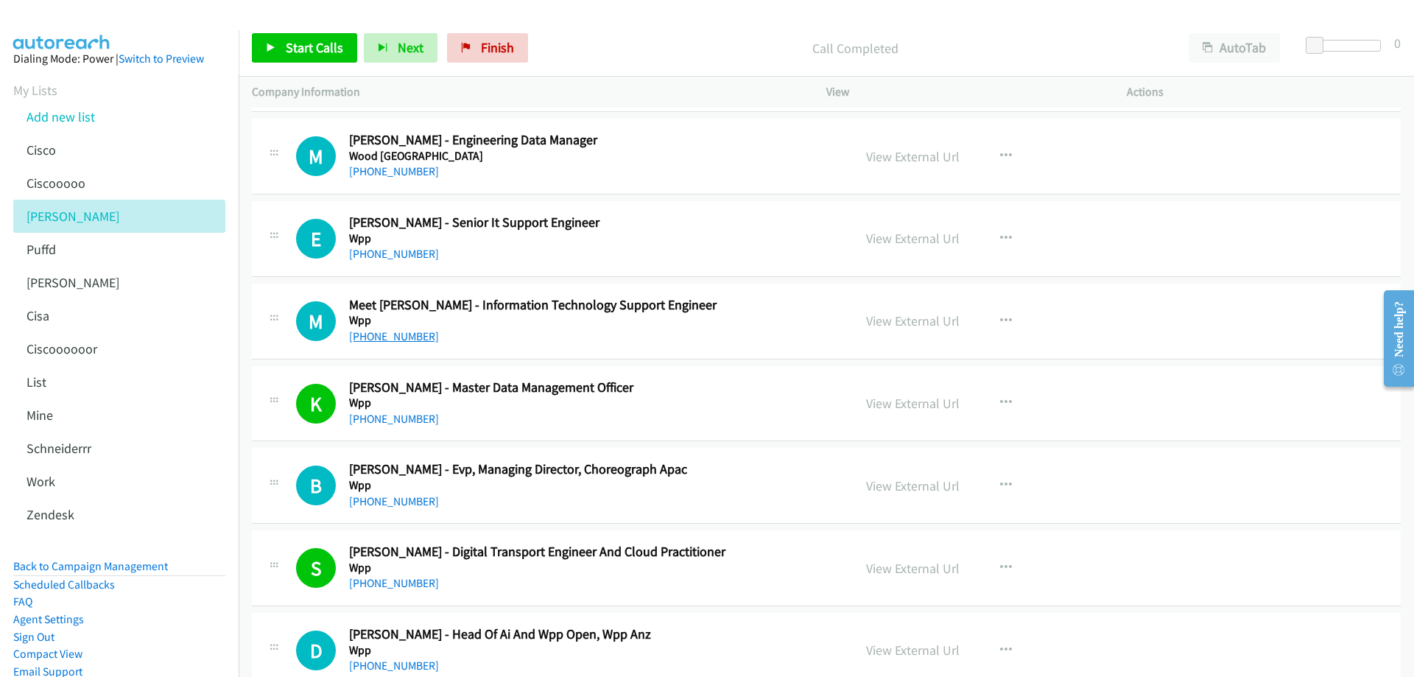
click at [395, 338] on link "+61 426 040 295" at bounding box center [394, 336] width 90 height 14
click at [918, 317] on link "View External Url" at bounding box center [913, 320] width 94 height 17
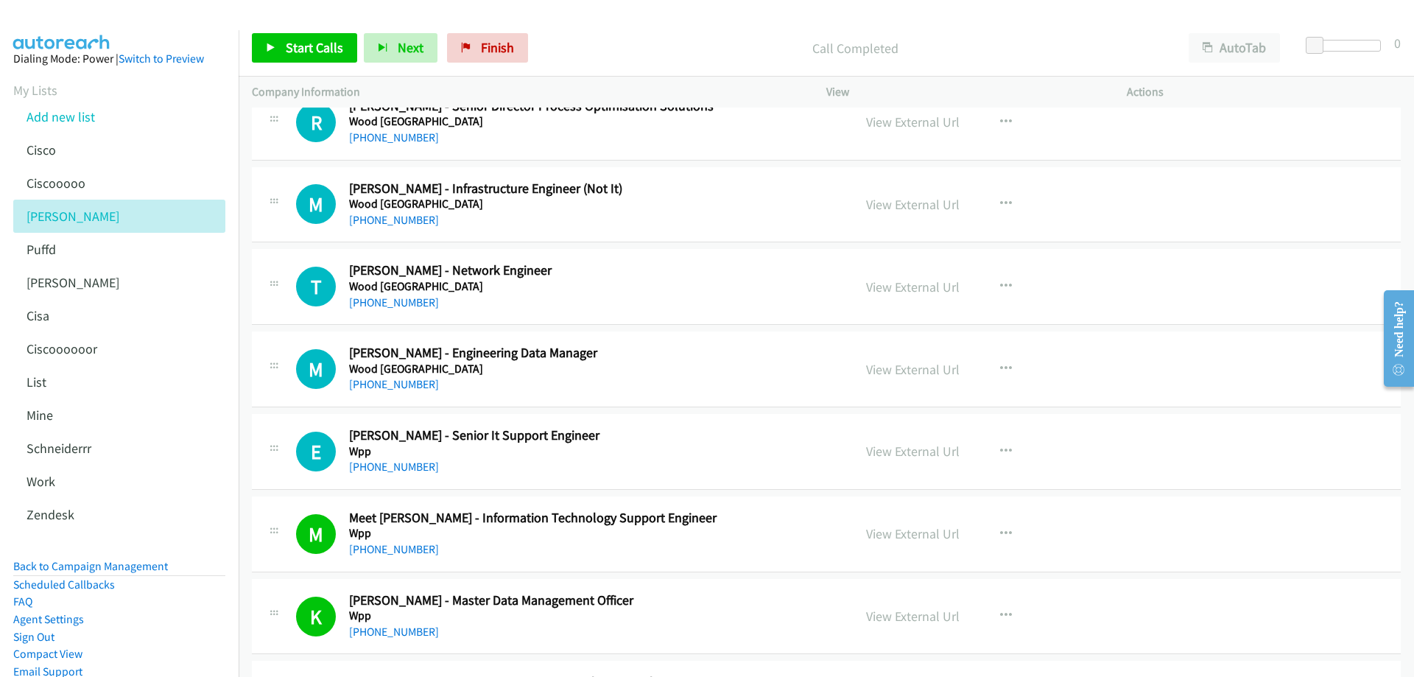
scroll to position [14844, 0]
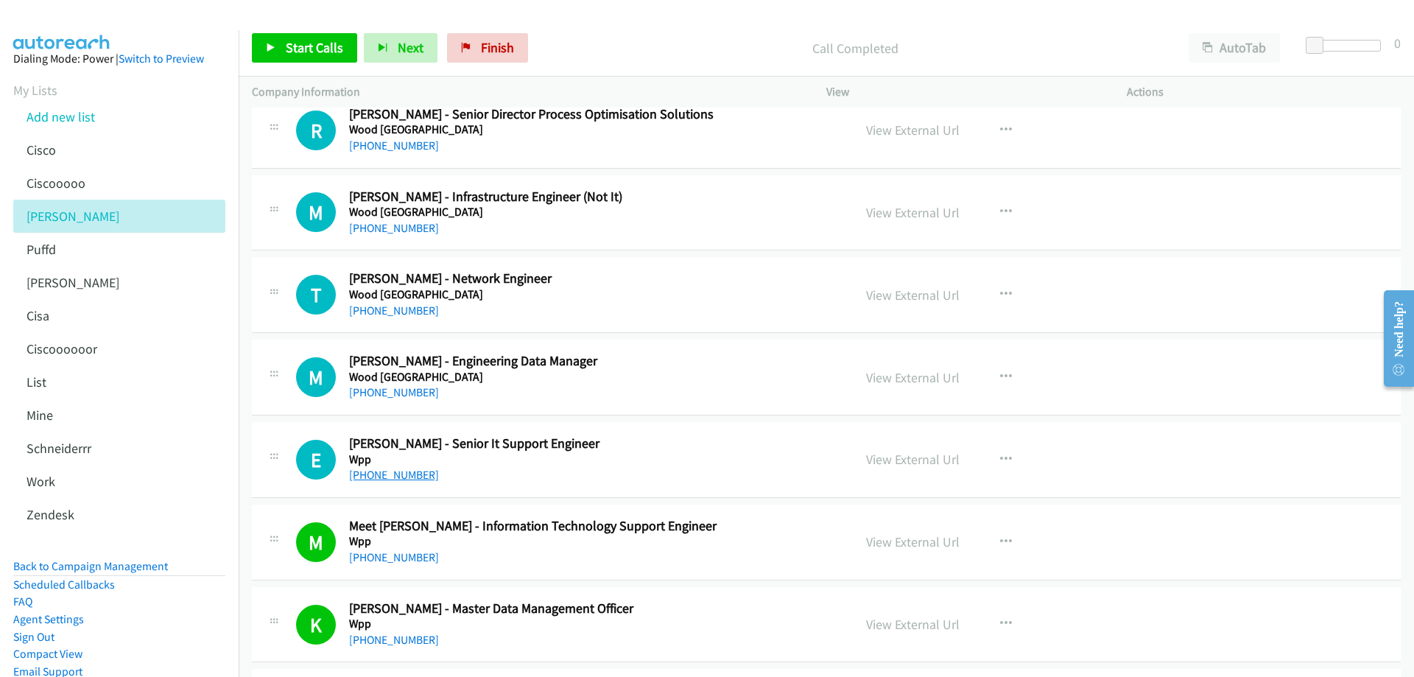
click at [395, 479] on link "+61 431 518 205" at bounding box center [394, 475] width 90 height 14
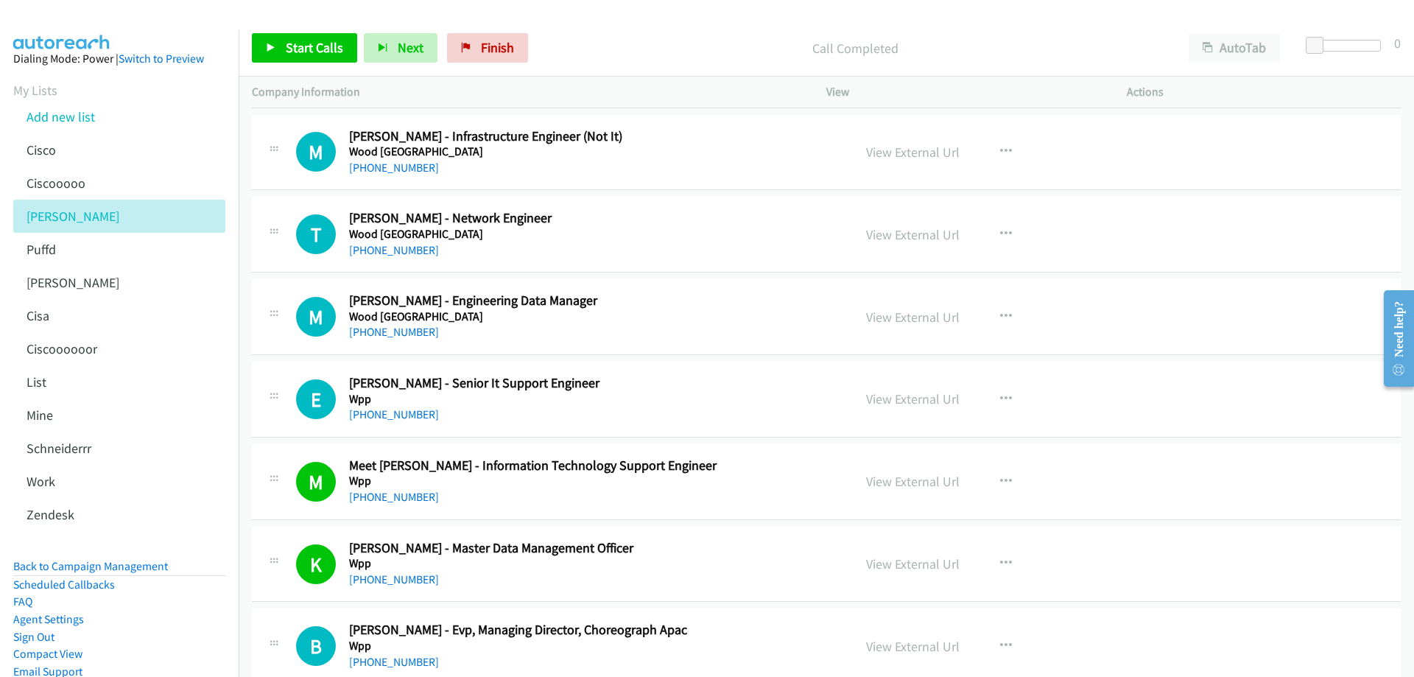
scroll to position [14918, 0]
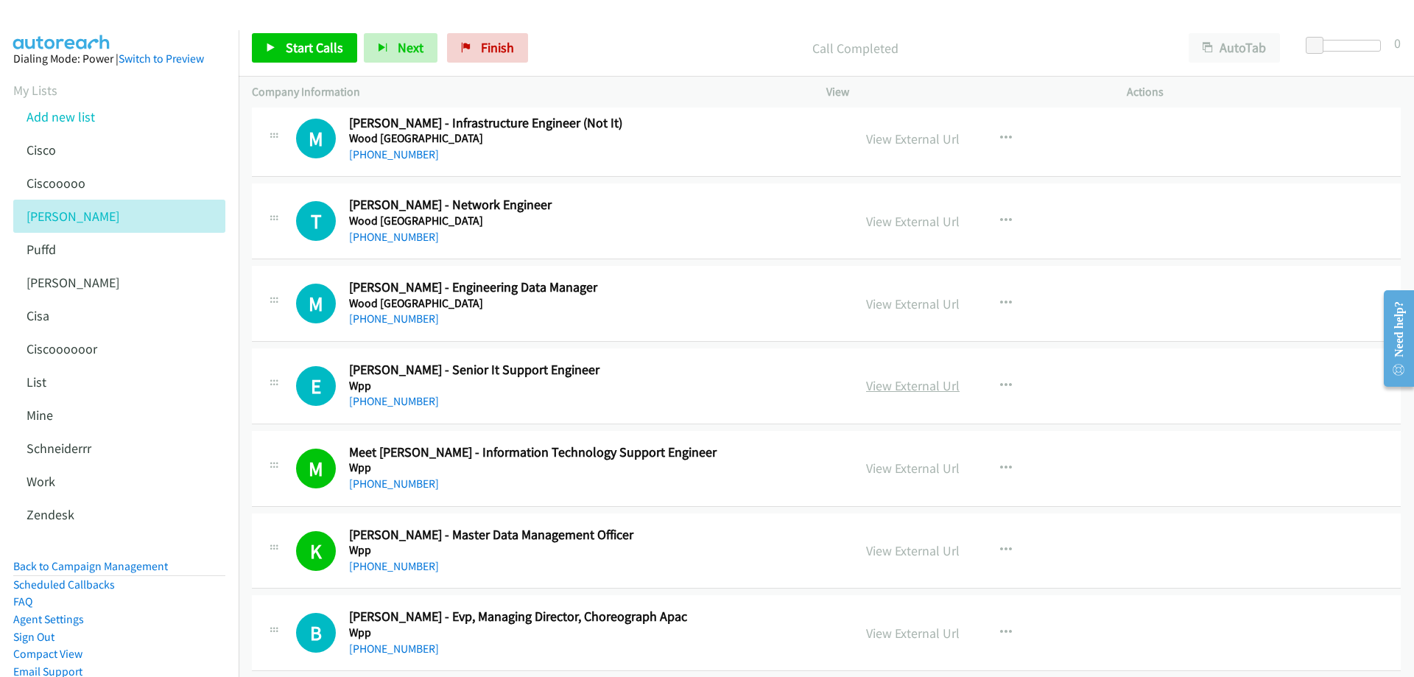
click at [915, 387] on link "View External Url" at bounding box center [913, 385] width 94 height 17
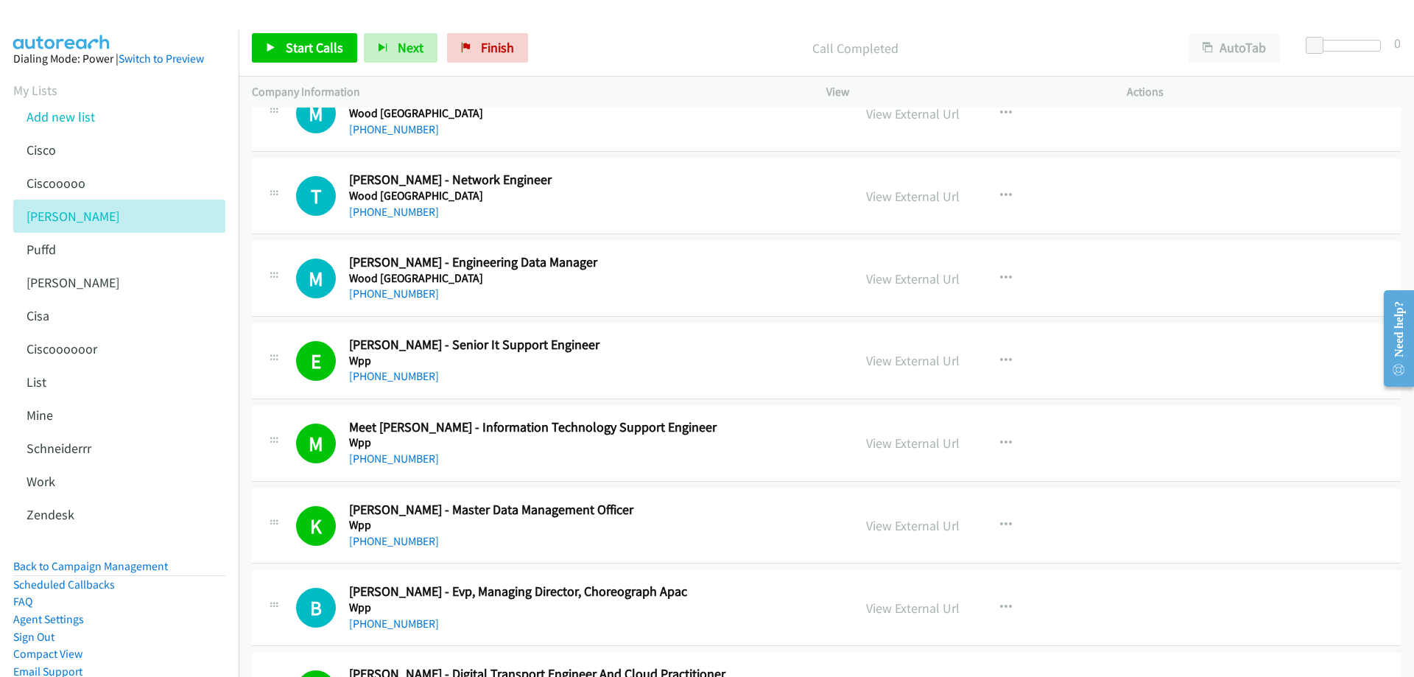
scroll to position [14844, 0]
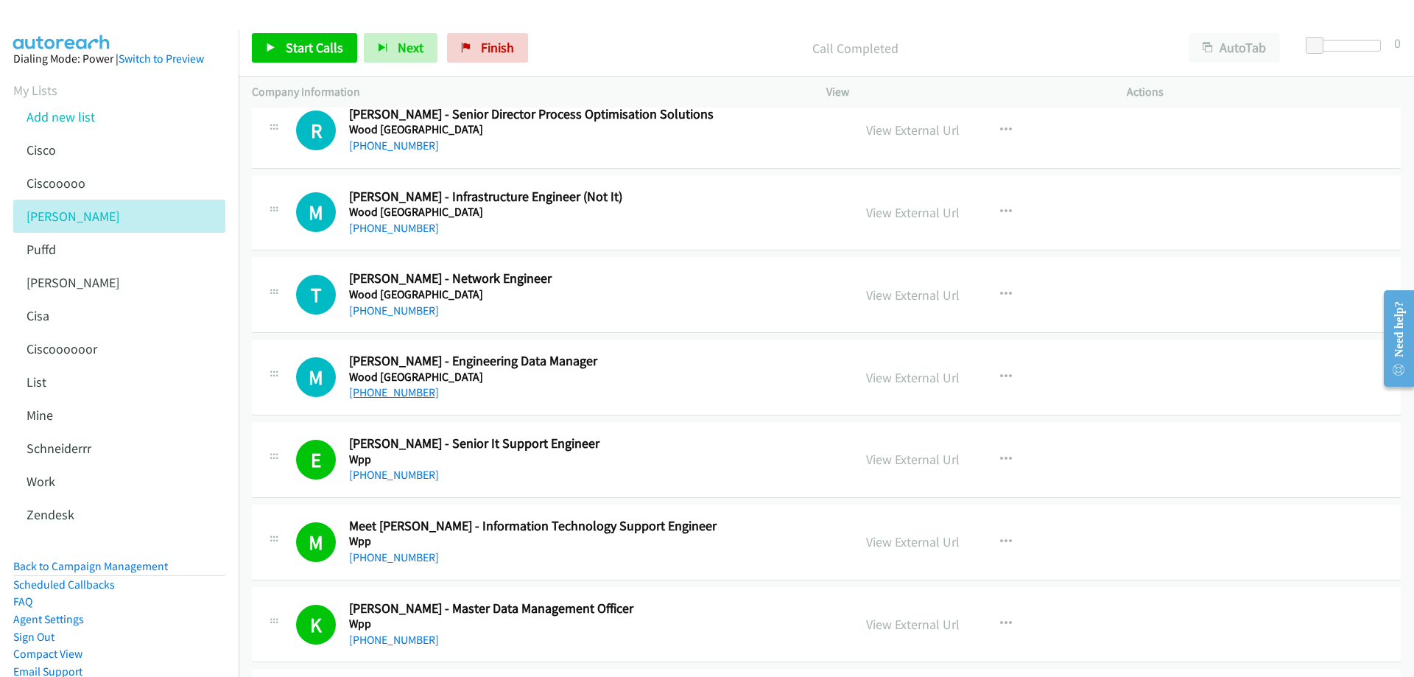
click at [388, 390] on link "+61 413 051 659" at bounding box center [394, 392] width 90 height 14
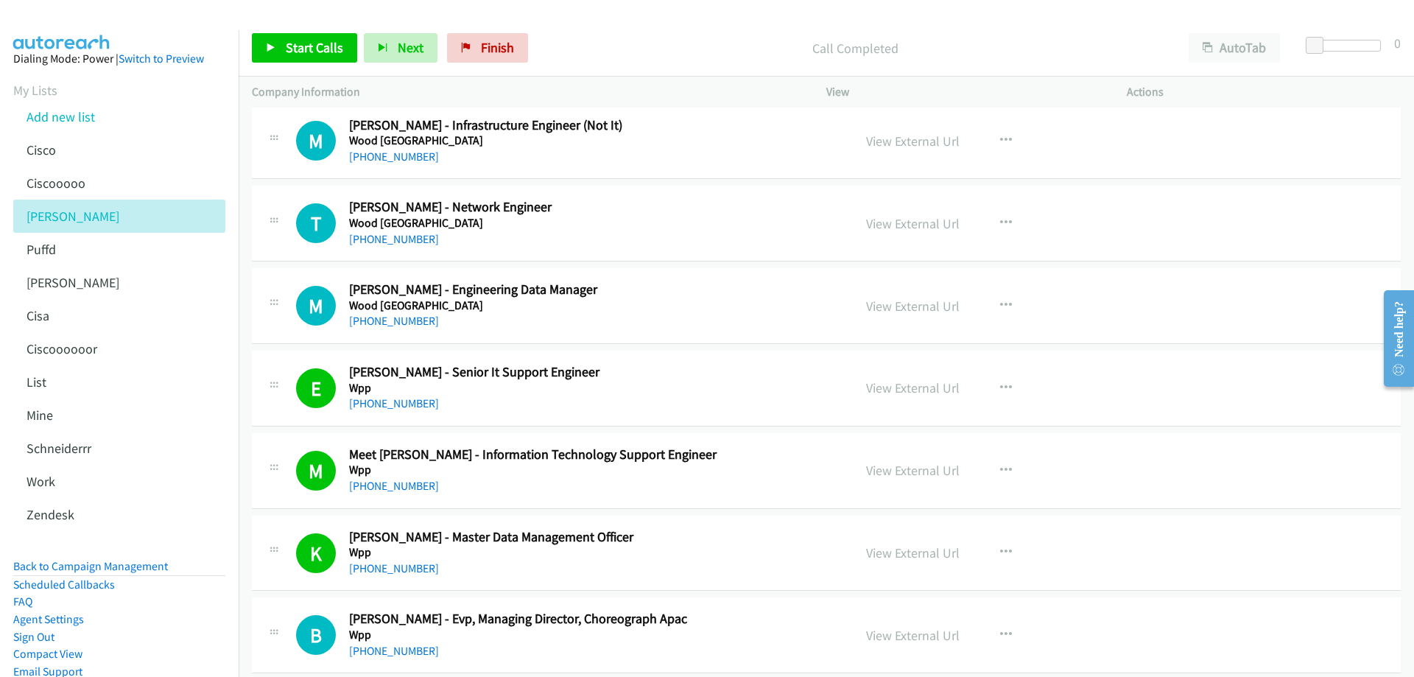
scroll to position [14918, 0]
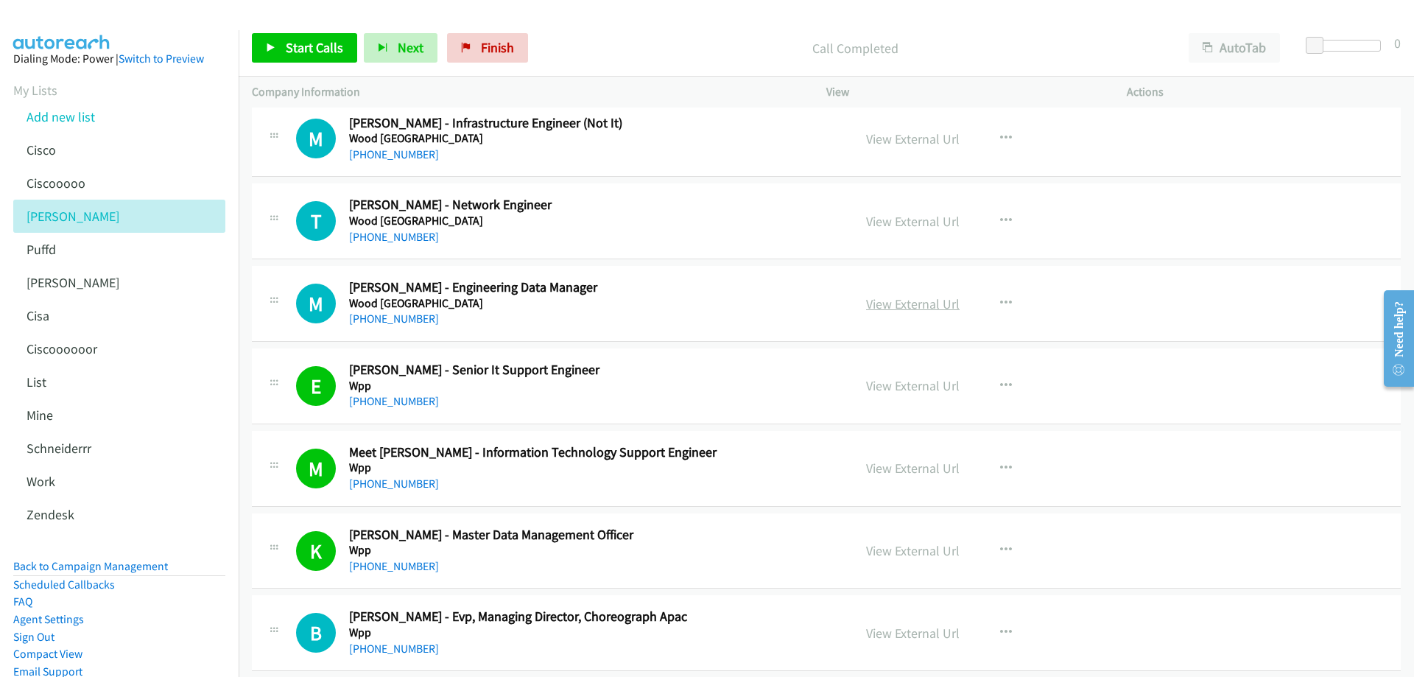
click at [916, 300] on link "View External Url" at bounding box center [913, 303] width 94 height 17
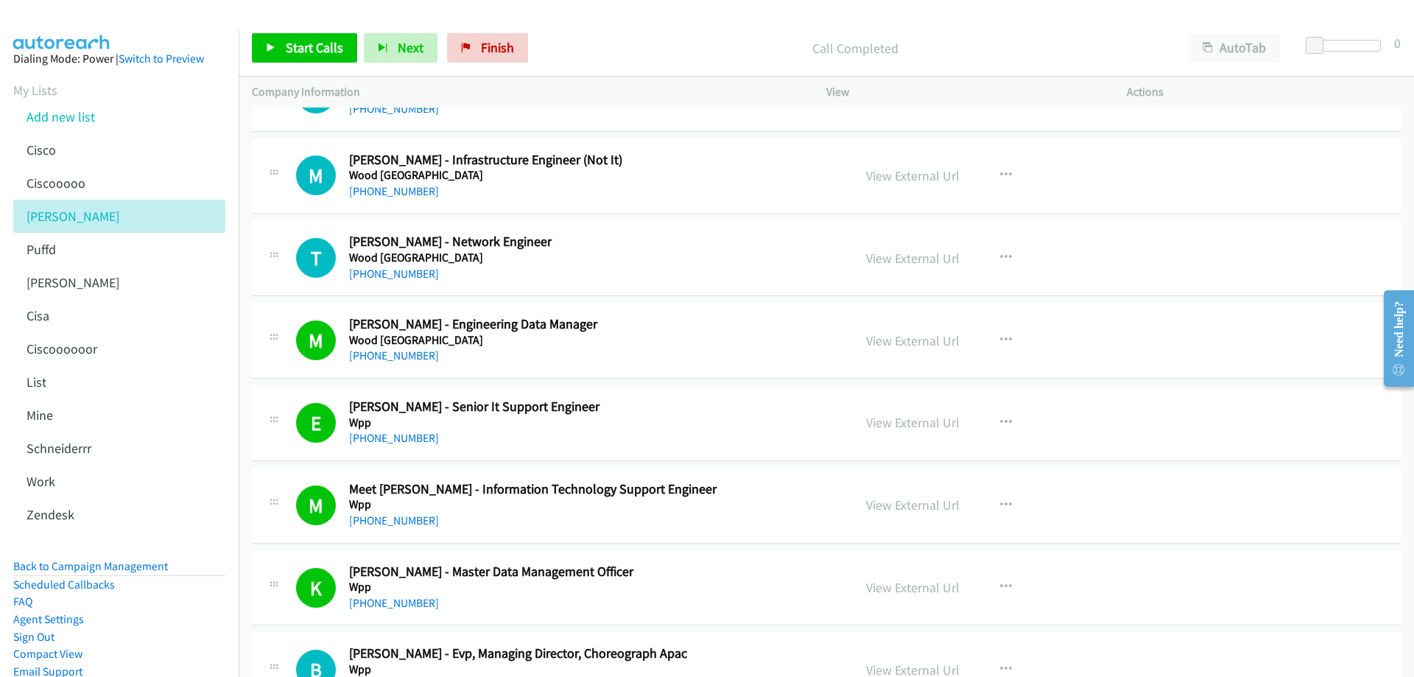
scroll to position [14844, 0]
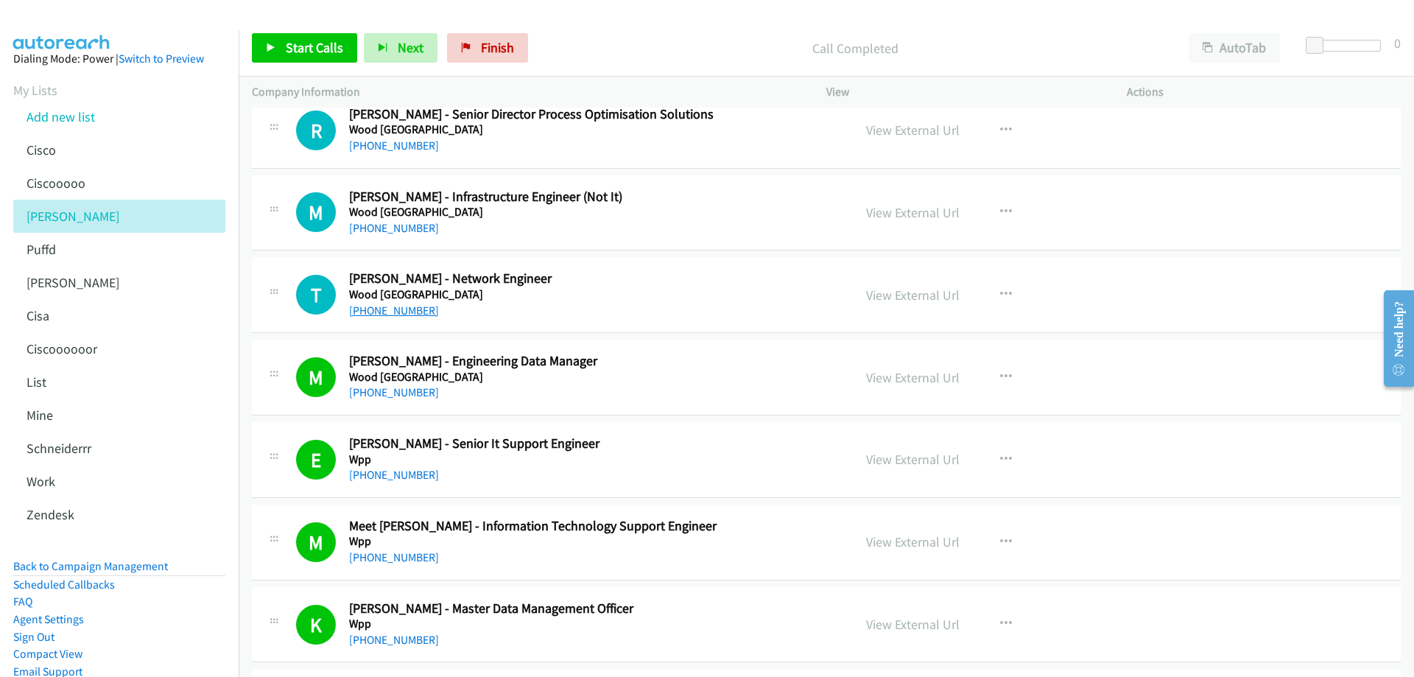
click at [385, 312] on link "+61 439 678 440" at bounding box center [394, 310] width 90 height 14
click at [881, 296] on link "View External Url" at bounding box center [913, 295] width 94 height 17
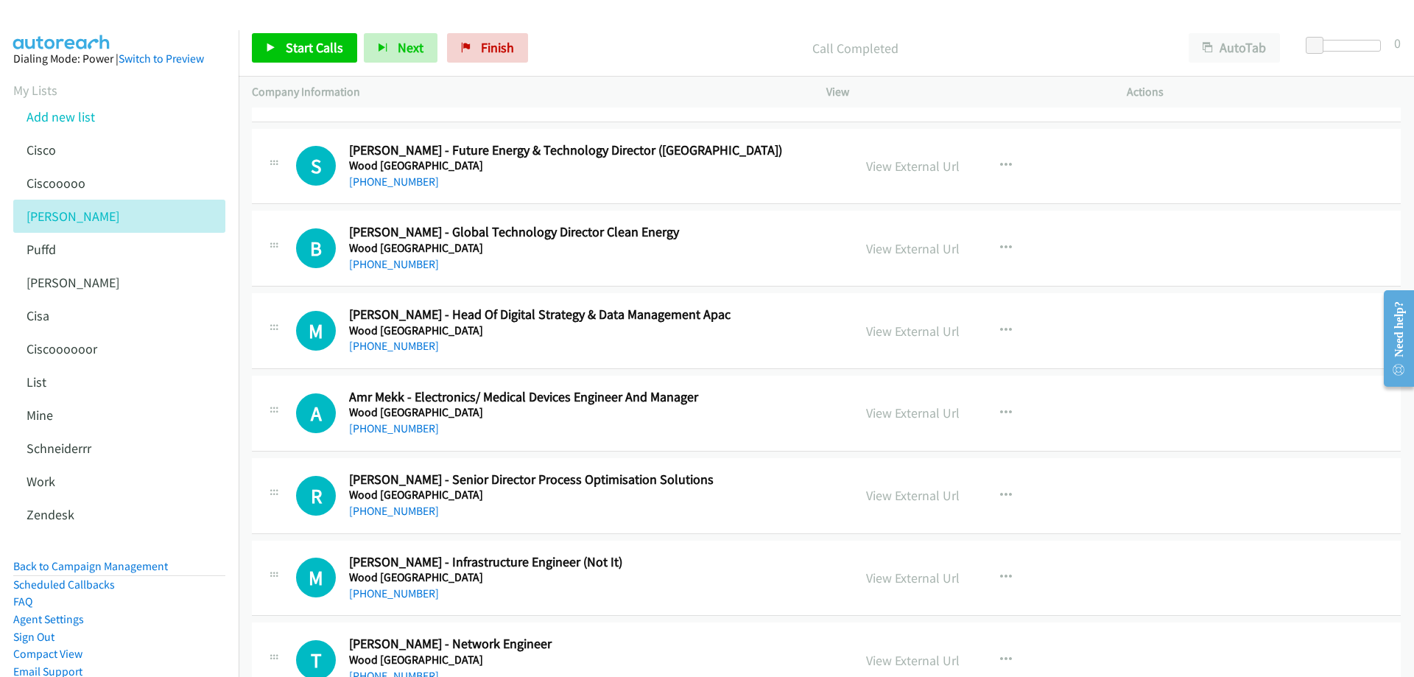
scroll to position [14476, 0]
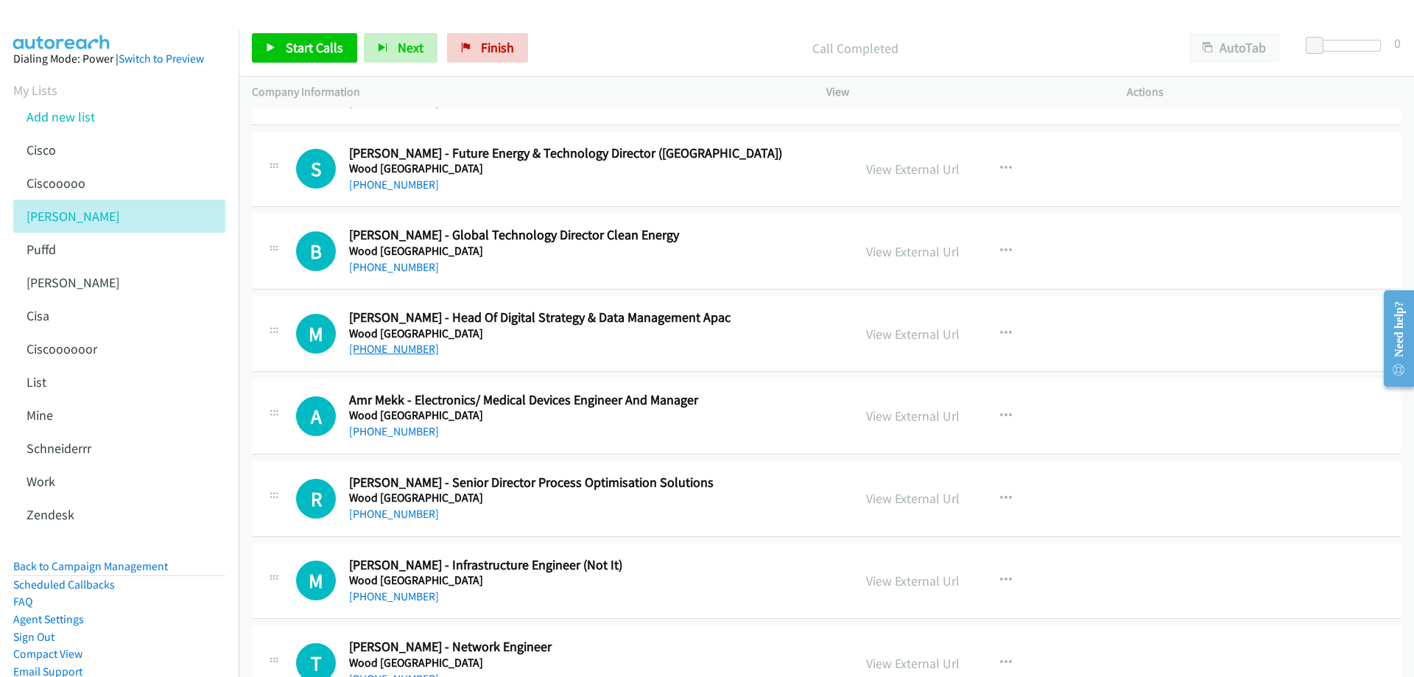
click at [384, 352] on link "+61 437 382 998" at bounding box center [394, 349] width 90 height 14
click at [896, 329] on link "View External Url" at bounding box center [913, 334] width 94 height 17
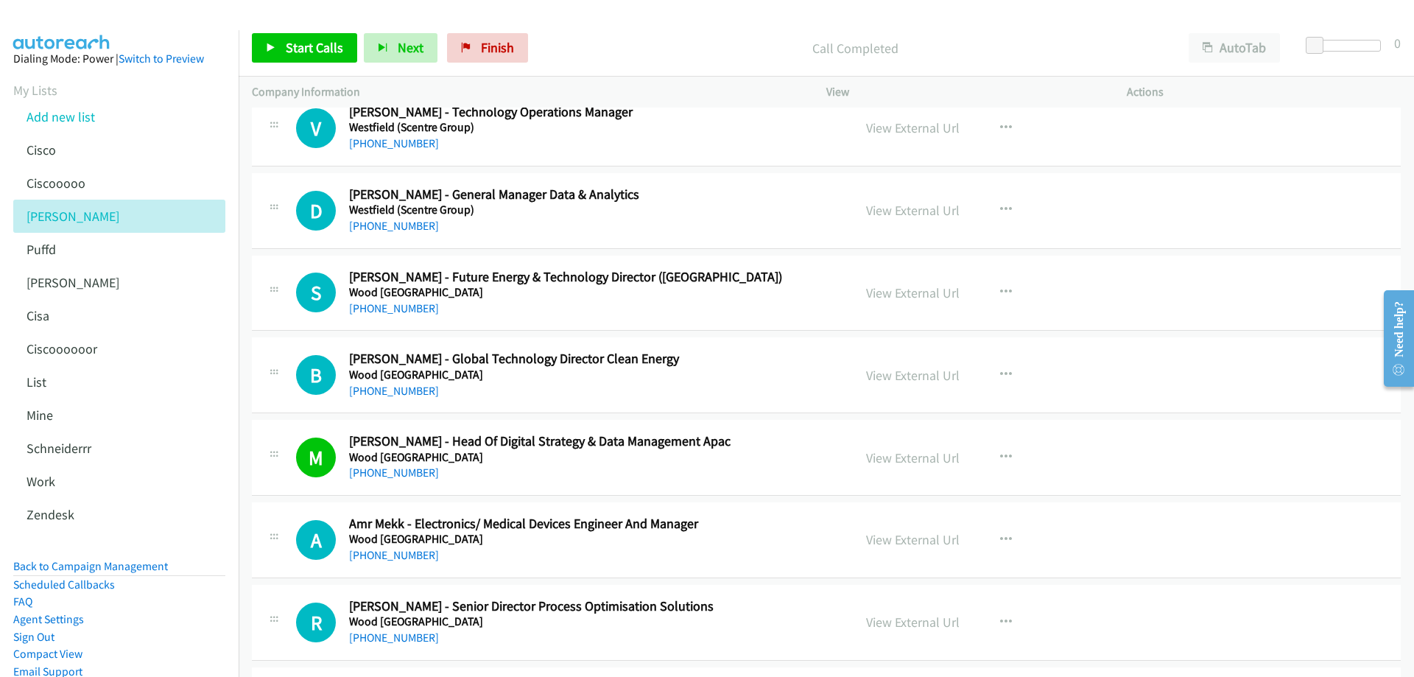
scroll to position [14328, 0]
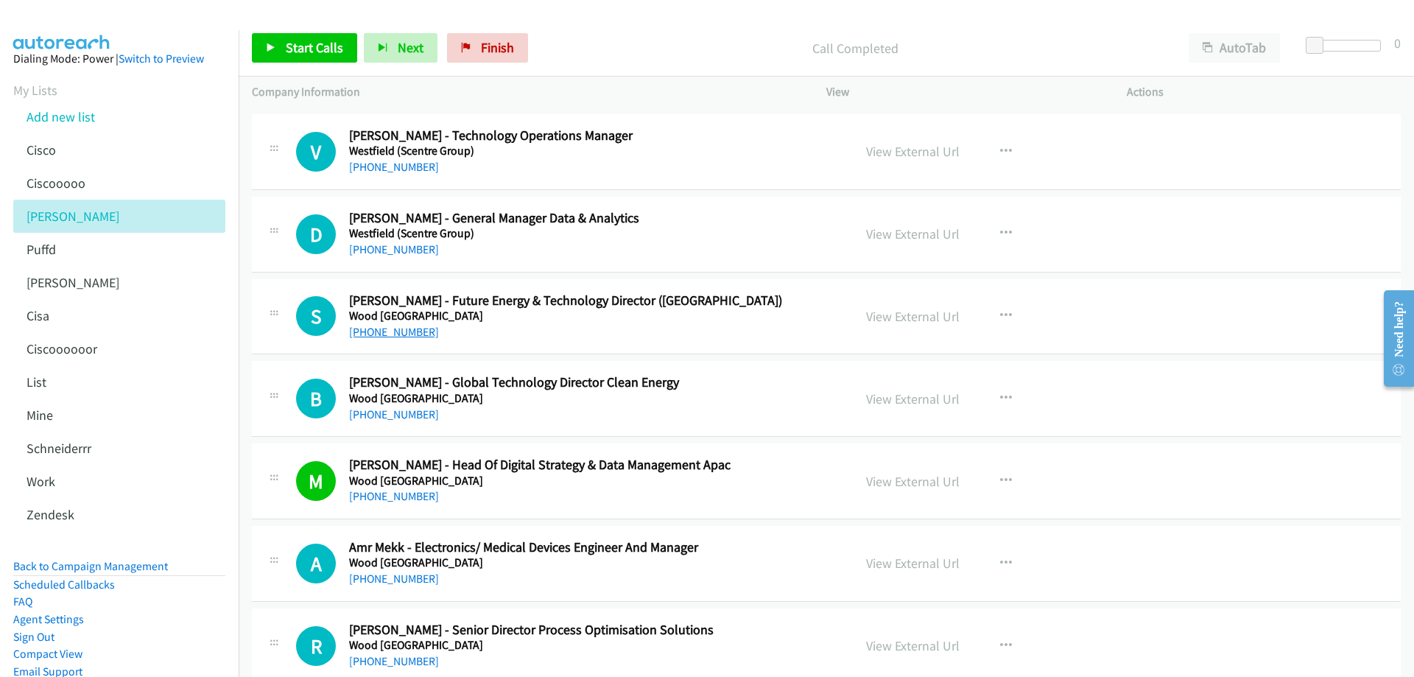
click at [399, 326] on link "+61 418 987 160" at bounding box center [394, 332] width 90 height 14
click at [898, 318] on link "View External Url" at bounding box center [913, 316] width 94 height 17
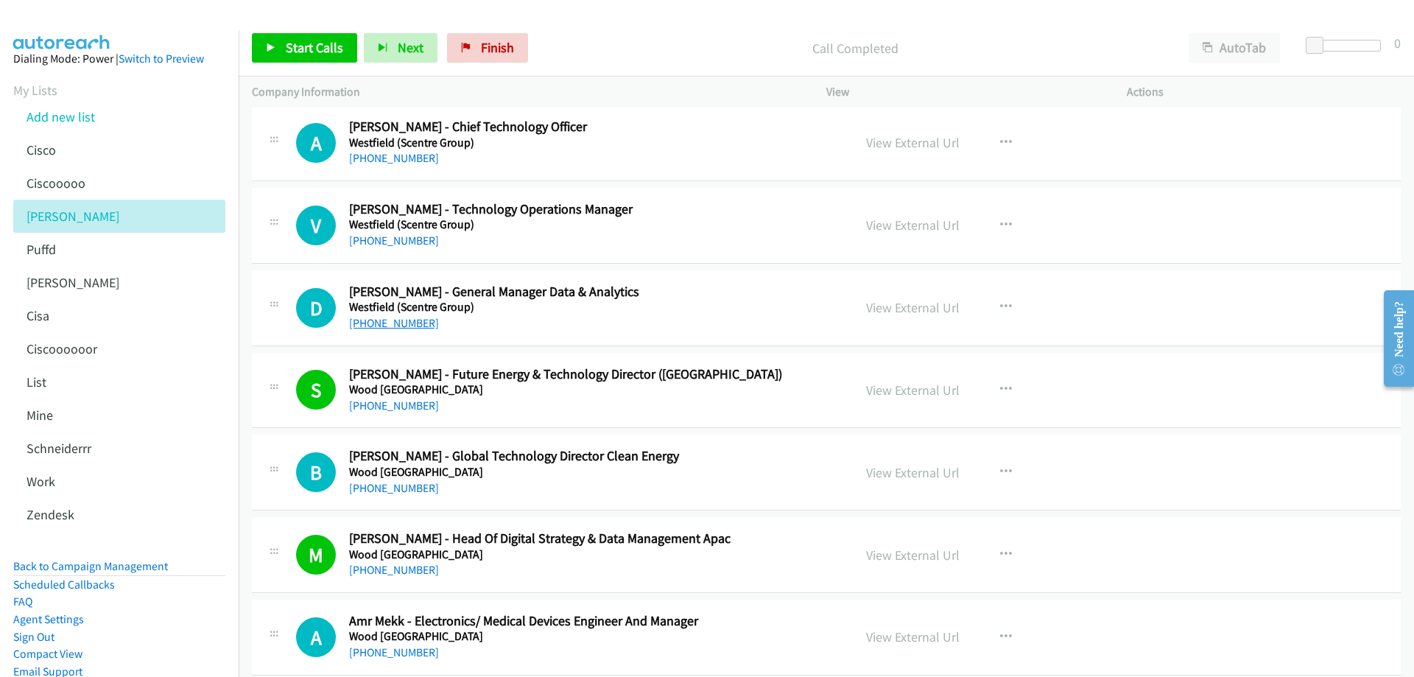
click at [418, 326] on link "+61 419 963 713" at bounding box center [394, 323] width 90 height 14
click at [882, 305] on link "View External Url" at bounding box center [913, 307] width 94 height 17
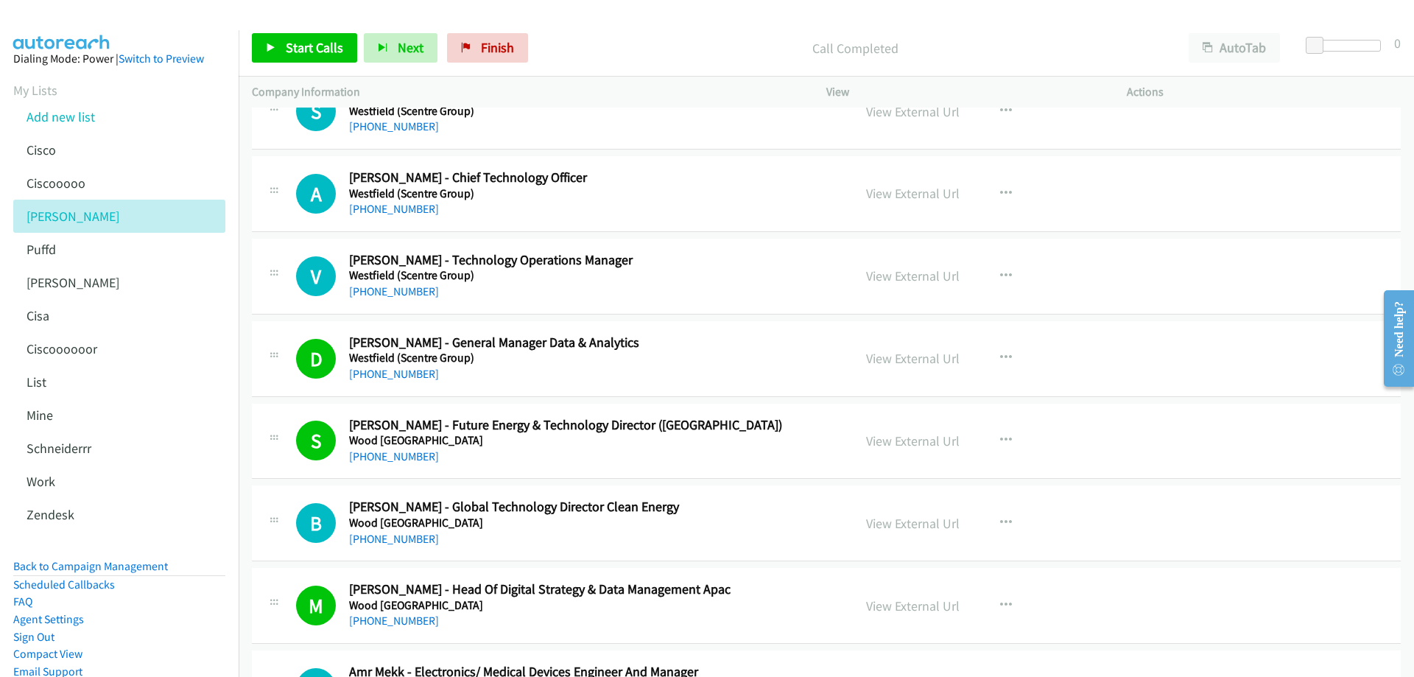
scroll to position [14181, 0]
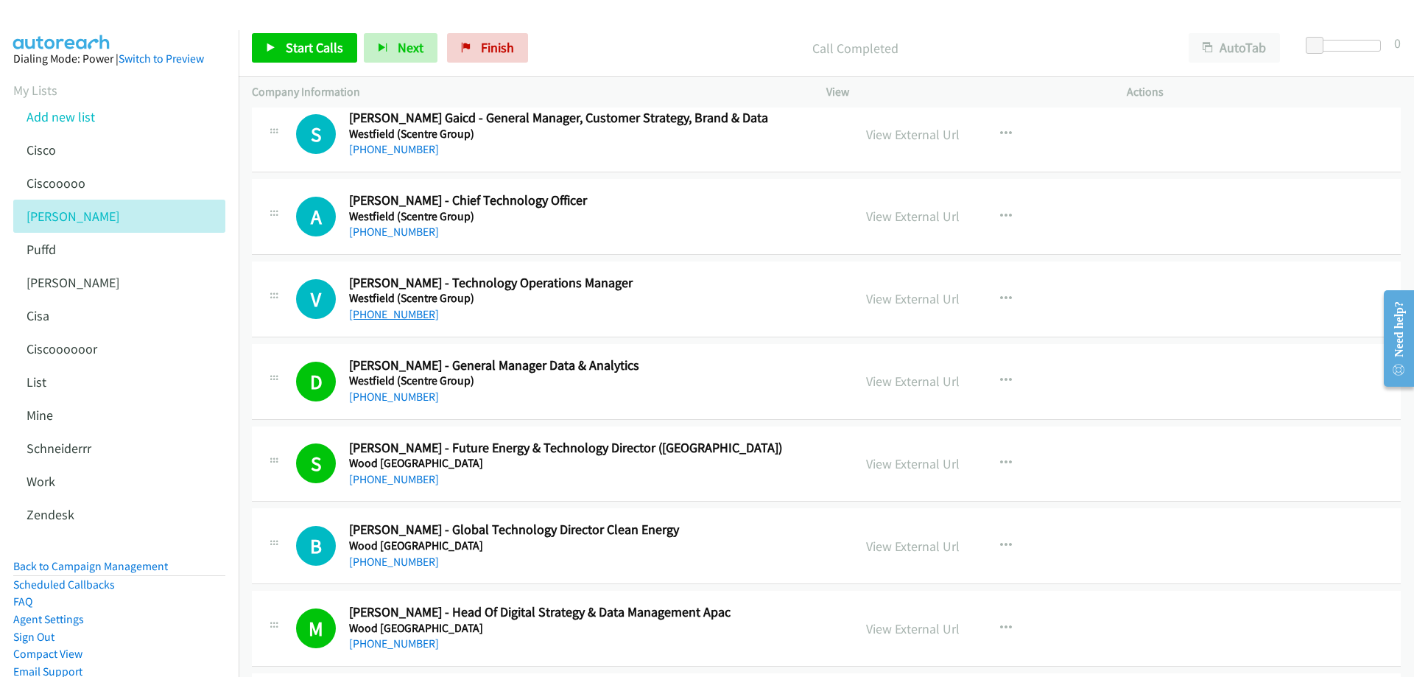
click at [408, 312] on link "+61 418 770 088" at bounding box center [394, 314] width 90 height 14
click at [873, 296] on link "View External Url" at bounding box center [913, 298] width 94 height 17
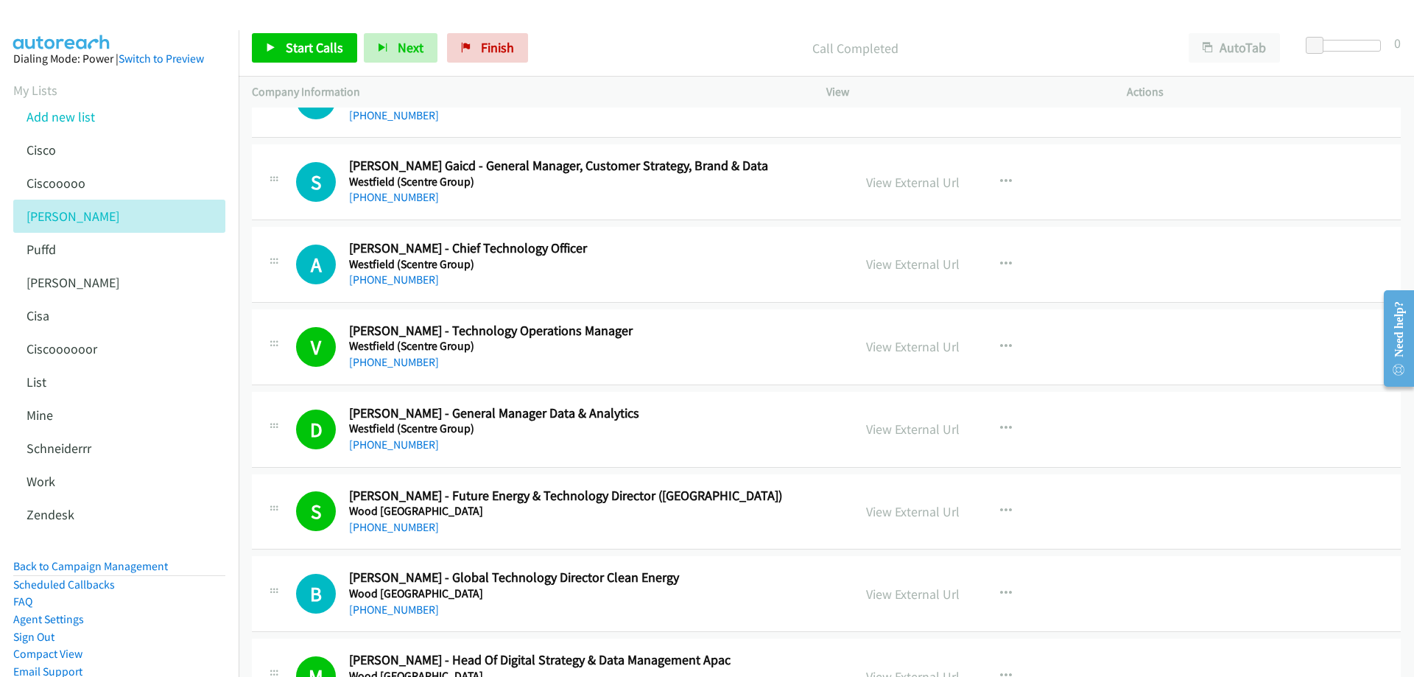
scroll to position [14107, 0]
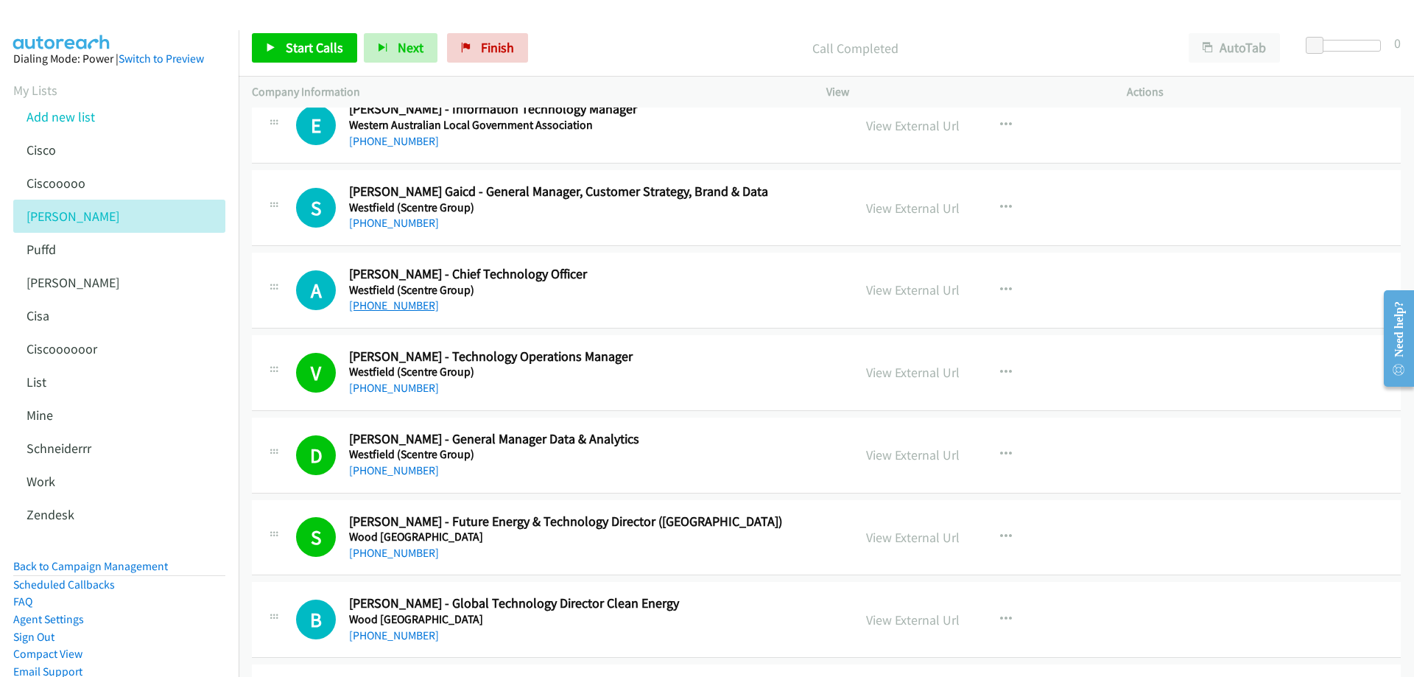
click at [398, 307] on link "+61 432 002 421" at bounding box center [394, 305] width 90 height 14
click at [874, 288] on link "View External Url" at bounding box center [913, 289] width 94 height 17
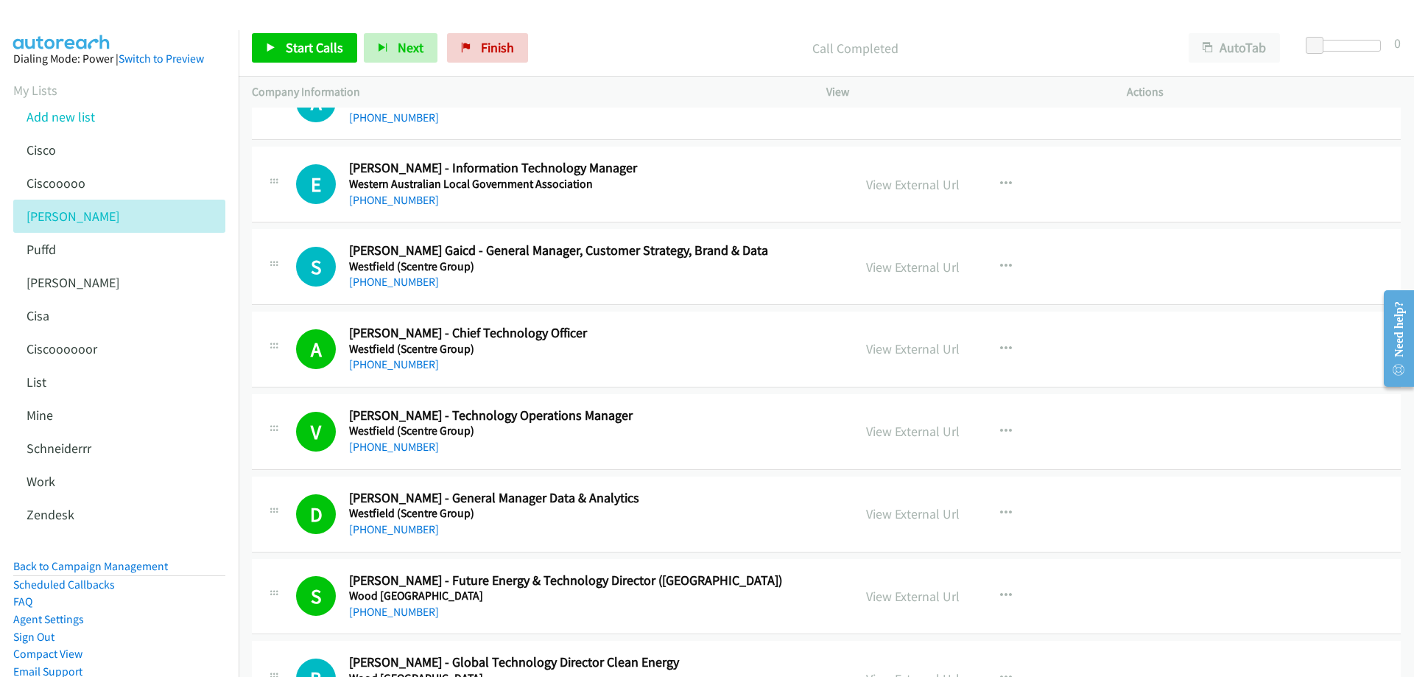
scroll to position [13960, 0]
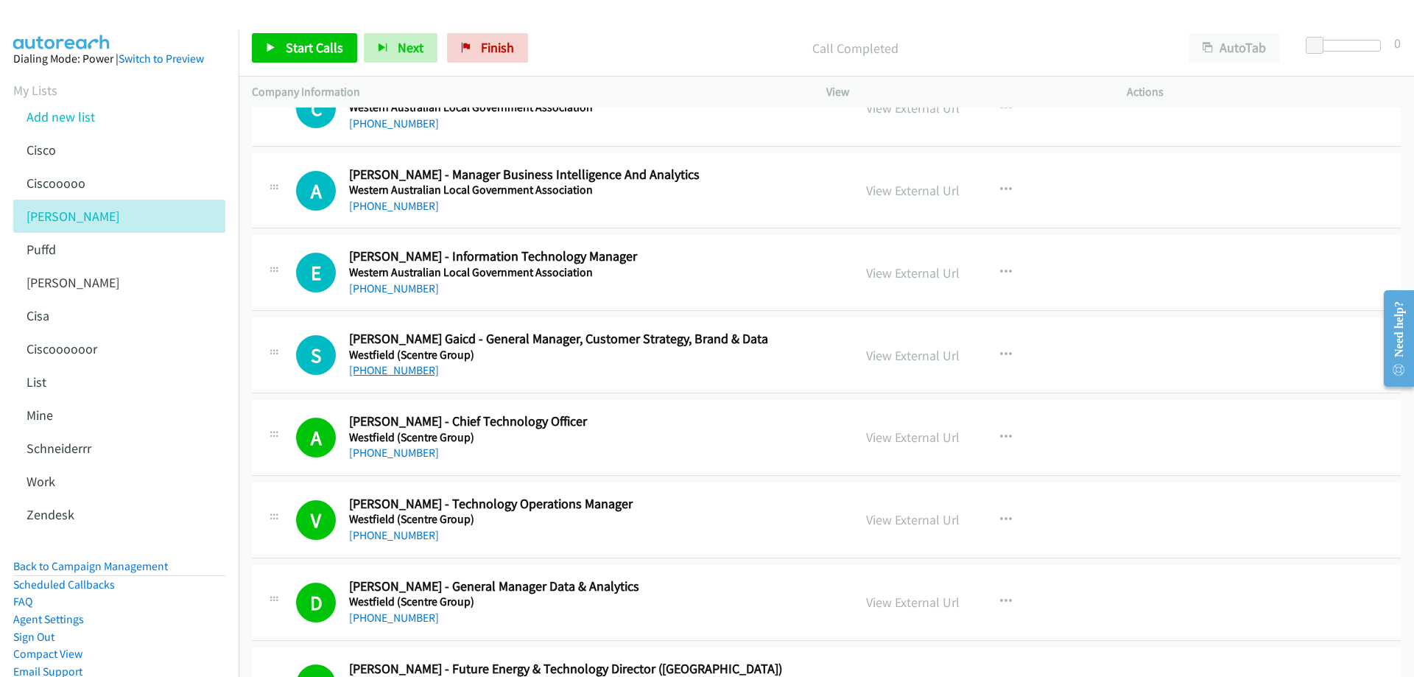
click at [401, 375] on link "+61 412 496 565" at bounding box center [394, 370] width 90 height 14
click at [915, 351] on link "View External Url" at bounding box center [913, 355] width 94 height 17
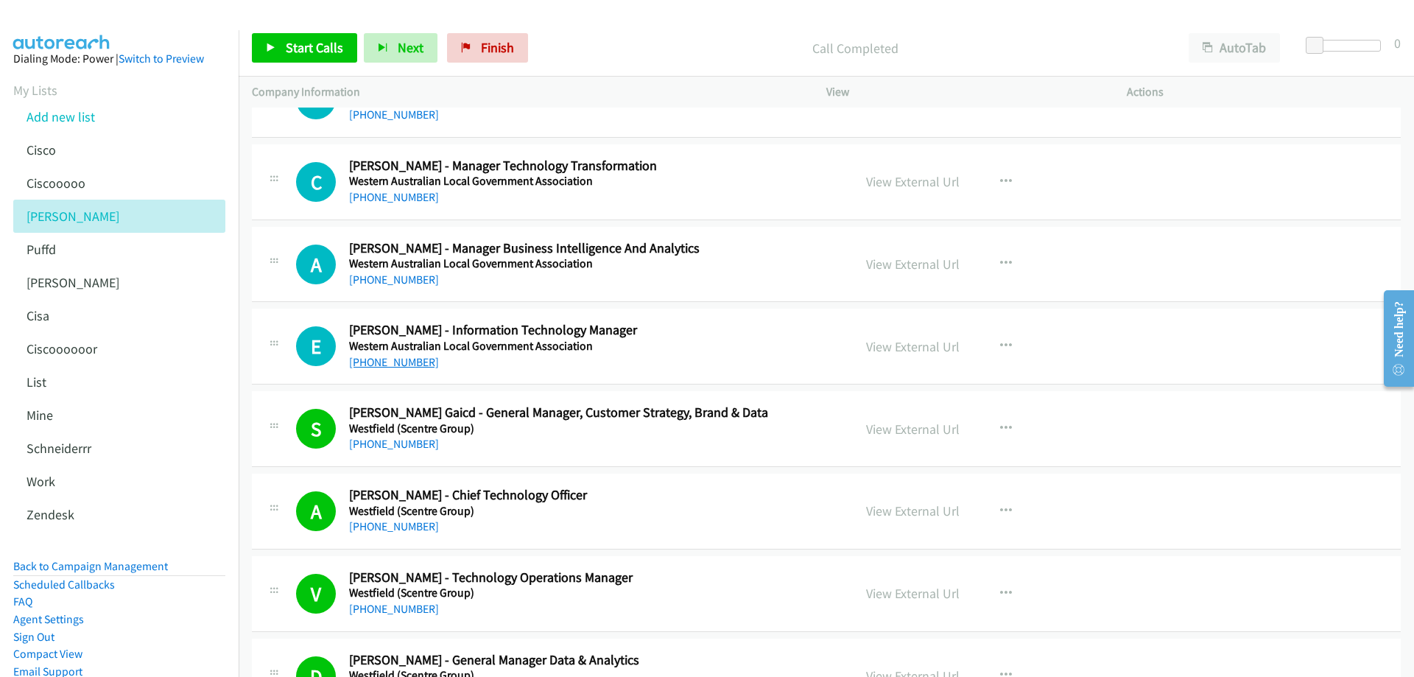
click at [400, 359] on link "+61 417 987 363" at bounding box center [394, 362] width 90 height 14
click at [927, 343] on link "View External Url" at bounding box center [913, 346] width 94 height 17
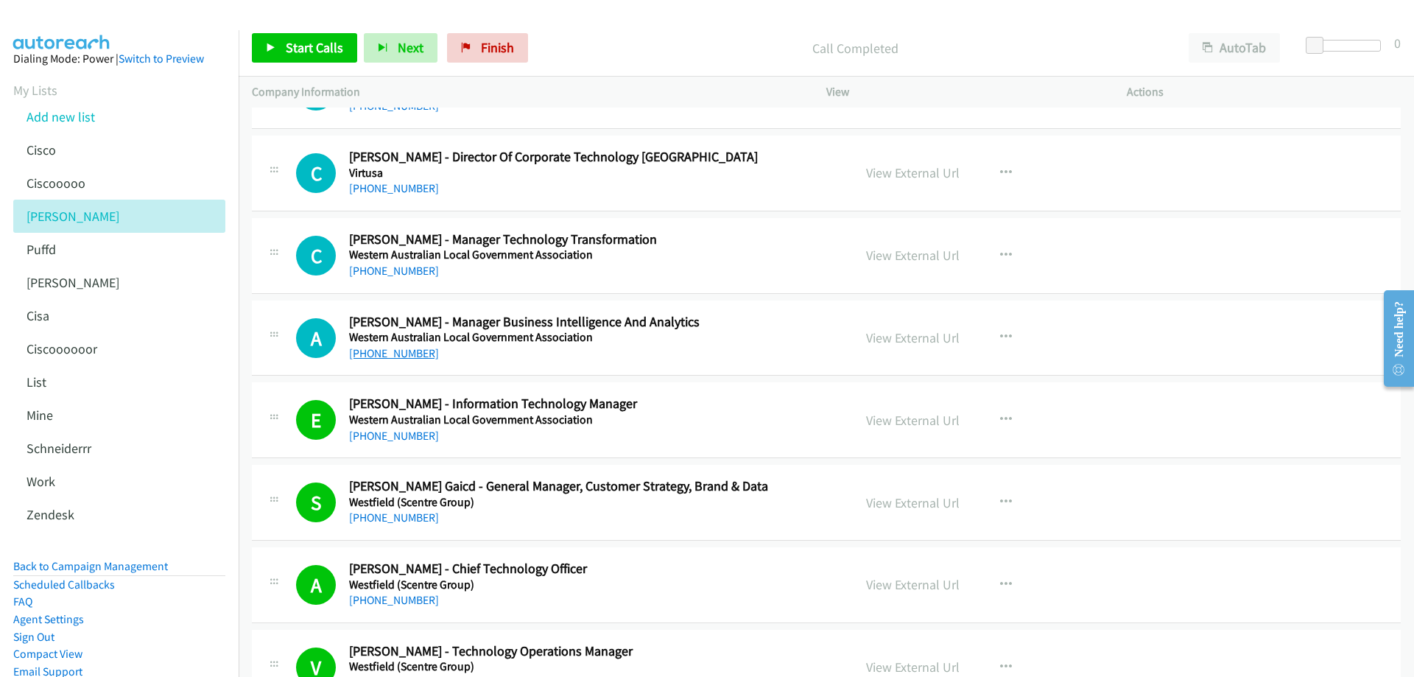
click at [403, 355] on link "+61 410 022 968" at bounding box center [394, 353] width 90 height 14
click at [909, 340] on link "View External Url" at bounding box center [913, 337] width 94 height 17
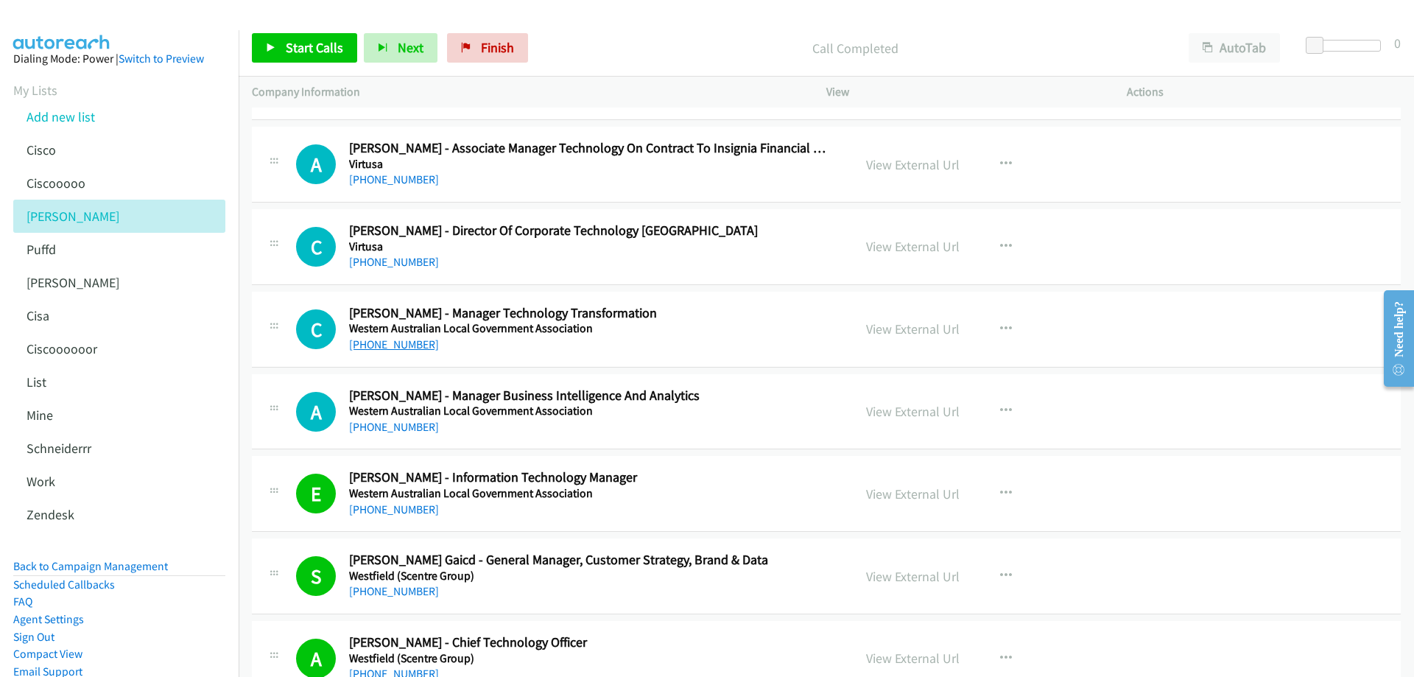
click at [401, 343] on link "+61 407 997 339" at bounding box center [394, 344] width 90 height 14
drag, startPoint x: 890, startPoint y: 330, endPoint x: 874, endPoint y: 336, distance: 17.2
click at [924, 329] on link "View External Url" at bounding box center [913, 328] width 94 height 17
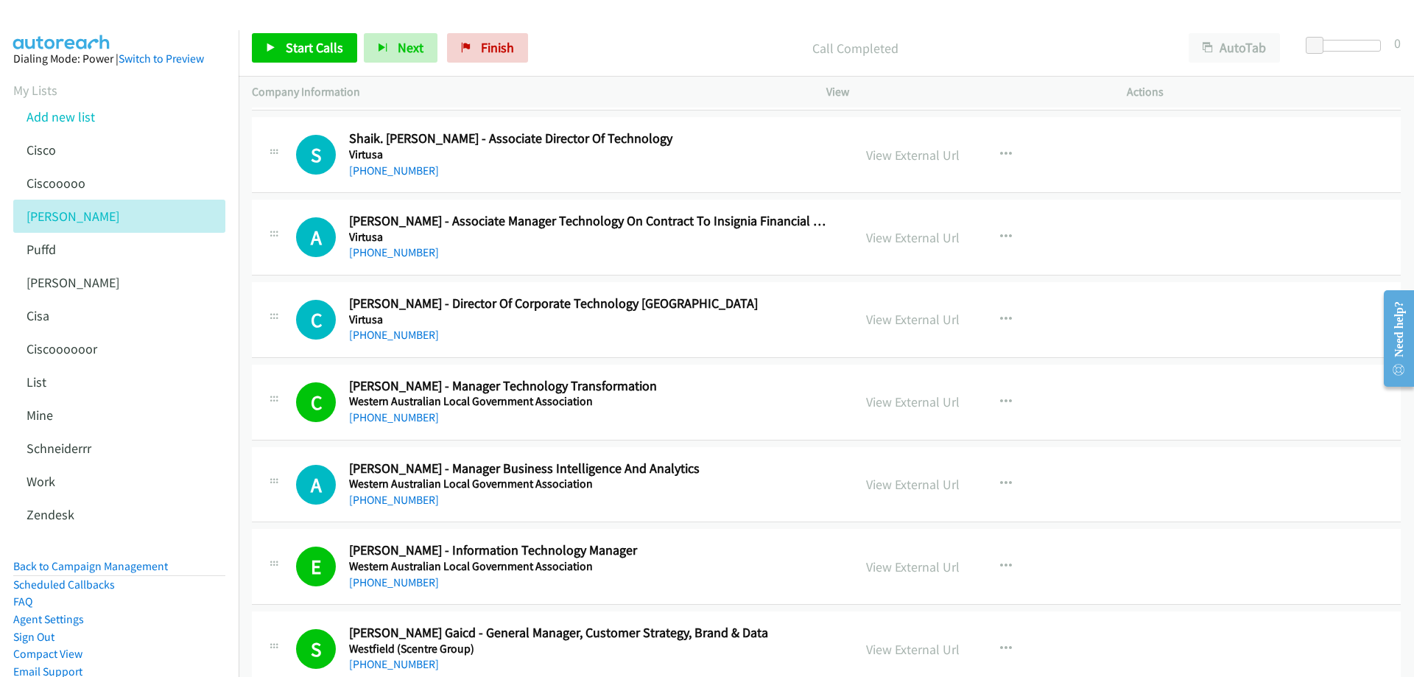
scroll to position [13665, 0]
click at [397, 339] on link "+61 452 586 292" at bounding box center [394, 336] width 90 height 14
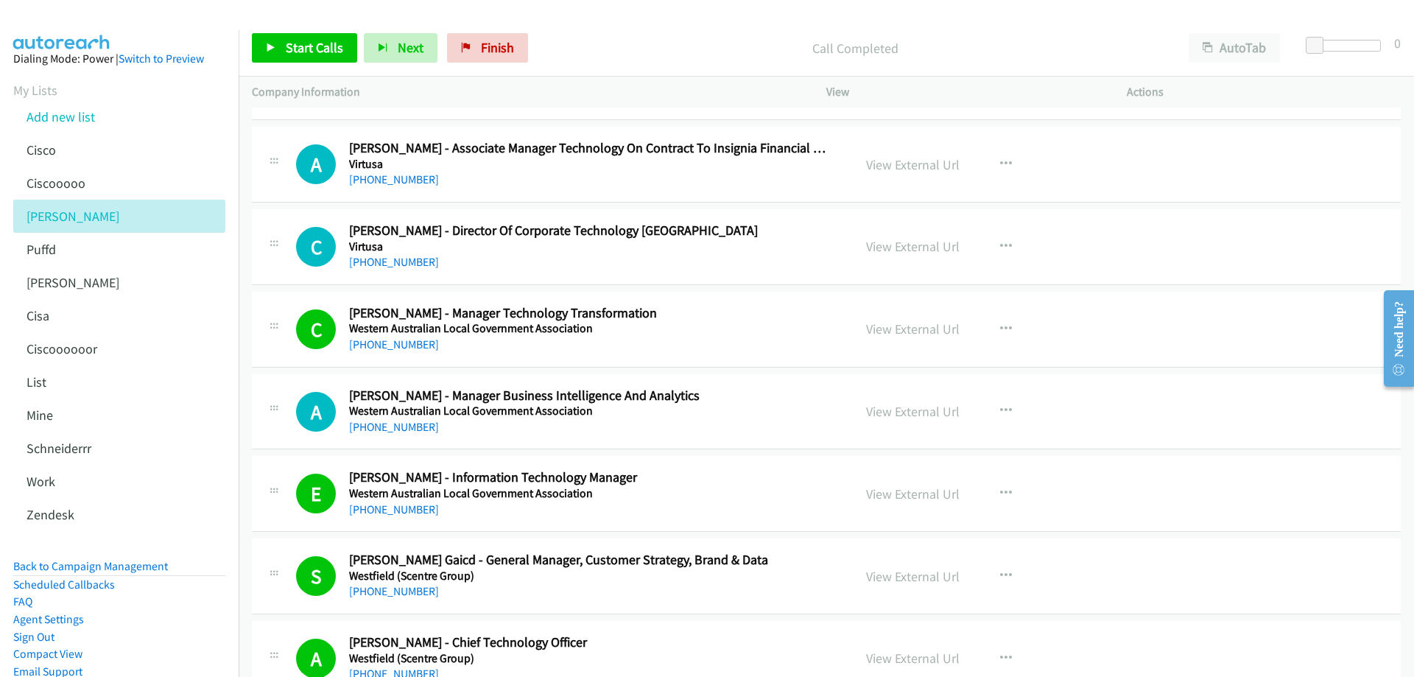
scroll to position [13886, 0]
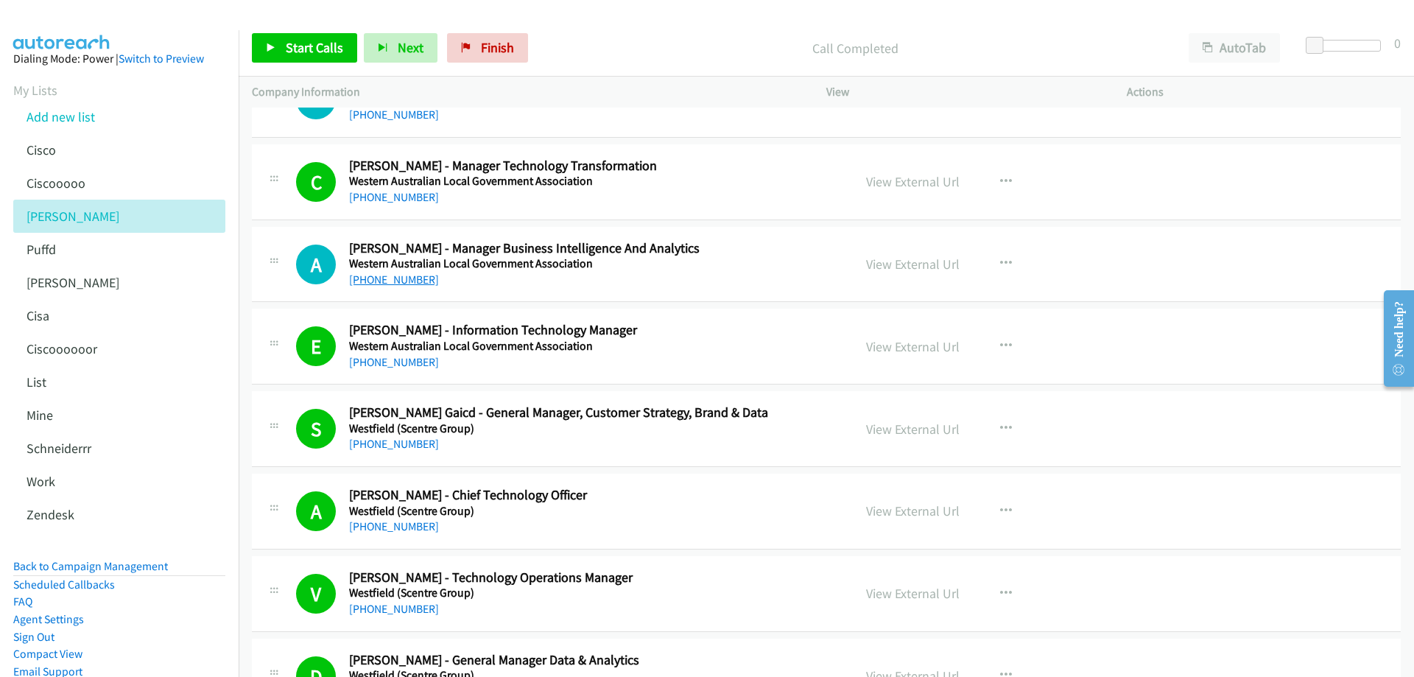
click at [383, 280] on link "+61 410 022 968" at bounding box center [394, 280] width 90 height 14
click at [917, 261] on link "View External Url" at bounding box center [913, 264] width 94 height 17
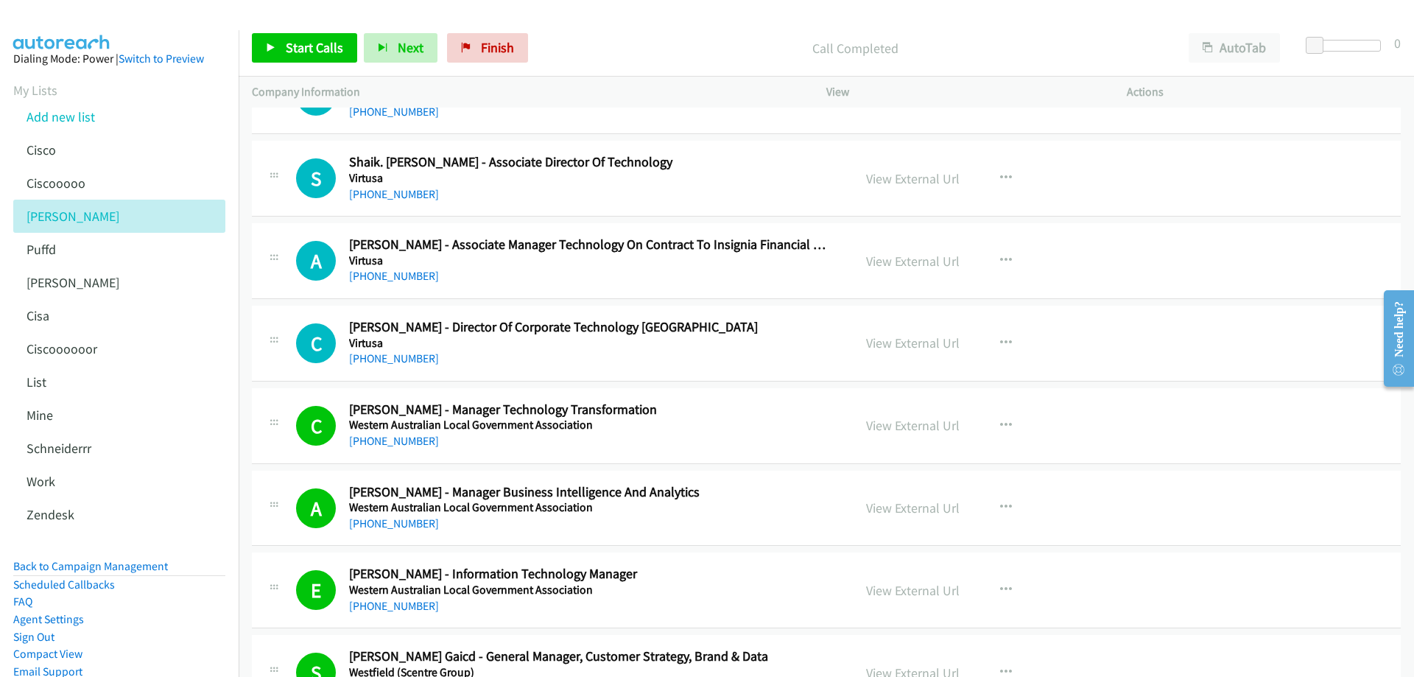
scroll to position [13665, 0]
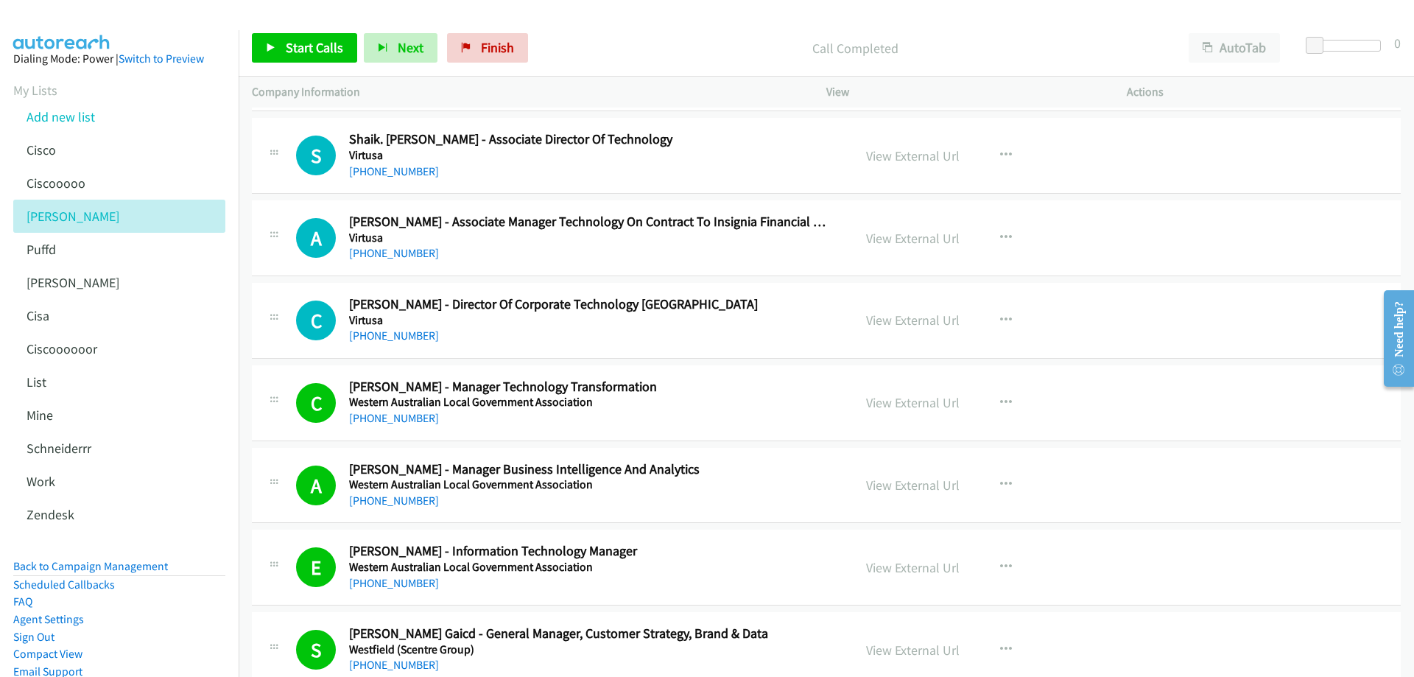
click at [406, 331] on link "+61 452 586 292" at bounding box center [394, 336] width 90 height 14
click at [893, 314] on link "View External Url" at bounding box center [913, 320] width 94 height 17
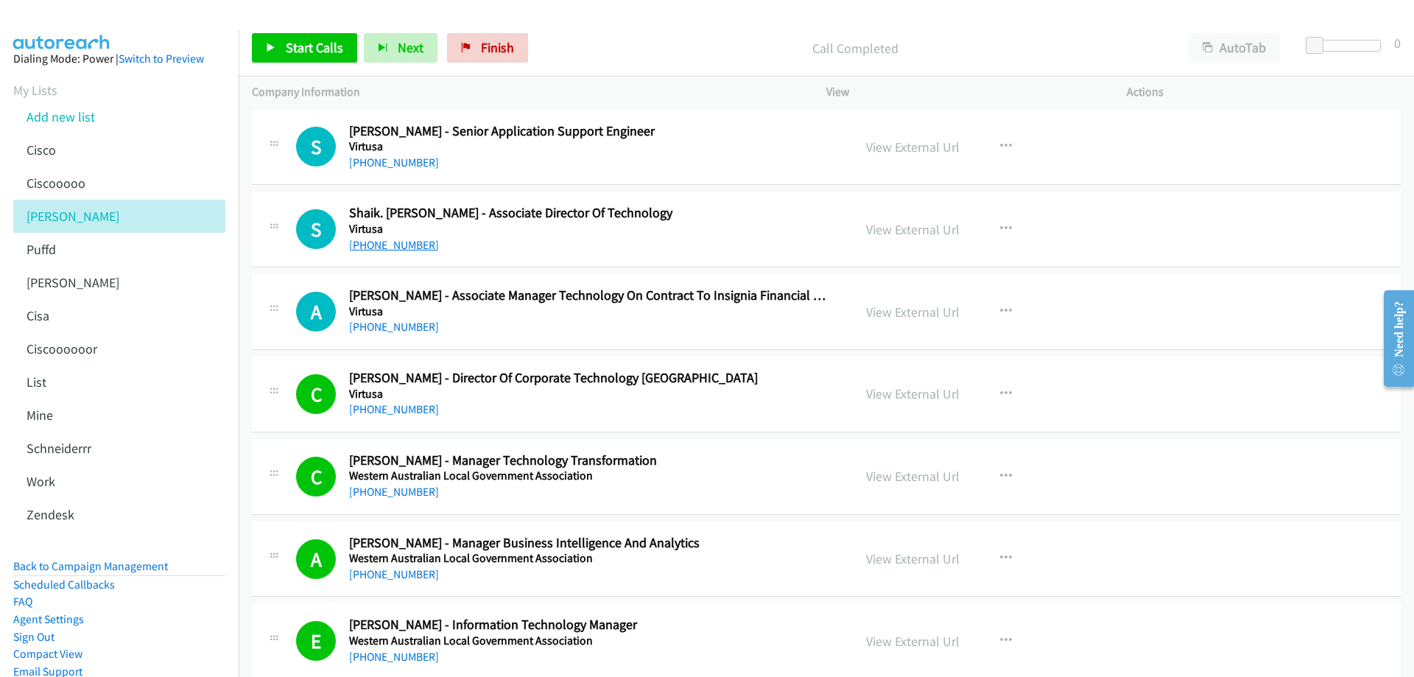
click at [391, 248] on link "+61 404 795 900" at bounding box center [394, 245] width 90 height 14
click at [909, 232] on link "View External Url" at bounding box center [913, 229] width 94 height 17
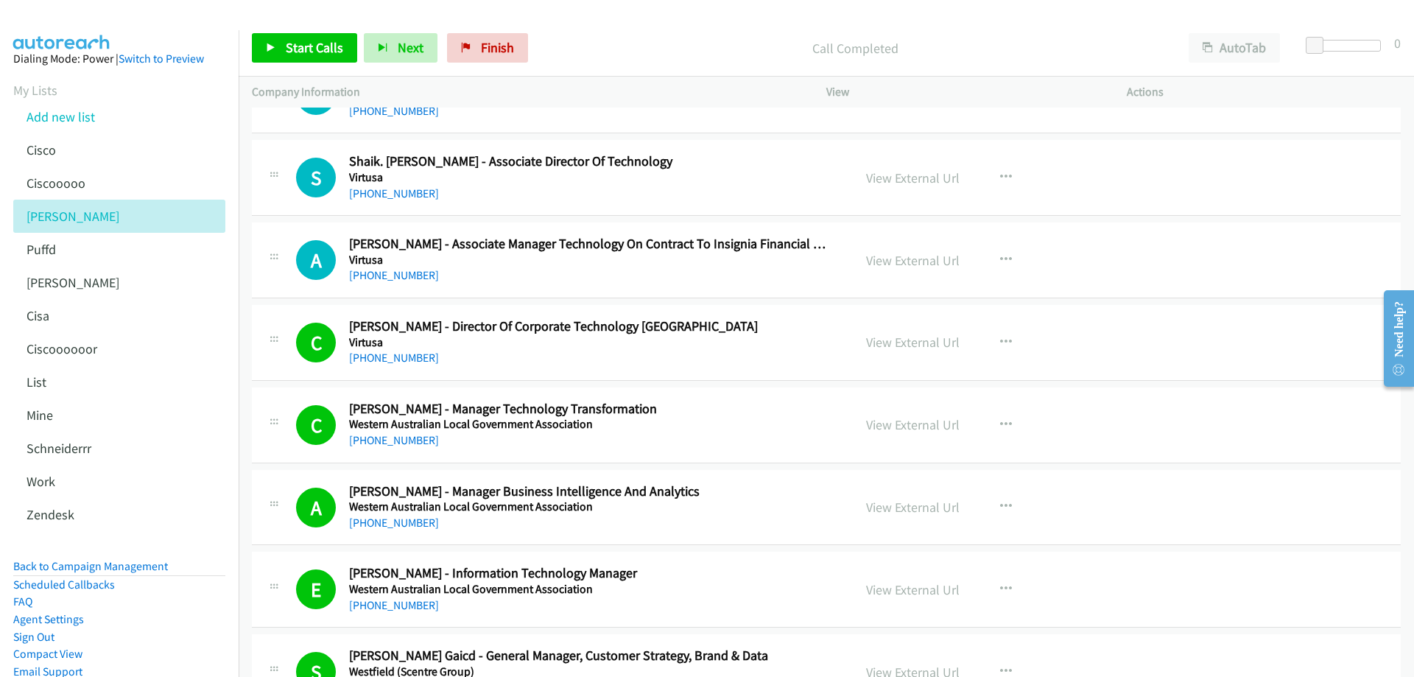
scroll to position [13665, 0]
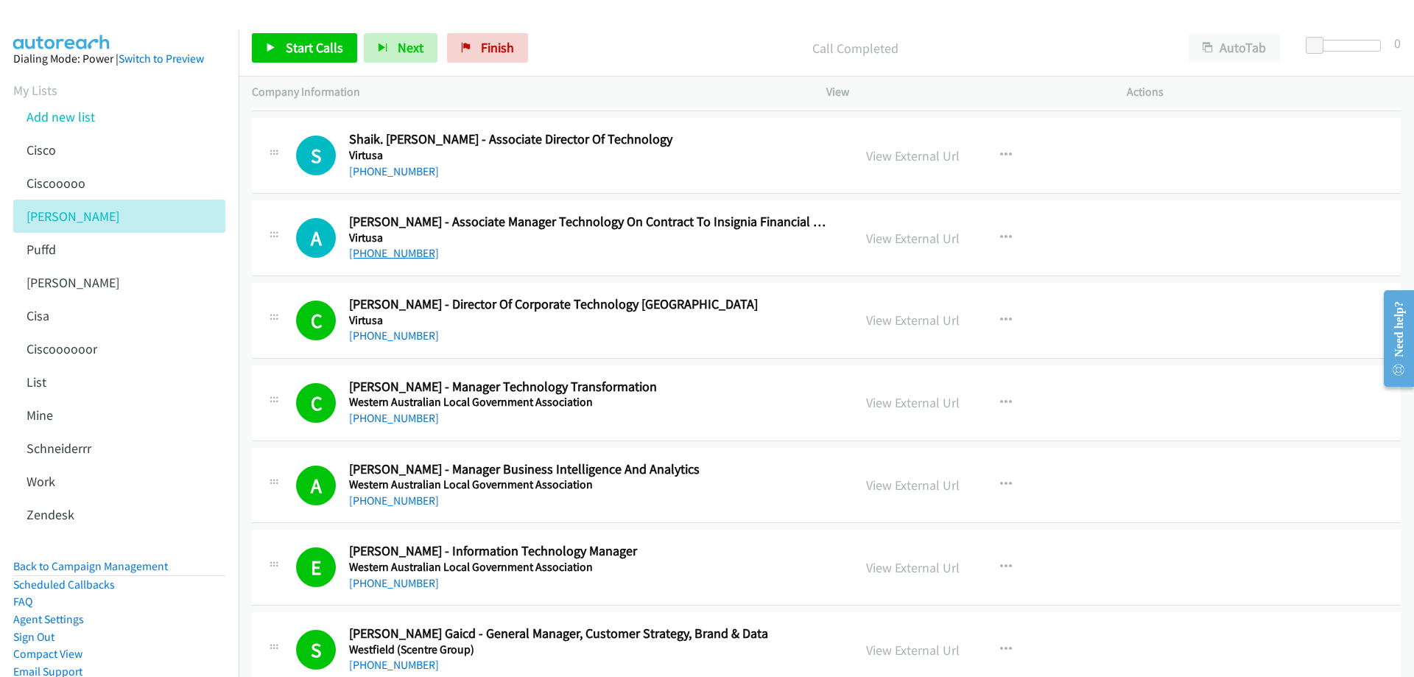
click at [396, 255] on link "+61 450 013 269" at bounding box center [394, 253] width 90 height 14
click at [390, 172] on link "+61 404 795 900" at bounding box center [394, 171] width 90 height 14
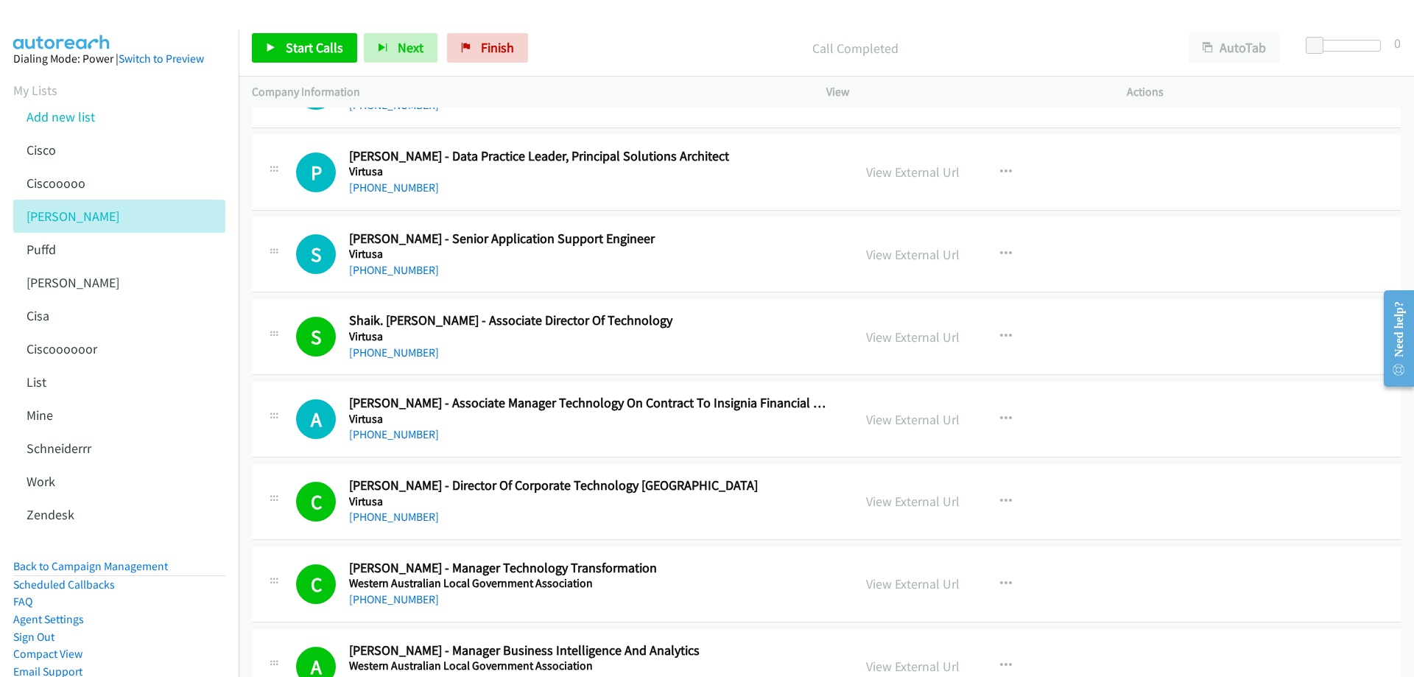
scroll to position [13518, 0]
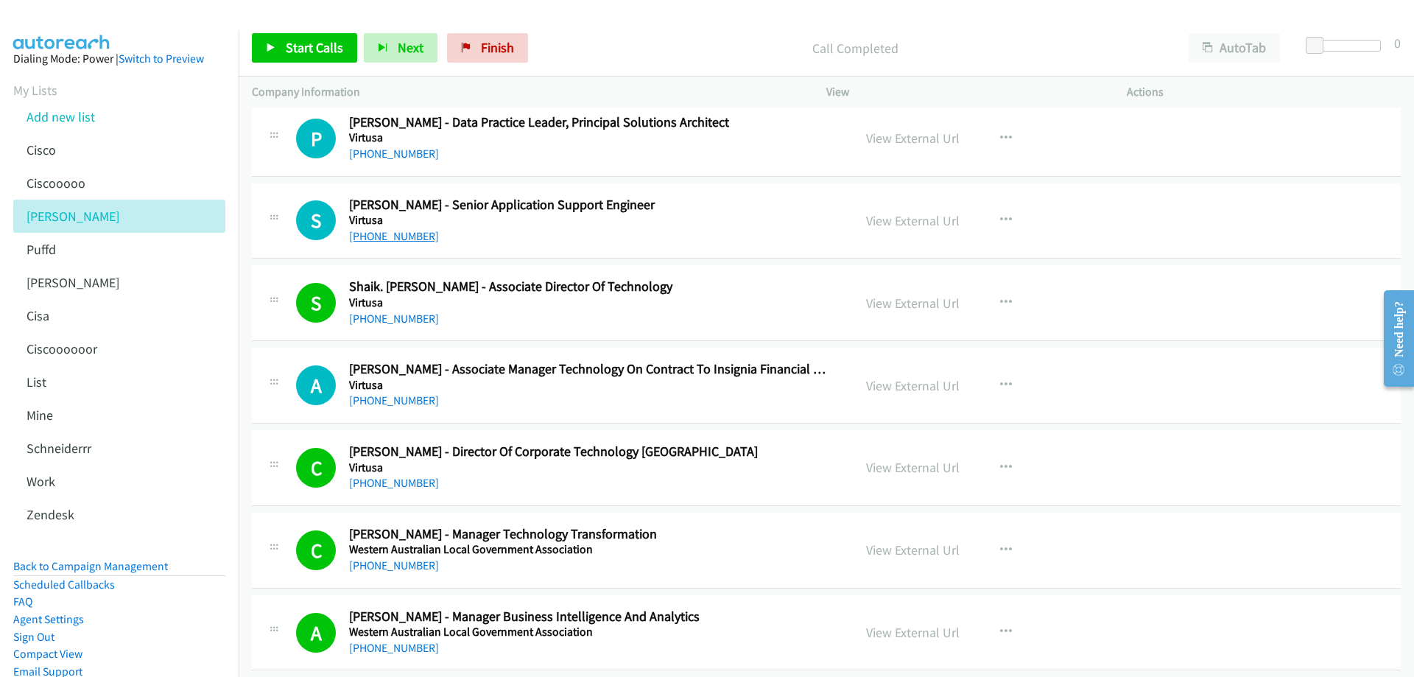
click at [376, 240] on link "+61 404 298 302" at bounding box center [394, 236] width 90 height 14
click at [888, 221] on link "View External Url" at bounding box center [913, 220] width 94 height 17
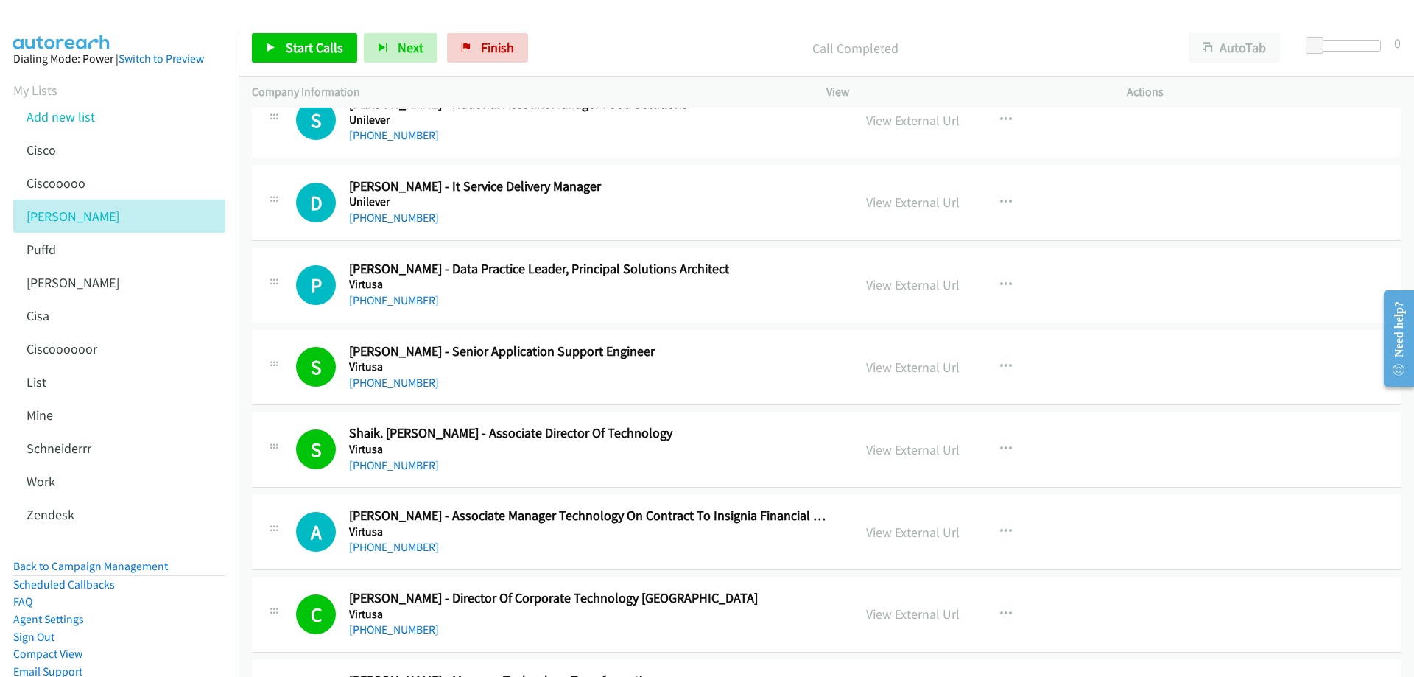
scroll to position [13371, 0]
click at [410, 300] on link "+61 404 756 330" at bounding box center [394, 301] width 90 height 14
click at [896, 285] on link "View External Url" at bounding box center [913, 285] width 94 height 17
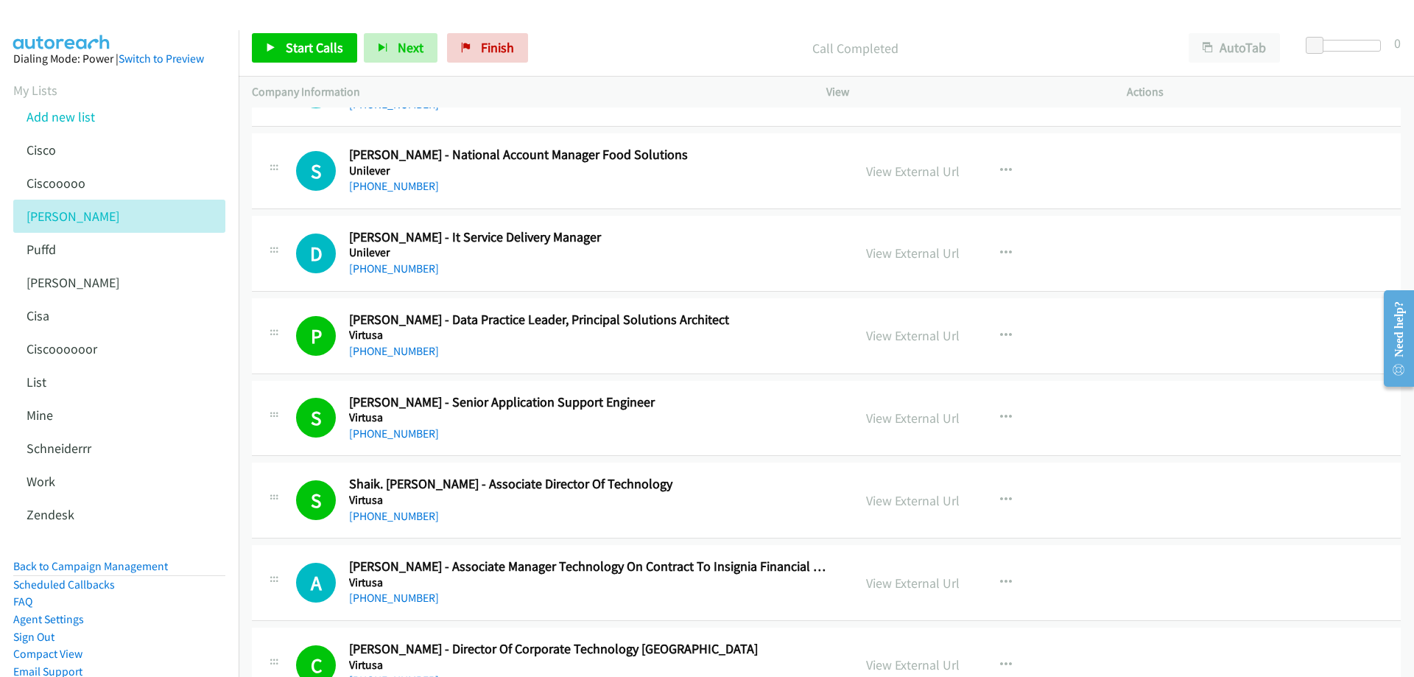
scroll to position [13297, 0]
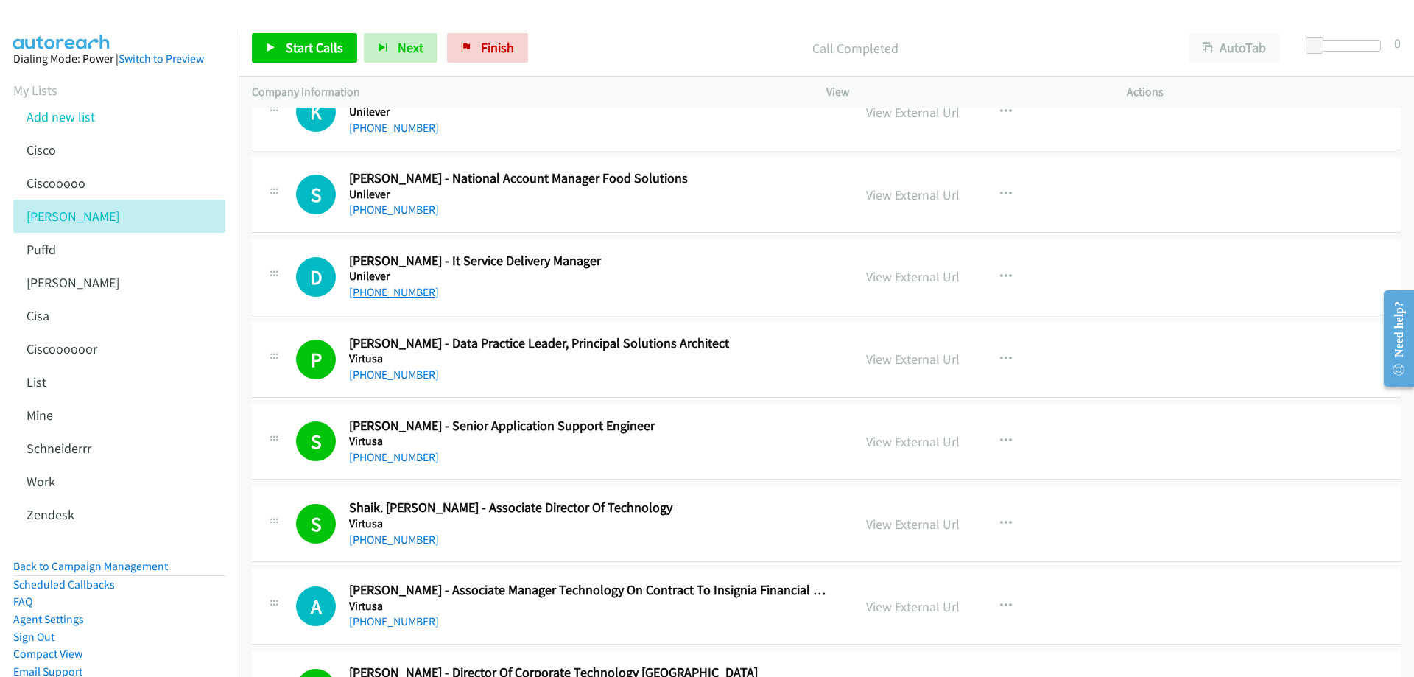
click at [375, 290] on link "+61 434 437 437" at bounding box center [394, 292] width 90 height 14
click at [882, 274] on link "View External Url" at bounding box center [913, 276] width 94 height 17
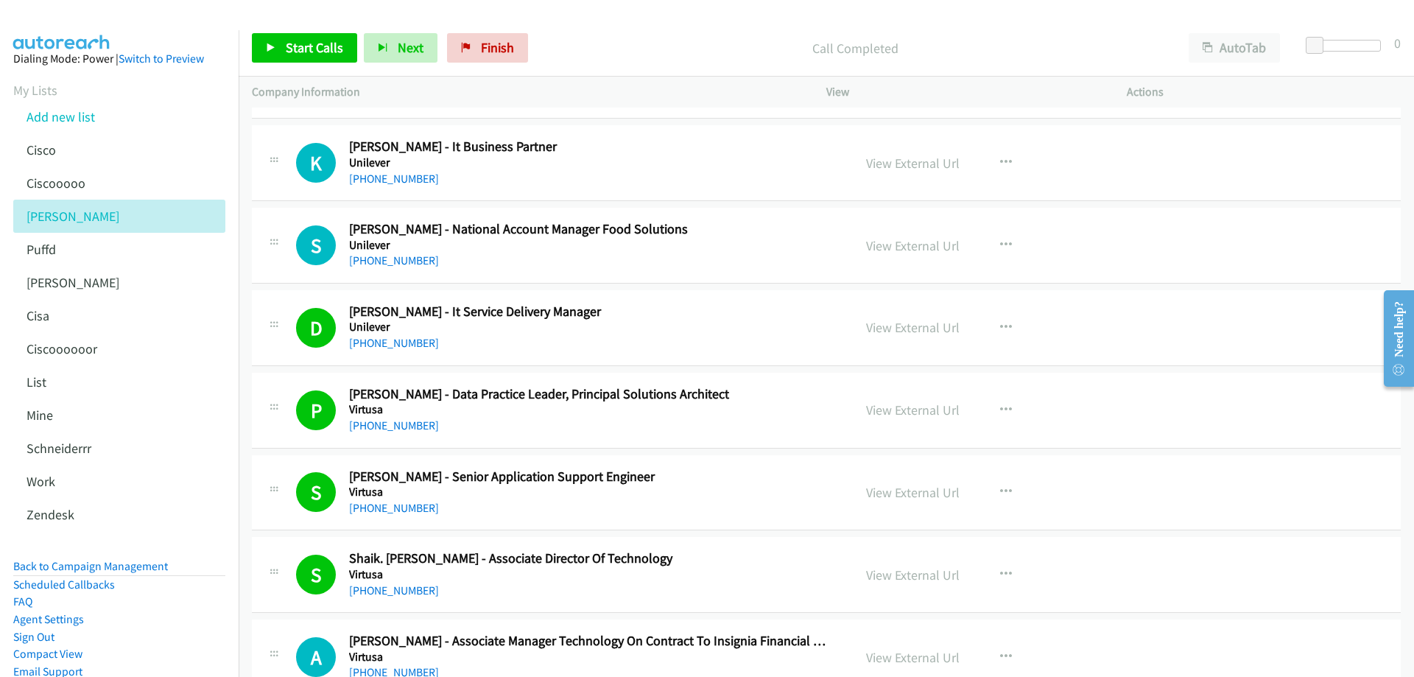
scroll to position [13223, 0]
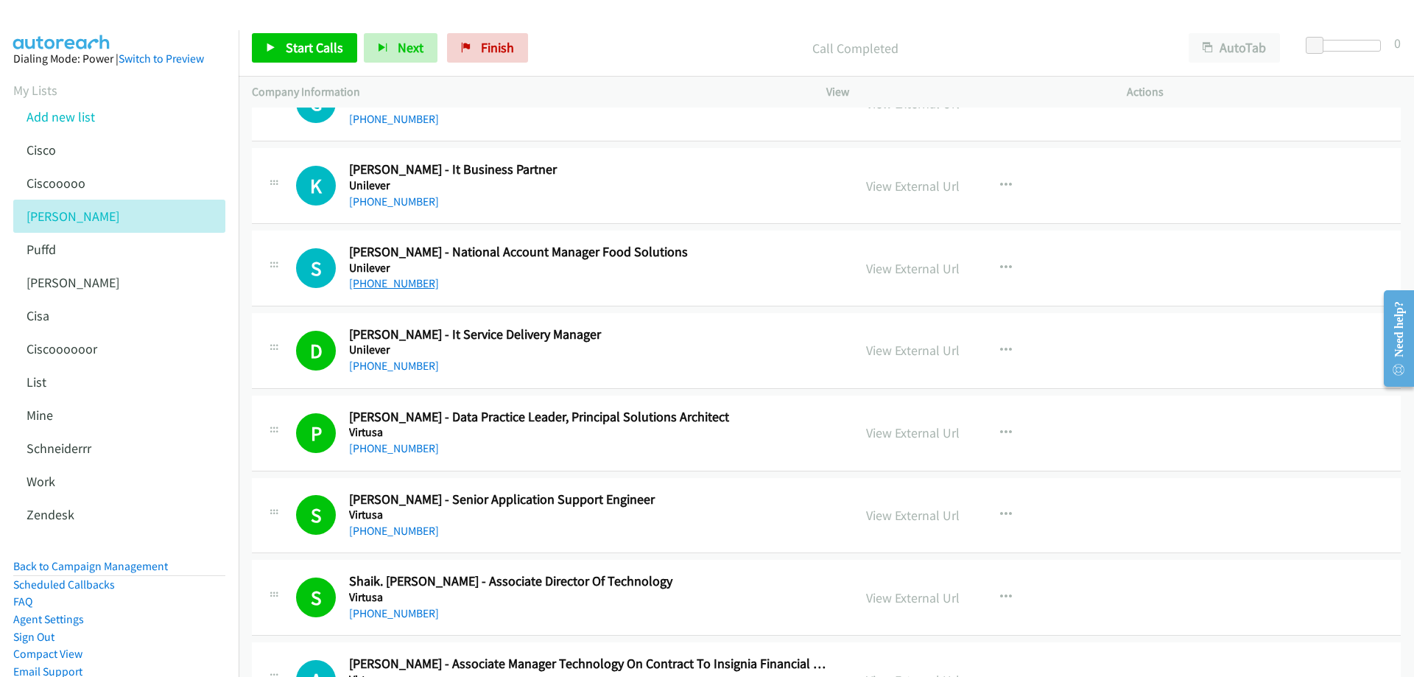
click at [383, 282] on link "+61 426 794 714" at bounding box center [394, 283] width 90 height 14
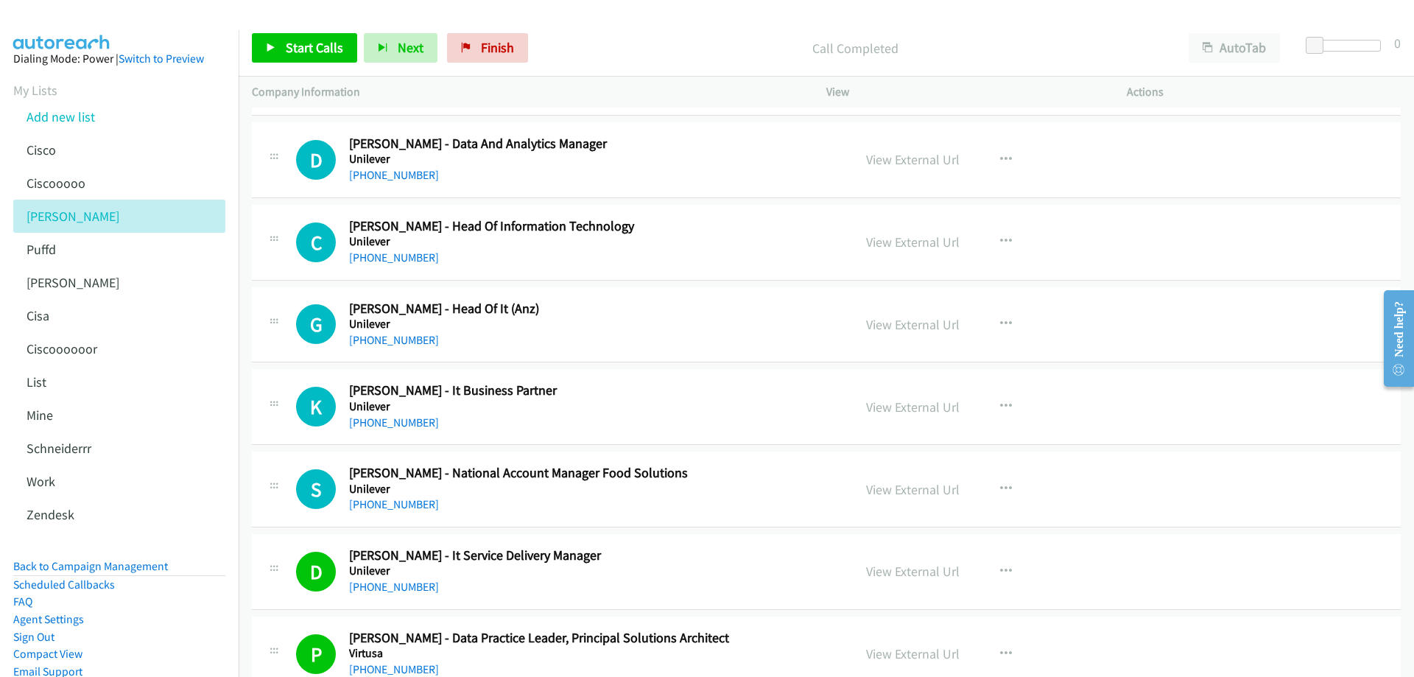
drag, startPoint x: 394, startPoint y: 340, endPoint x: 673, endPoint y: 341, distance: 278.5
click at [394, 340] on link "+61 417 473 209" at bounding box center [394, 340] width 90 height 14
click at [909, 322] on link "View External Url" at bounding box center [913, 324] width 94 height 17
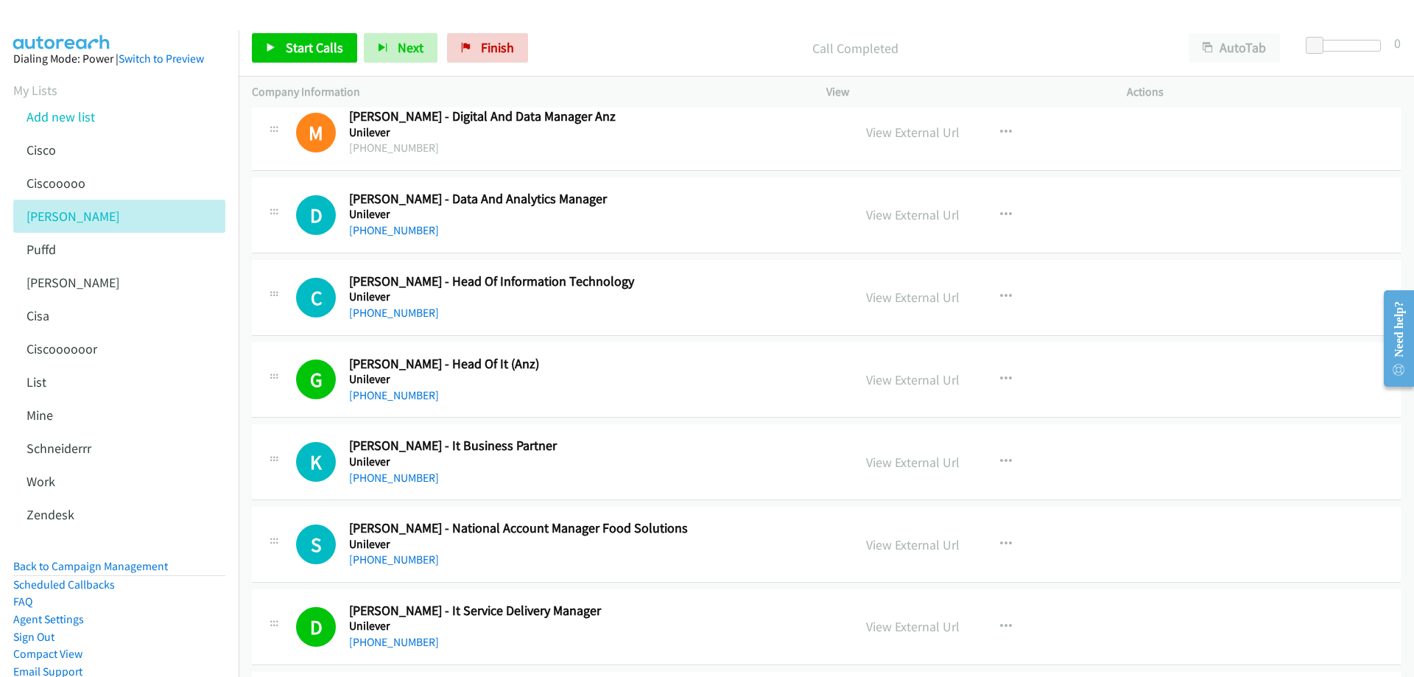
scroll to position [12855, 0]
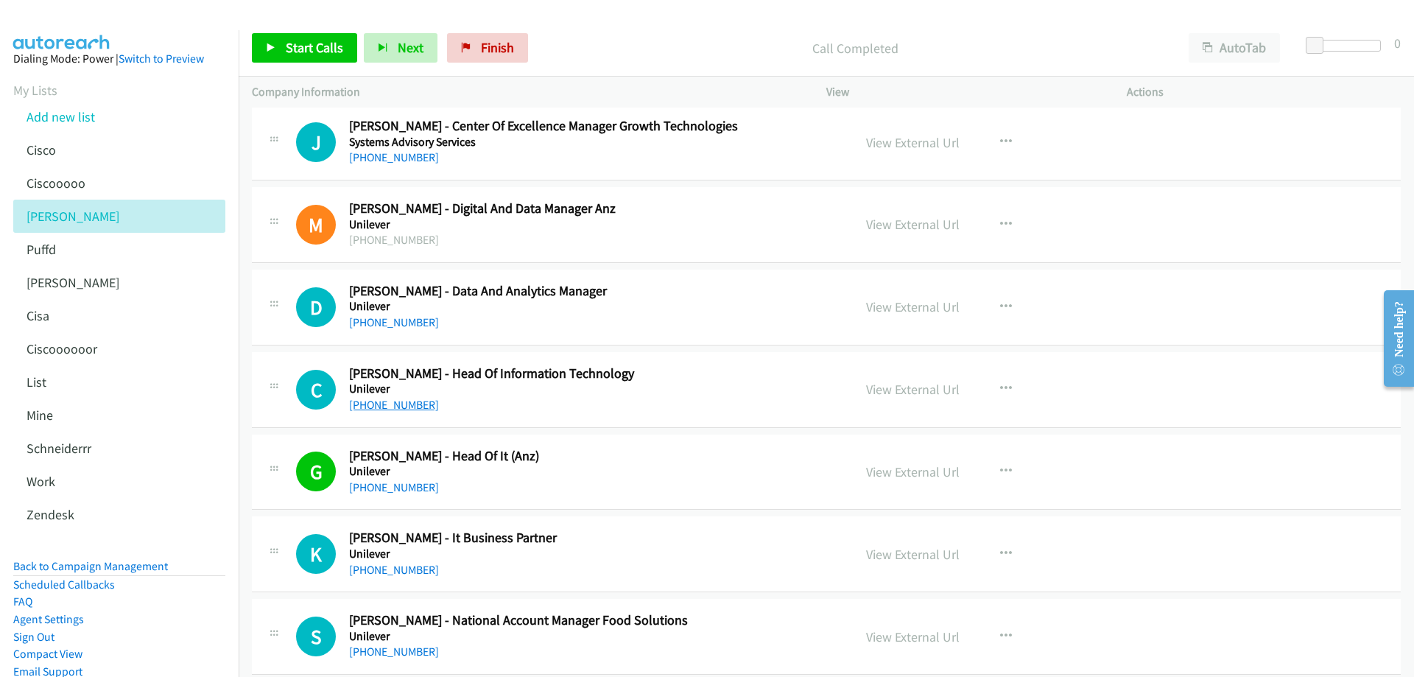
click at [403, 403] on link "+61 439 033 590" at bounding box center [394, 405] width 90 height 14
click at [907, 390] on link "View External Url" at bounding box center [913, 389] width 94 height 17
click at [407, 319] on link "+61 419 141 900" at bounding box center [394, 322] width 90 height 14
click at [891, 307] on link "View External Url" at bounding box center [913, 306] width 94 height 17
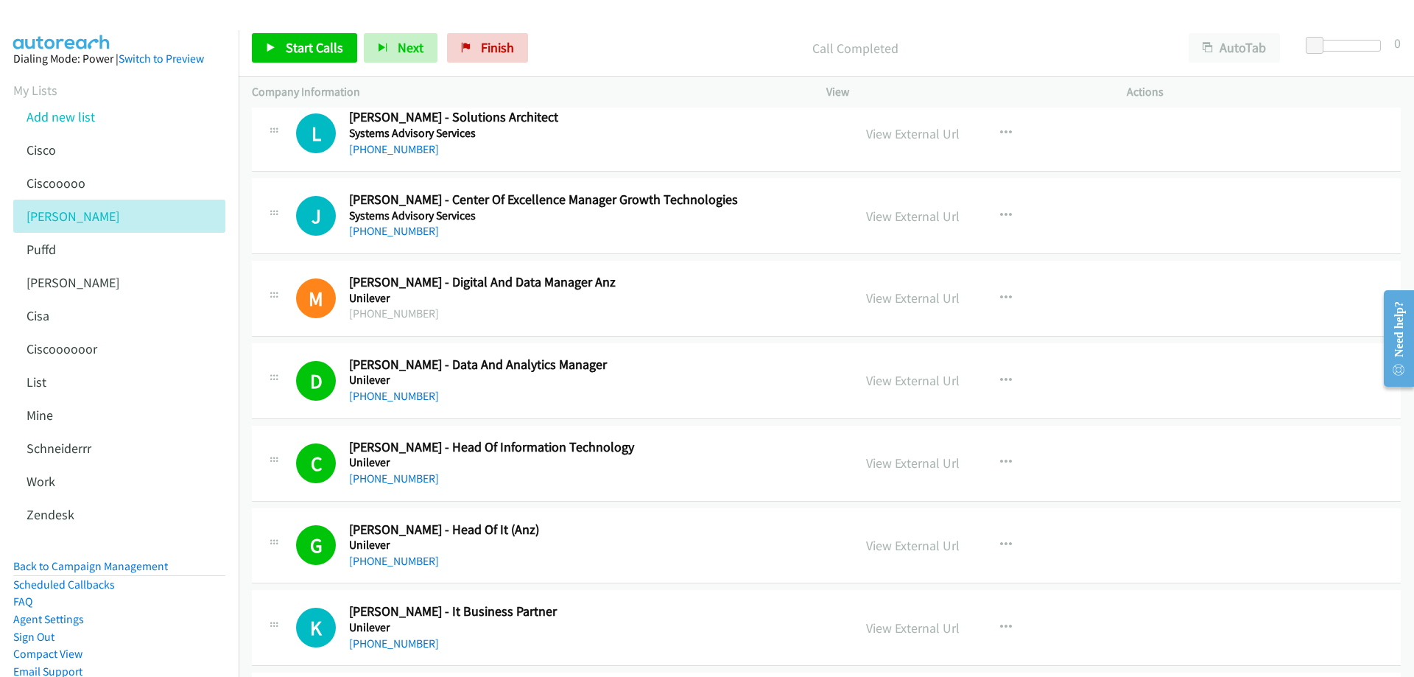
scroll to position [12708, 0]
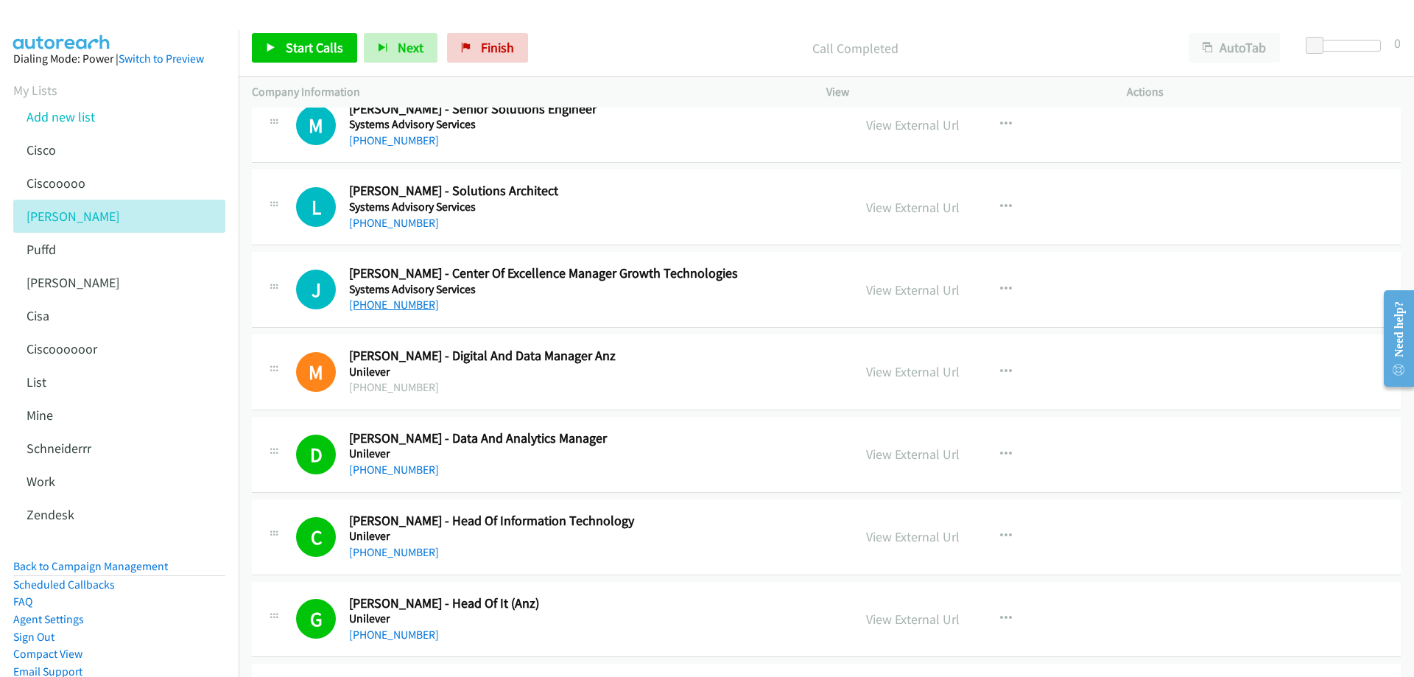
click at [392, 305] on link "+64 27 778 8875" at bounding box center [394, 305] width 90 height 14
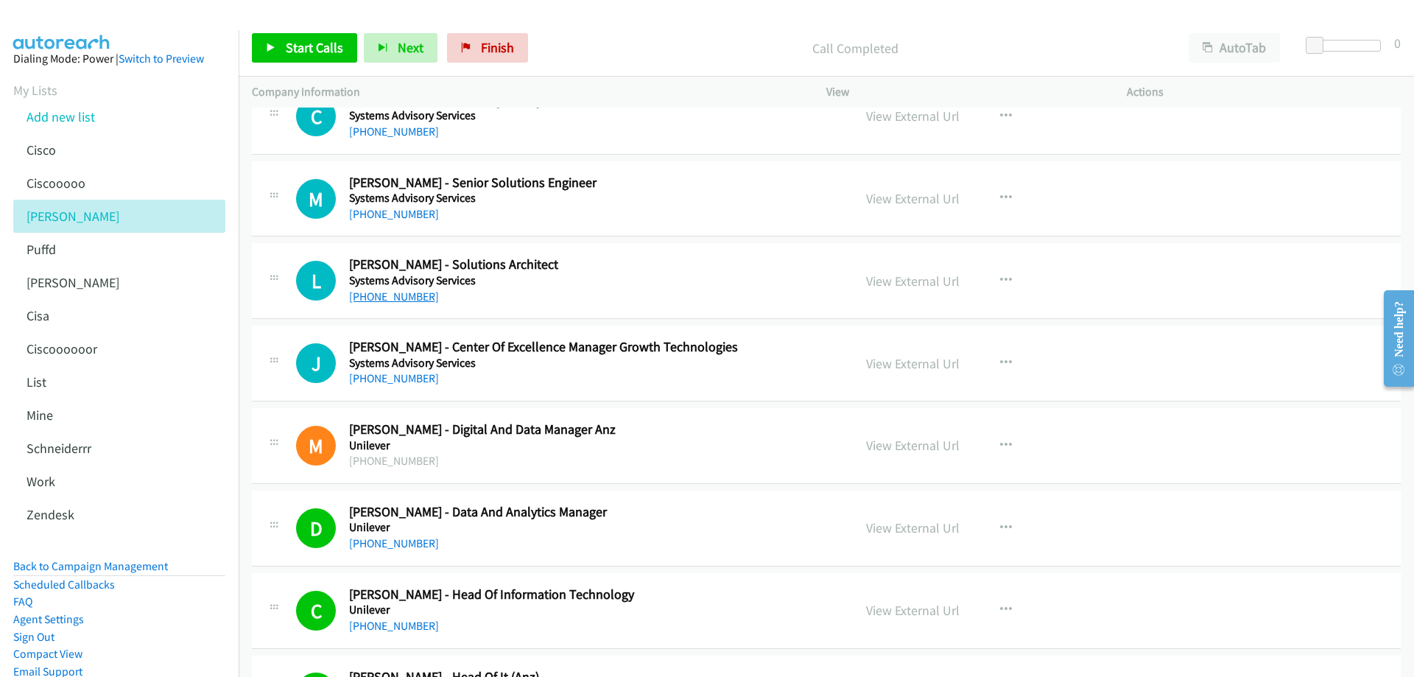
click at [401, 298] on link "+64 9 580 8762" at bounding box center [394, 296] width 90 height 14
click at [899, 281] on link "View External Url" at bounding box center [913, 281] width 94 height 17
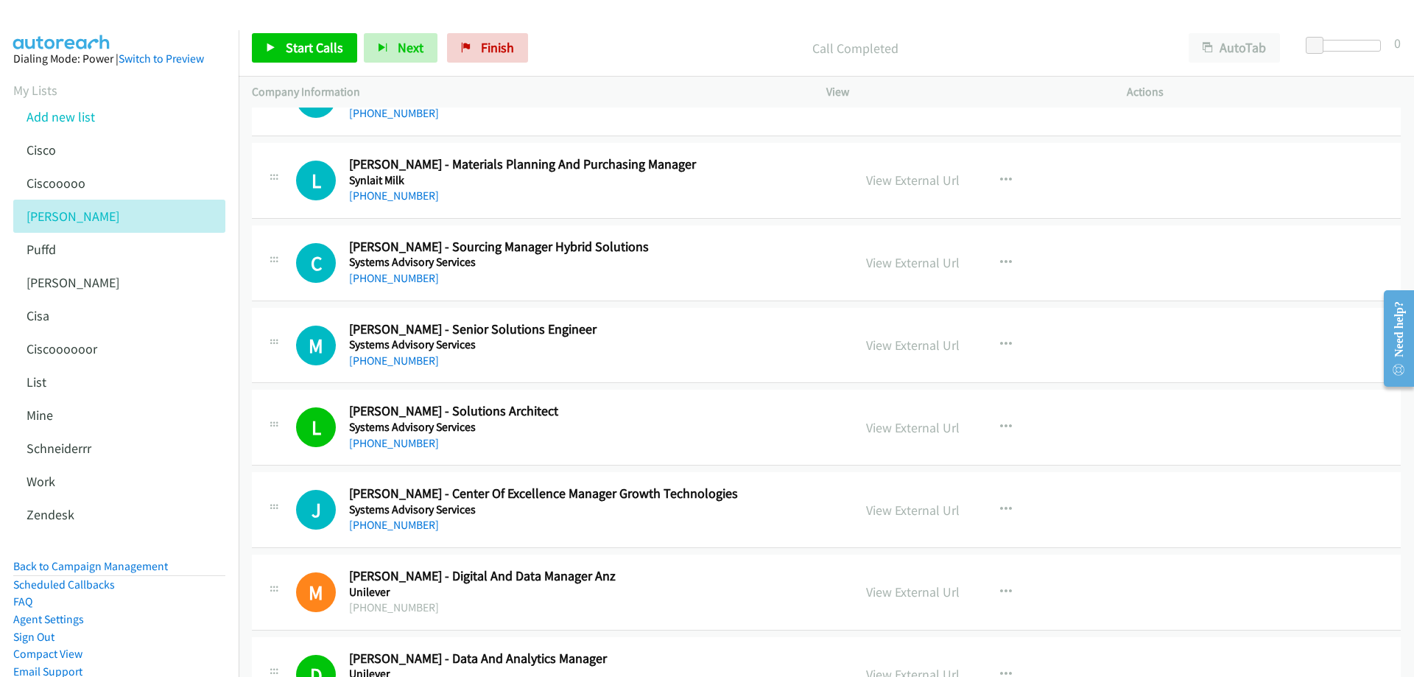
scroll to position [12487, 0]
click at [391, 368] on div "+64 21 534 671" at bounding box center [590, 362] width 482 height 18
click at [392, 366] on link "+64 21 534 671" at bounding box center [394, 361] width 90 height 14
click at [884, 346] on link "View External Url" at bounding box center [913, 345] width 94 height 17
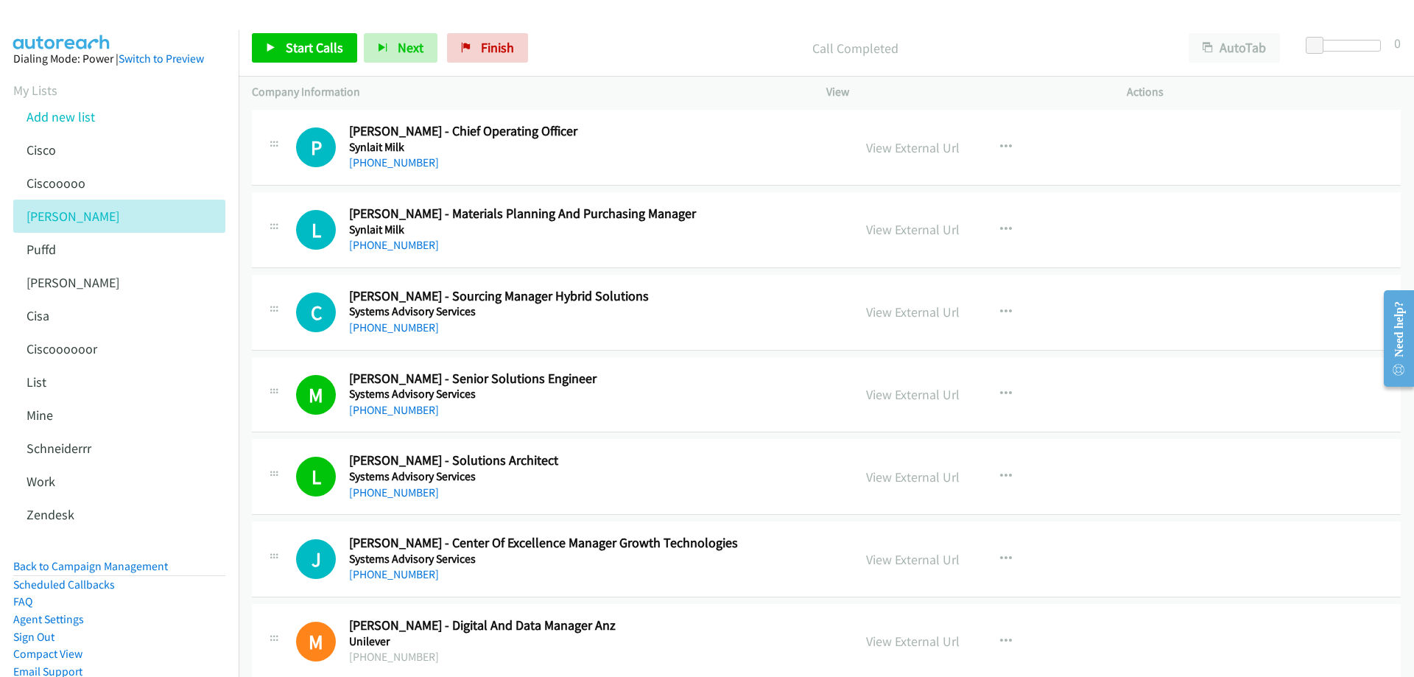
scroll to position [12413, 0]
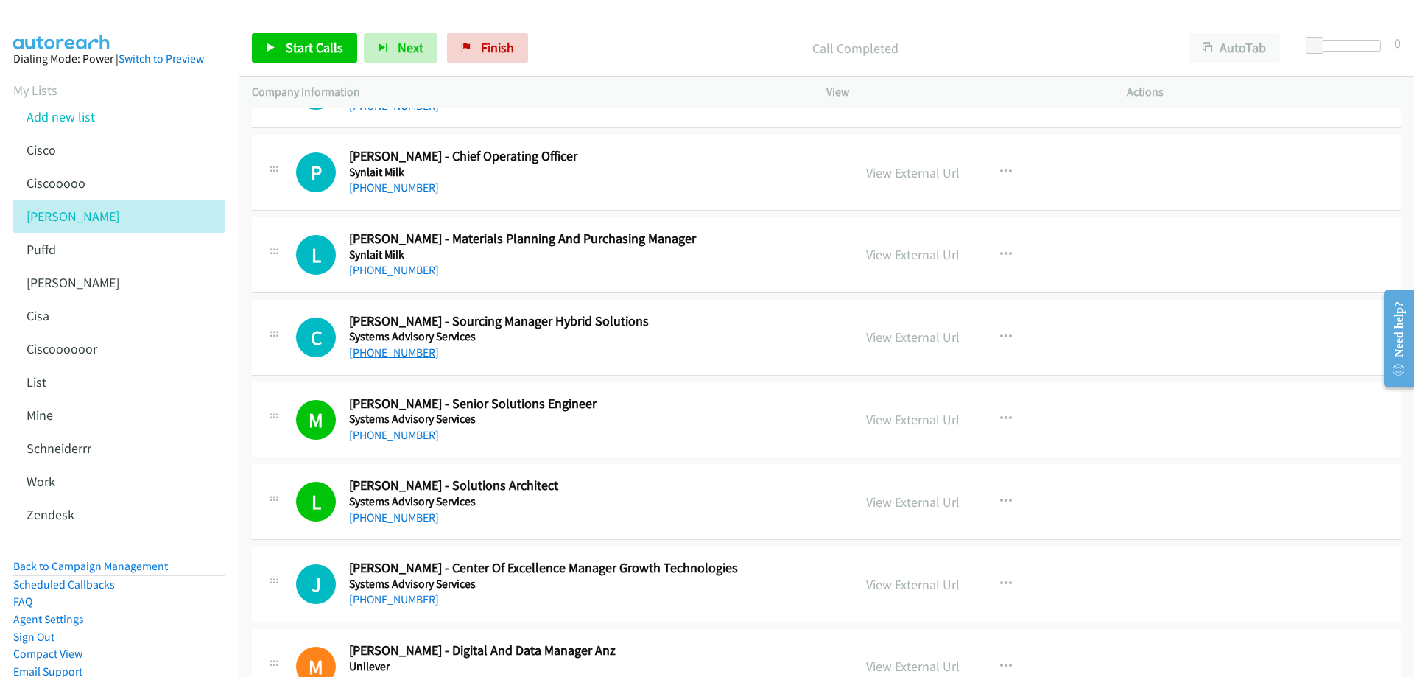
click at [392, 354] on link "+64 210 247 8126" at bounding box center [394, 352] width 90 height 14
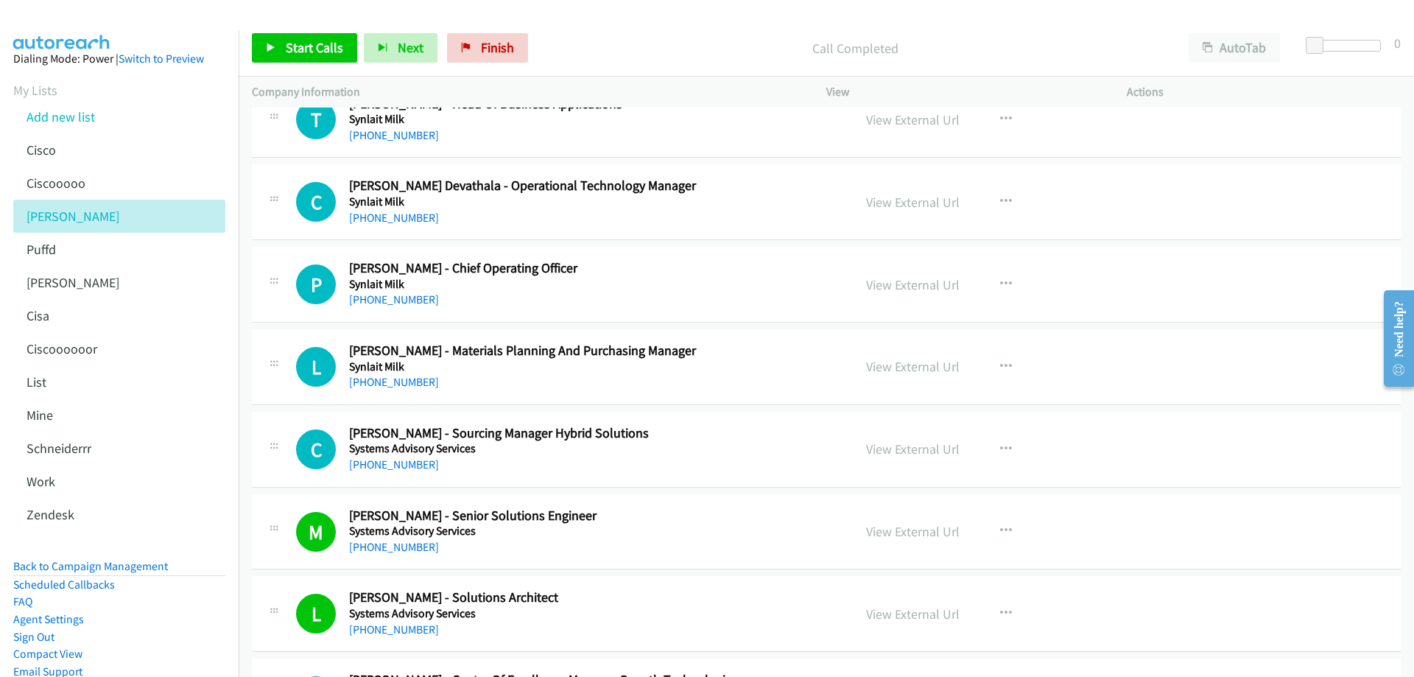
scroll to position [12266, 0]
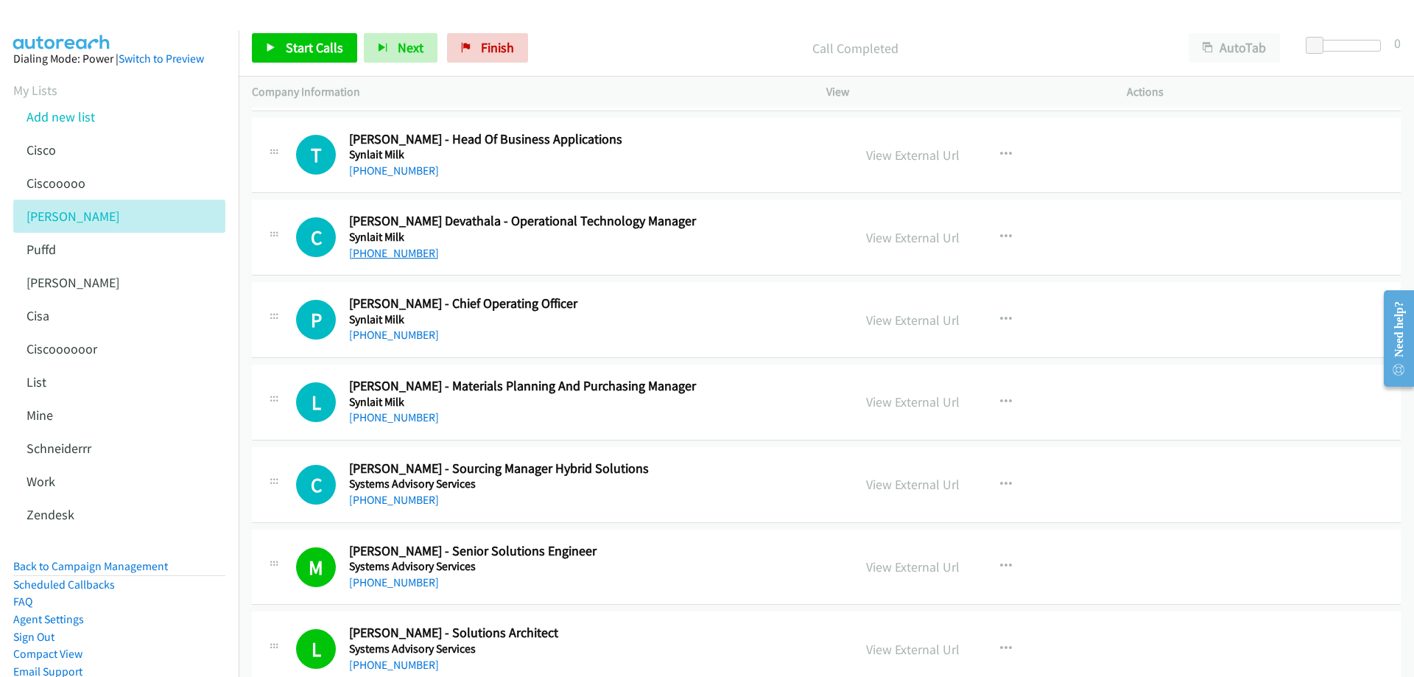
click at [388, 256] on link "+64 21 488 739" at bounding box center [394, 253] width 90 height 14
click at [895, 236] on link "View External Url" at bounding box center [913, 237] width 94 height 17
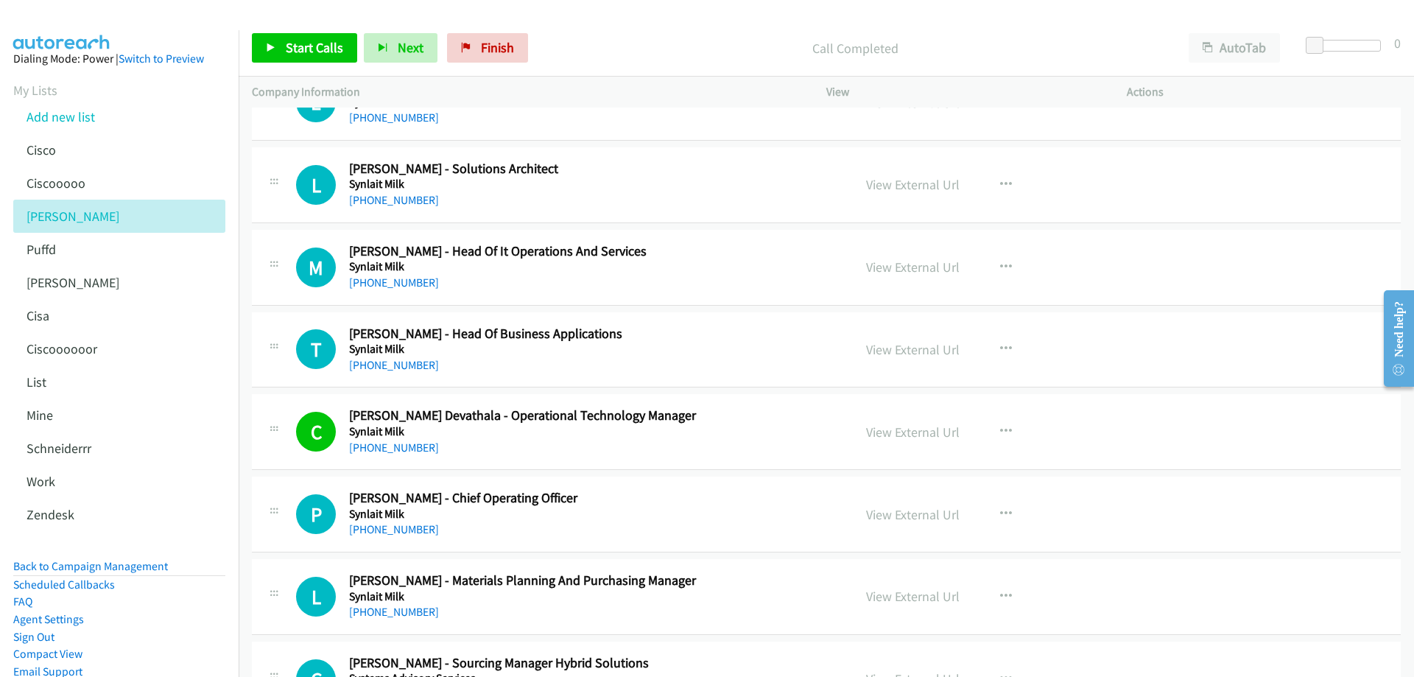
scroll to position [12045, 0]
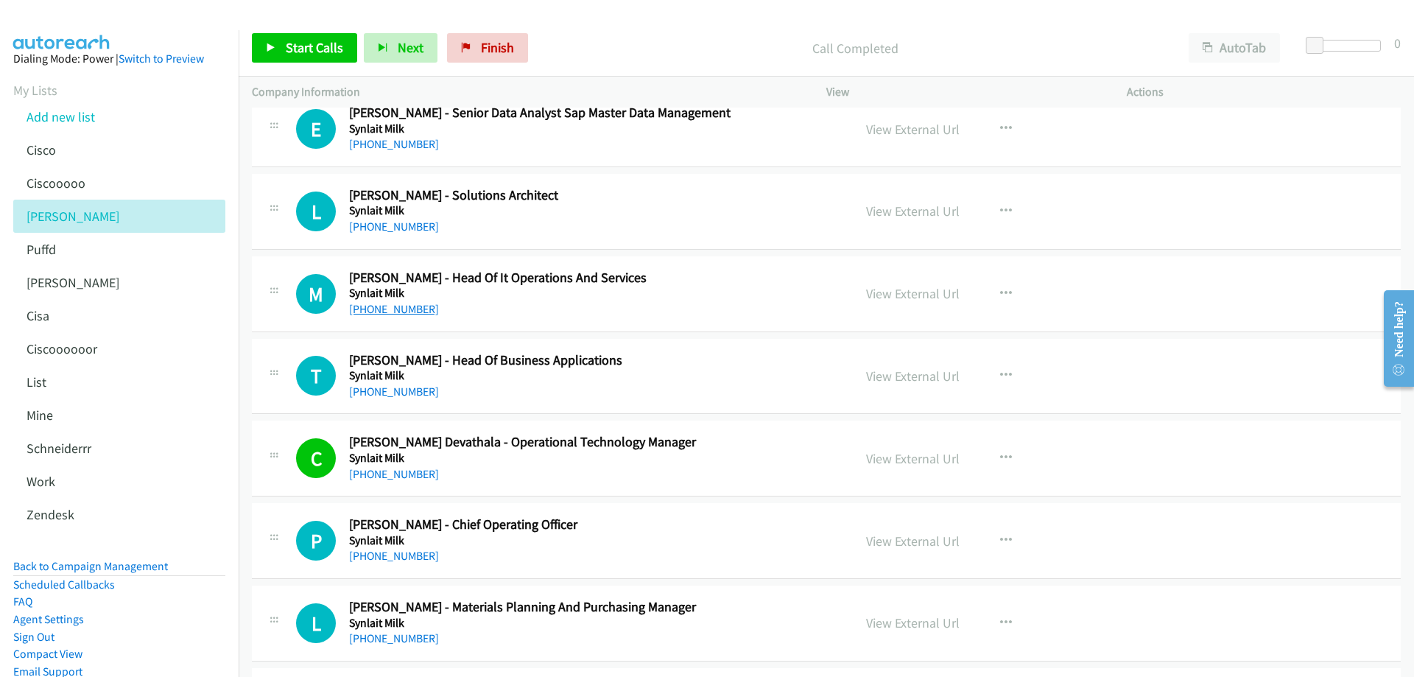
click at [396, 315] on link "+64 21 180 0384" at bounding box center [394, 309] width 90 height 14
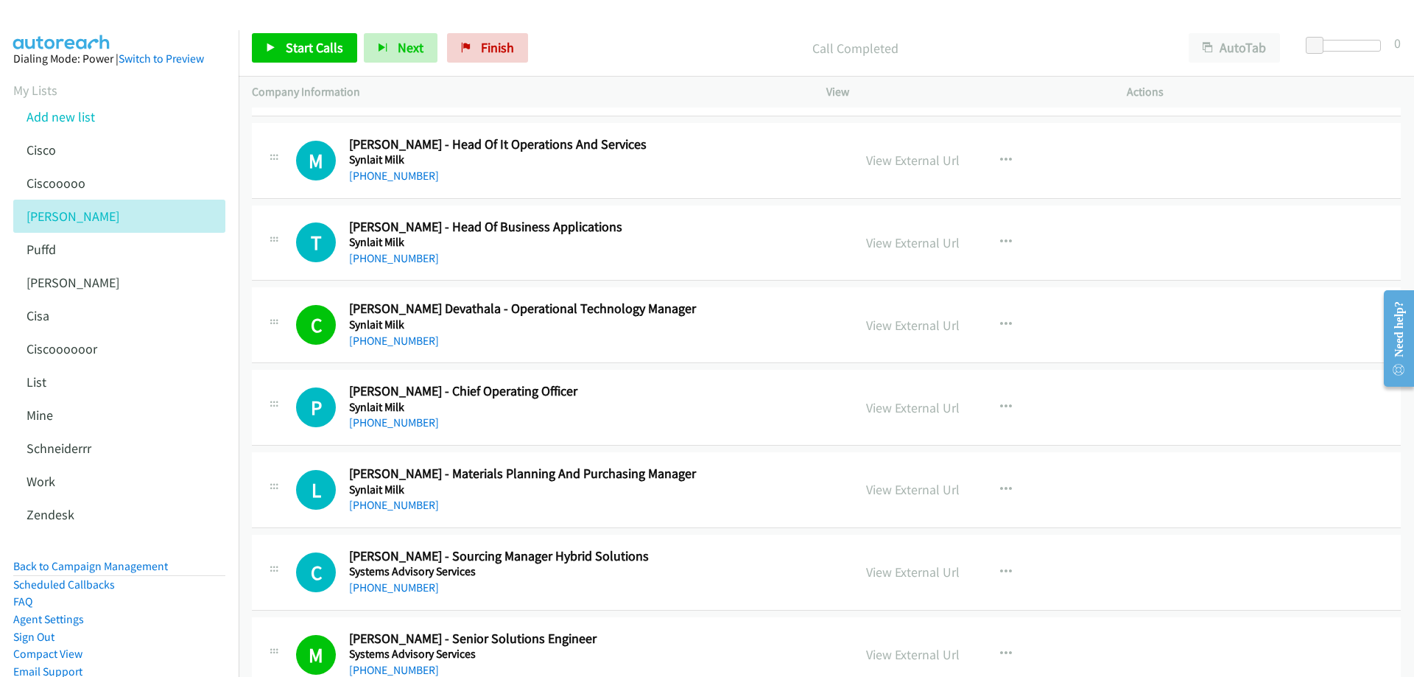
scroll to position [12192, 0]
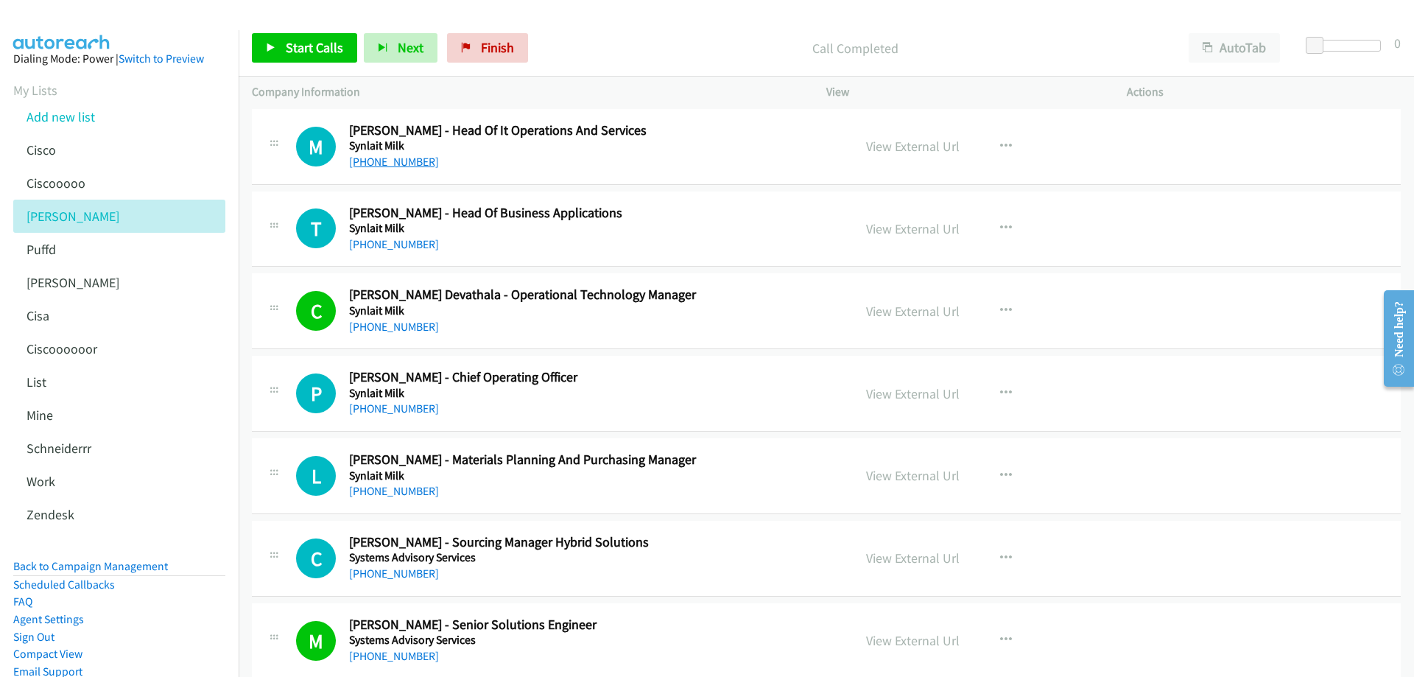
click at [402, 165] on link "+64 21 180 0384" at bounding box center [394, 162] width 90 height 14
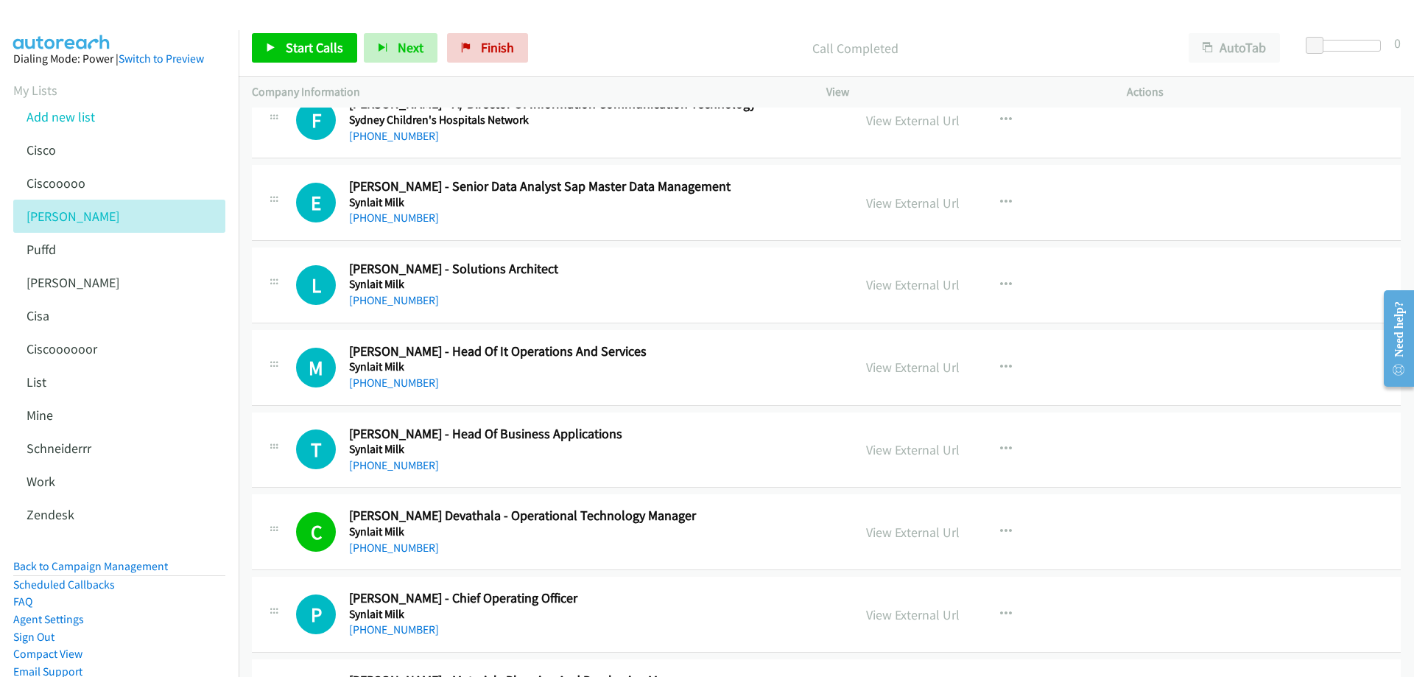
scroll to position [12045, 0]
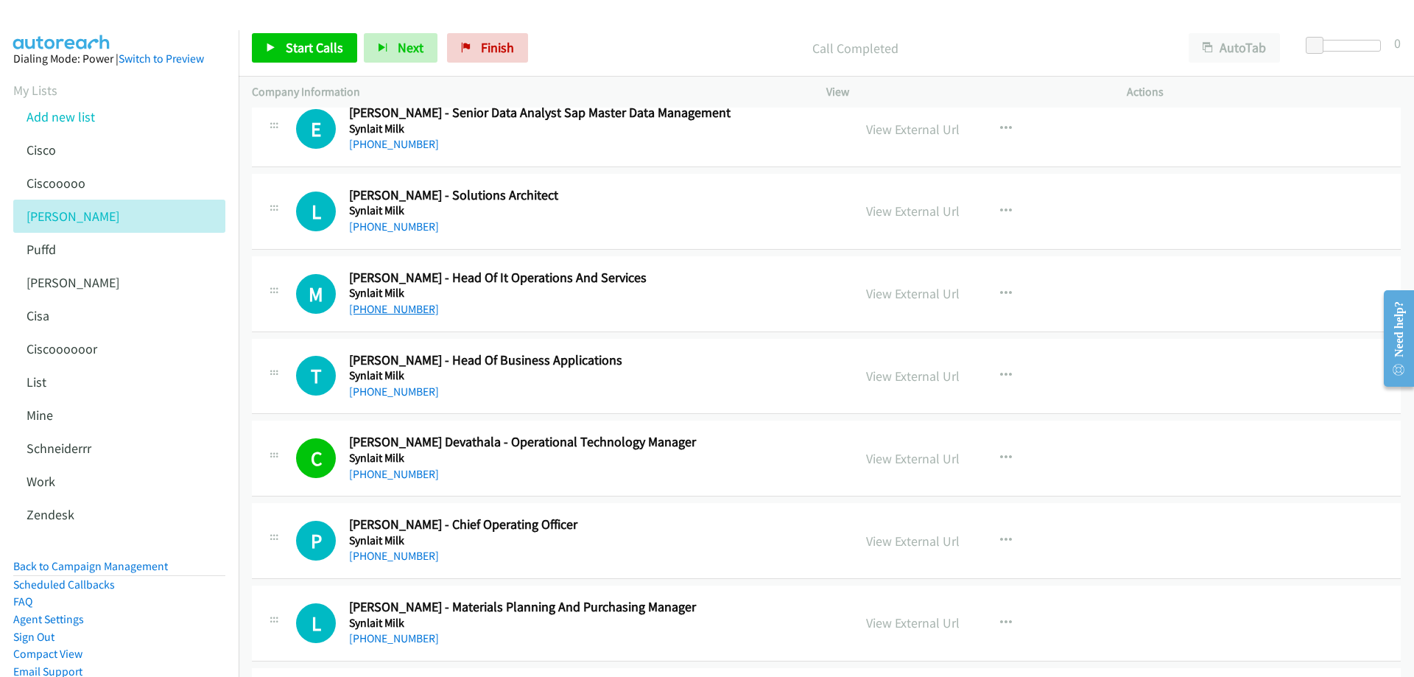
click at [384, 306] on link "+64 21 180 0384" at bounding box center [394, 309] width 90 height 14
click at [921, 290] on link "View External Url" at bounding box center [913, 293] width 94 height 17
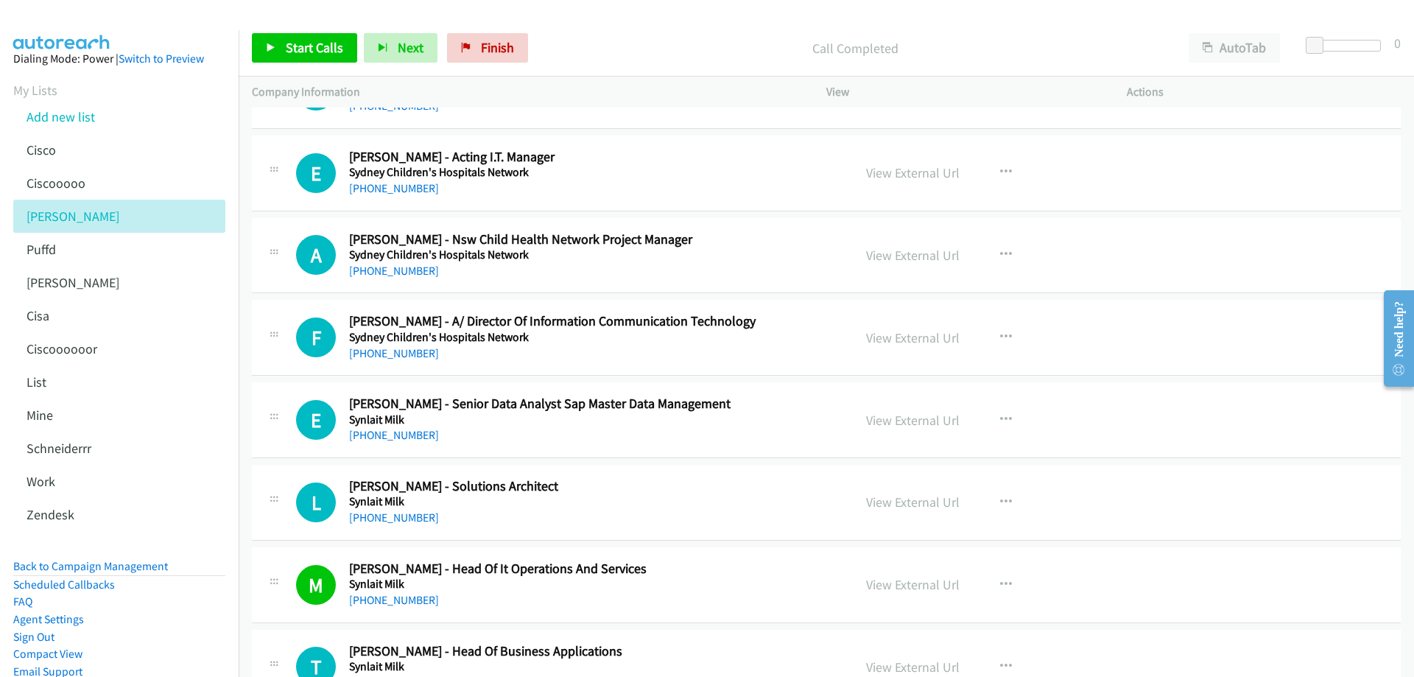
scroll to position [11750, 0]
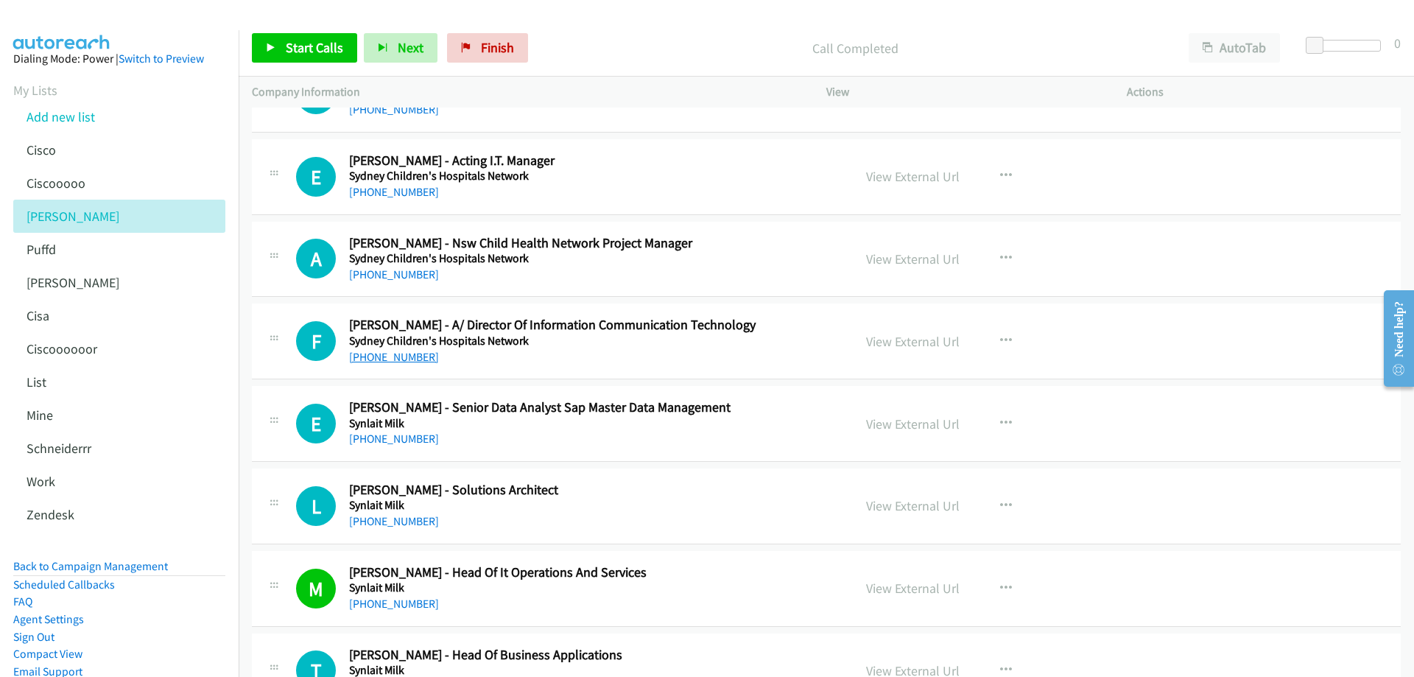
click at [376, 353] on link "+61 408 965 377" at bounding box center [394, 357] width 90 height 14
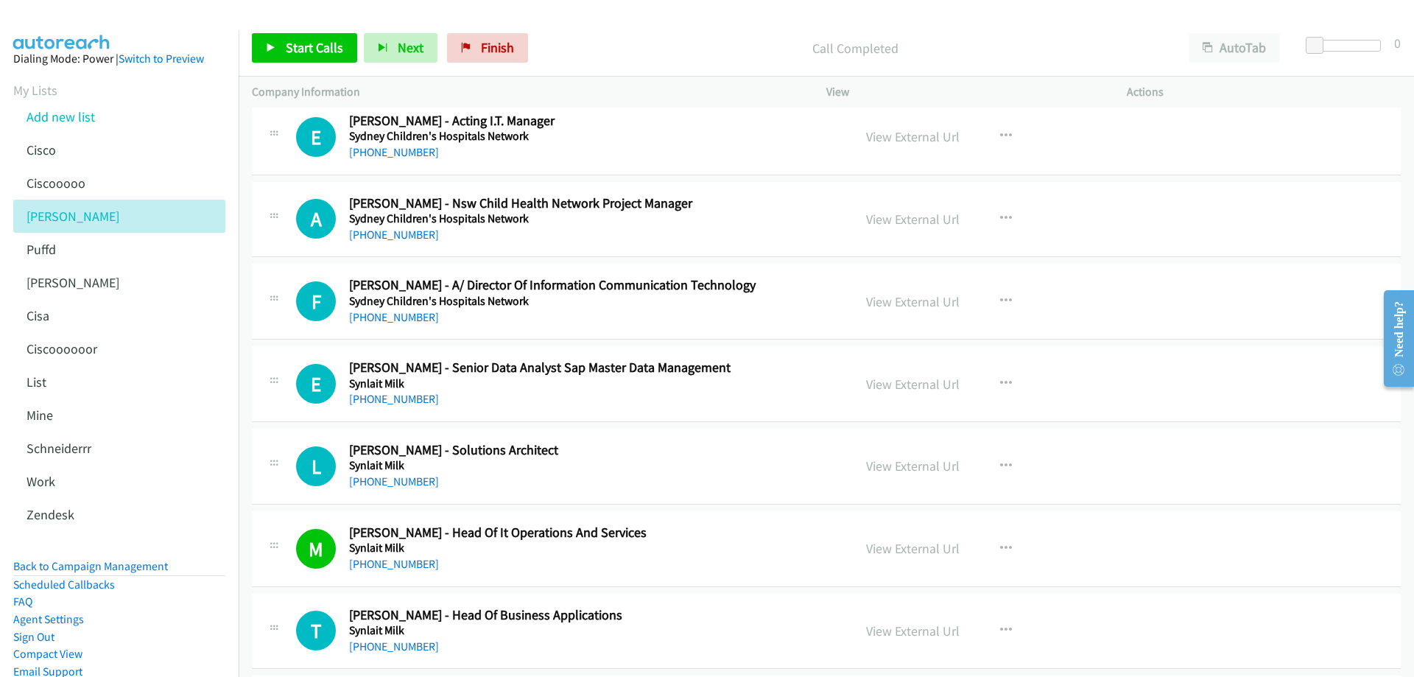
scroll to position [11824, 0]
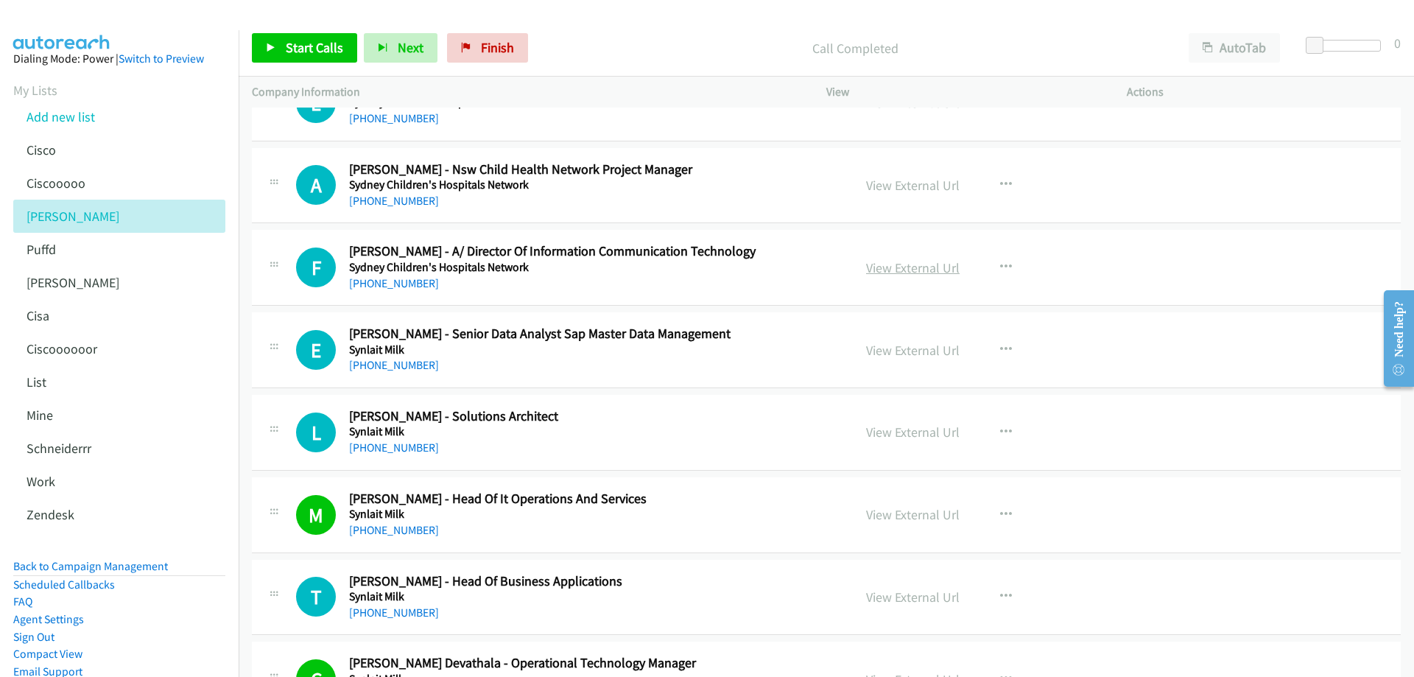
click at [912, 269] on link "View External Url" at bounding box center [913, 267] width 94 height 17
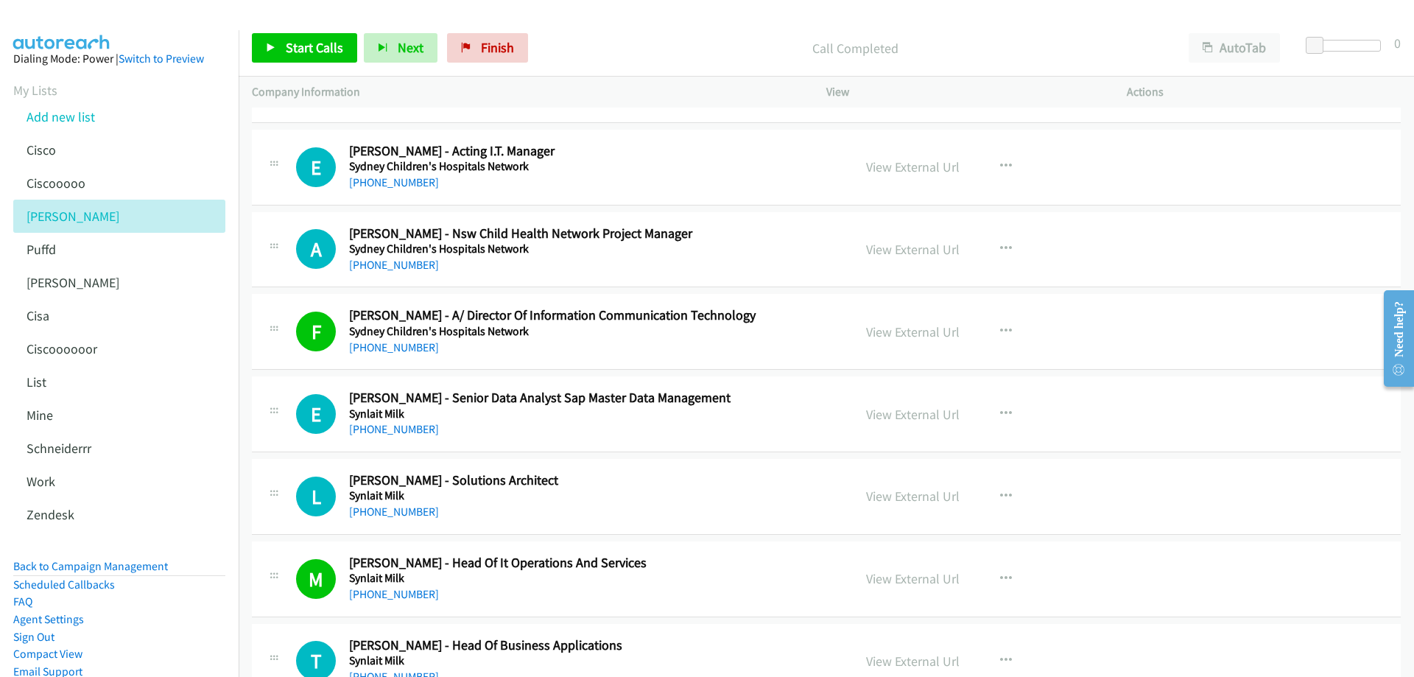
scroll to position [11676, 0]
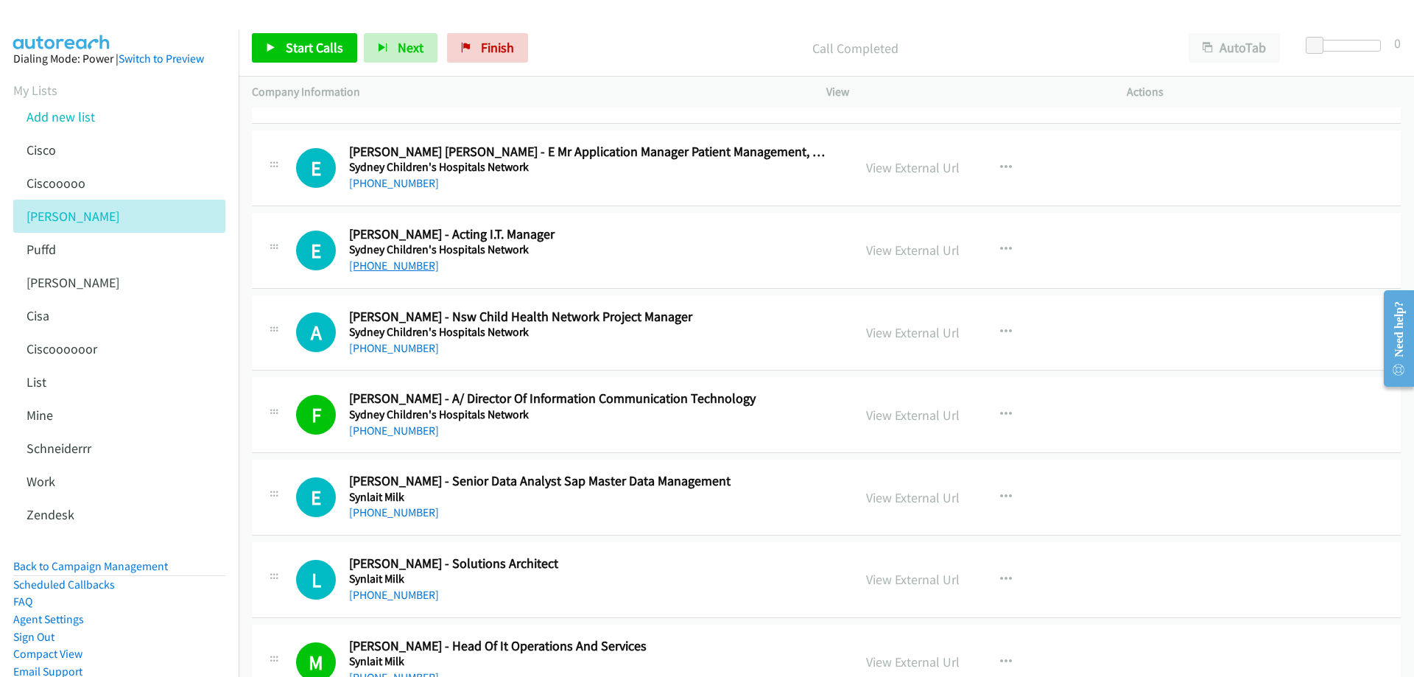
click at [393, 266] on link "+61 414 559 394" at bounding box center [394, 266] width 90 height 14
click at [888, 250] on link "View External Url" at bounding box center [913, 250] width 94 height 17
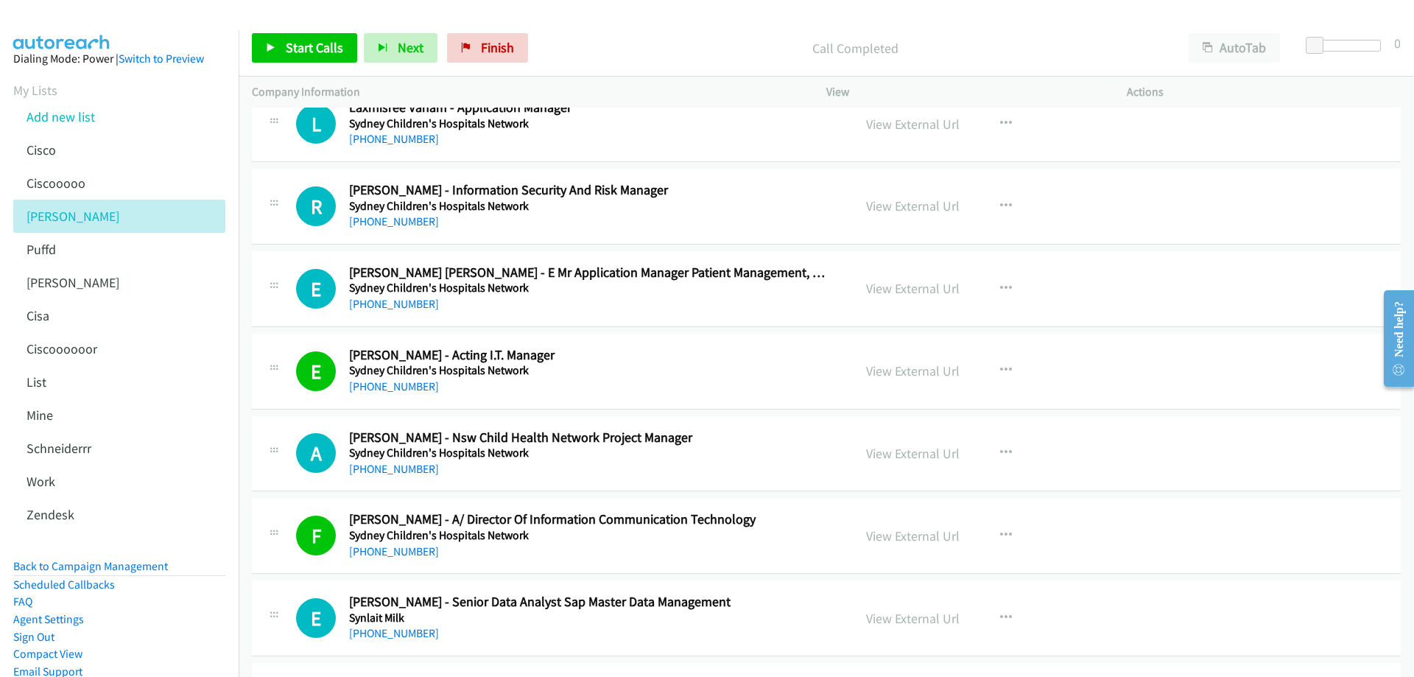
scroll to position [11529, 0]
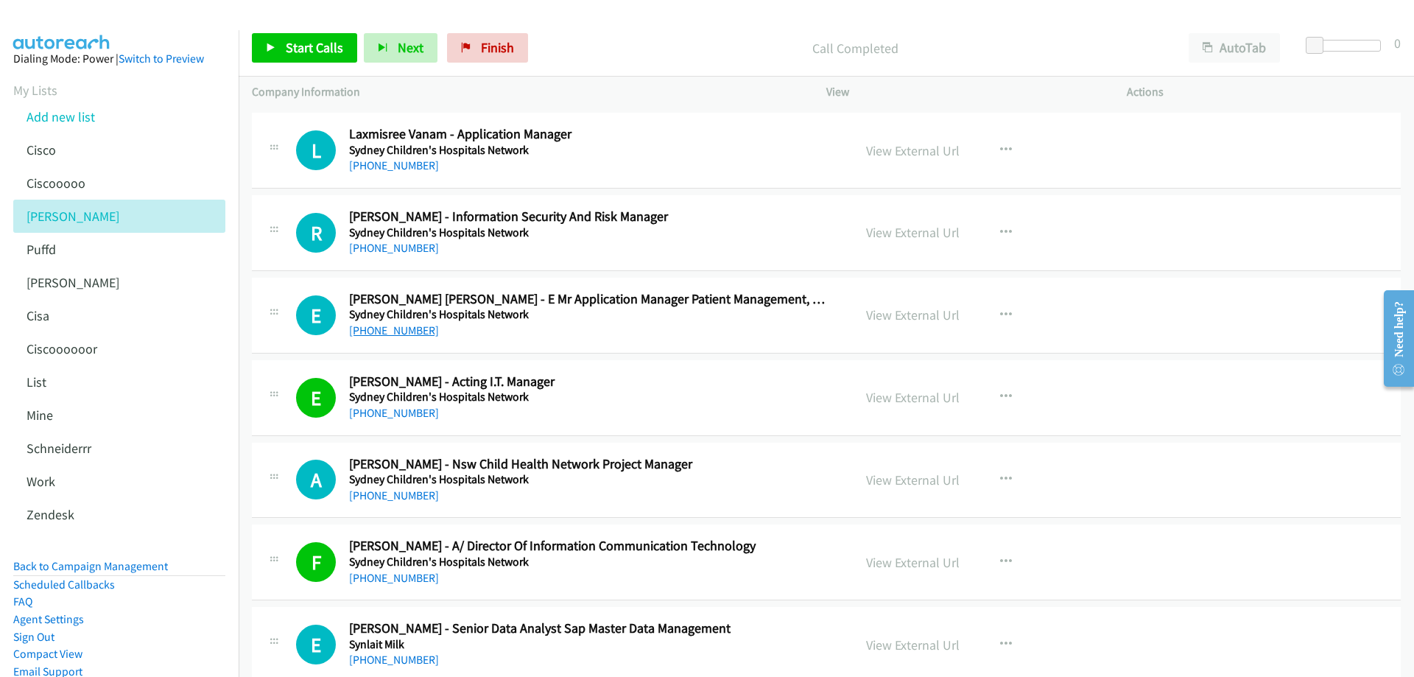
click at [375, 331] on link "+61 415 605 875" at bounding box center [394, 330] width 90 height 14
click at [404, 250] on link "+61 2 9763 3733" at bounding box center [394, 248] width 90 height 14
click at [908, 228] on link "View External Url" at bounding box center [913, 232] width 94 height 17
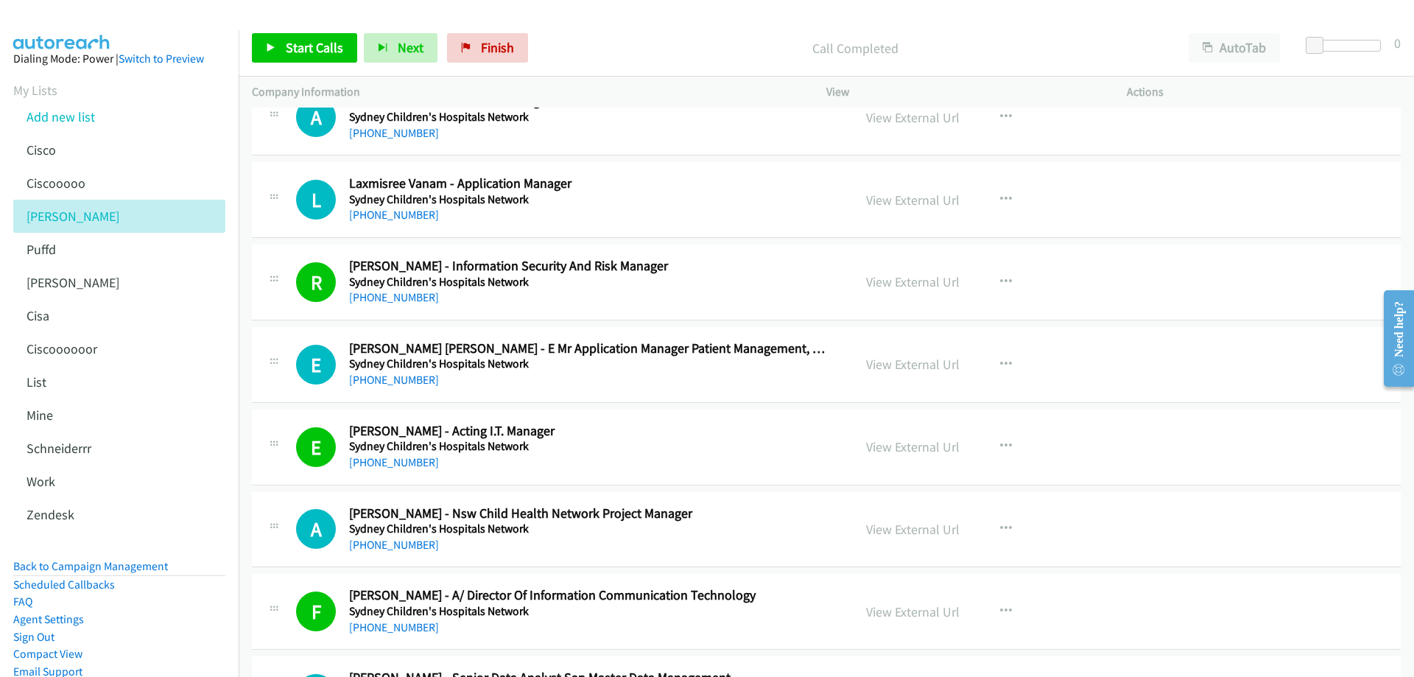
scroll to position [11382, 0]
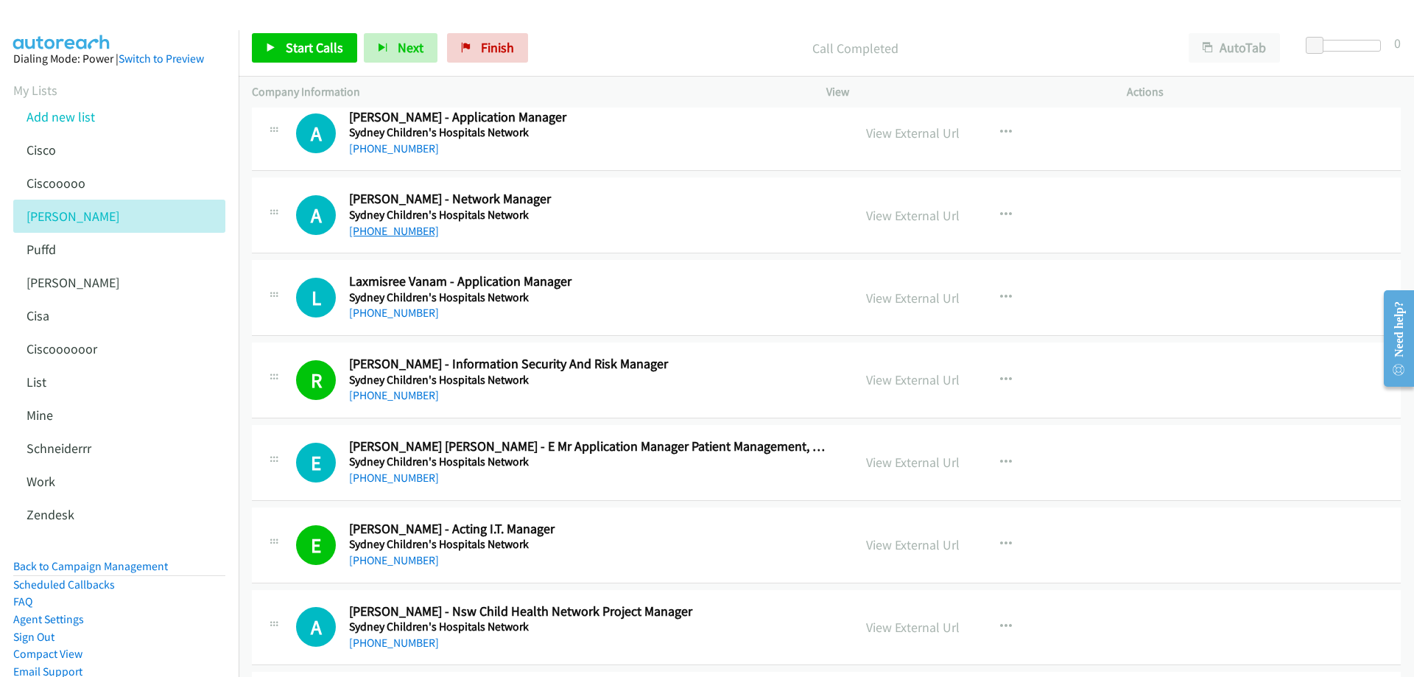
click at [394, 237] on link "+61 457 514 169" at bounding box center [394, 231] width 90 height 14
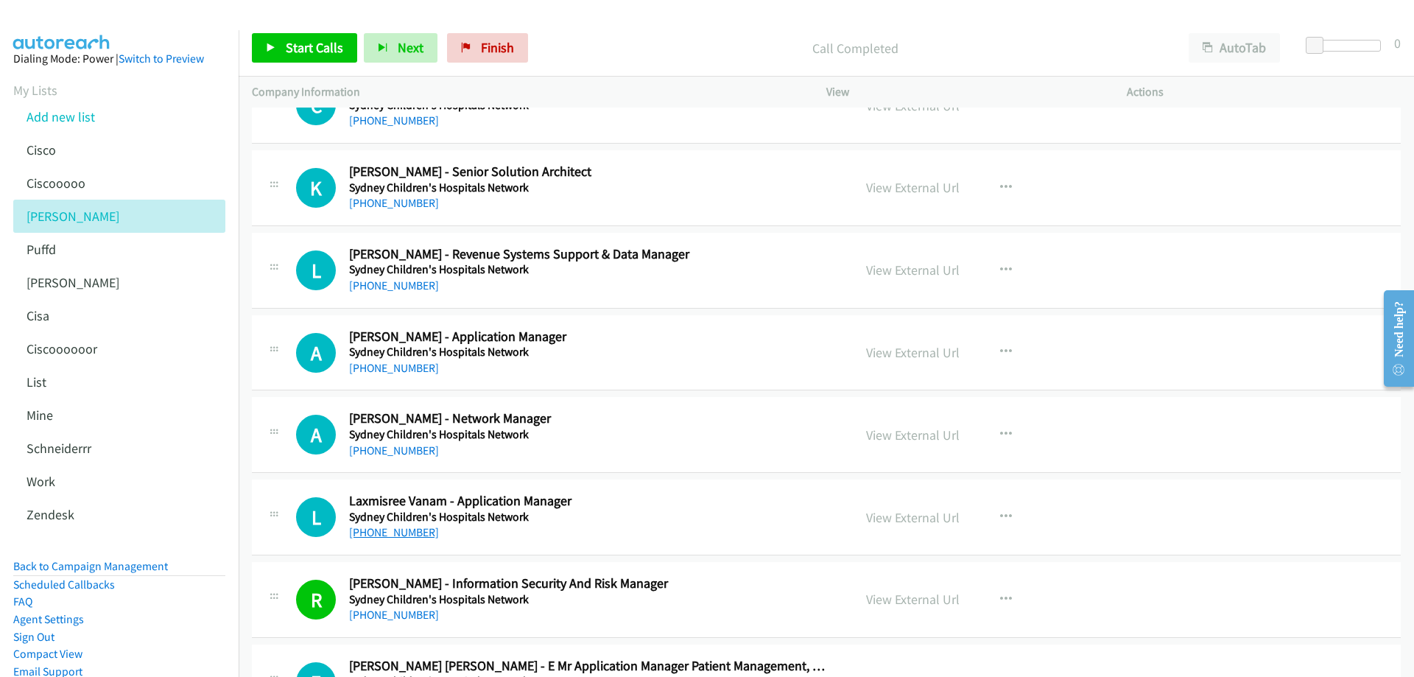
scroll to position [11161, 0]
click at [387, 287] on link "+61 2 7825 3689" at bounding box center [394, 287] width 90 height 14
click at [896, 273] on link "View External Url" at bounding box center [913, 271] width 94 height 17
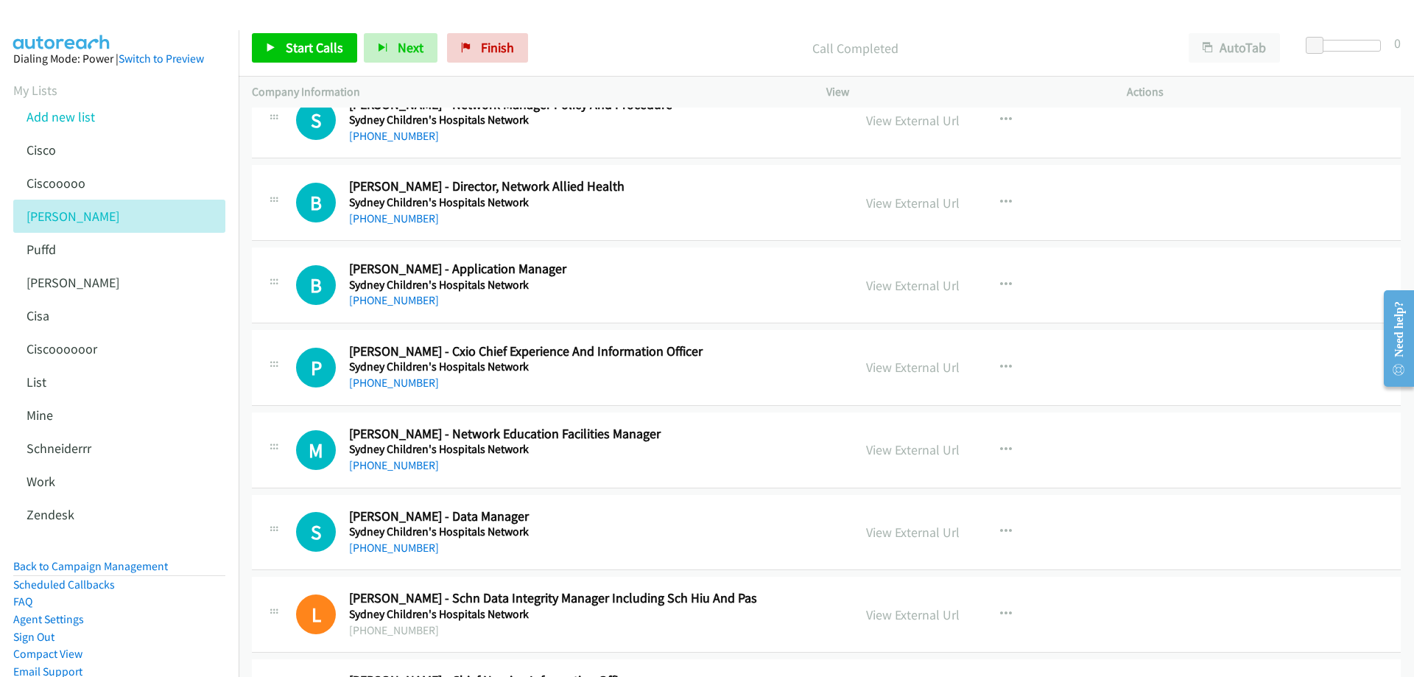
scroll to position [10571, 0]
drag, startPoint x: 384, startPoint y: 217, endPoint x: 373, endPoint y: 192, distance: 27.1
click at [408, 215] on link "+61 499 281 913" at bounding box center [394, 218] width 90 height 14
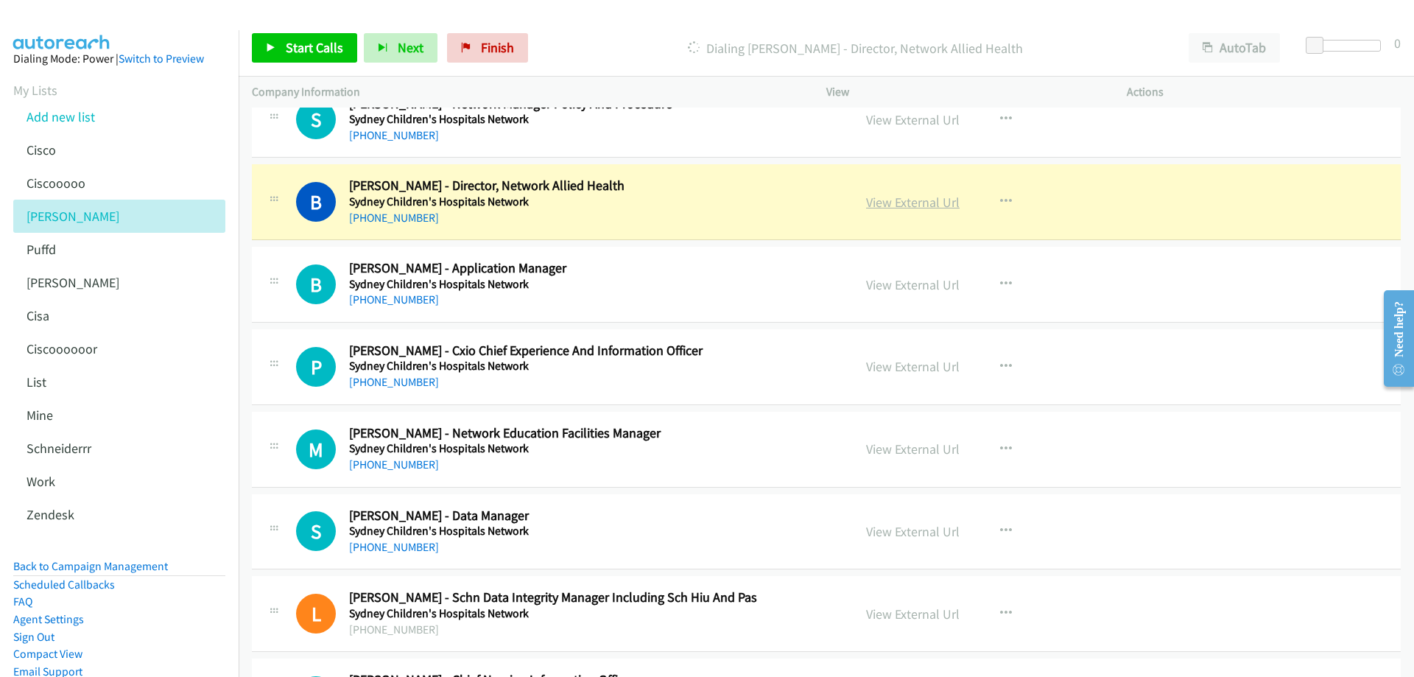
click at [935, 200] on link "View External Url" at bounding box center [913, 202] width 94 height 17
